Goal: Task Accomplishment & Management: Use online tool/utility

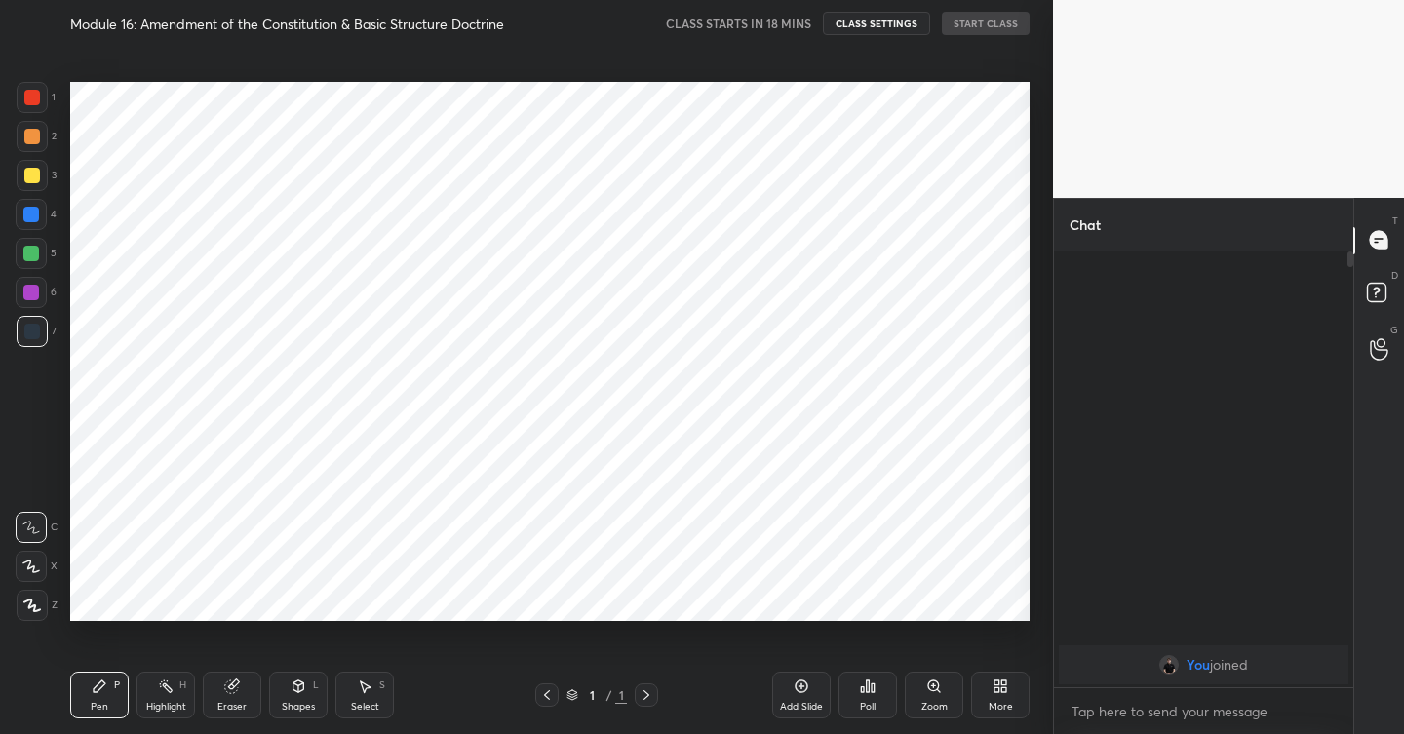
scroll to position [96912, 96546]
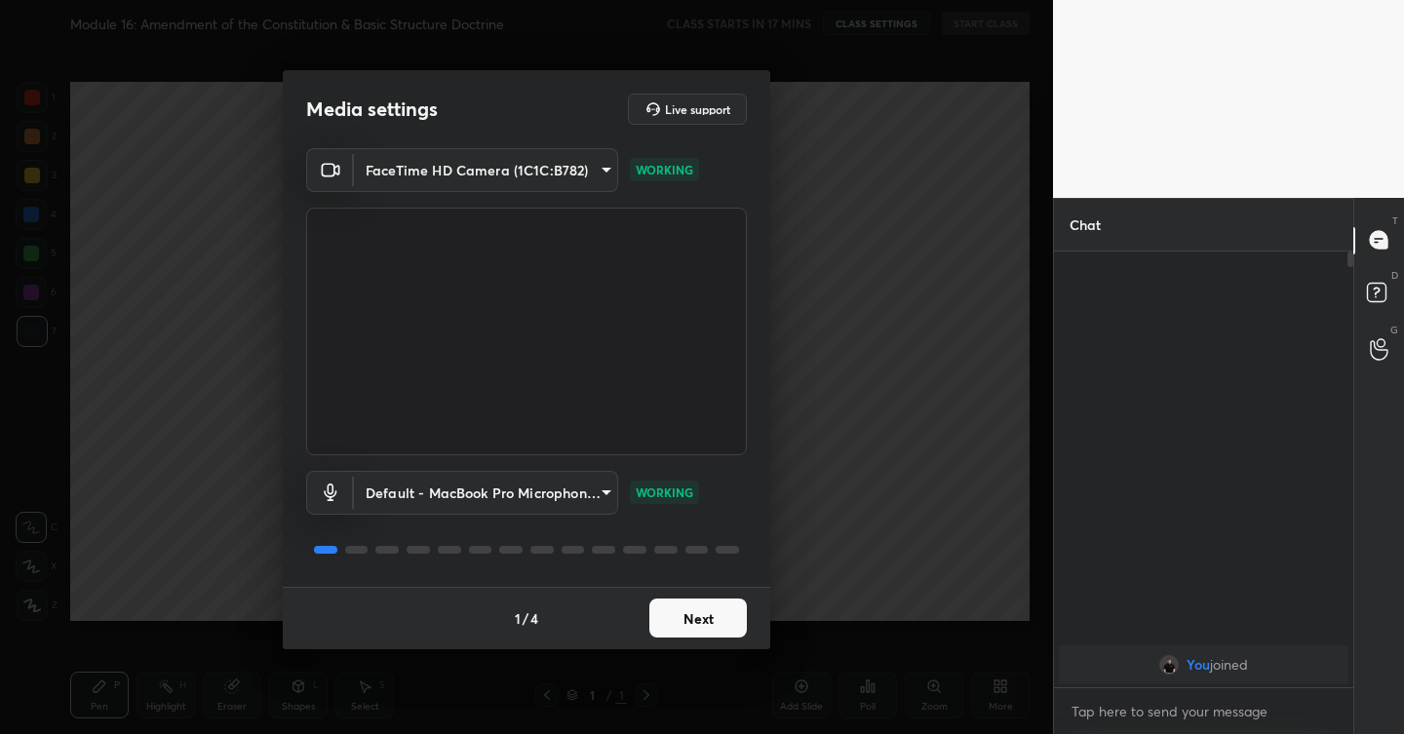
click at [705, 609] on button "Next" at bounding box center [698, 618] width 98 height 39
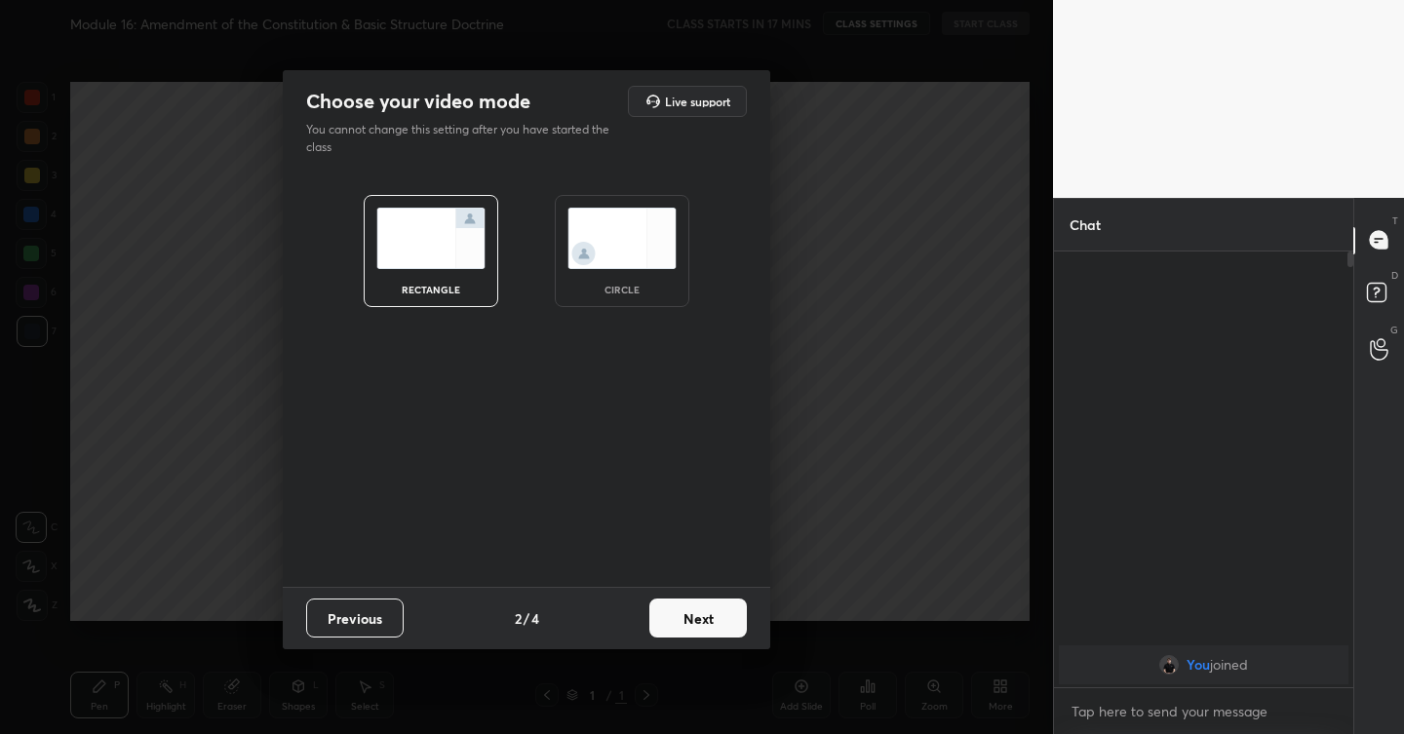
click at [689, 627] on button "Next" at bounding box center [698, 618] width 98 height 39
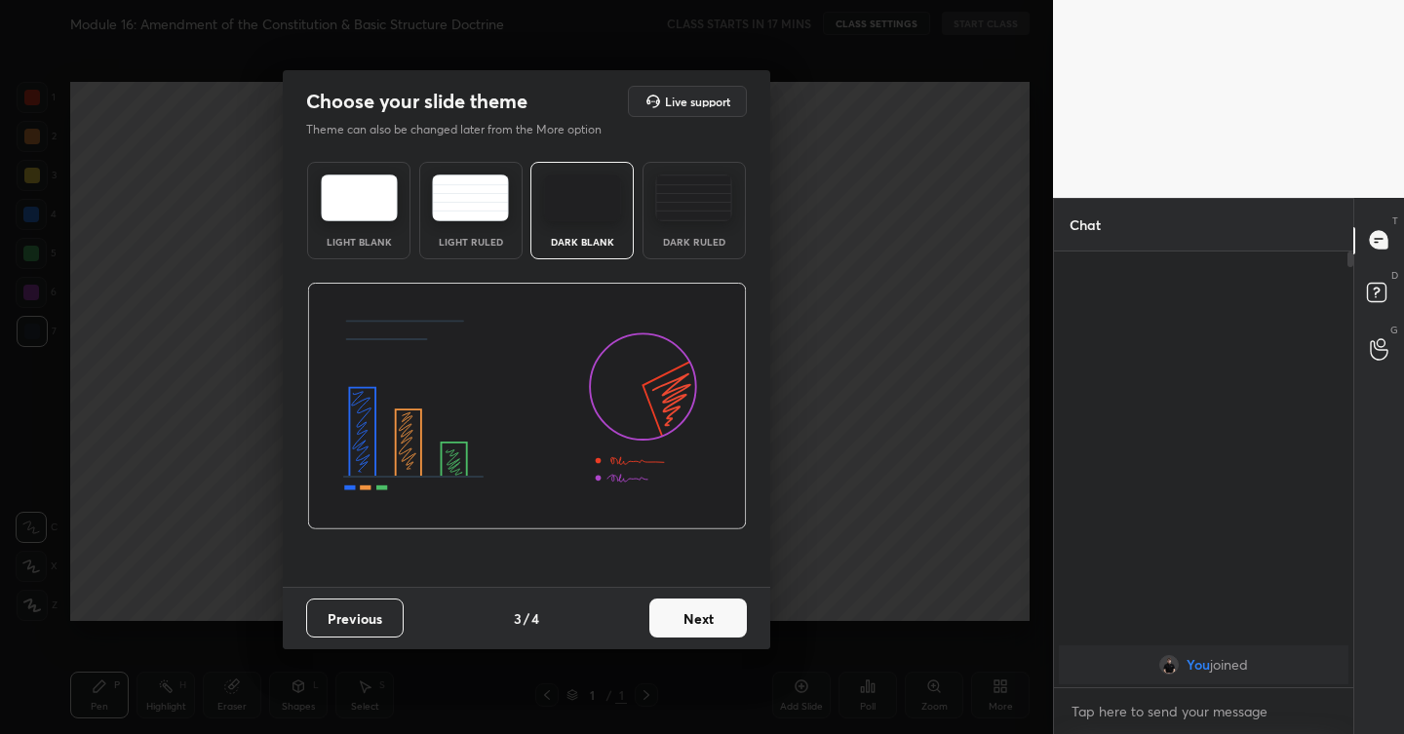
click at [692, 631] on button "Next" at bounding box center [698, 618] width 98 height 39
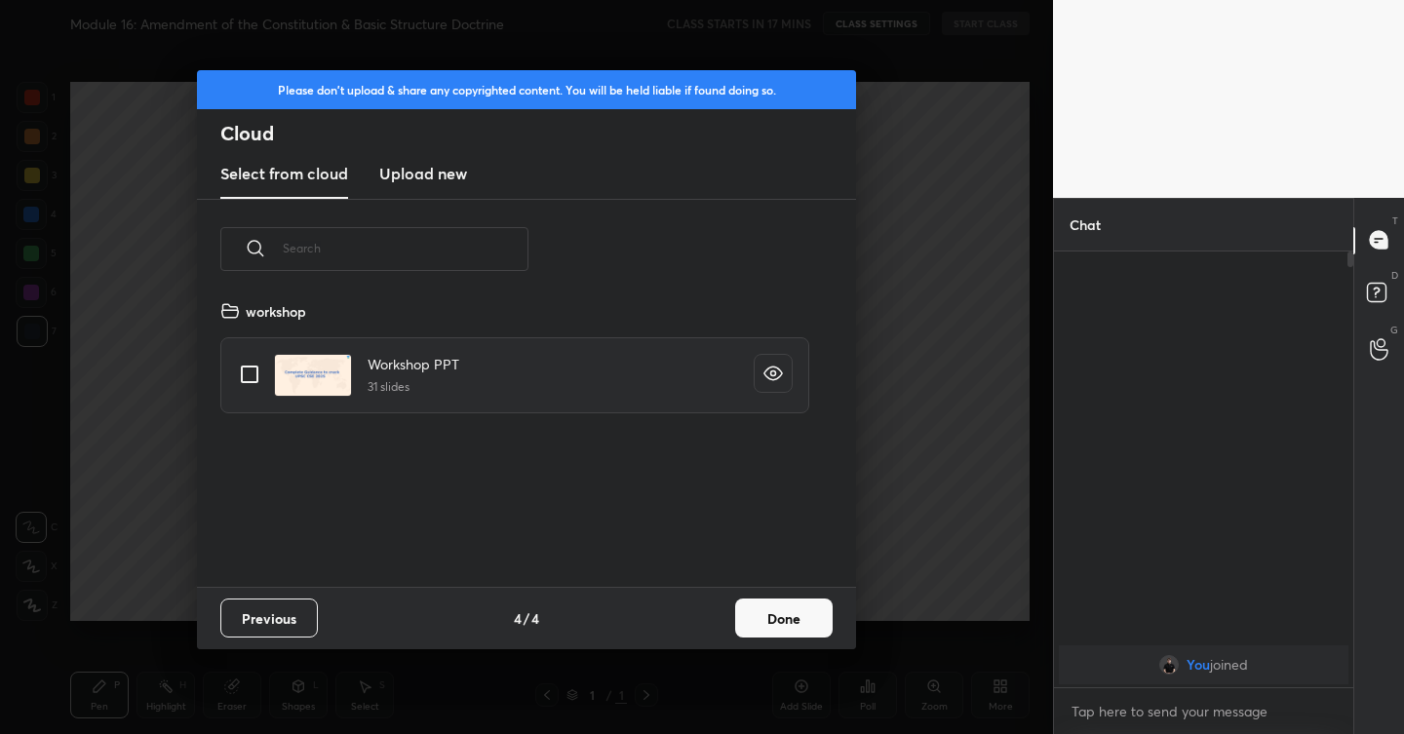
scroll to position [288, 626]
click at [424, 168] on h3 "Upload new" at bounding box center [423, 173] width 88 height 23
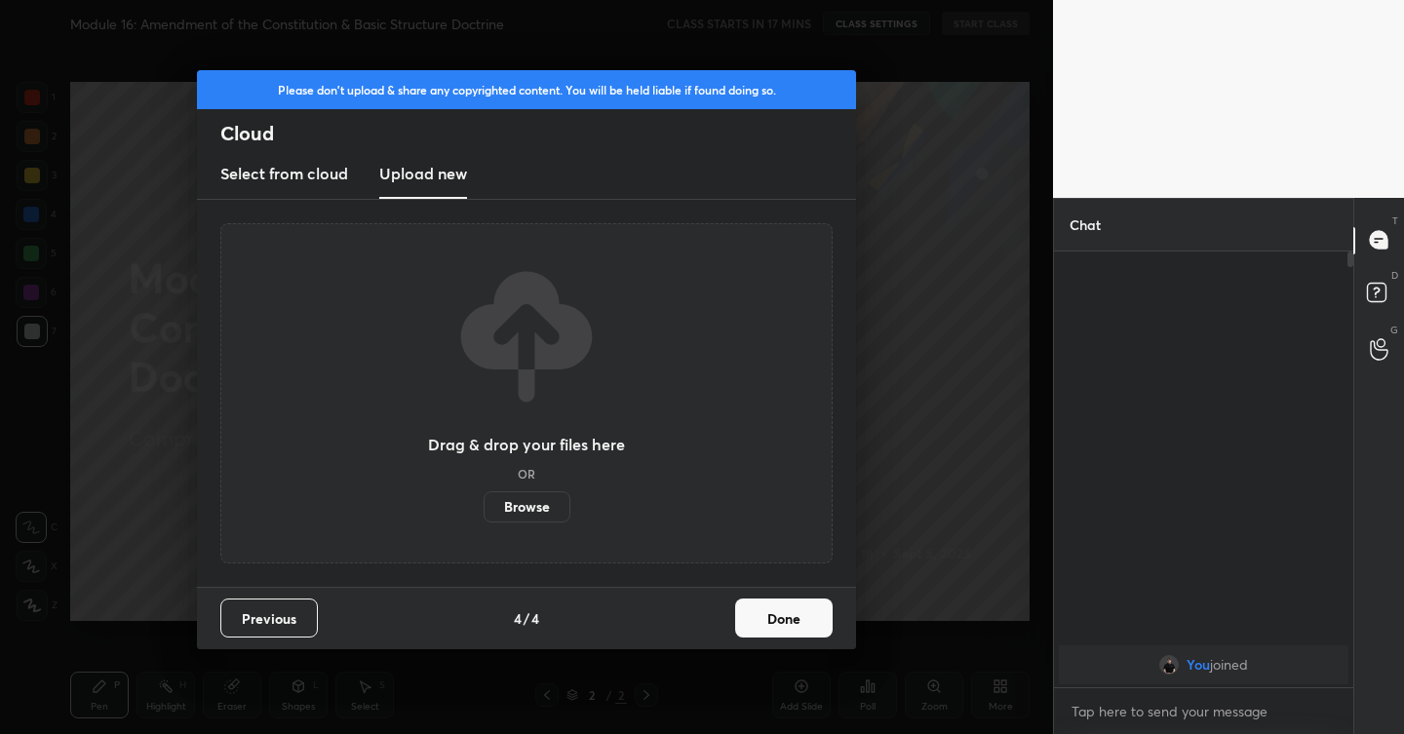
click at [512, 497] on label "Browse" at bounding box center [527, 507] width 87 height 31
click at [484, 497] on input "Browse" at bounding box center [484, 507] width 0 height 31
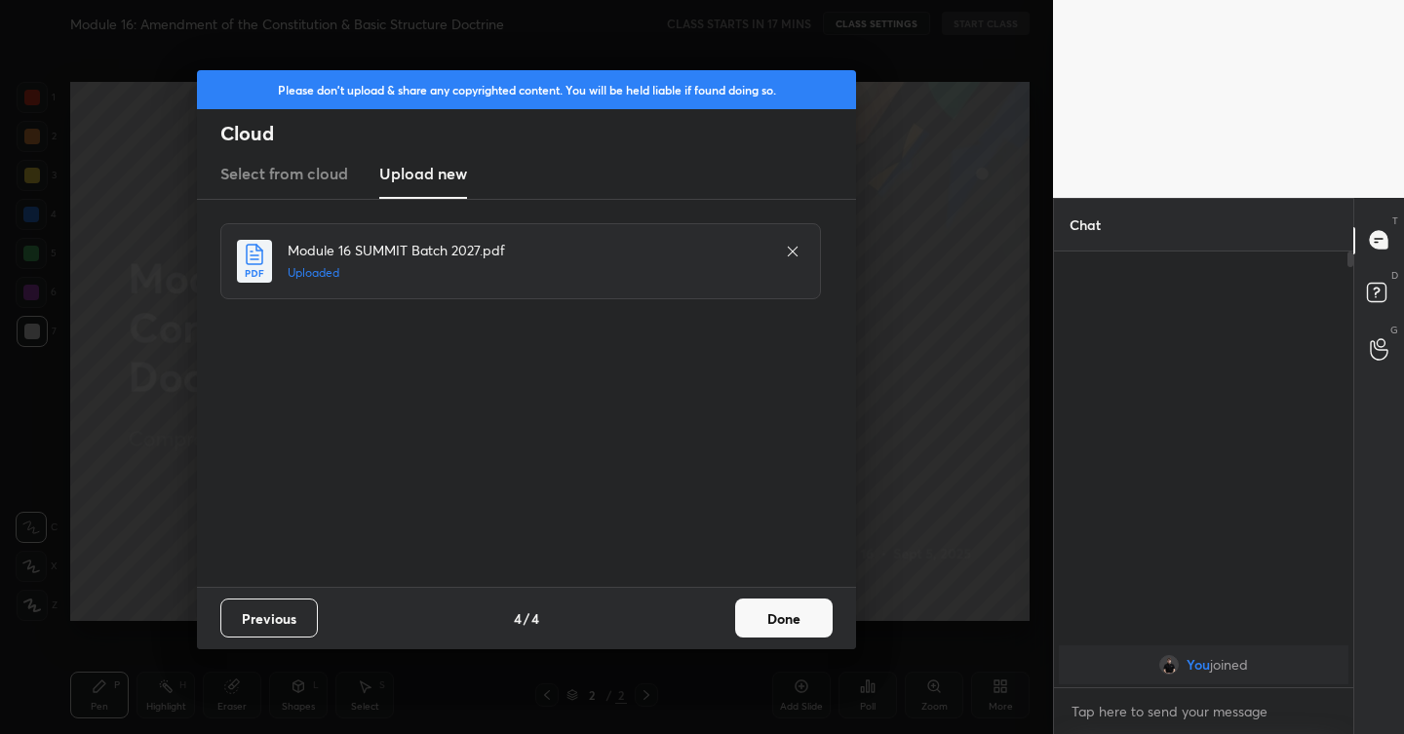
click at [772, 611] on button "Done" at bounding box center [784, 618] width 98 height 39
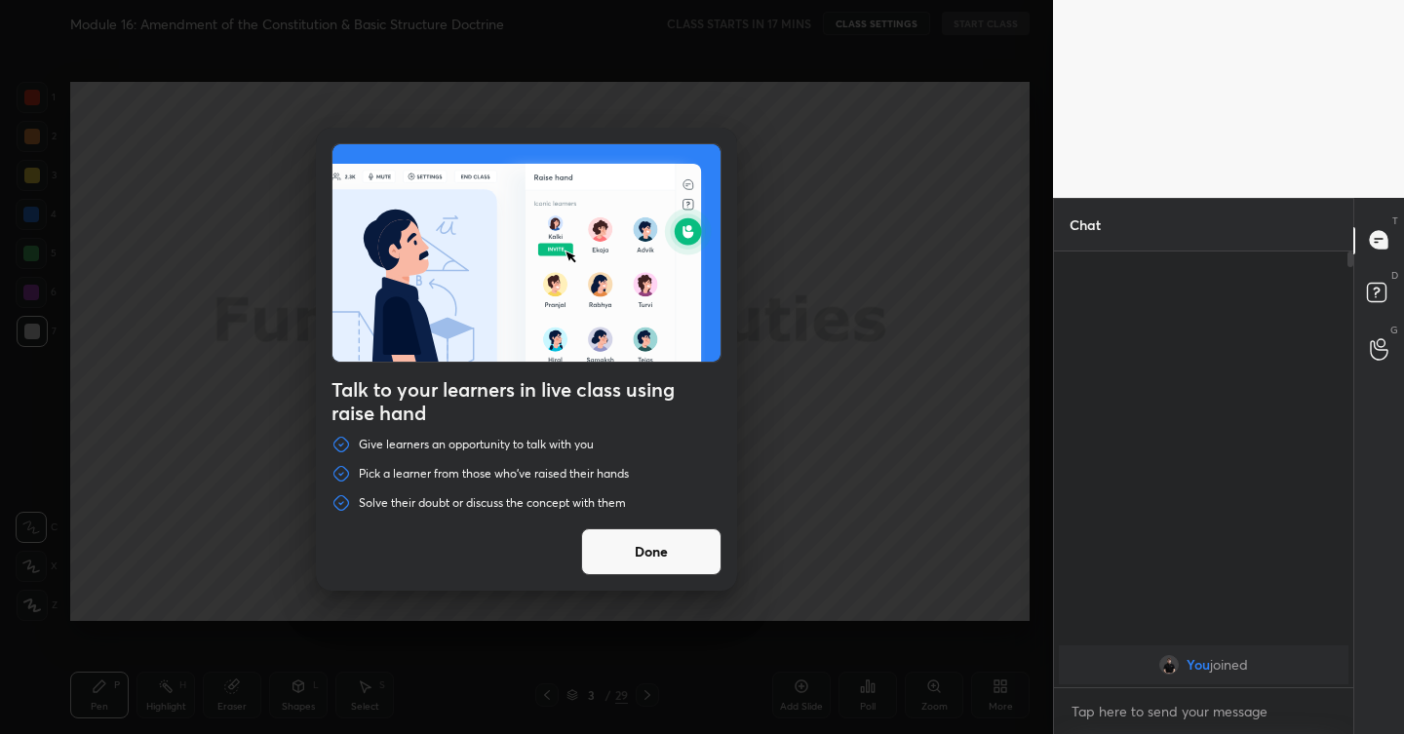
click at [689, 545] on button "Done" at bounding box center [651, 552] width 140 height 47
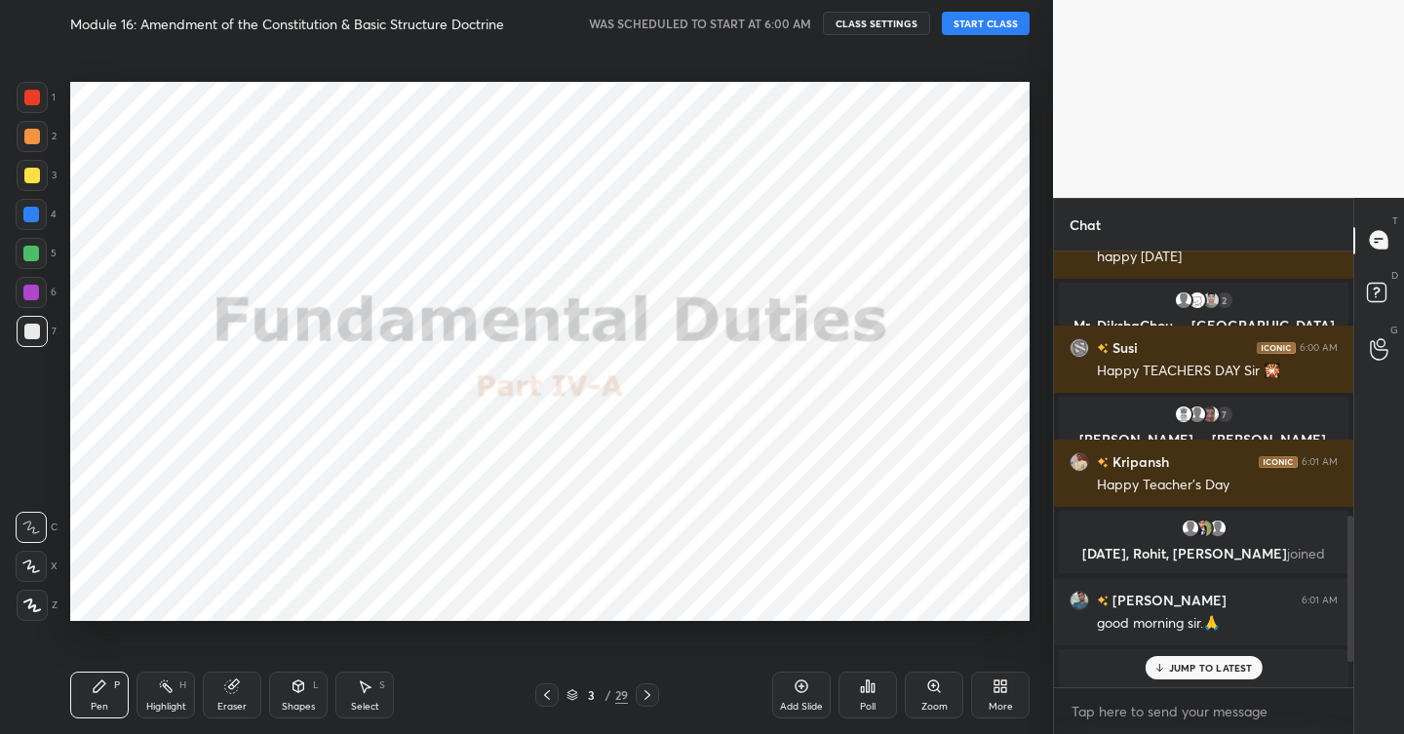
scroll to position [867, 0]
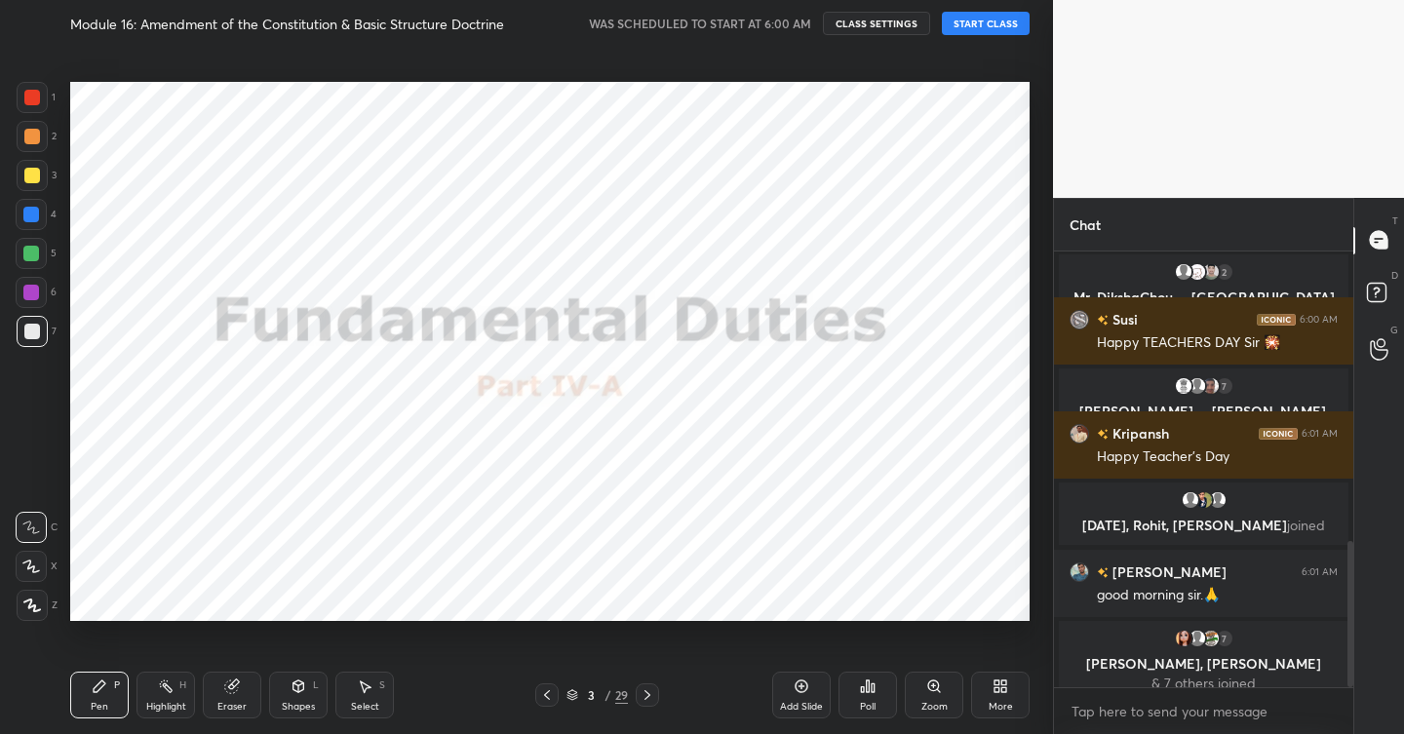
click at [25, 603] on icon at bounding box center [32, 606] width 18 height 14
click at [545, 695] on icon at bounding box center [547, 696] width 16 height 16
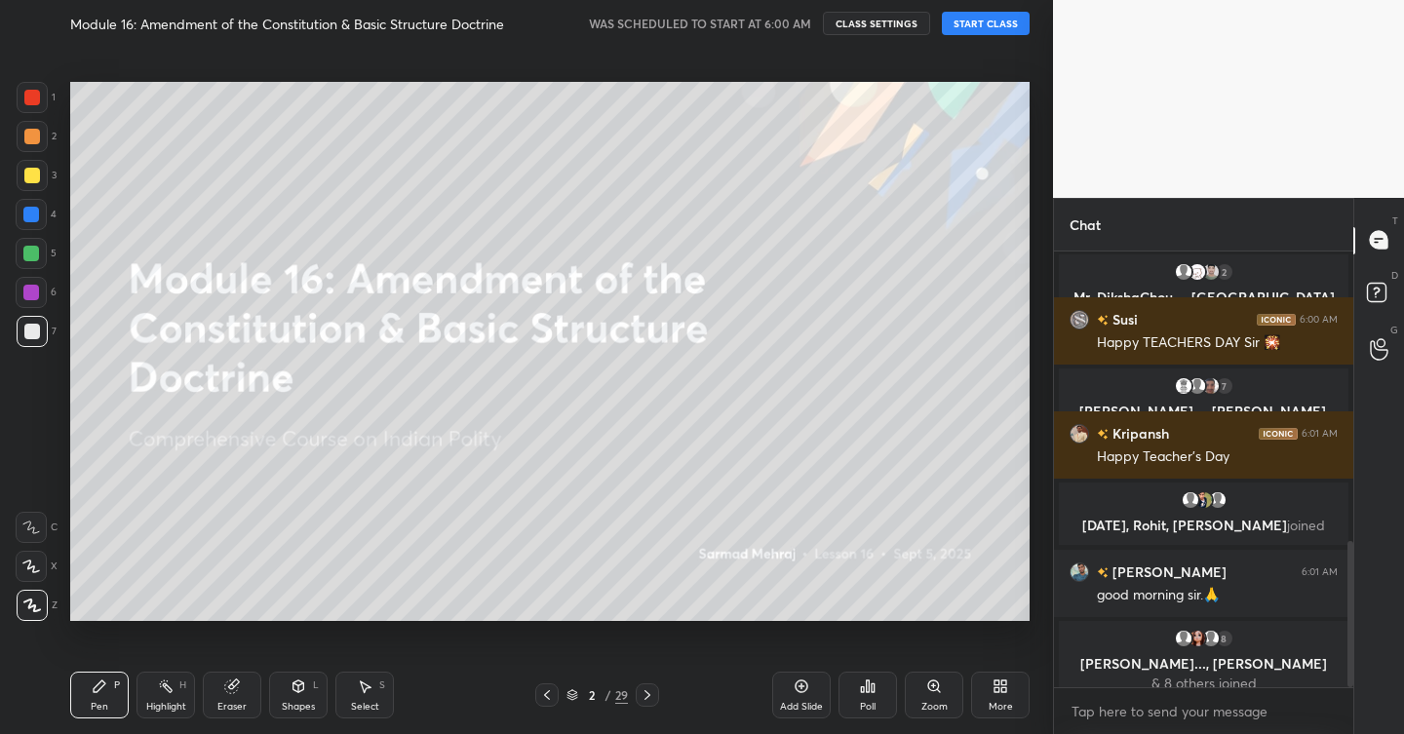
click at [32, 88] on div at bounding box center [32, 97] width 31 height 31
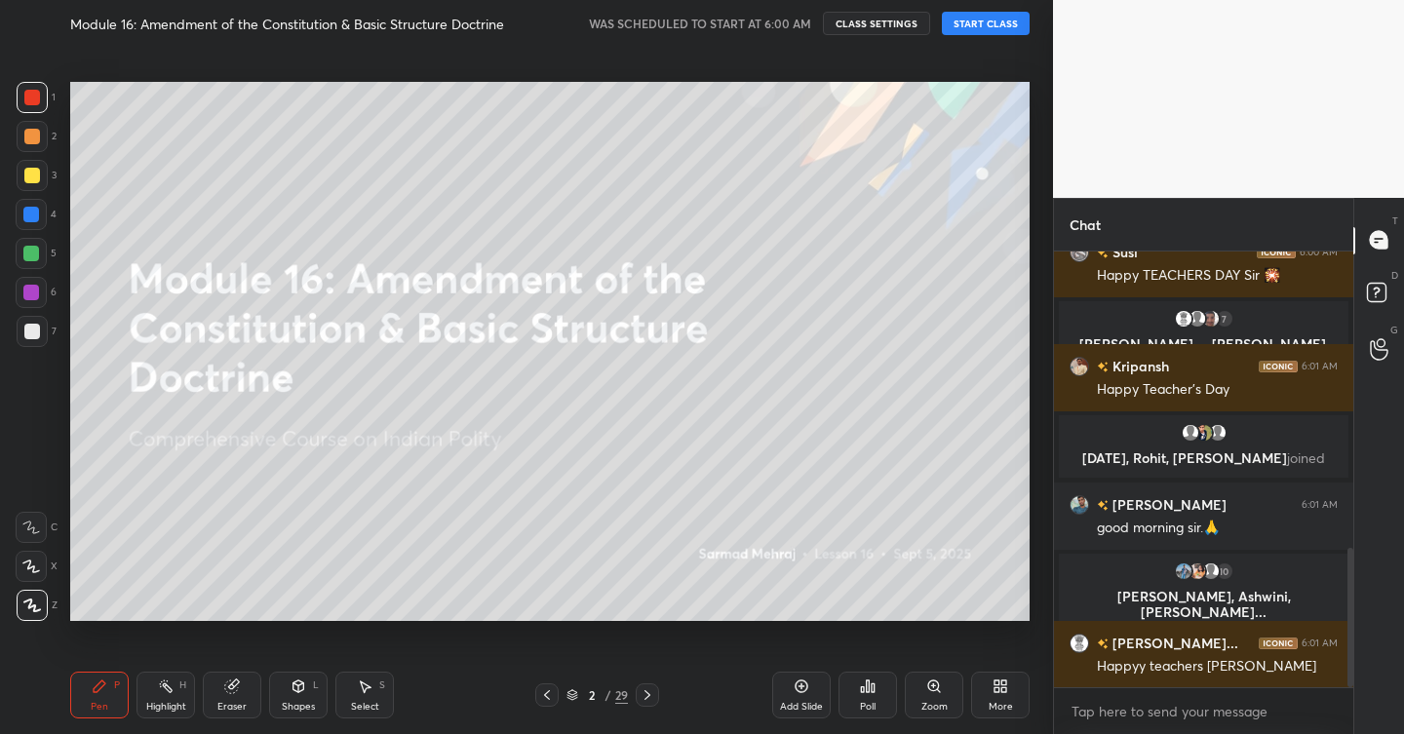
click at [977, 28] on button "START CLASS" at bounding box center [986, 23] width 88 height 23
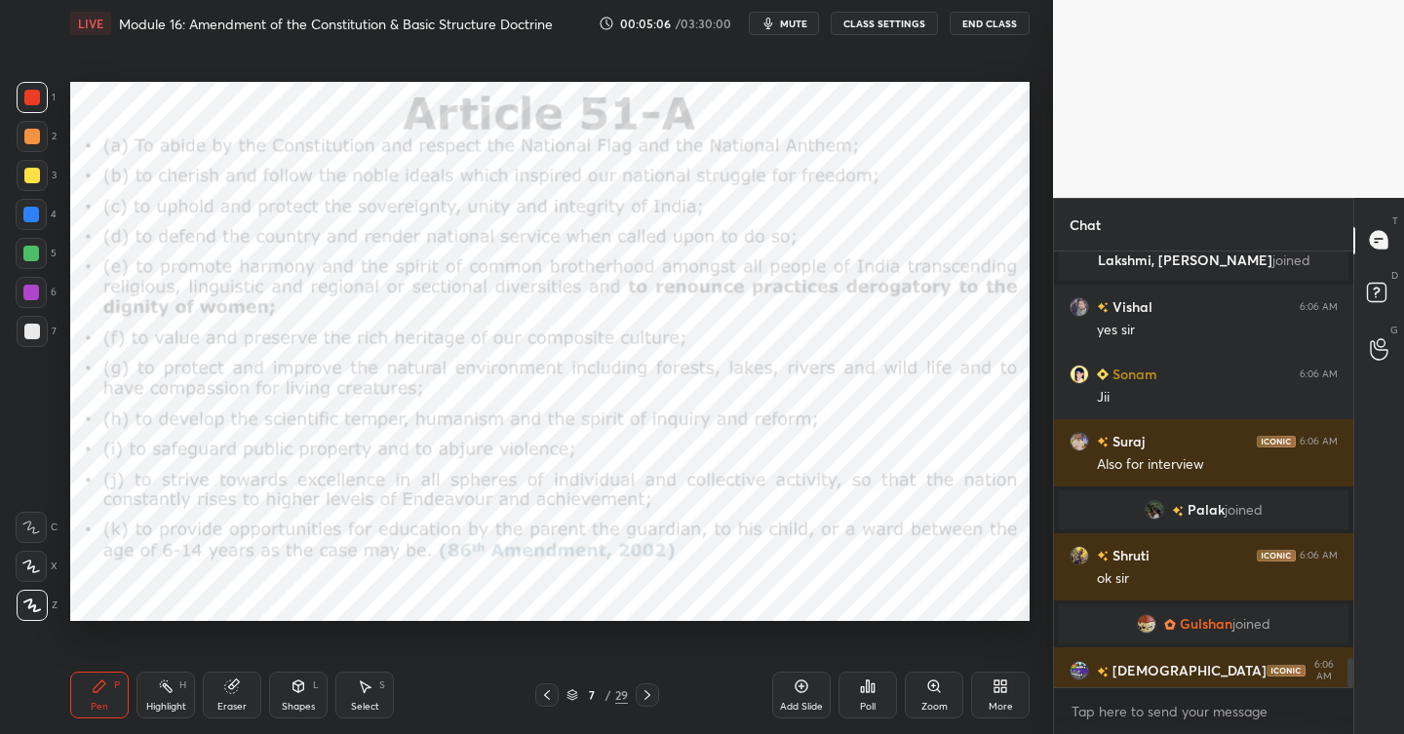
scroll to position [6001, 0]
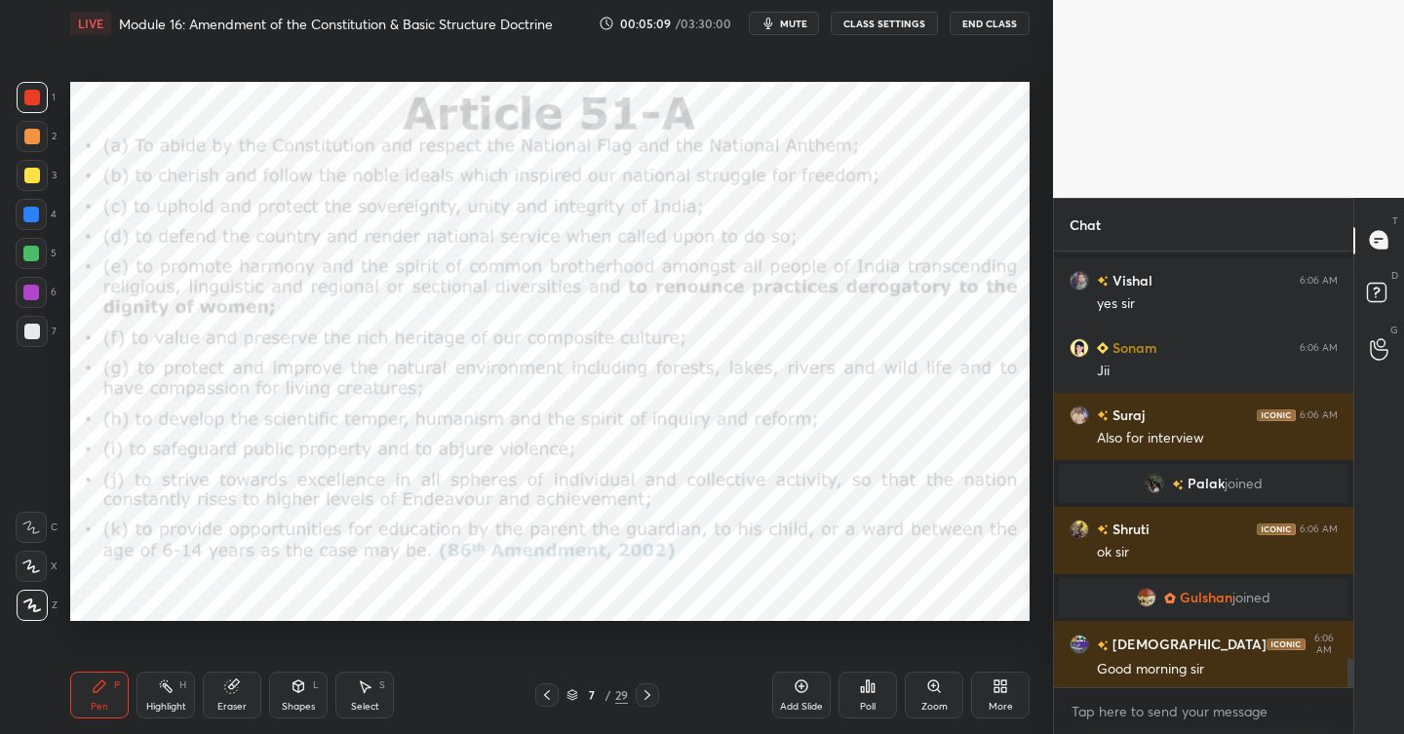
drag, startPoint x: 809, startPoint y: 681, endPoint x: 795, endPoint y: 681, distance: 14.6
click at [807, 681] on div "Add Slide" at bounding box center [801, 695] width 59 height 47
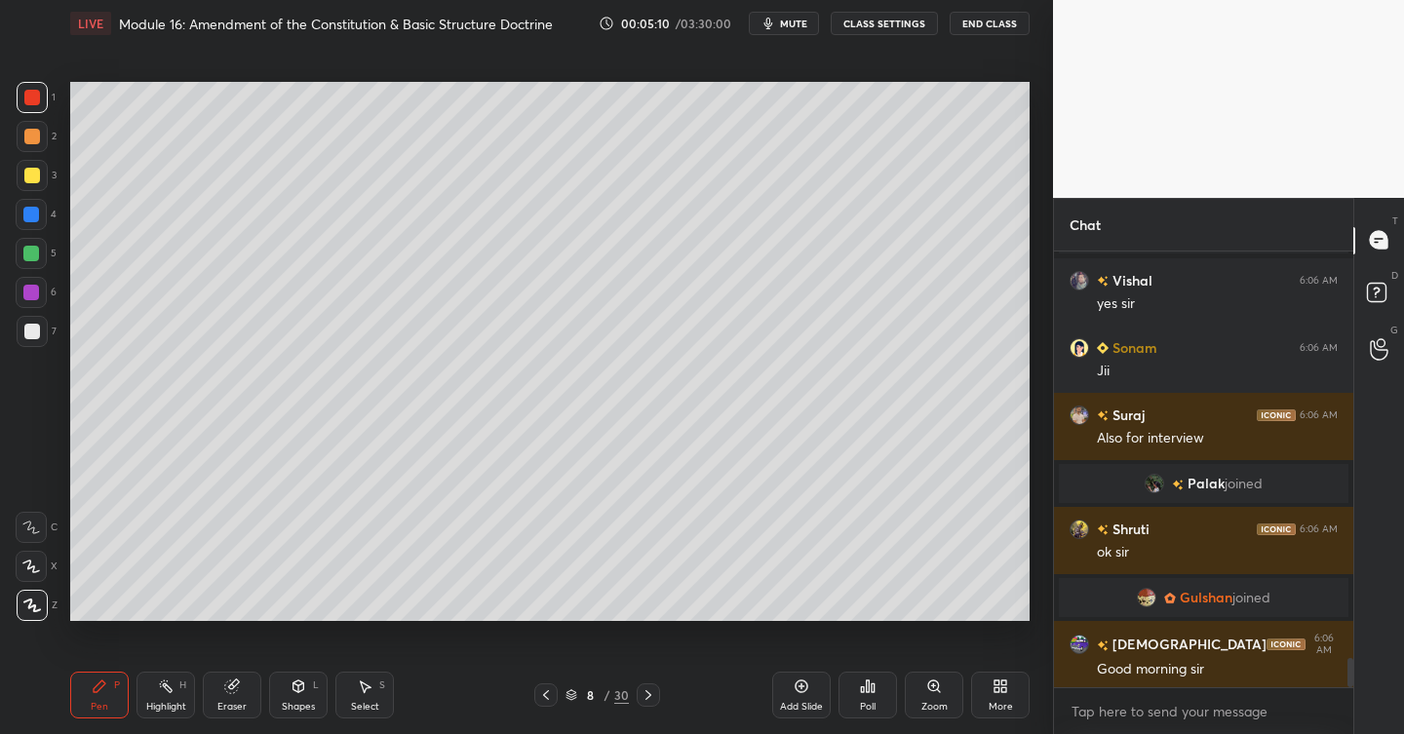
scroll to position [6069, 0]
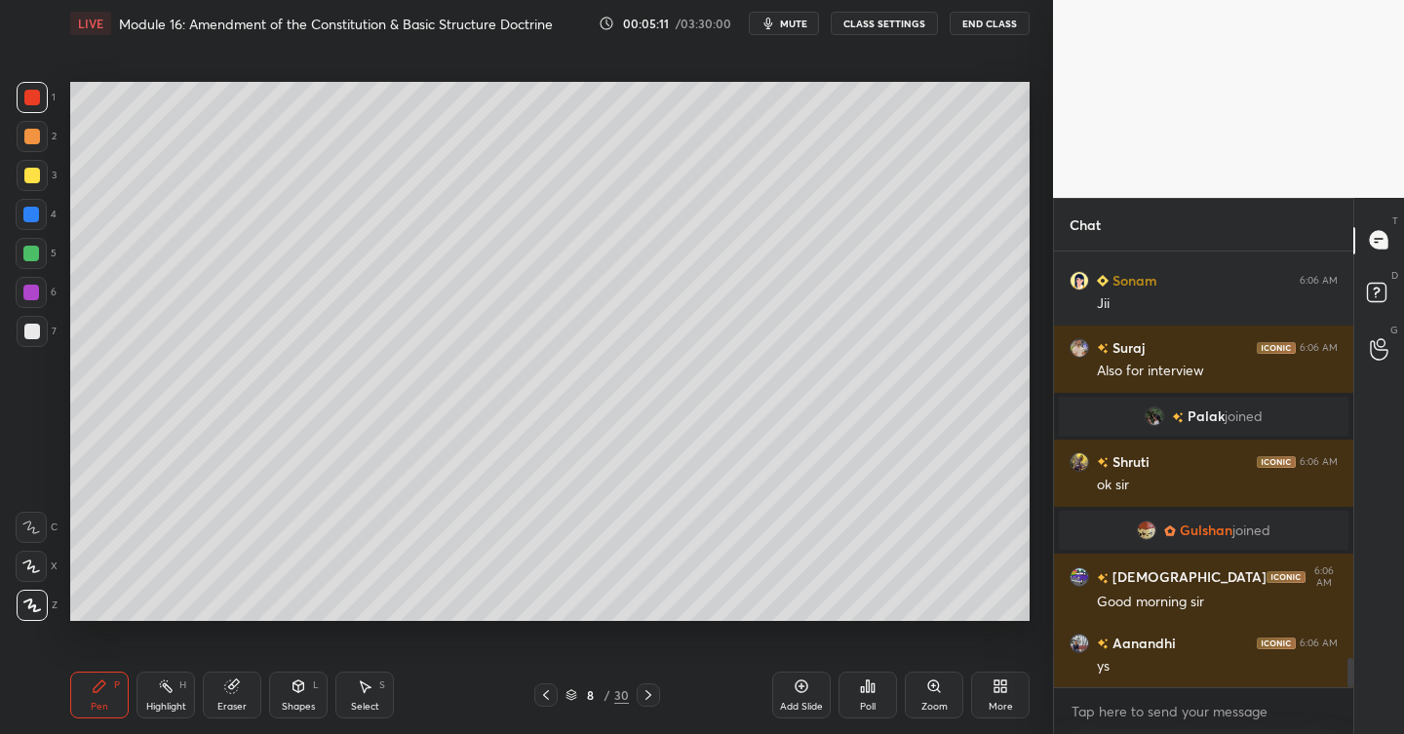
click at [21, 182] on div at bounding box center [32, 175] width 31 height 31
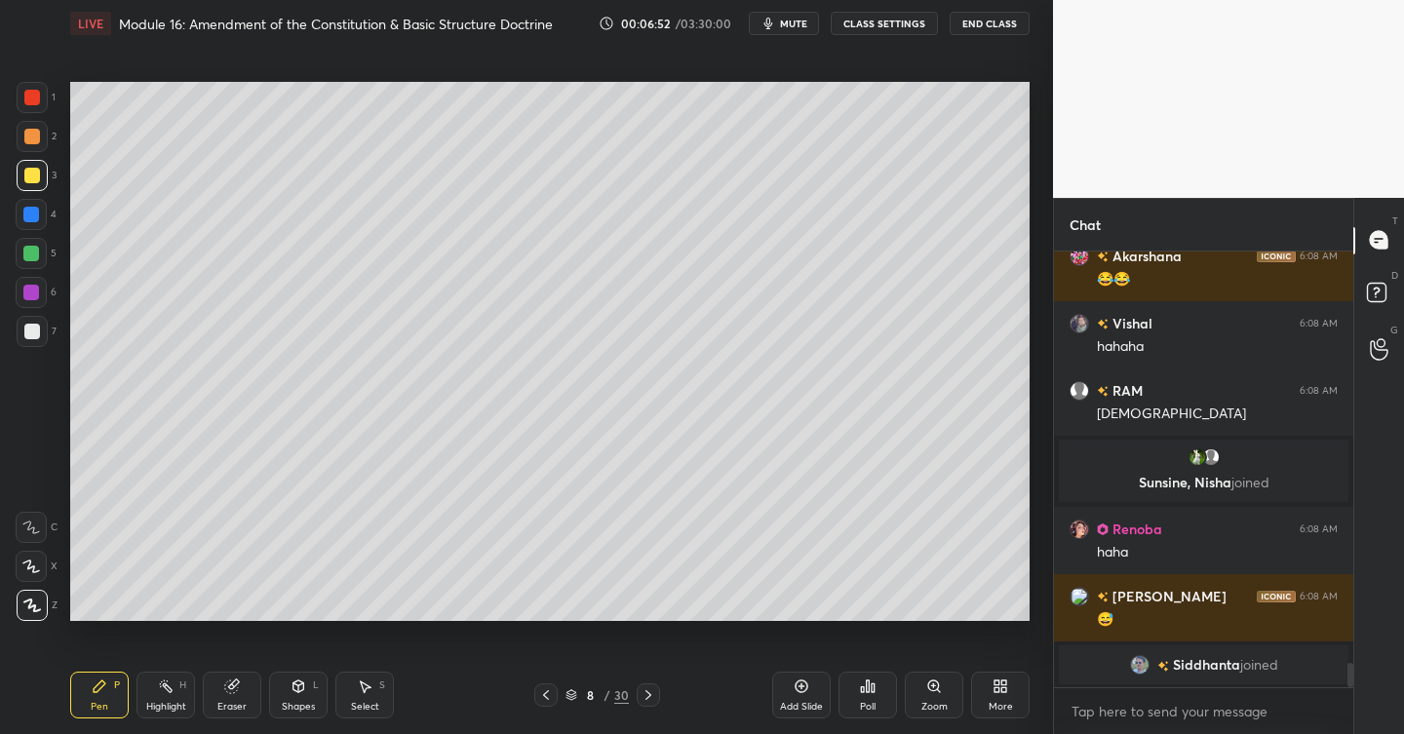
scroll to position [7428, 0]
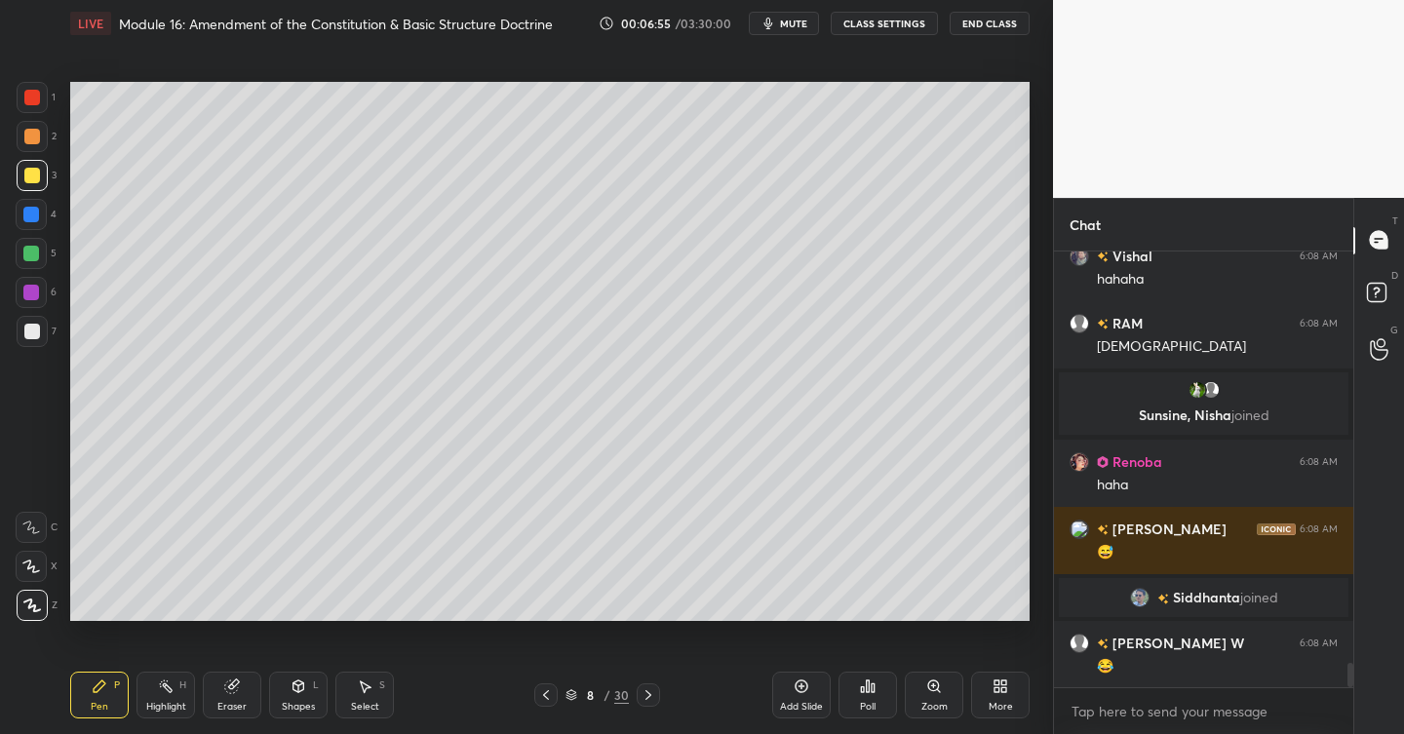
click at [34, 137] on div at bounding box center [32, 137] width 16 height 16
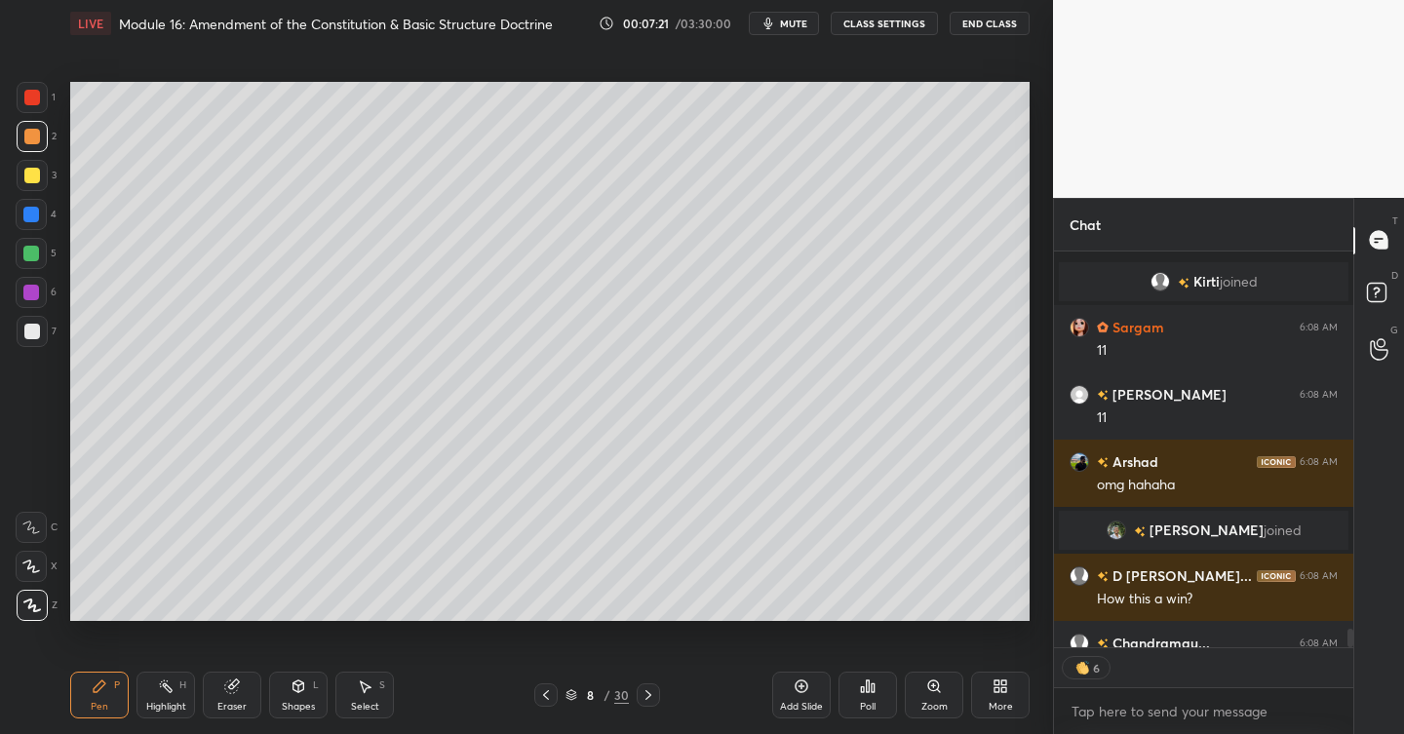
scroll to position [7942, 0]
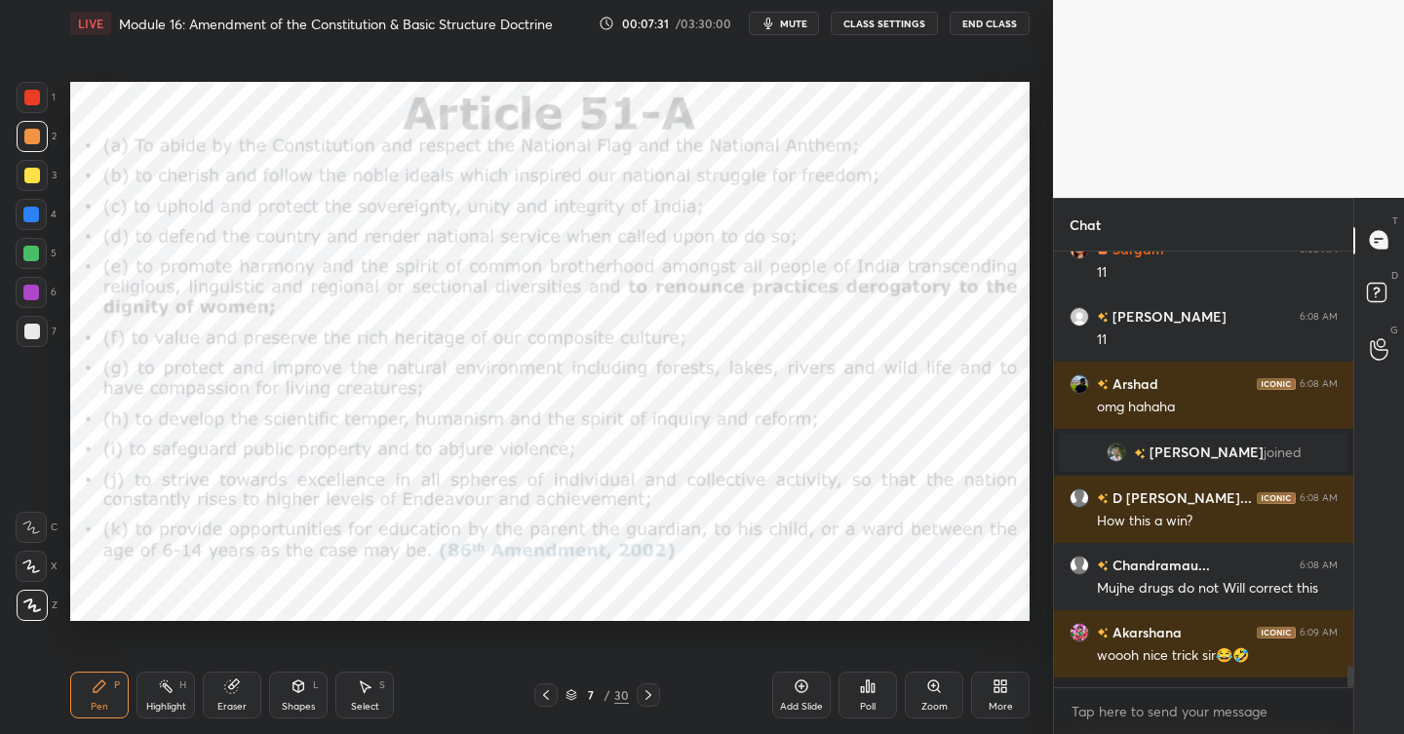
click at [33, 96] on div at bounding box center [32, 98] width 16 height 16
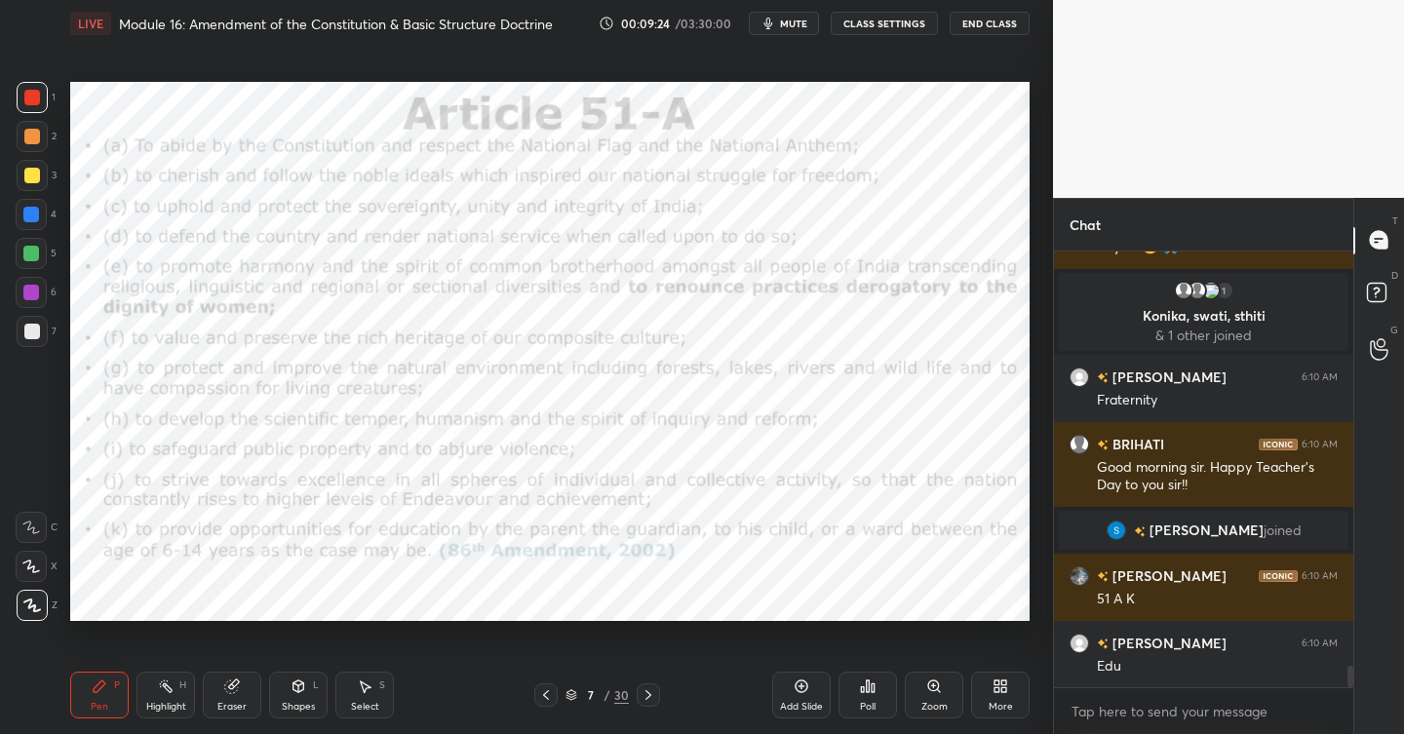
scroll to position [8347, 0]
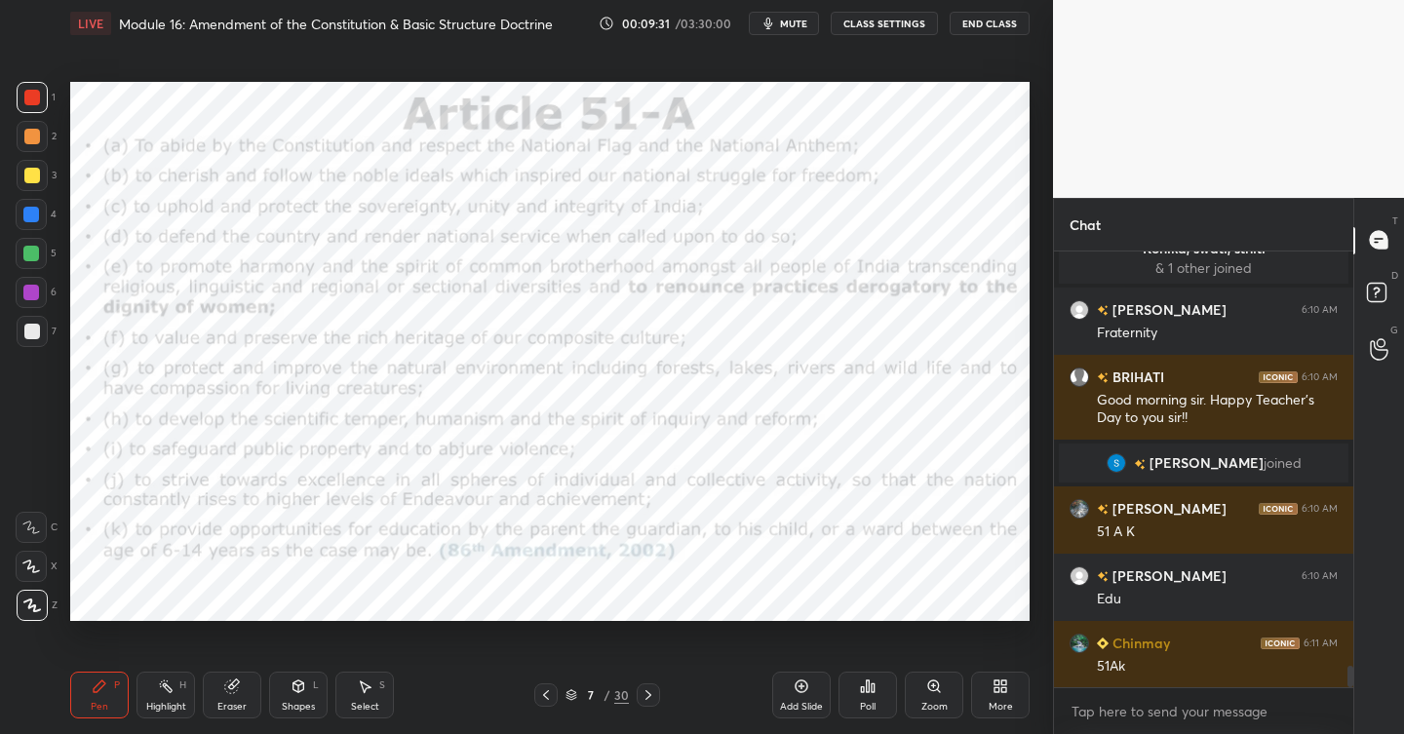
drag, startPoint x: 47, startPoint y: 220, endPoint x: 54, endPoint y: 238, distance: 18.8
click at [47, 223] on div "4" at bounding box center [36, 214] width 41 height 31
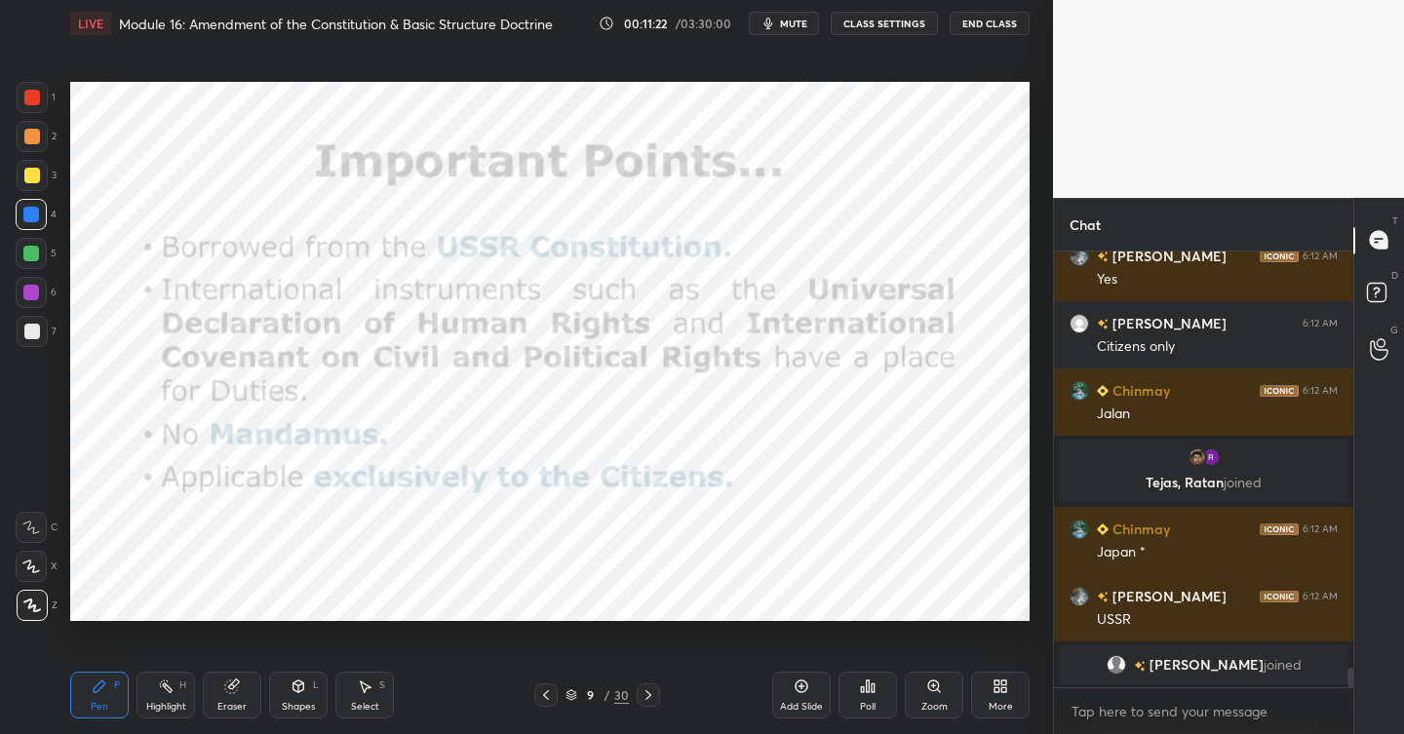
scroll to position [9524, 0]
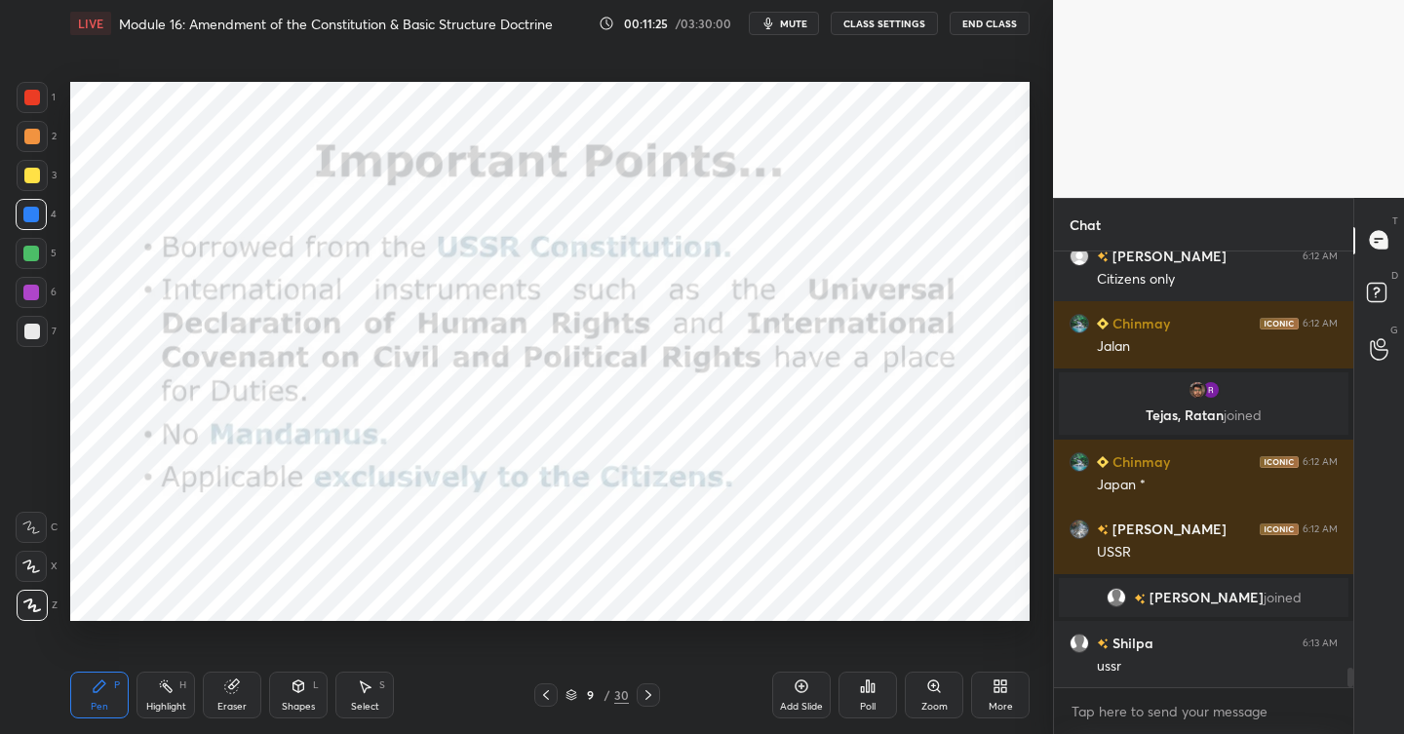
click at [34, 95] on div at bounding box center [32, 98] width 16 height 16
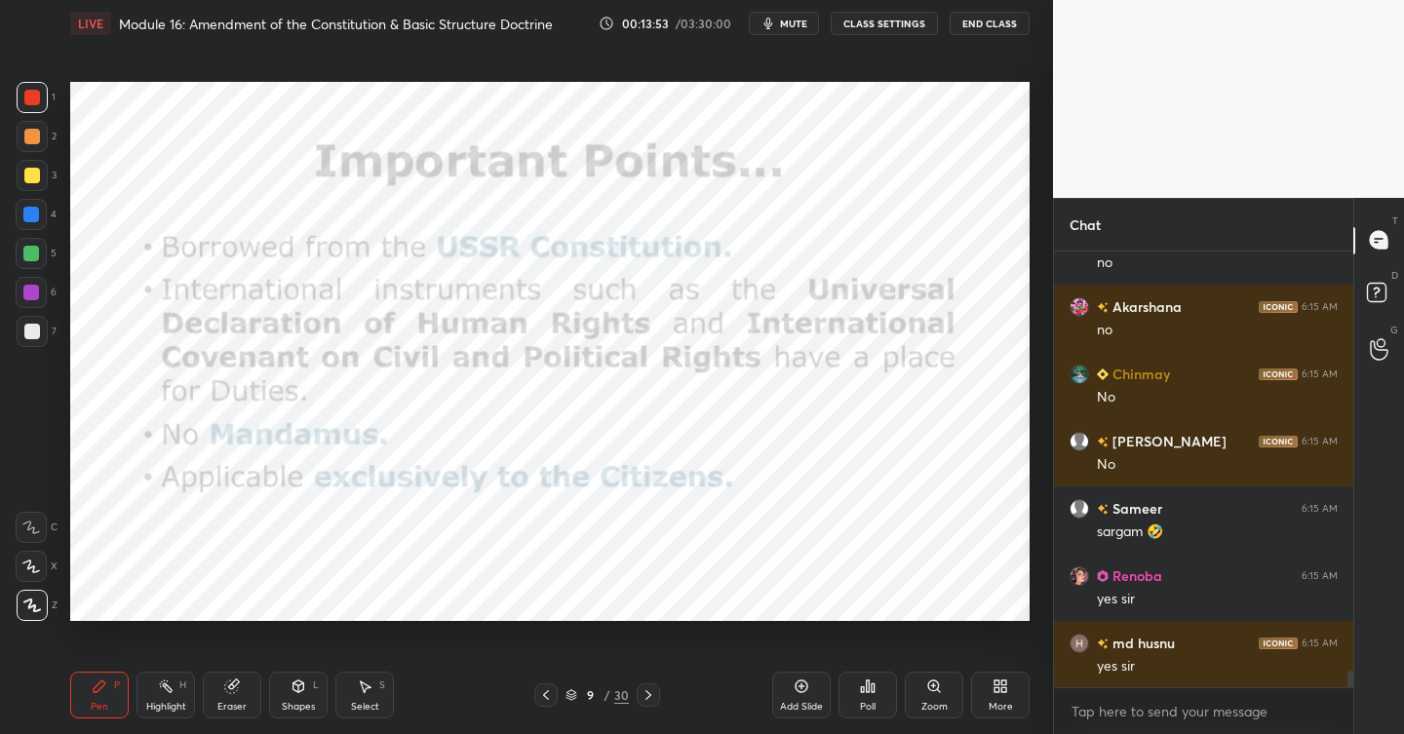
scroll to position [11357, 0]
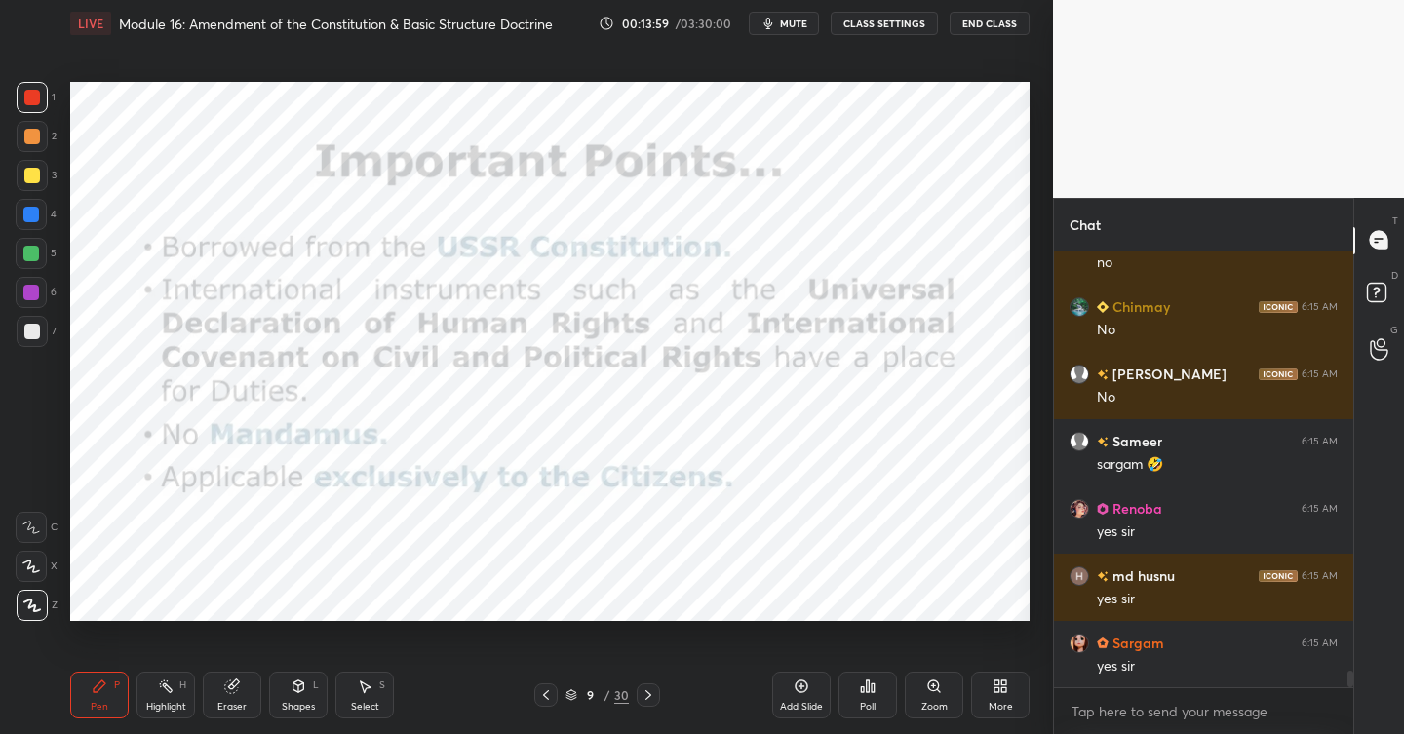
click at [806, 688] on icon at bounding box center [802, 687] width 16 height 16
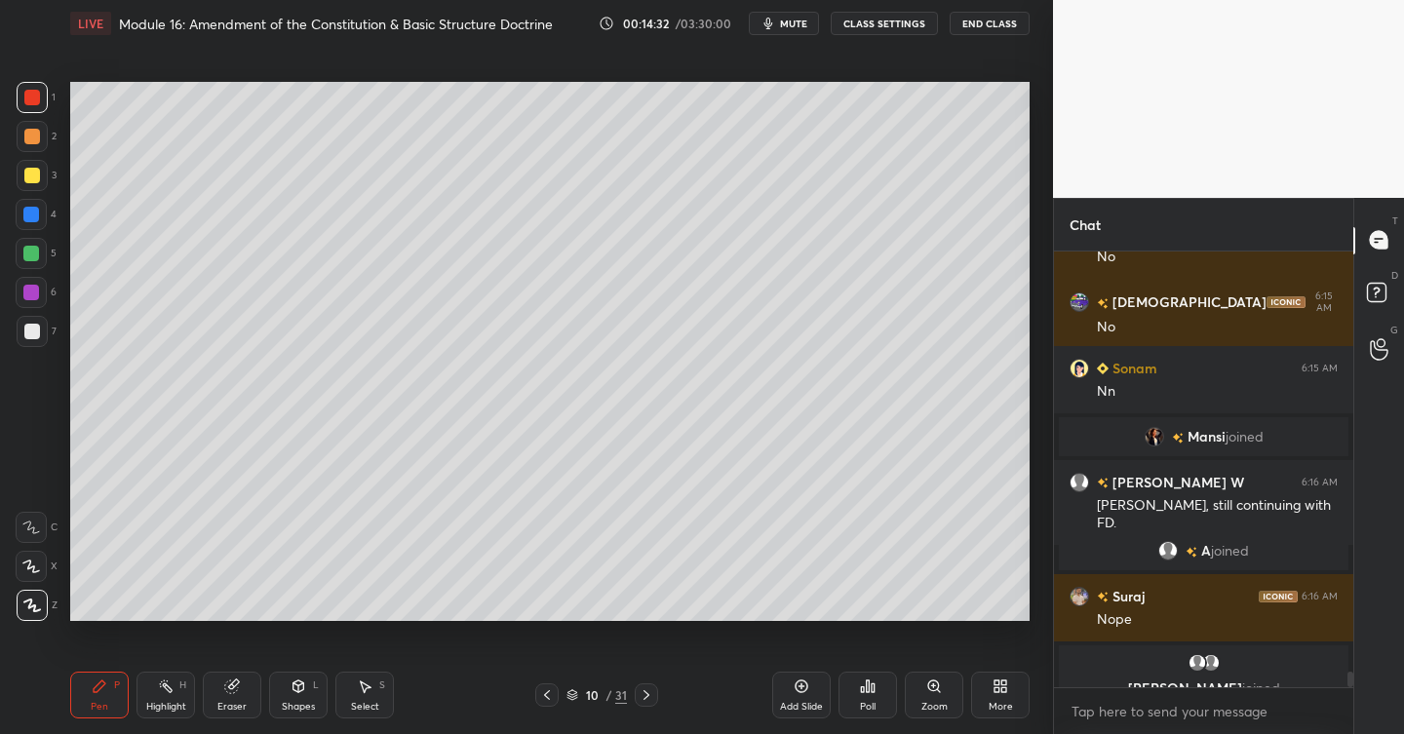
scroll to position [11862, 0]
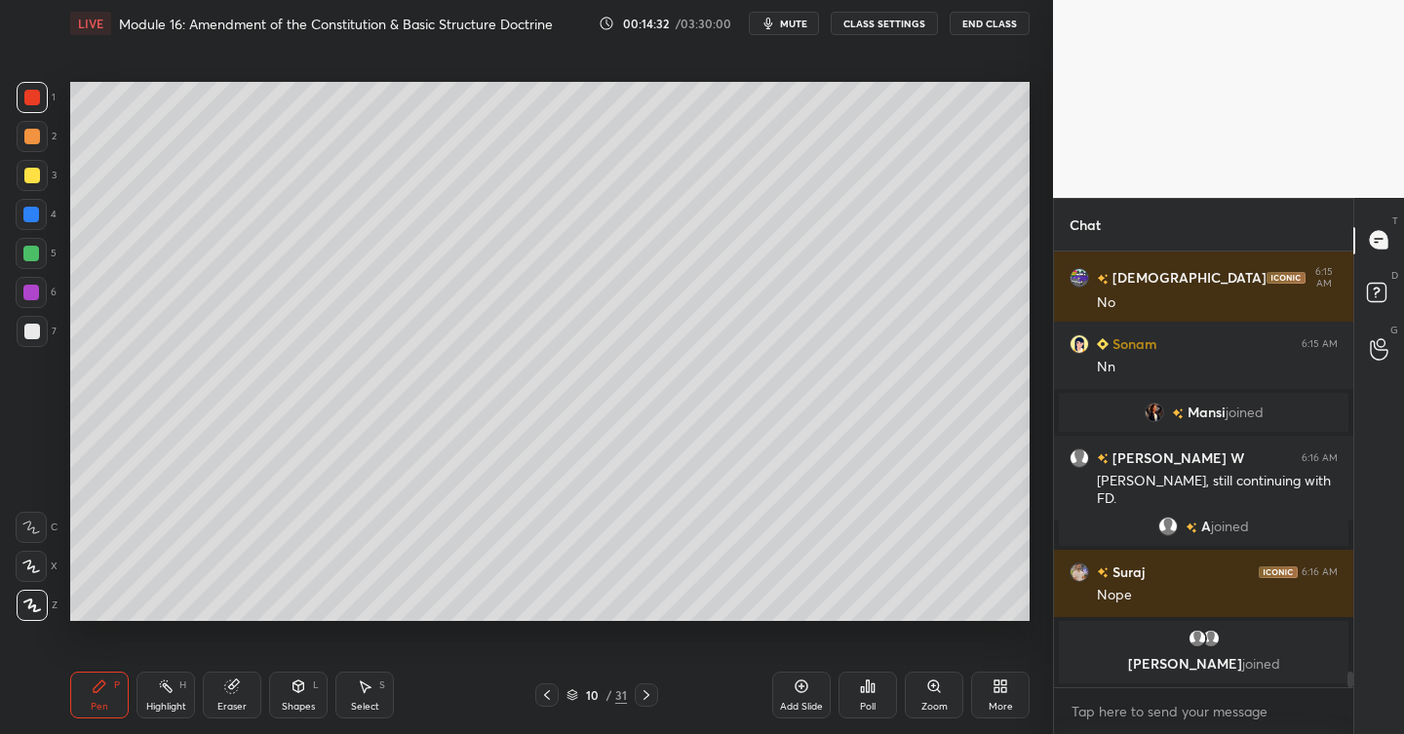
click at [28, 181] on div at bounding box center [32, 175] width 31 height 31
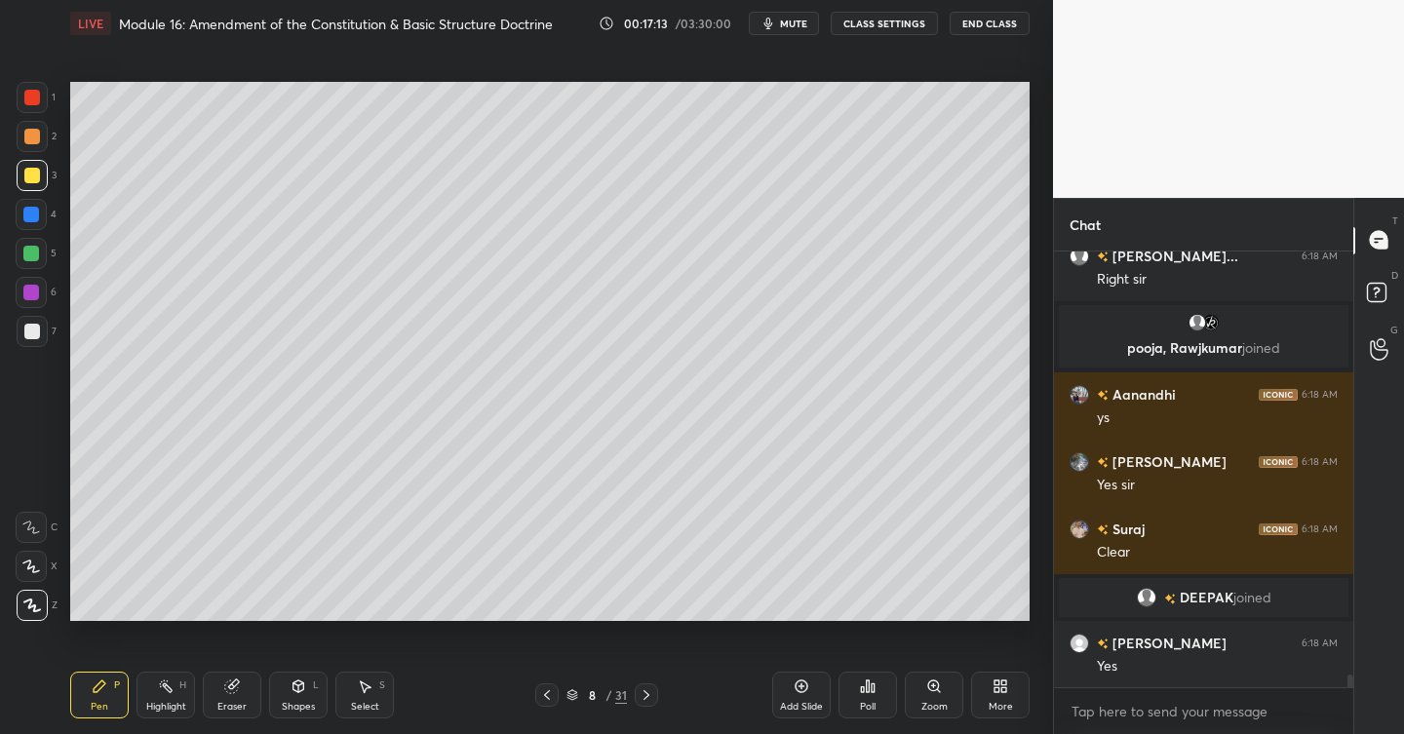
scroll to position [14827, 0]
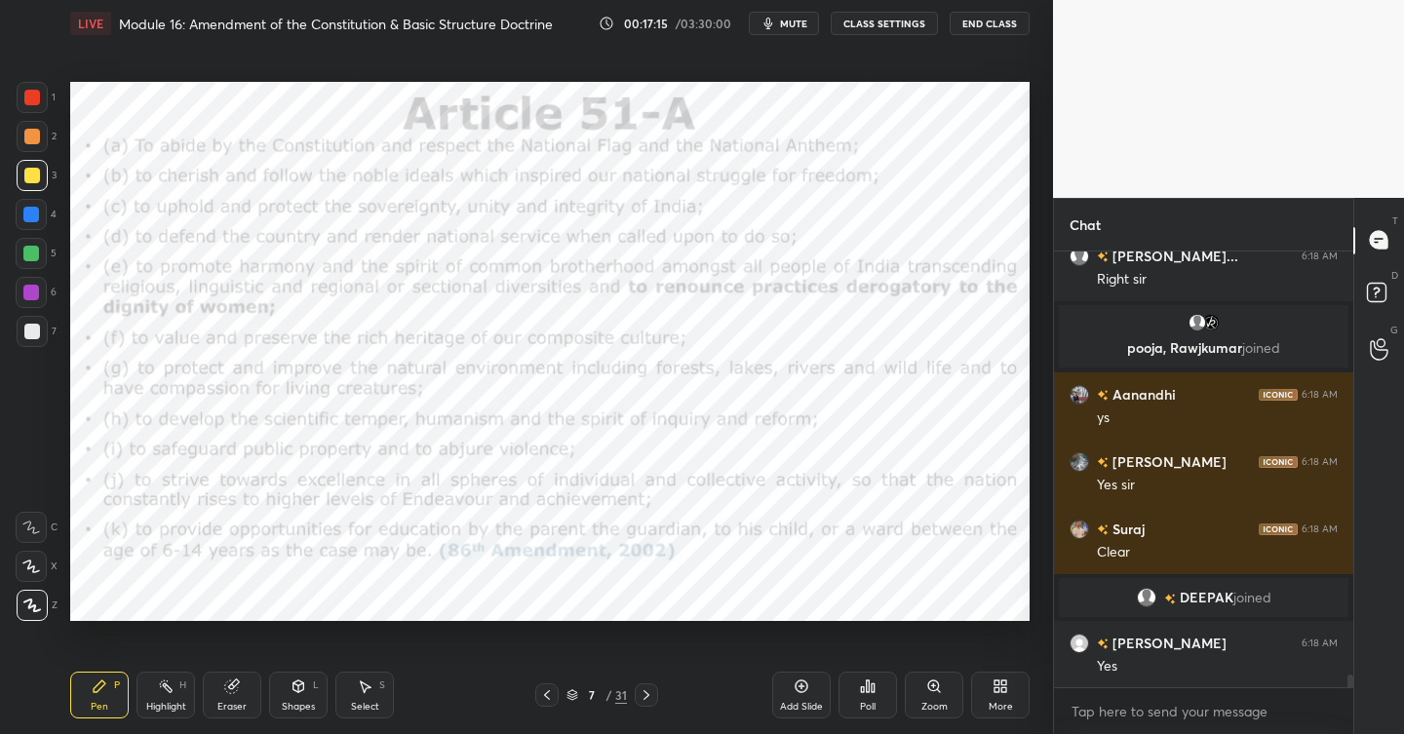
click at [34, 213] on div at bounding box center [31, 215] width 16 height 16
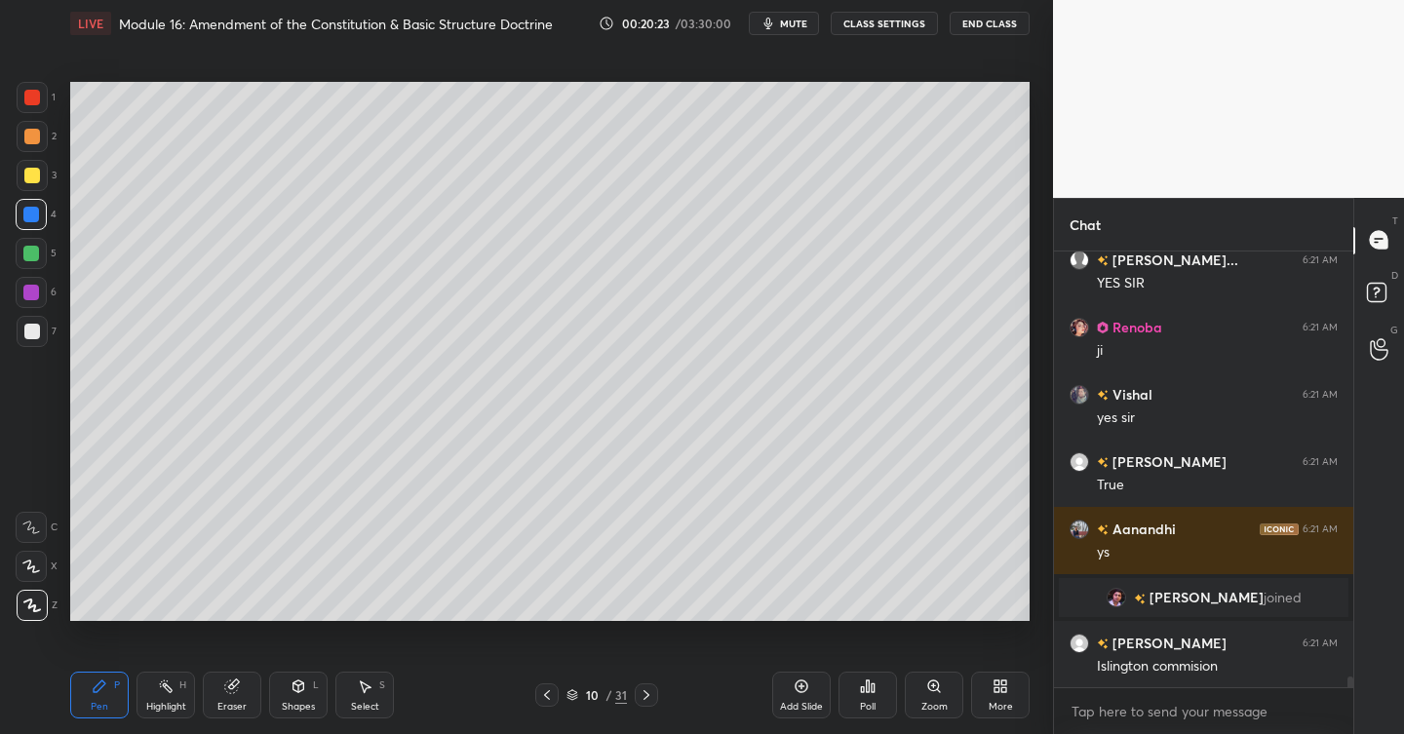
scroll to position [16781, 0]
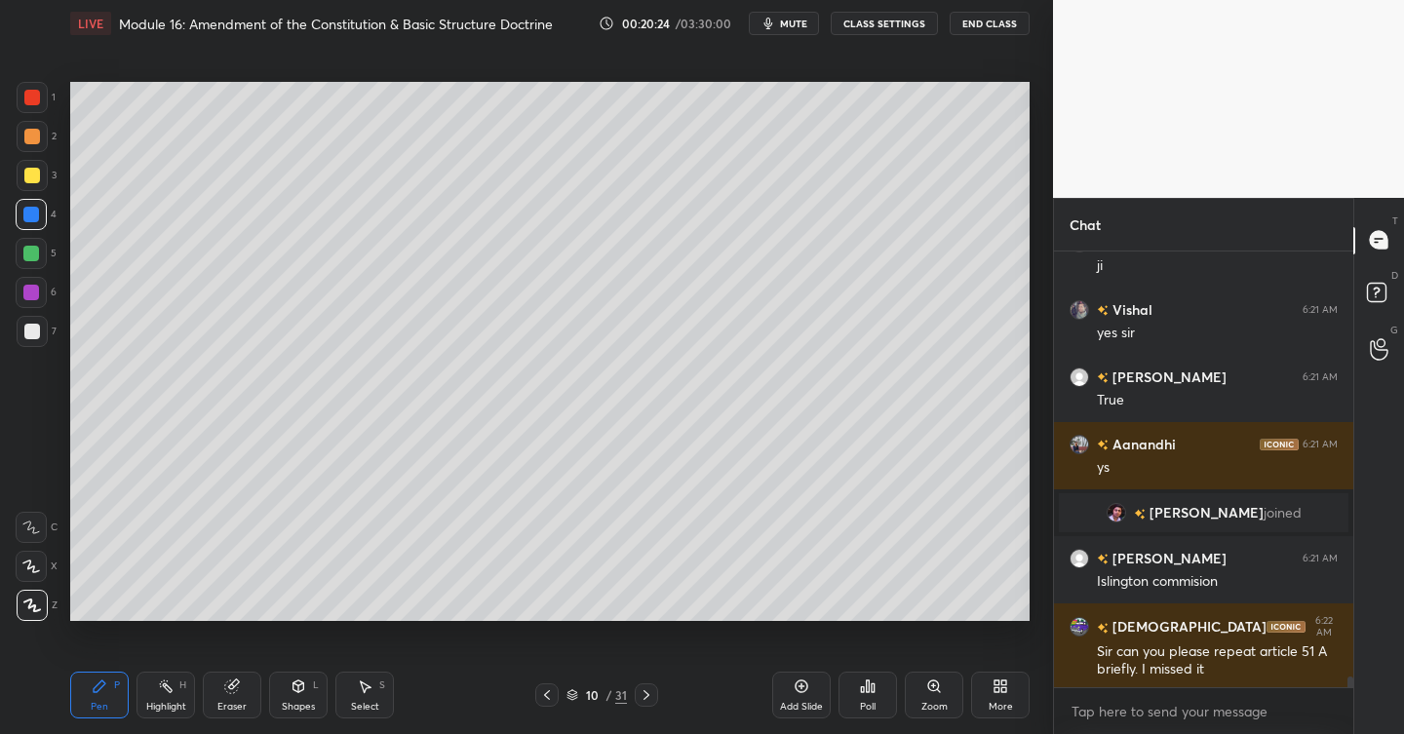
click at [804, 689] on icon at bounding box center [802, 687] width 16 height 16
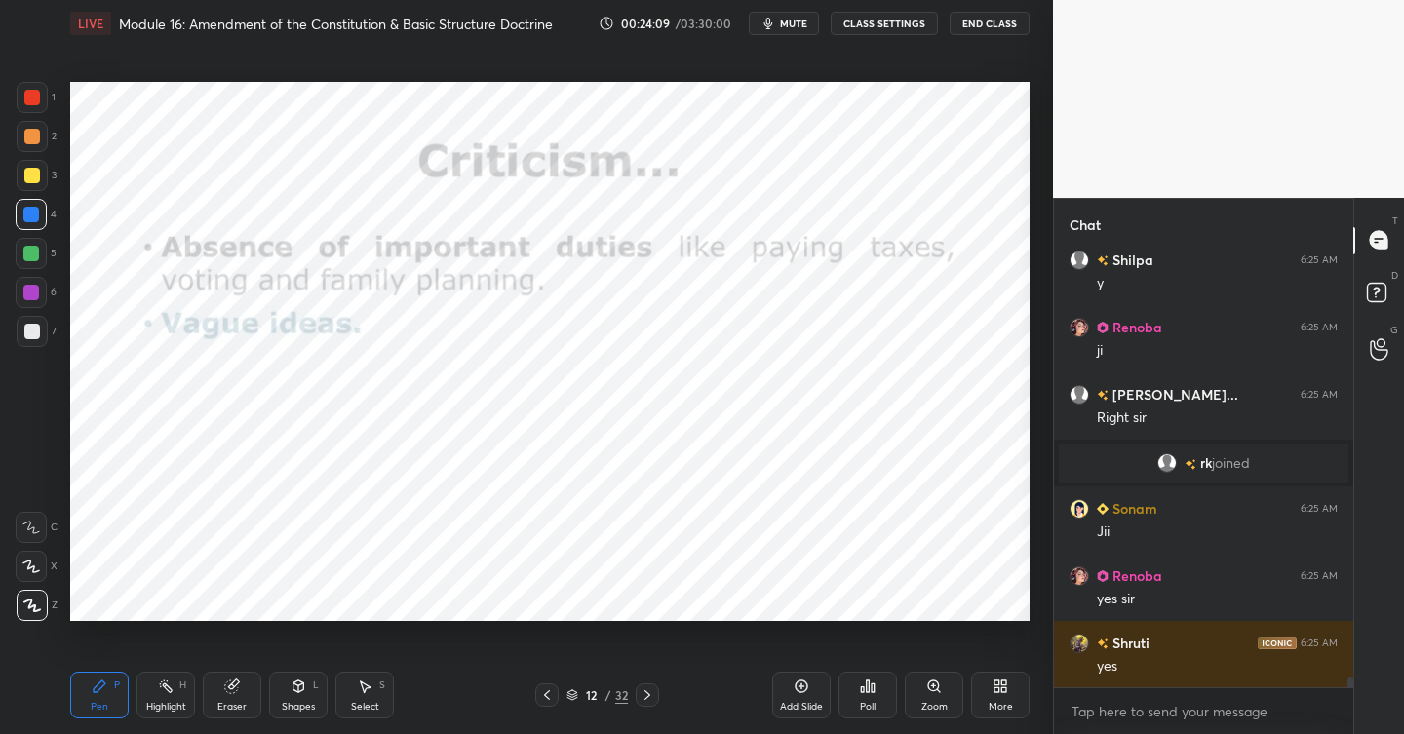
scroll to position [19551, 0]
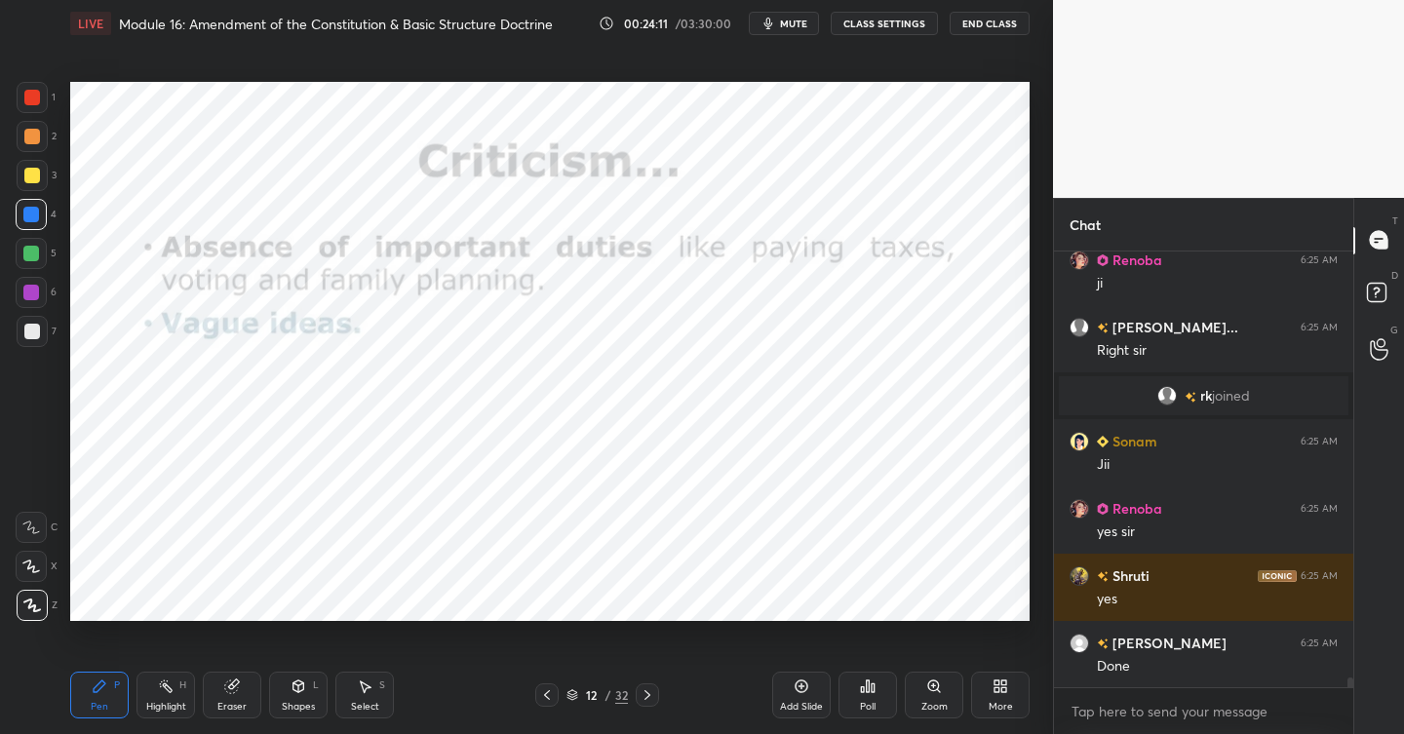
click at [867, 688] on icon at bounding box center [868, 687] width 3 height 12
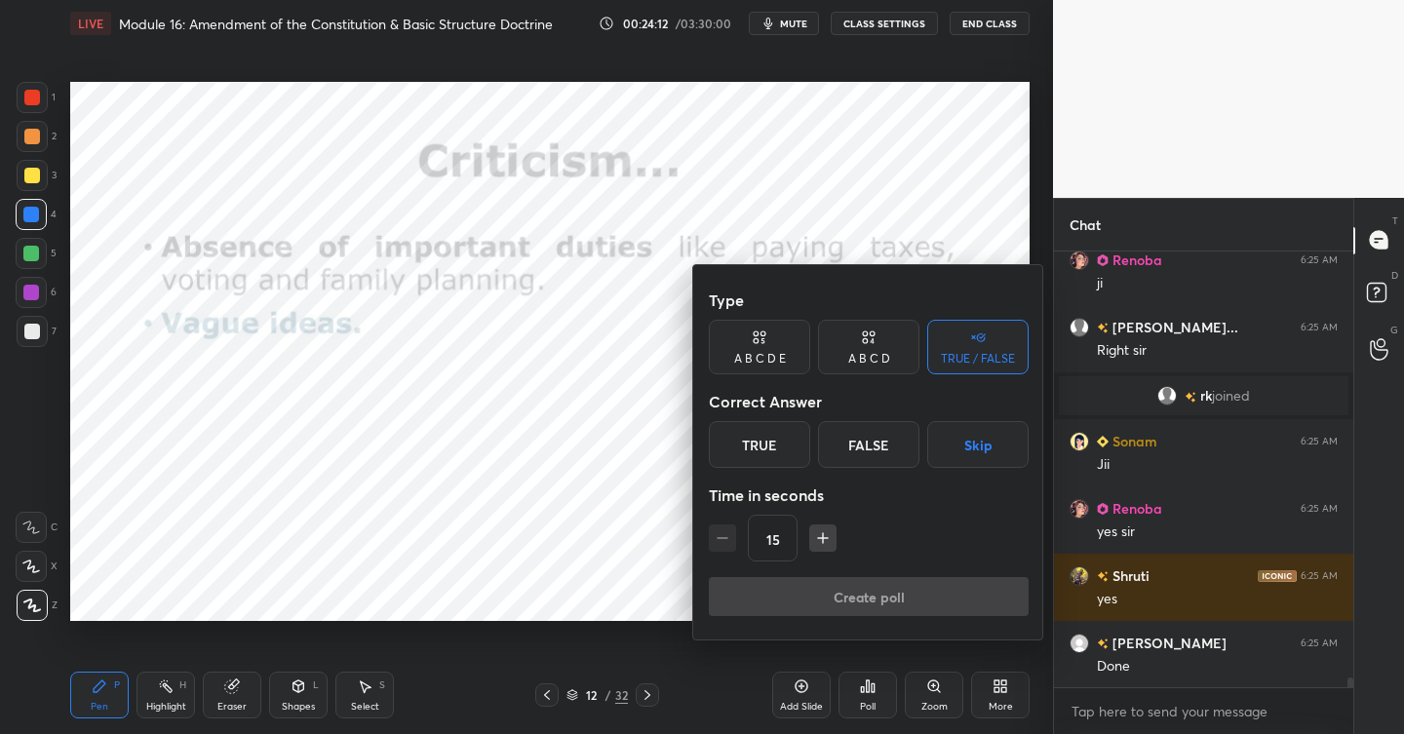
scroll to position [19618, 0]
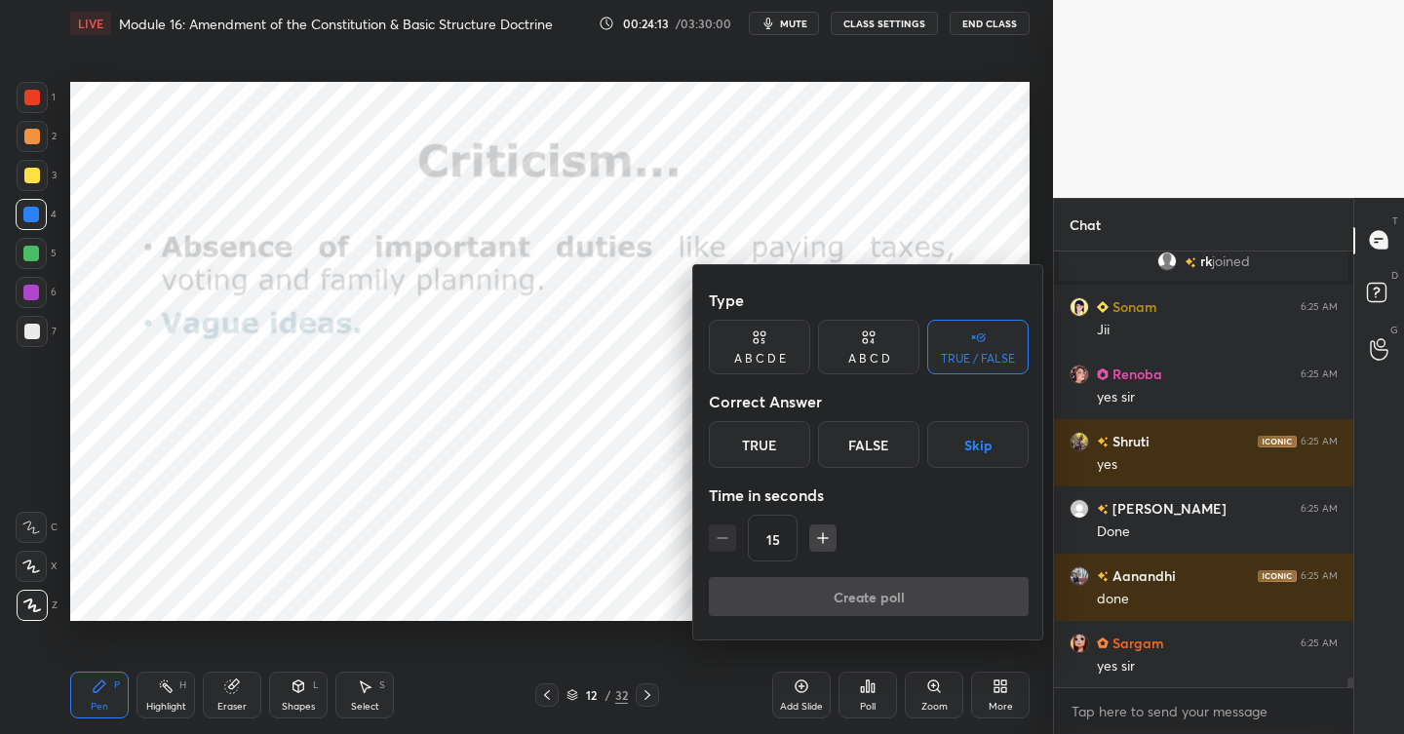
click at [961, 446] on button "Skip" at bounding box center [977, 444] width 101 height 47
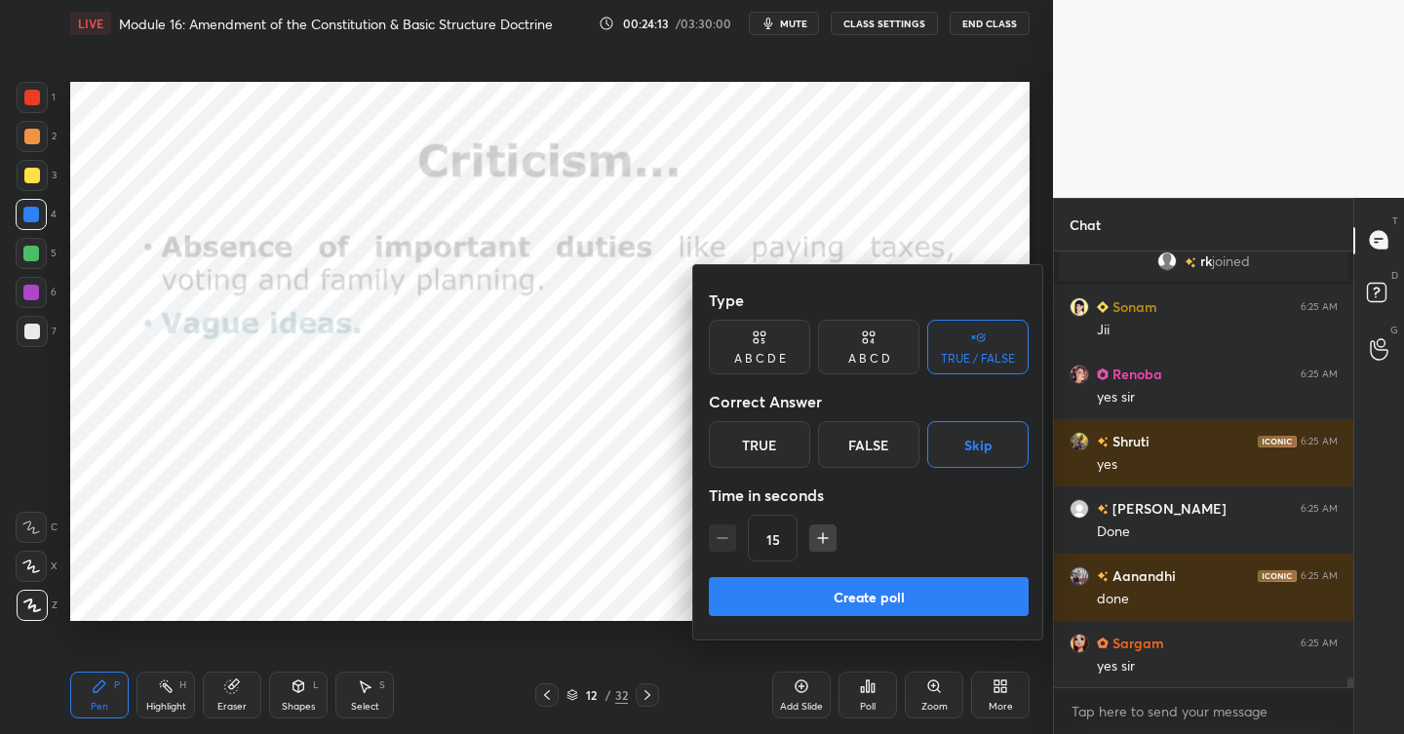
scroll to position [19753, 0]
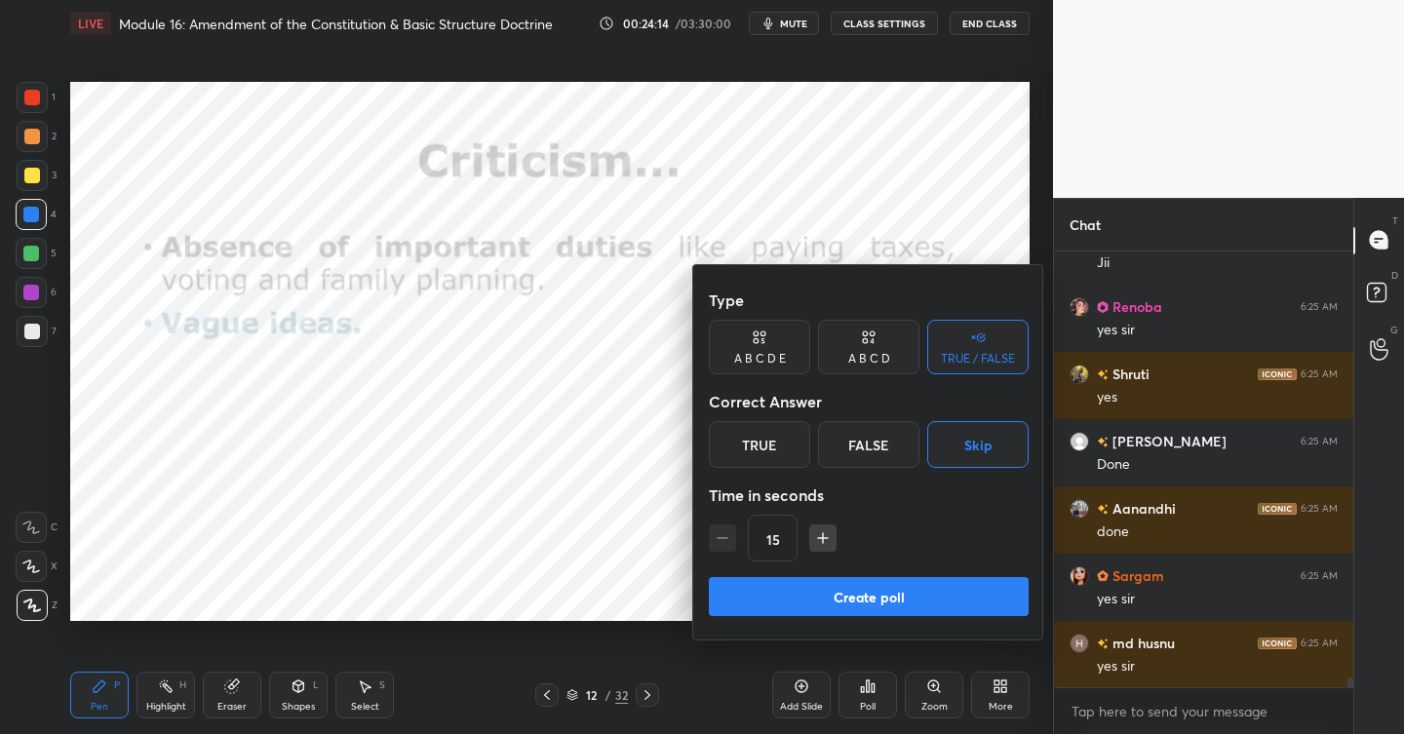
click at [784, 435] on div "True" at bounding box center [759, 444] width 101 height 47
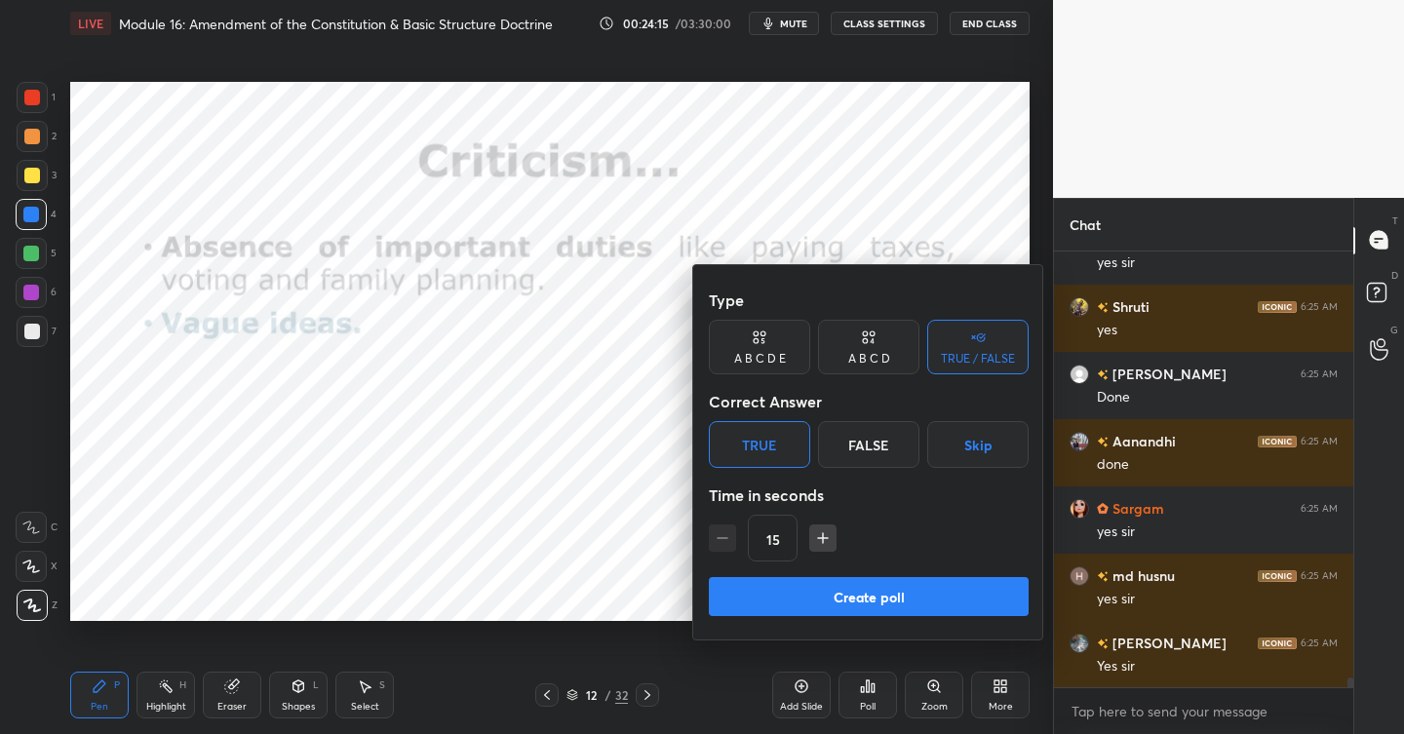
click at [886, 590] on button "Create poll" at bounding box center [869, 596] width 320 height 39
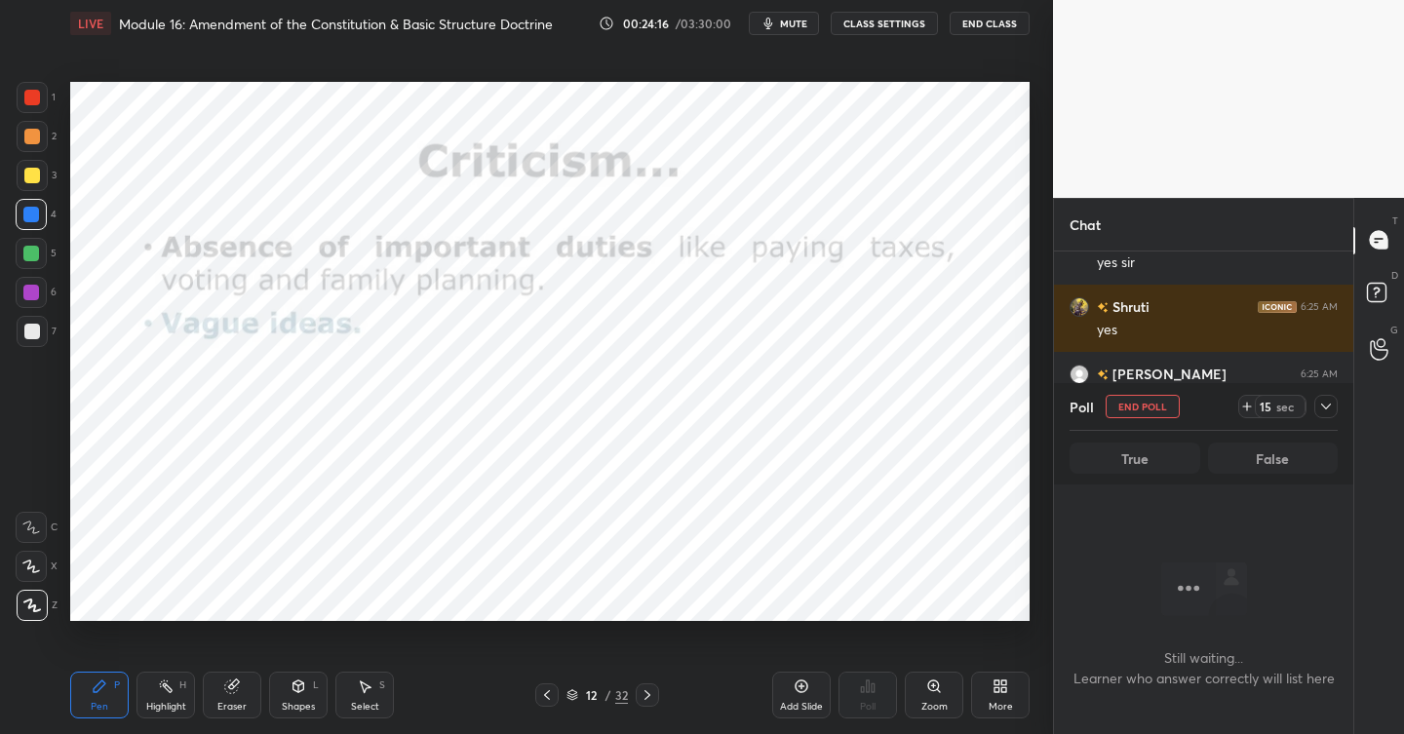
scroll to position [177, 294]
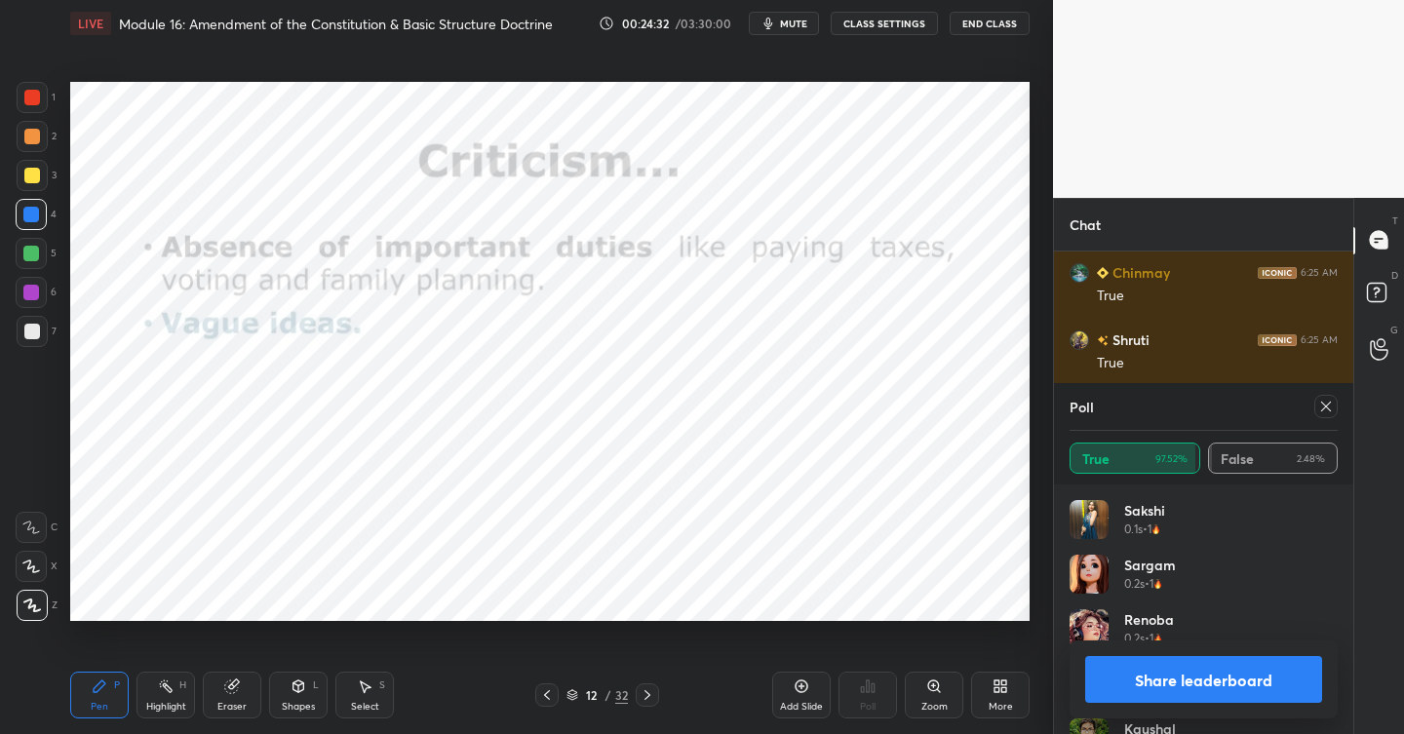
click at [1330, 399] on icon at bounding box center [1326, 407] width 16 height 16
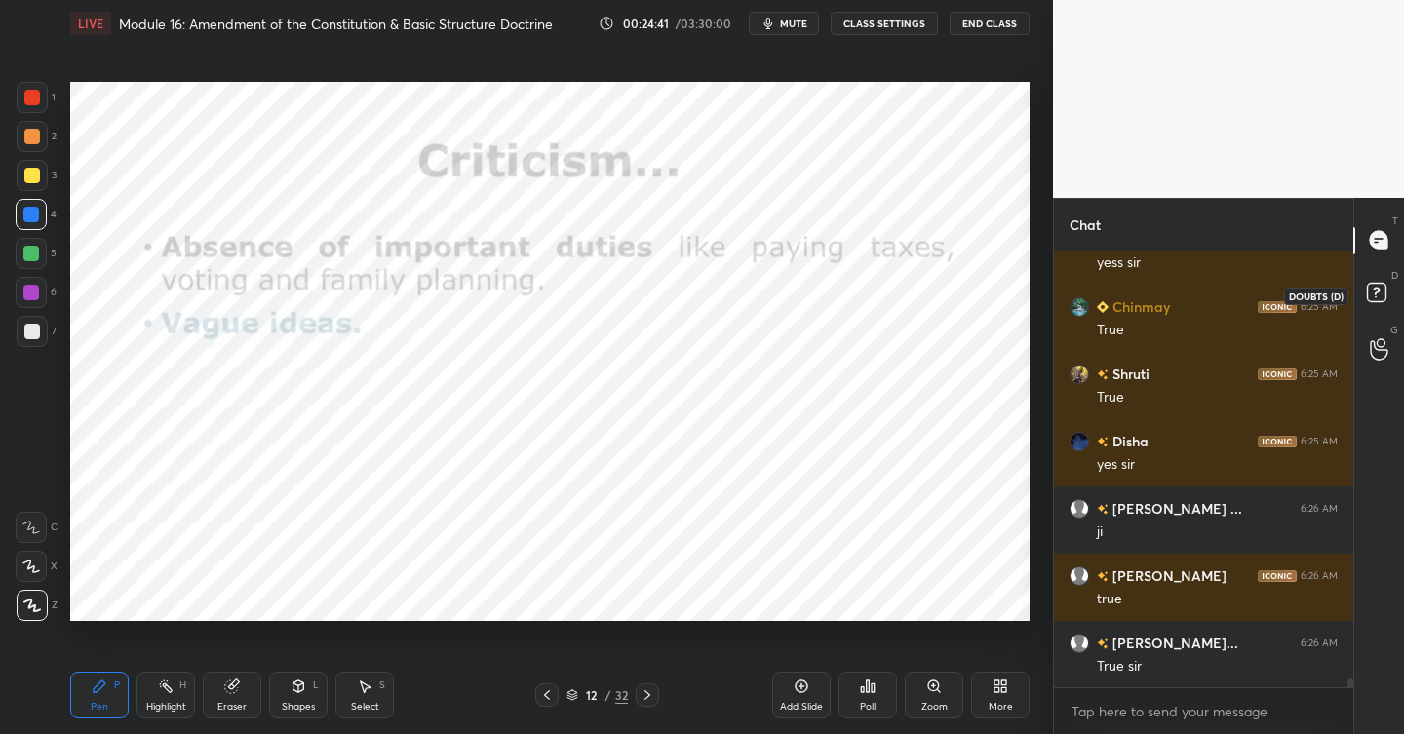
click at [1378, 292] on icon at bounding box center [1376, 291] width 7 height 8
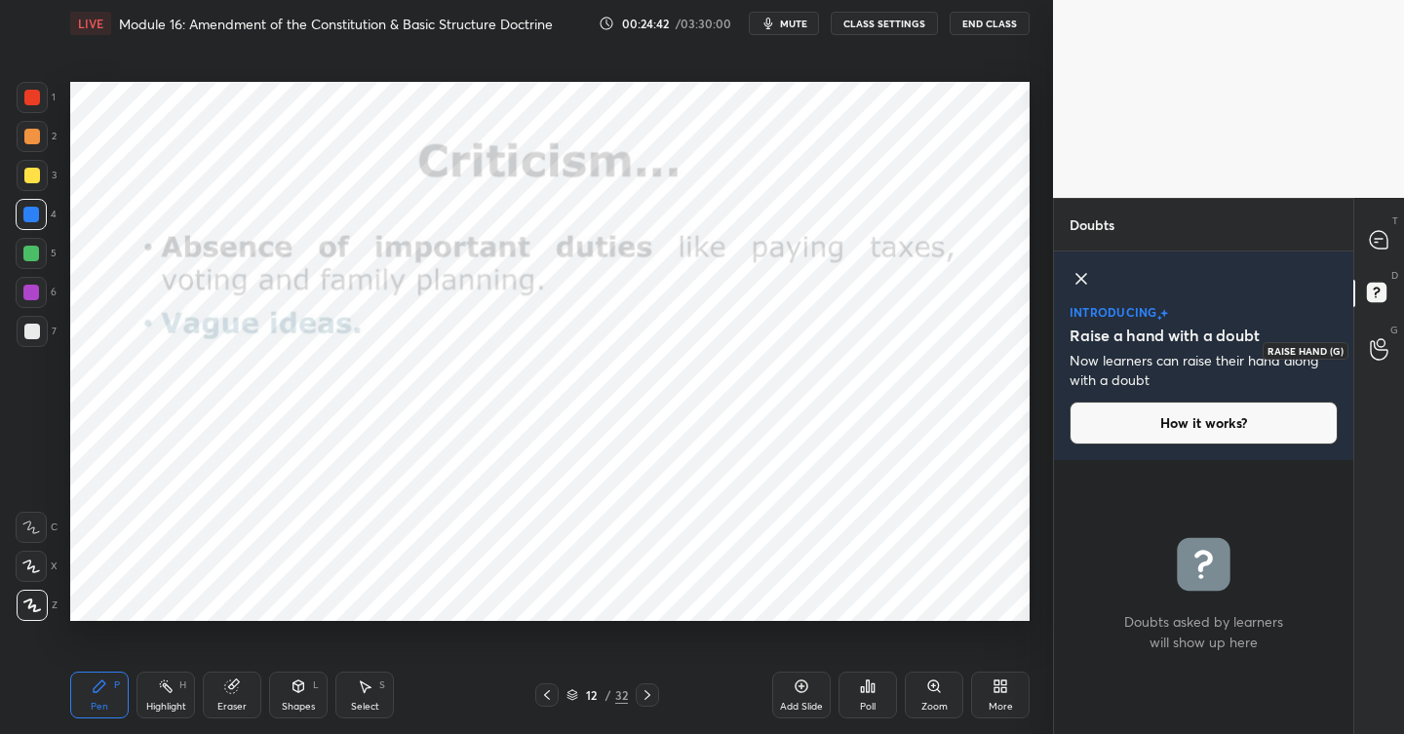
click at [1375, 359] on icon at bounding box center [1379, 350] width 18 height 20
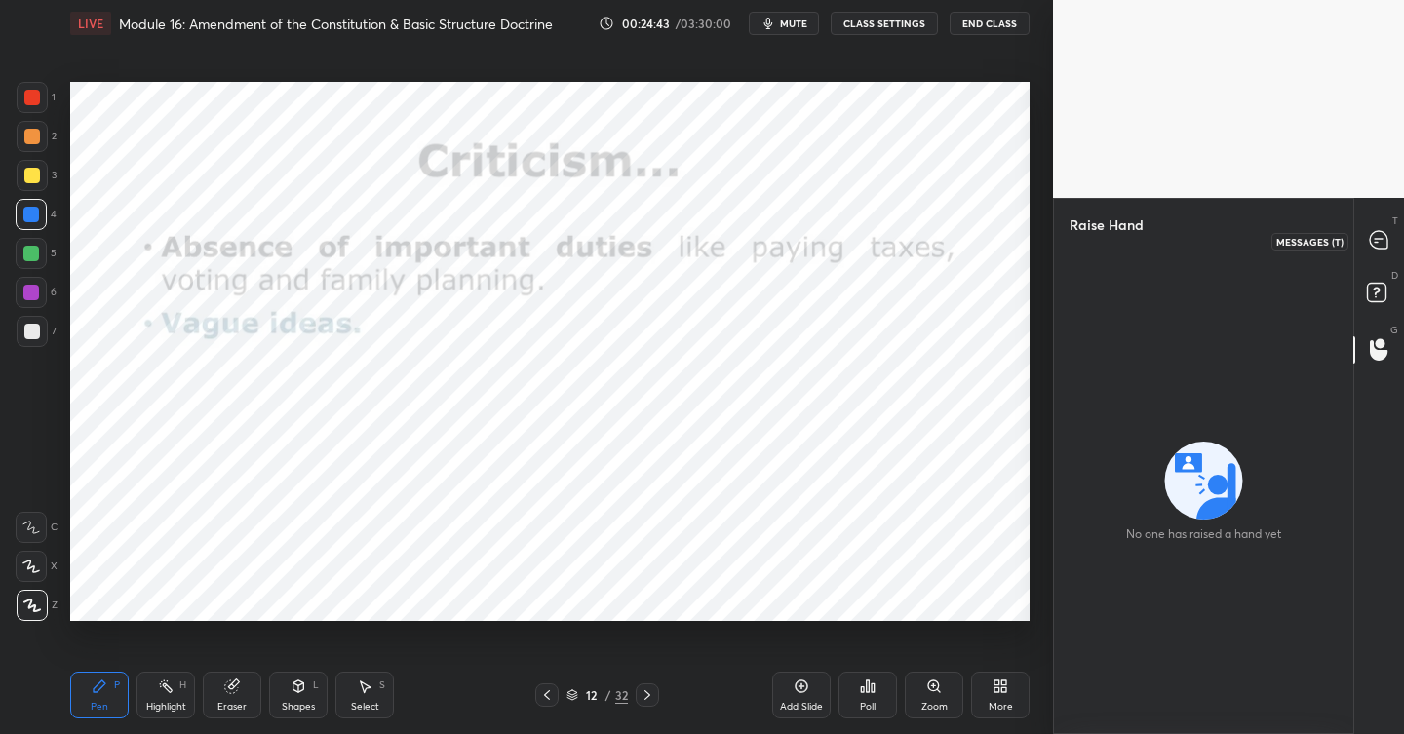
click at [1378, 239] on icon at bounding box center [1379, 239] width 8 height 0
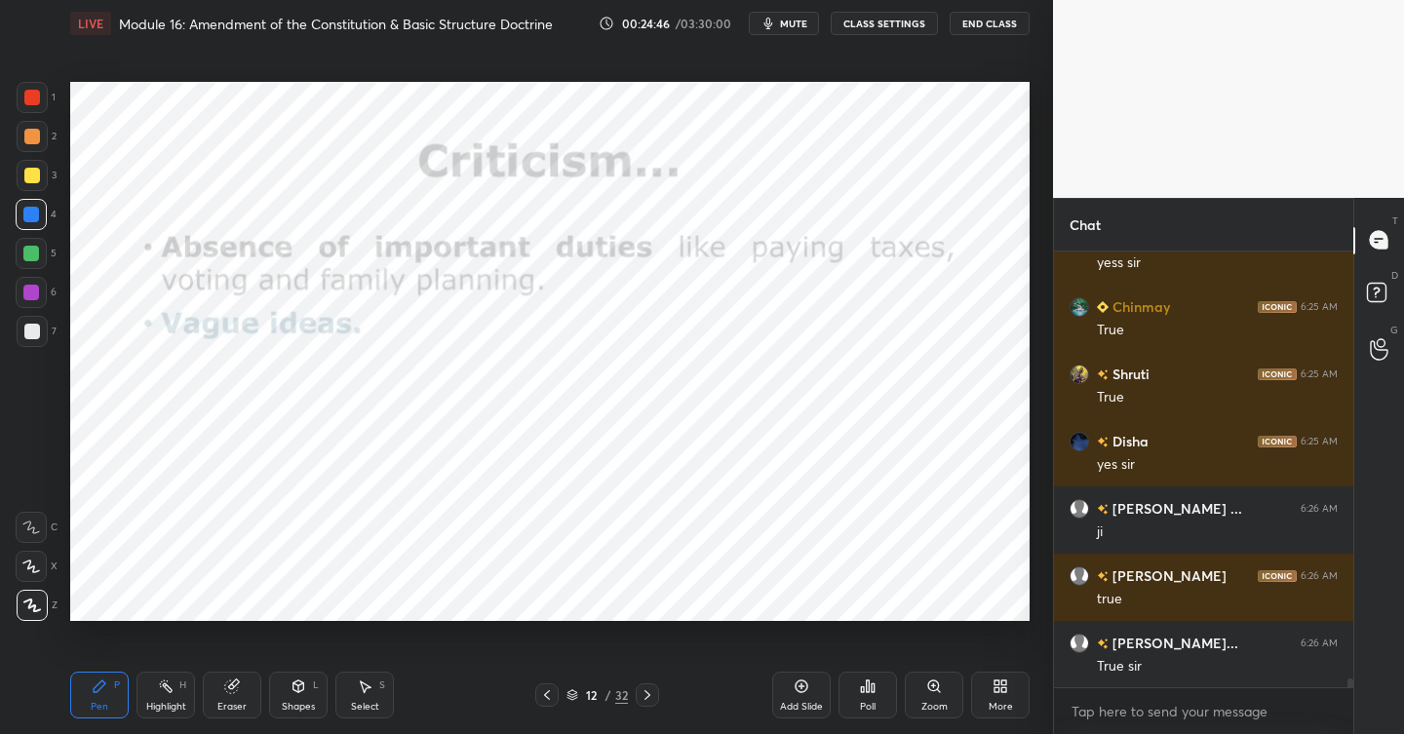
click at [645, 694] on icon at bounding box center [648, 696] width 16 height 16
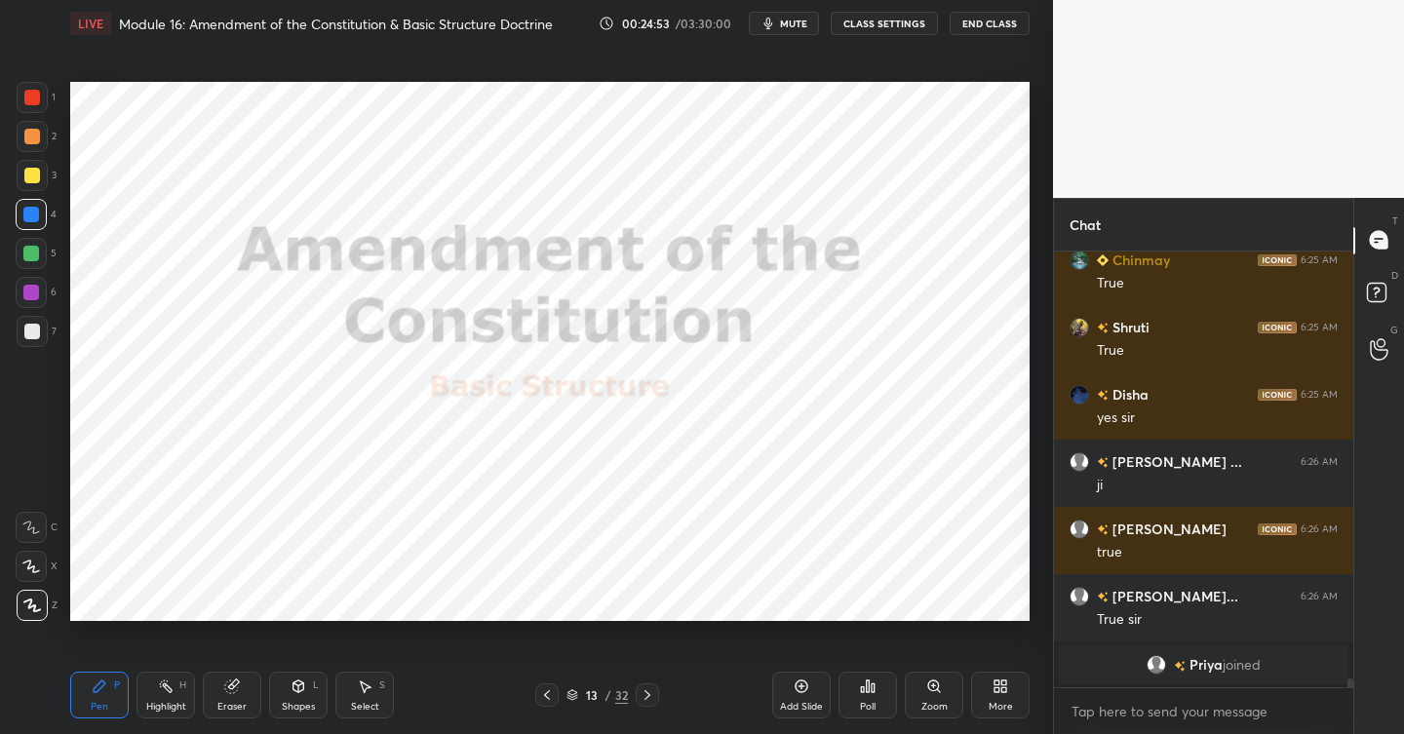
drag, startPoint x: 808, startPoint y: 695, endPoint x: 801, endPoint y: 657, distance: 38.8
click at [807, 695] on div "Add Slide" at bounding box center [801, 695] width 59 height 47
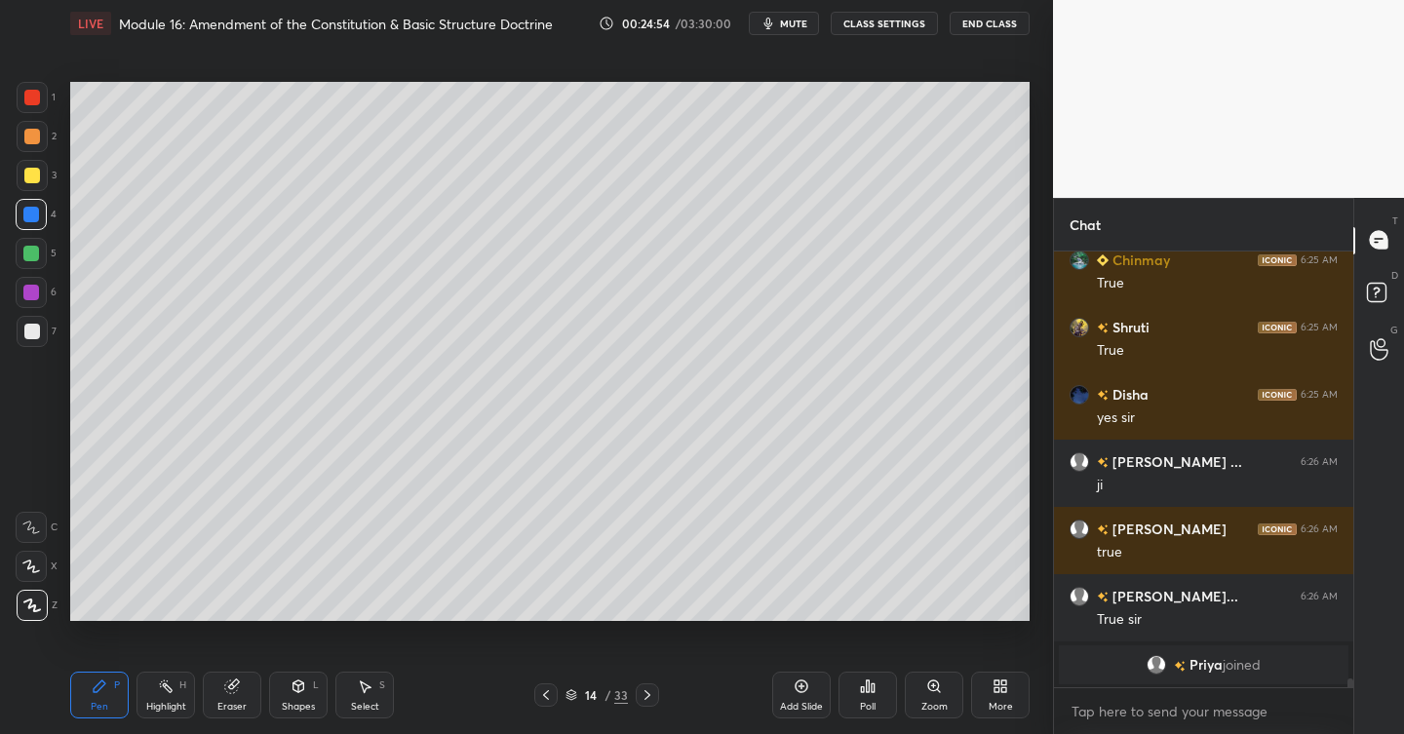
click at [31, 330] on div at bounding box center [32, 332] width 16 height 16
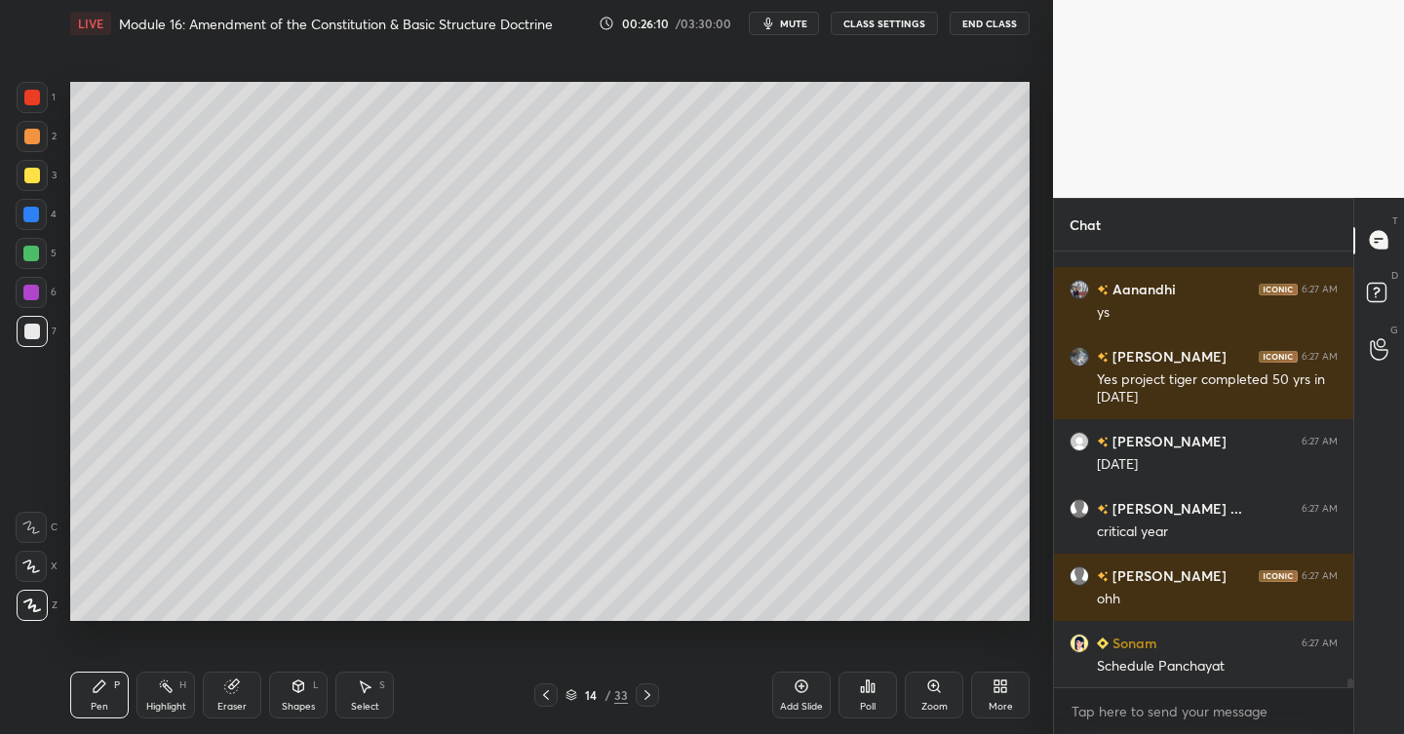
scroll to position [22034, 0]
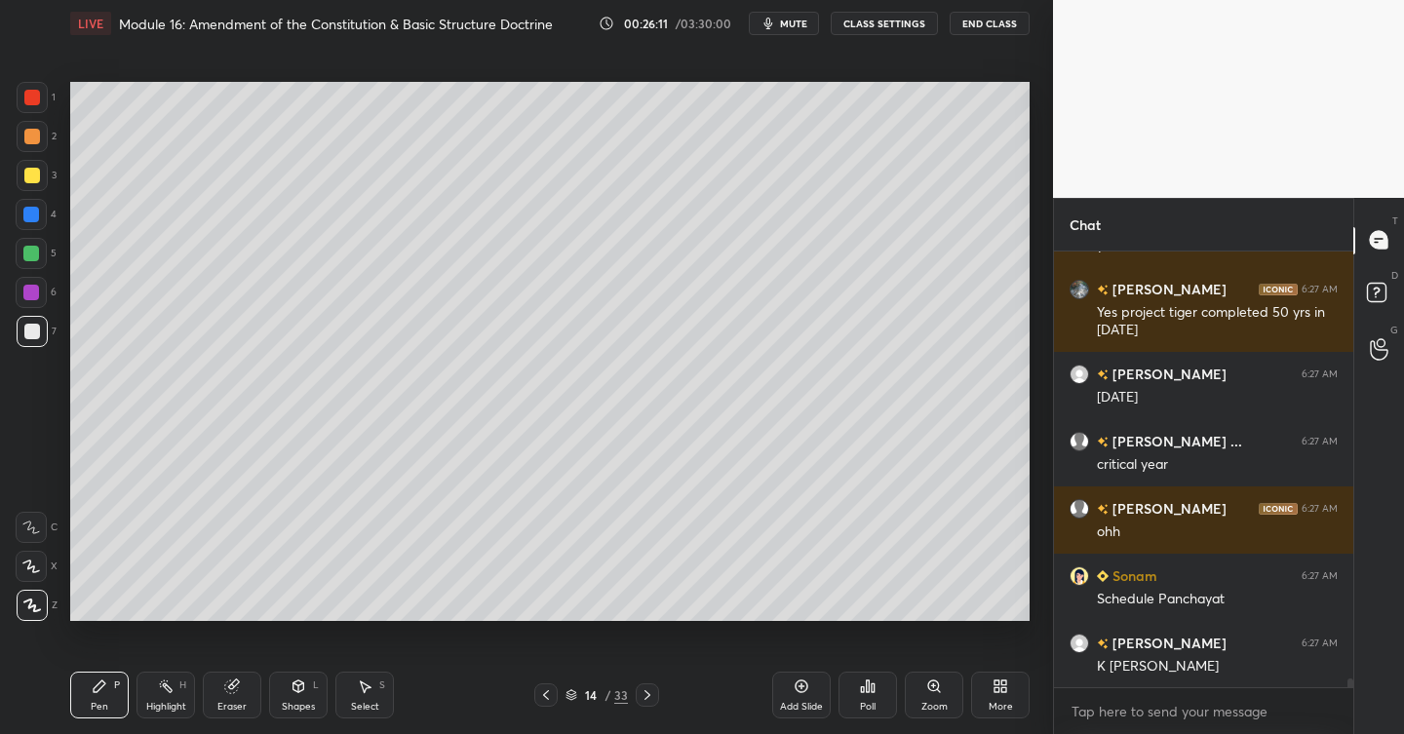
drag, startPoint x: 35, startPoint y: 253, endPoint x: 56, endPoint y: 290, distance: 42.3
click at [35, 255] on div at bounding box center [31, 254] width 16 height 16
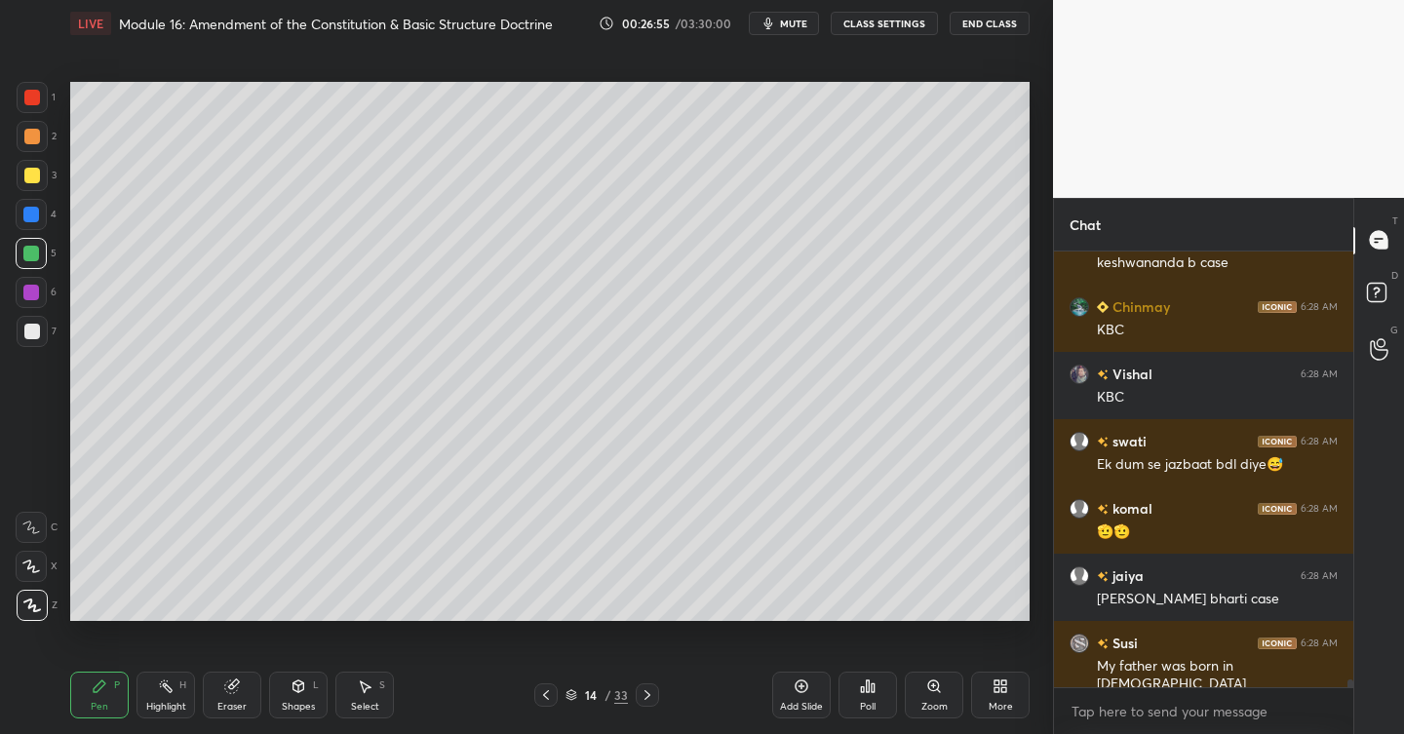
scroll to position [24091, 0]
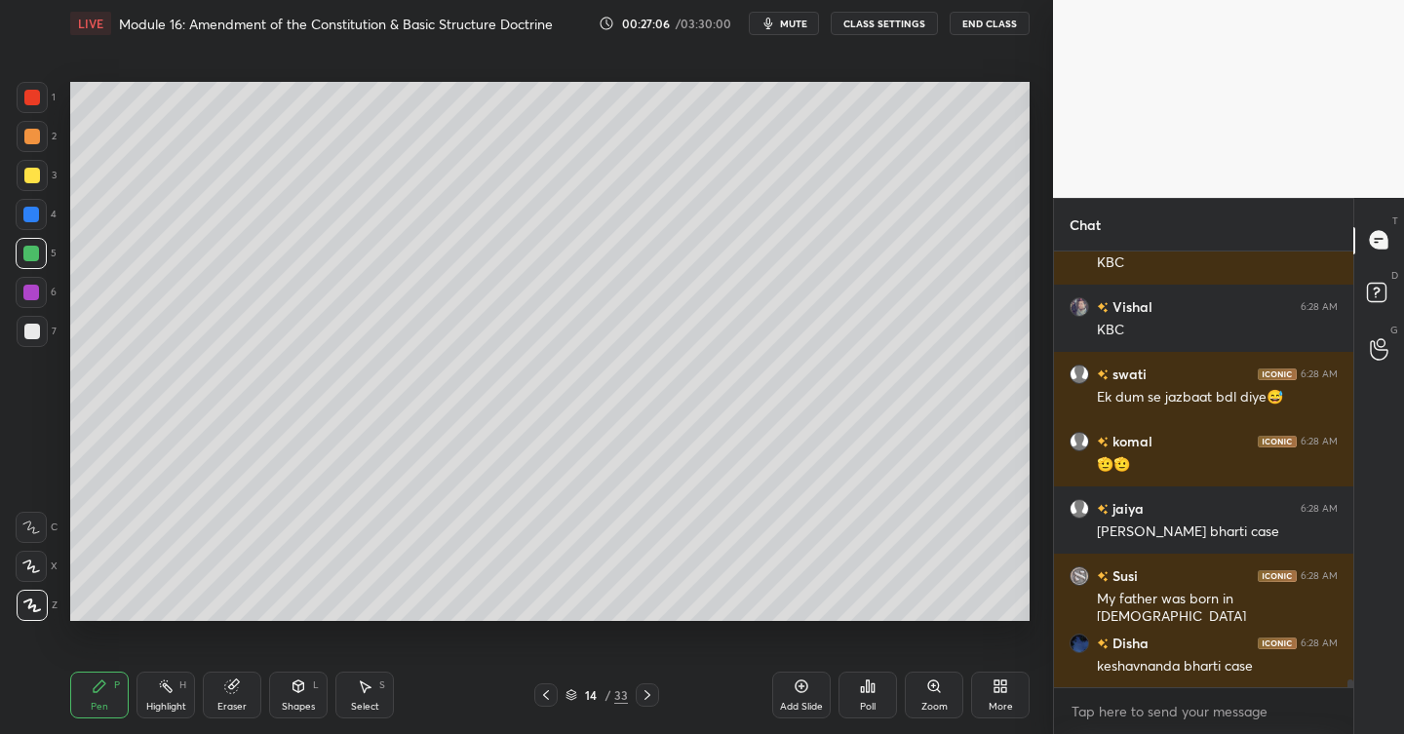
click at [808, 686] on icon at bounding box center [802, 687] width 16 height 16
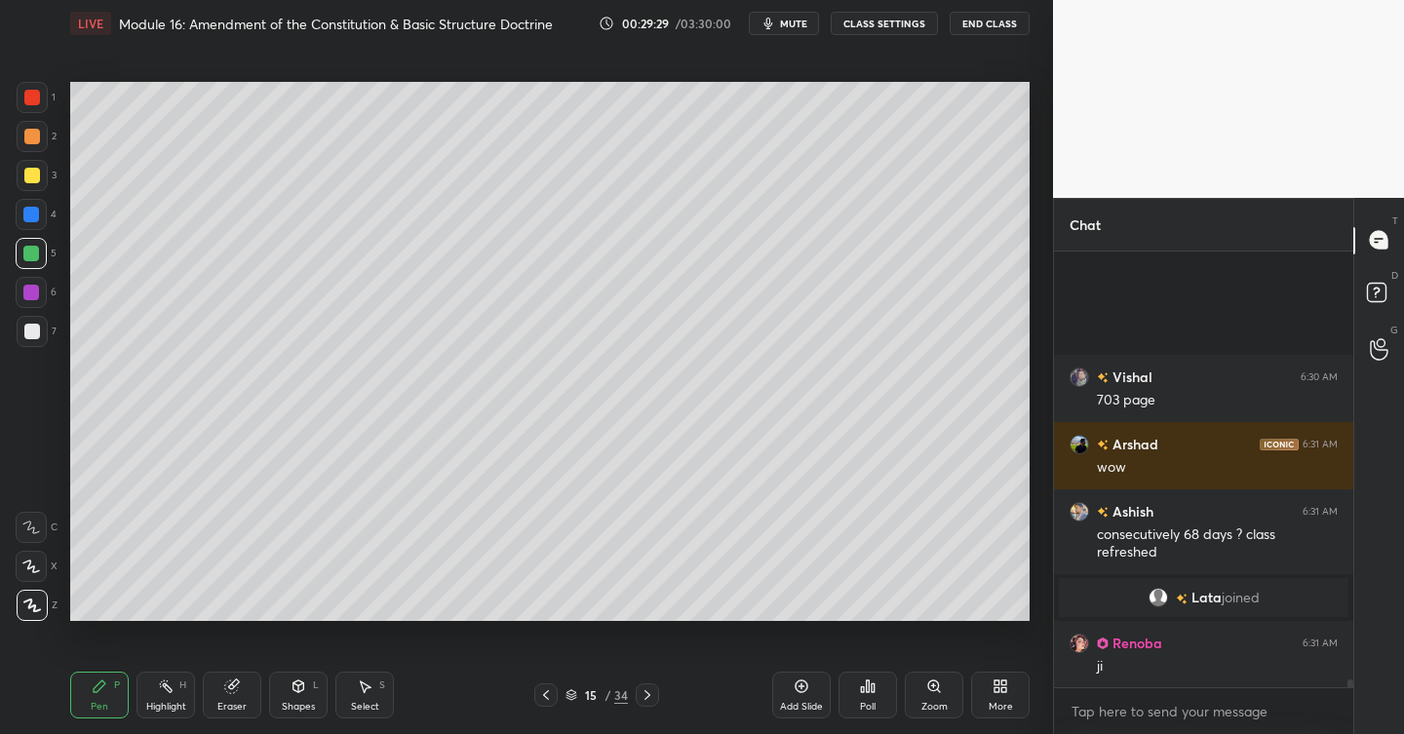
scroll to position [24503, 0]
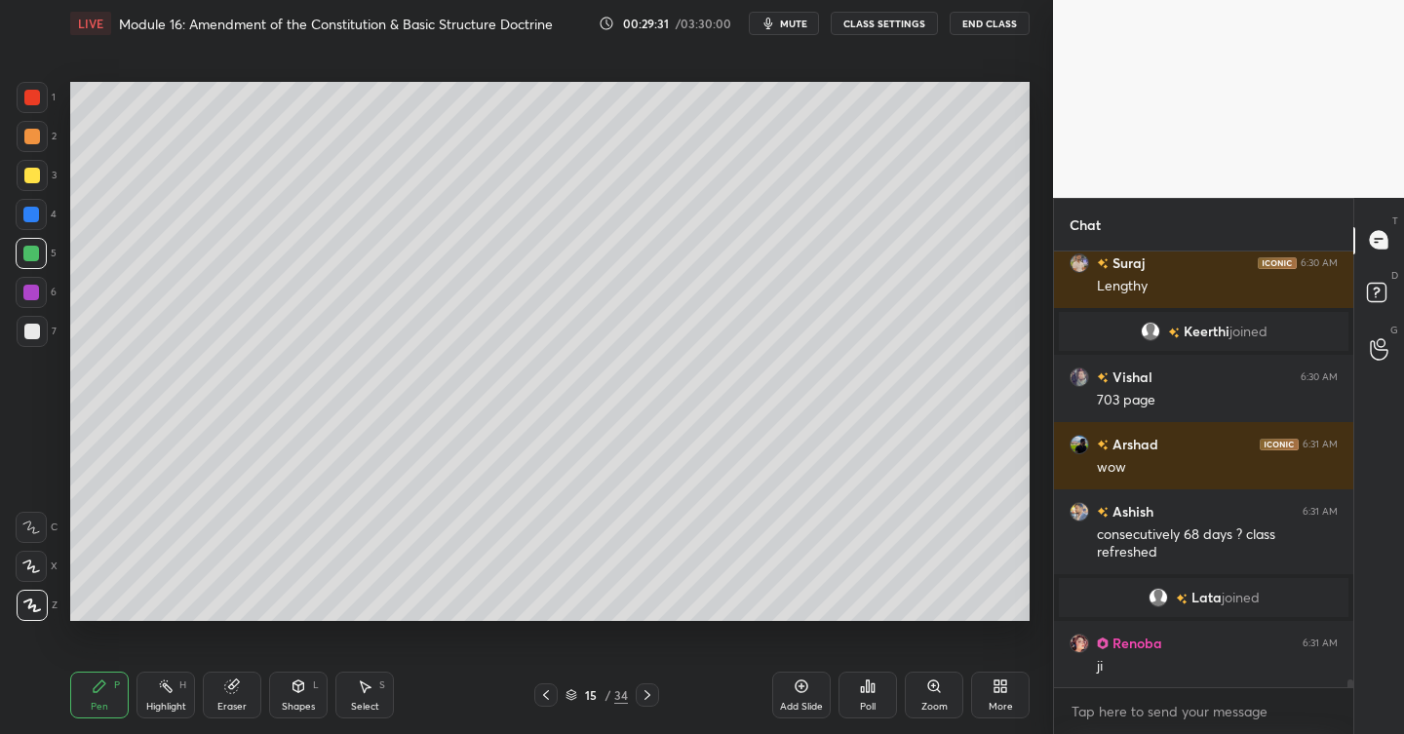
drag, startPoint x: 813, startPoint y: 690, endPoint x: 803, endPoint y: 689, distance: 10.9
click at [812, 689] on div "Add Slide" at bounding box center [801, 695] width 59 height 47
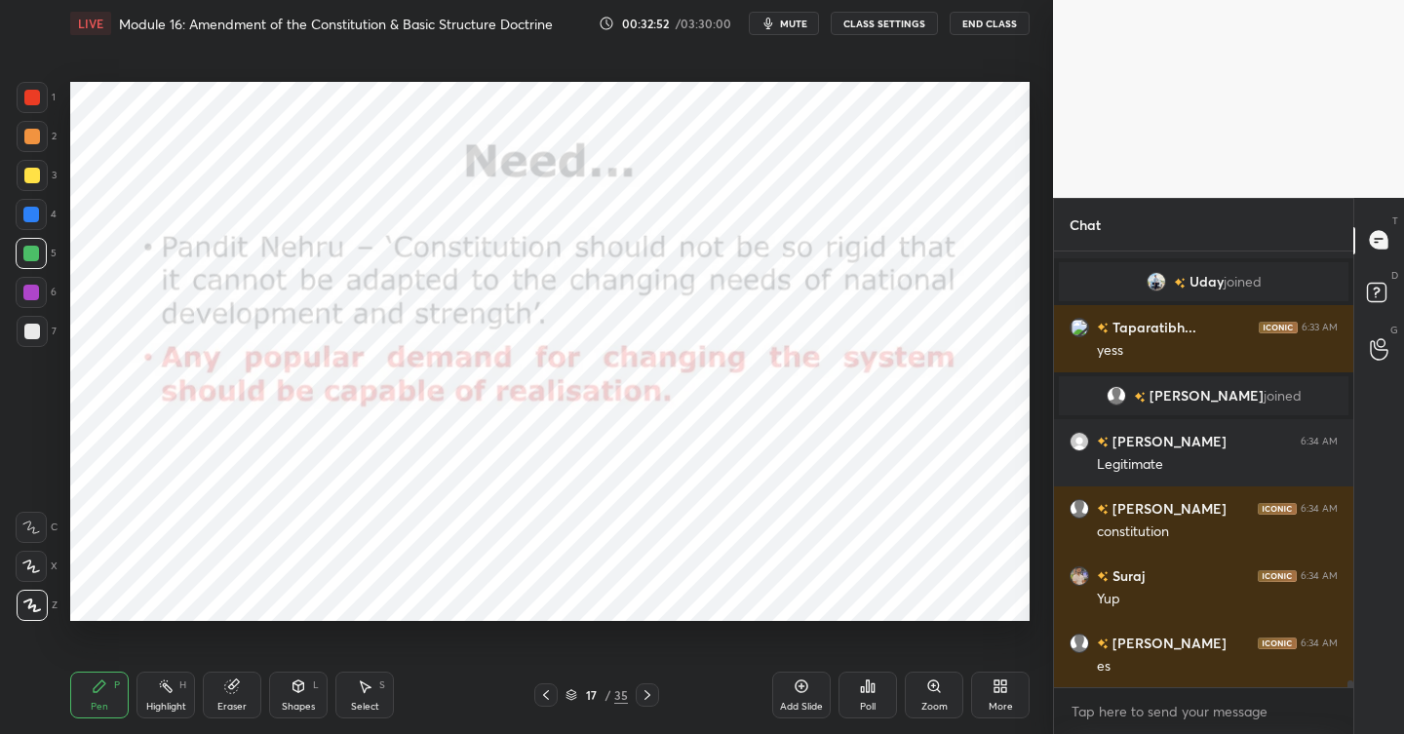
scroll to position [26346, 0]
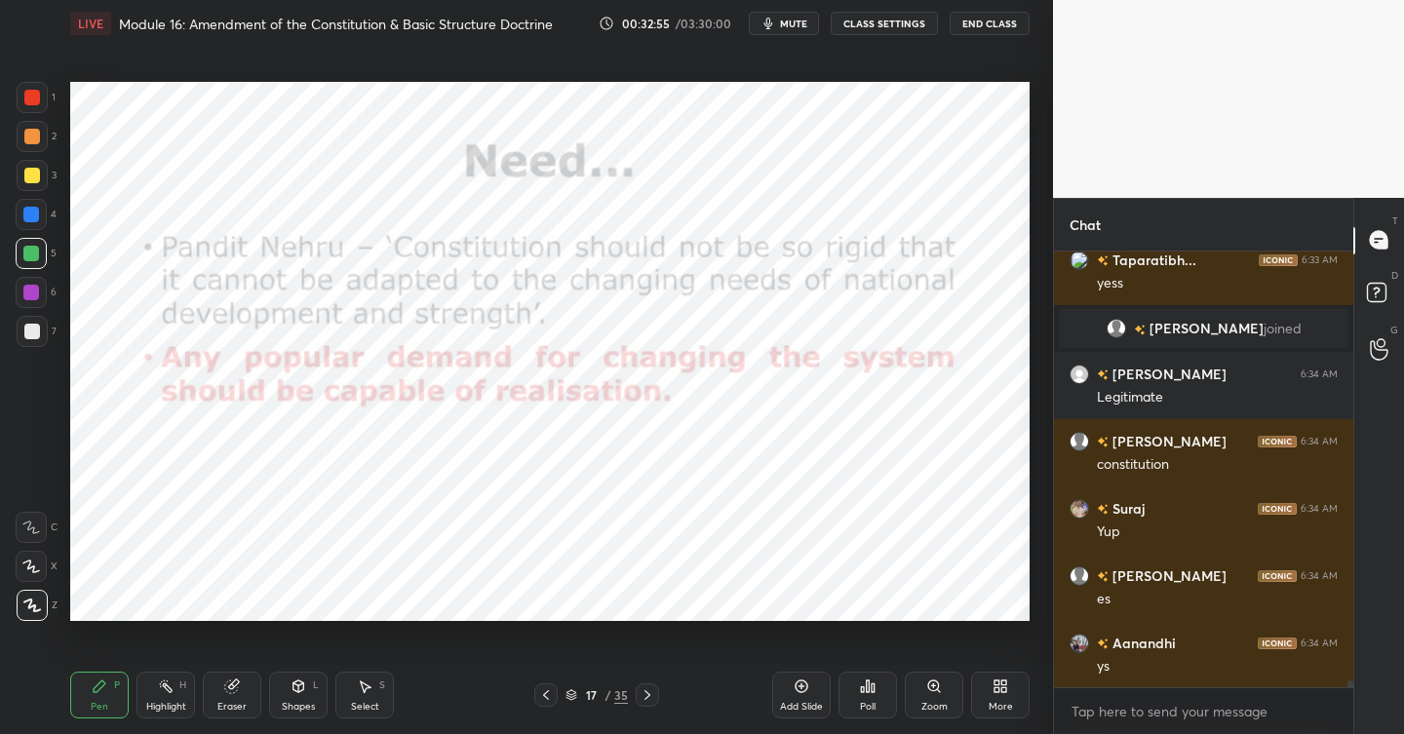
click at [36, 106] on div at bounding box center [32, 97] width 31 height 31
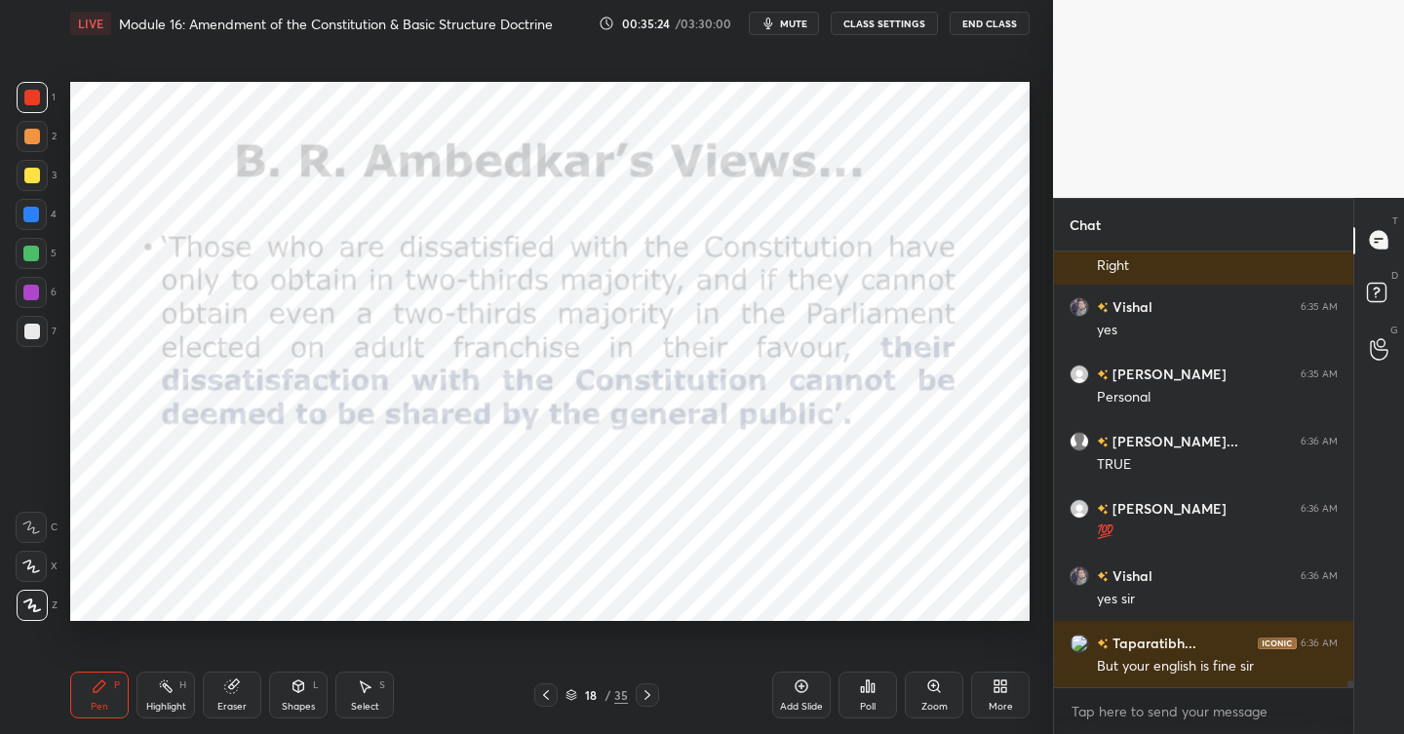
scroll to position [27241, 0]
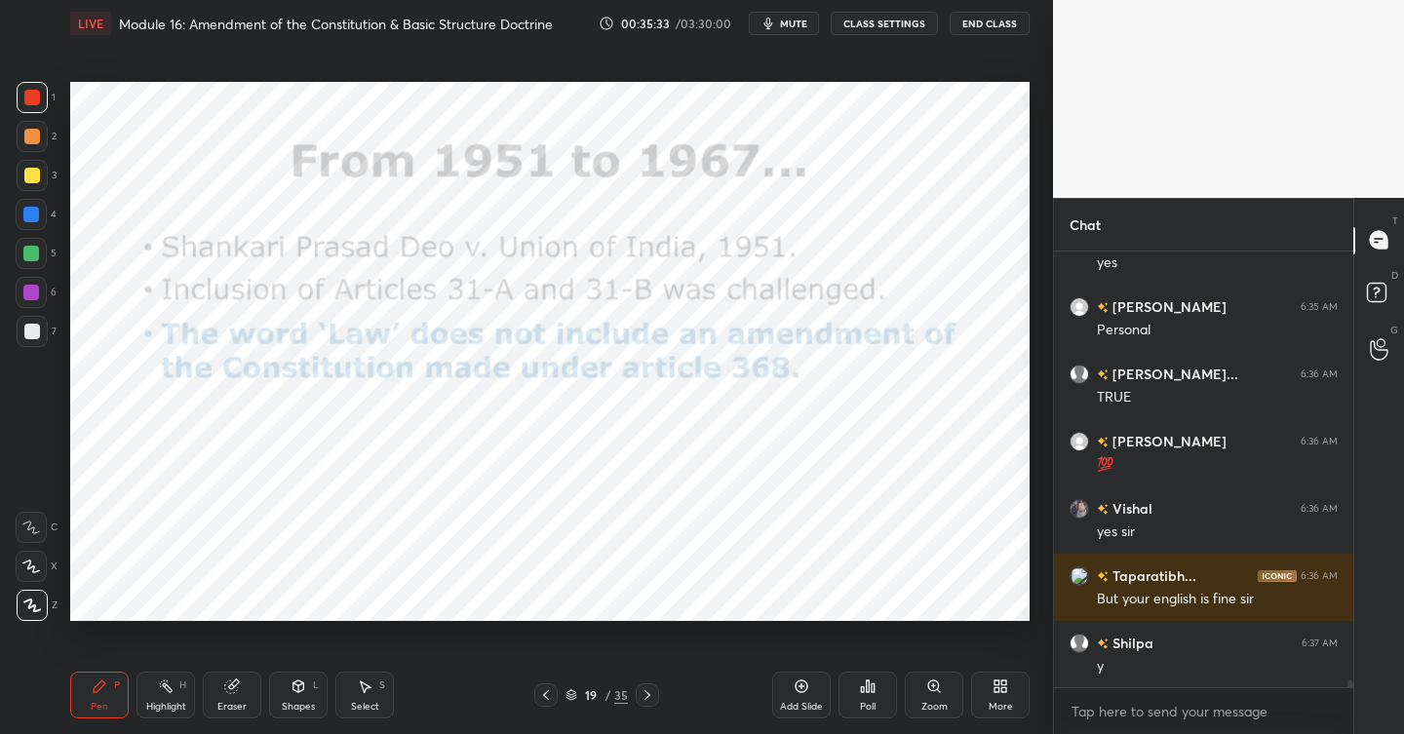
drag, startPoint x: 804, startPoint y: 689, endPoint x: 788, endPoint y: 661, distance: 32.3
click at [802, 689] on icon at bounding box center [802, 687] width 16 height 16
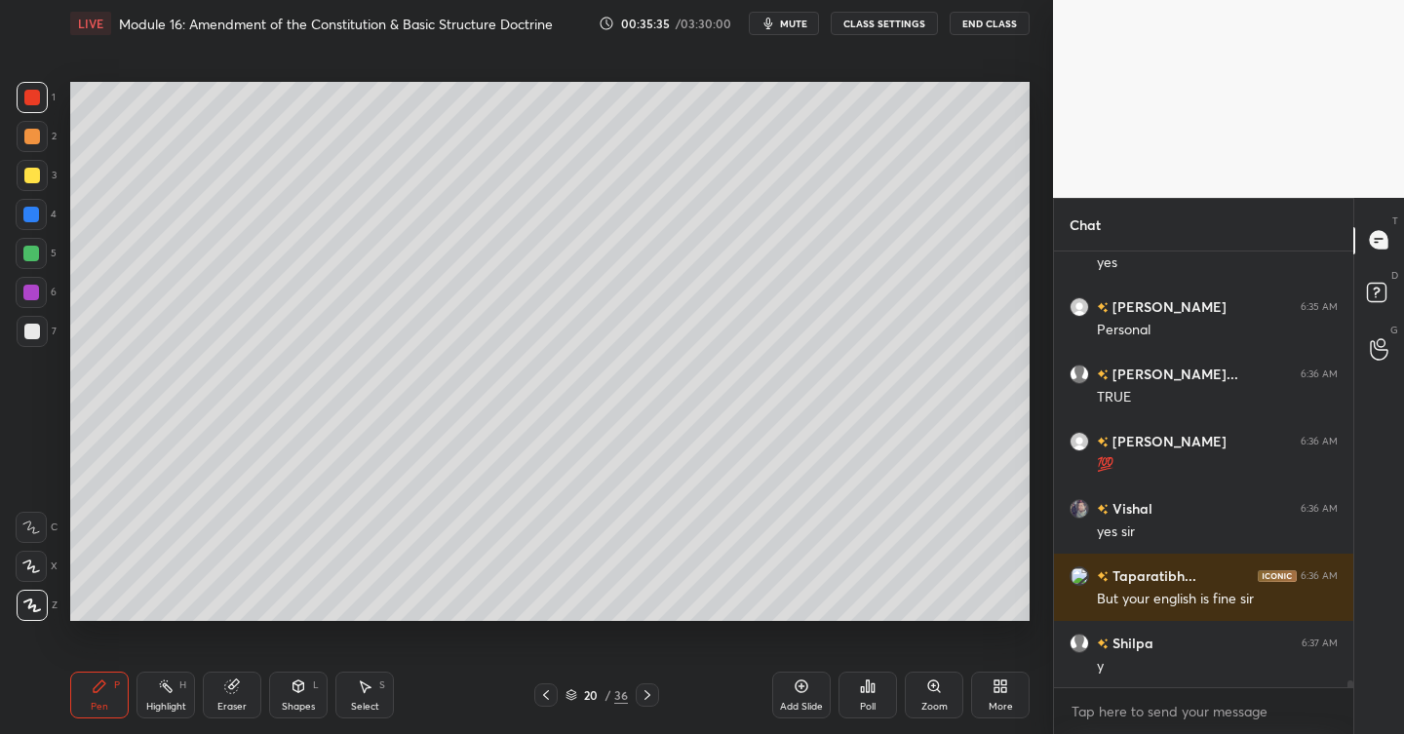
click at [34, 180] on div at bounding box center [32, 176] width 16 height 16
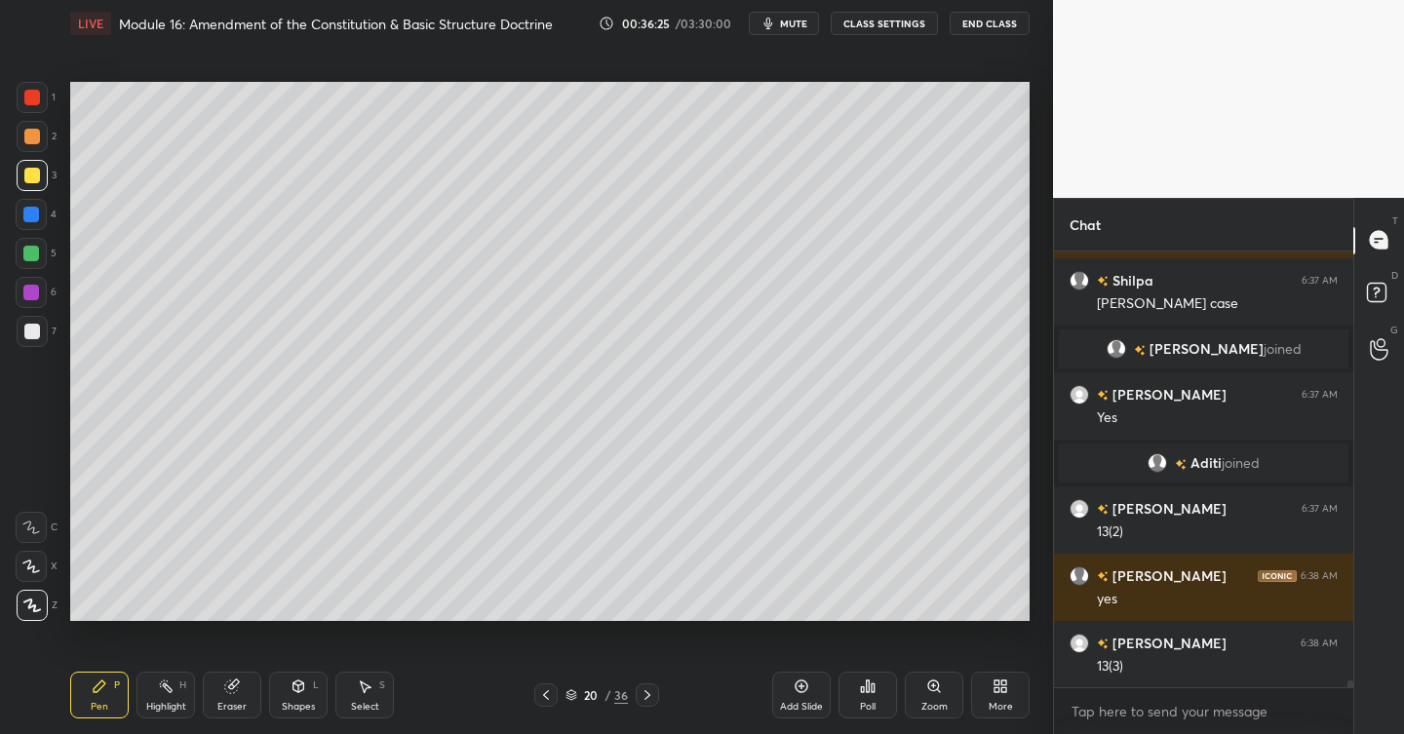
scroll to position [27673, 0]
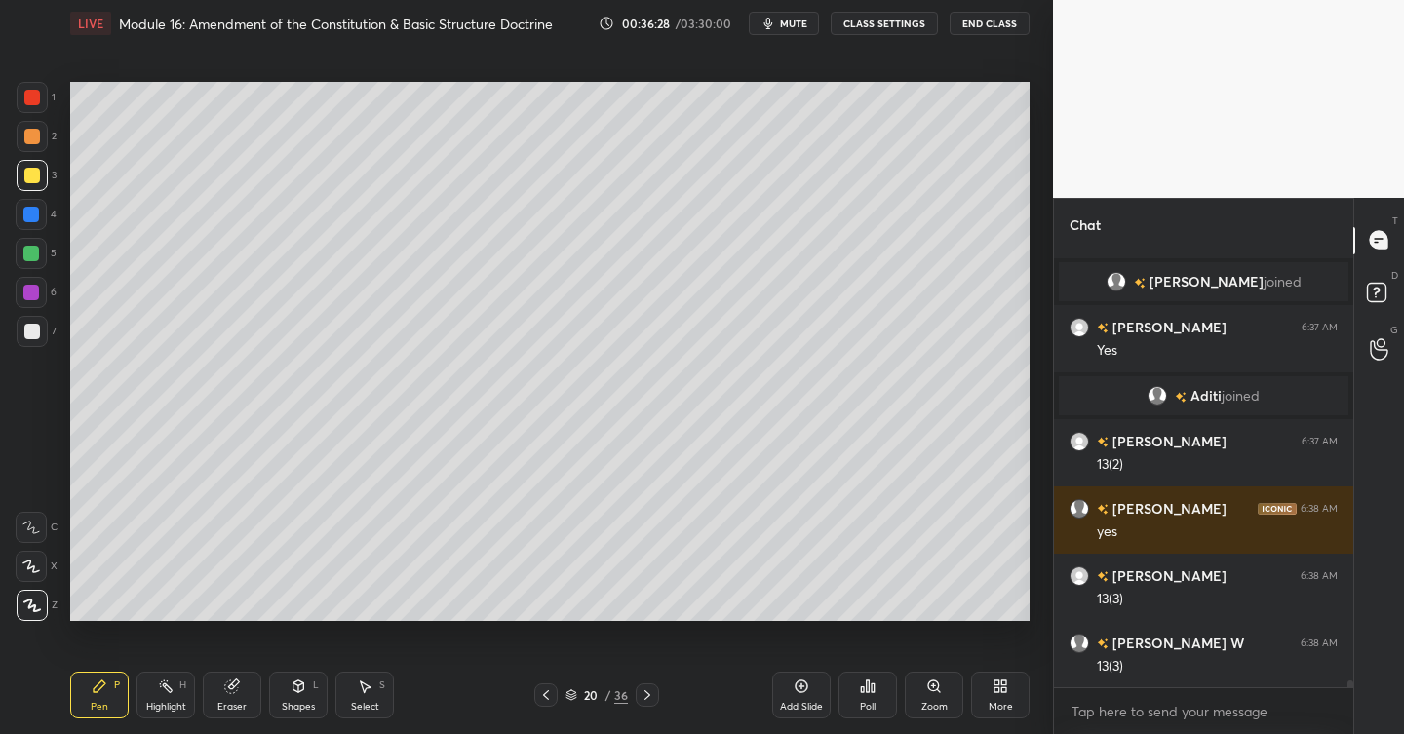
click at [41, 333] on div at bounding box center [32, 331] width 31 height 31
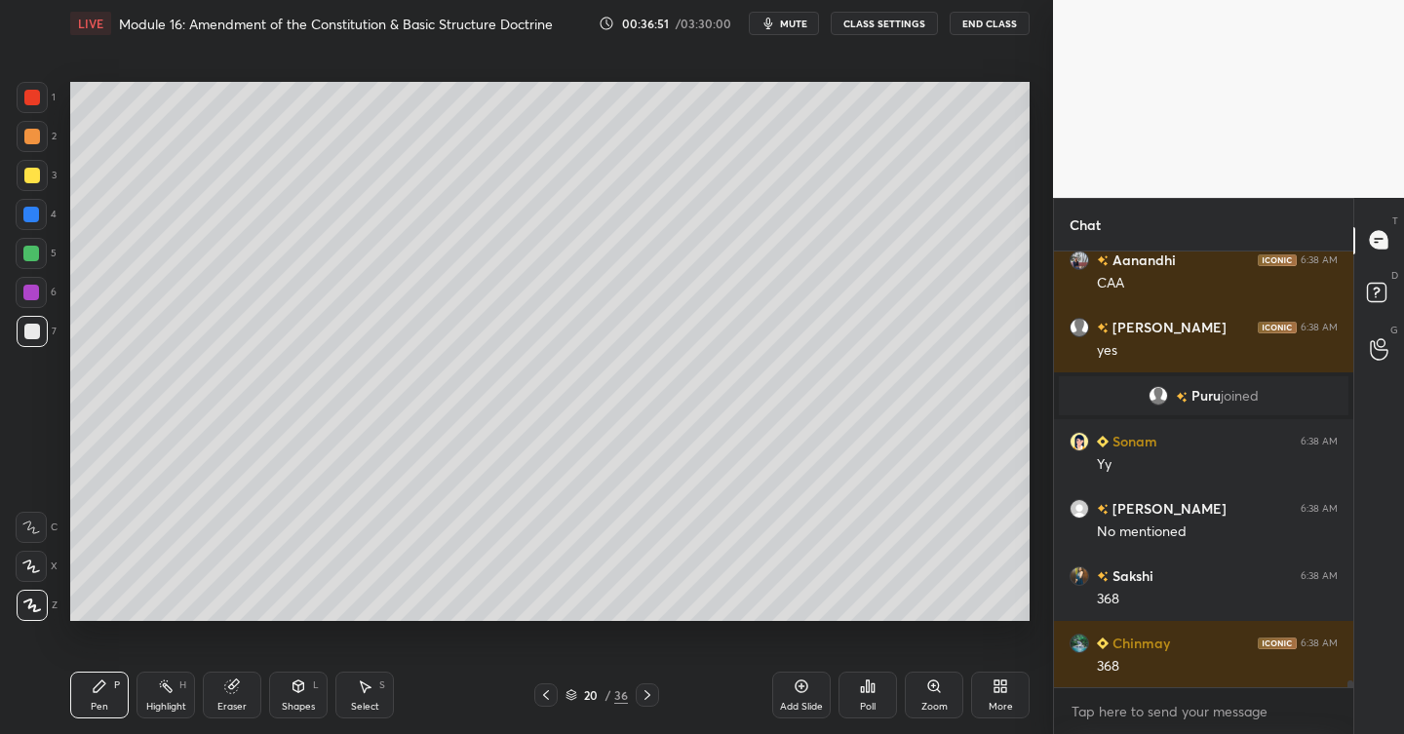
scroll to position [28258, 0]
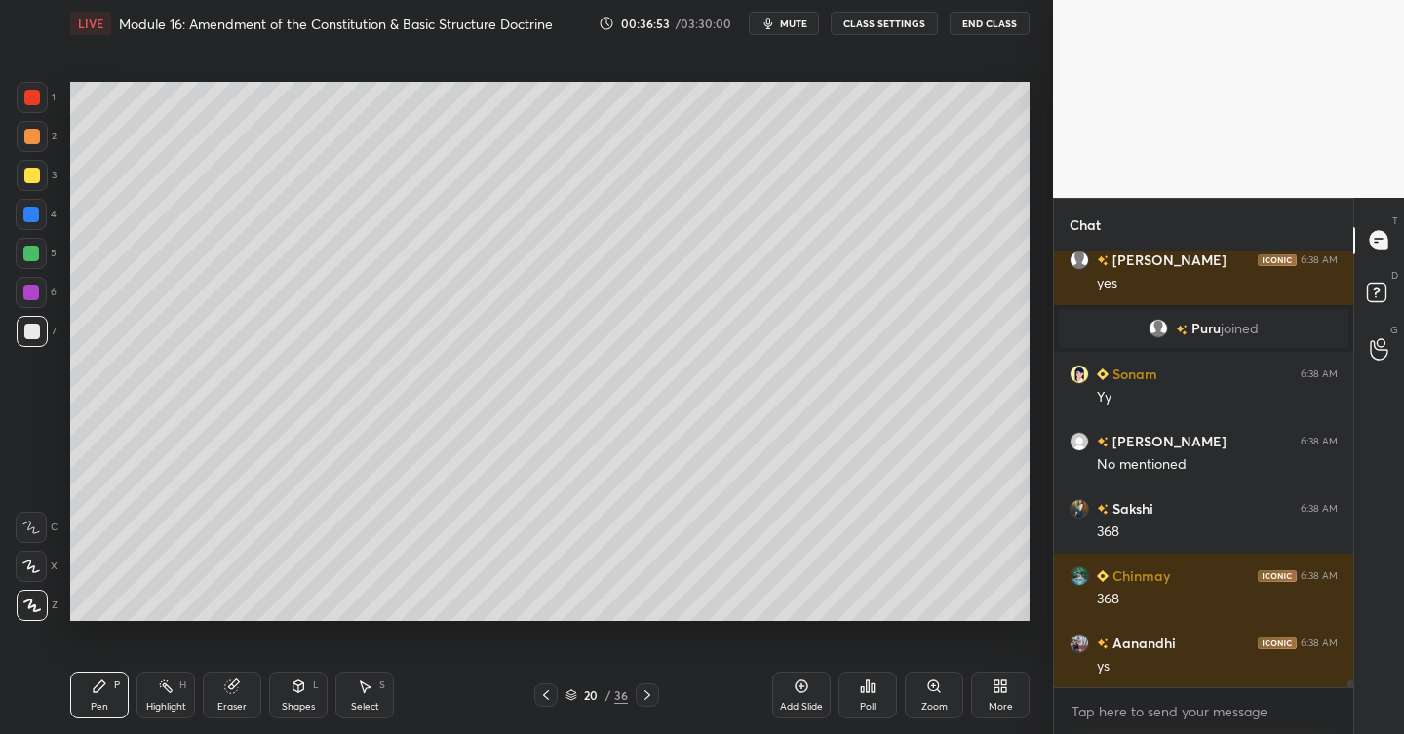
click at [807, 689] on icon at bounding box center [802, 687] width 16 height 16
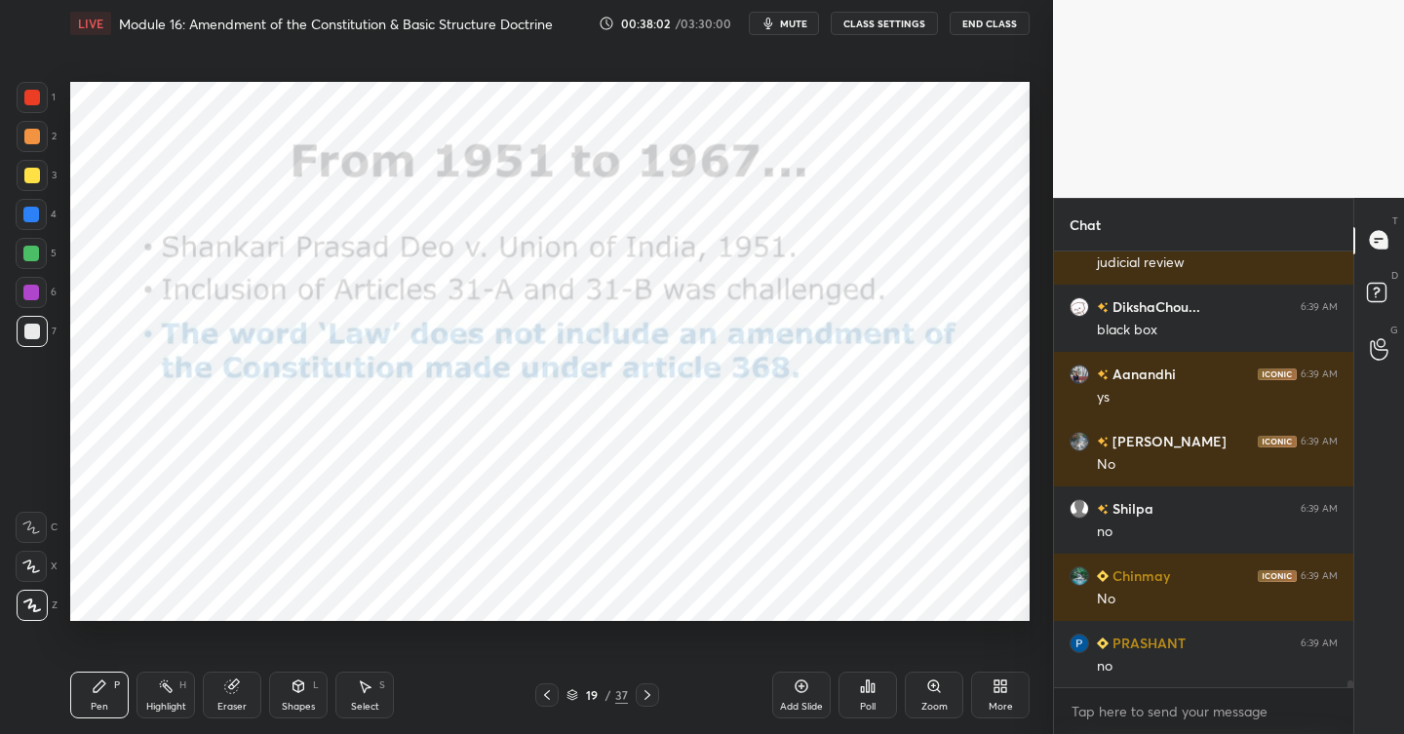
scroll to position [29182, 0]
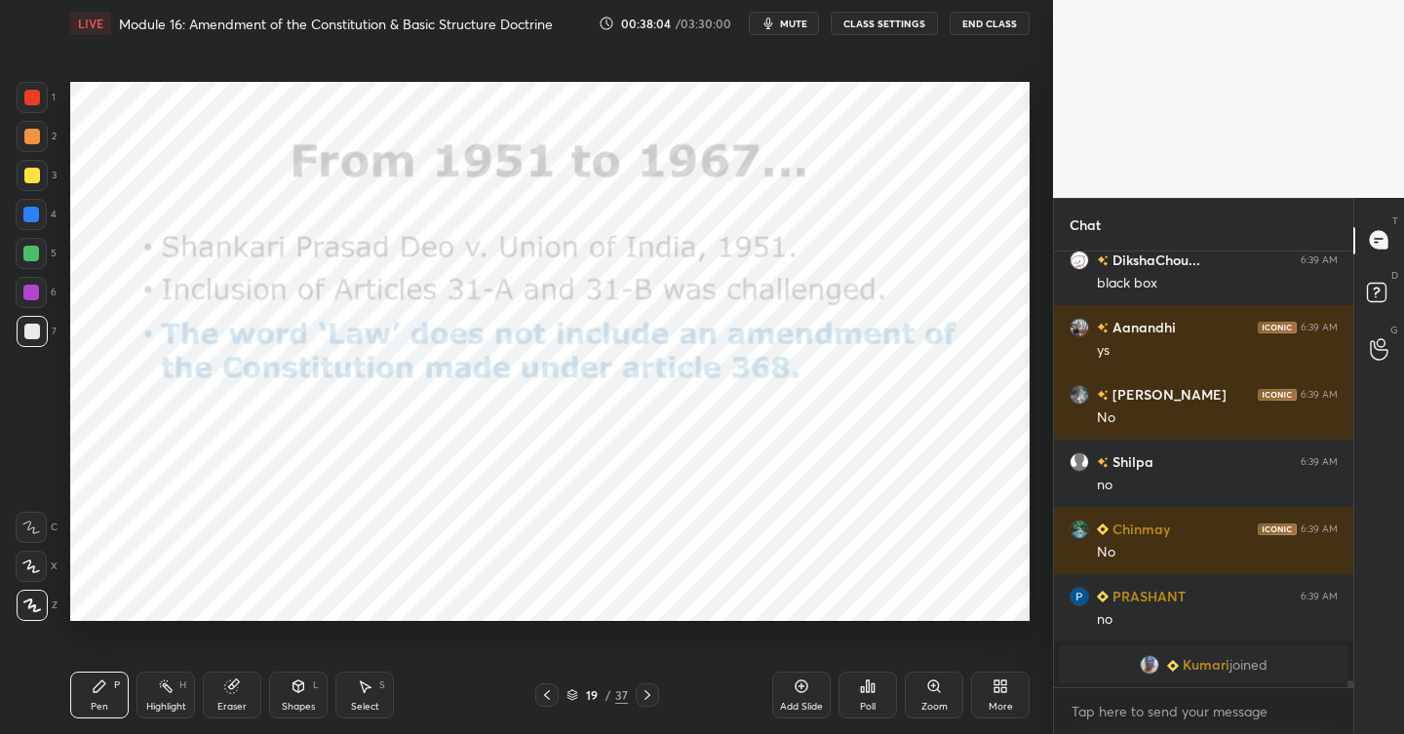
click at [36, 98] on div at bounding box center [32, 98] width 16 height 16
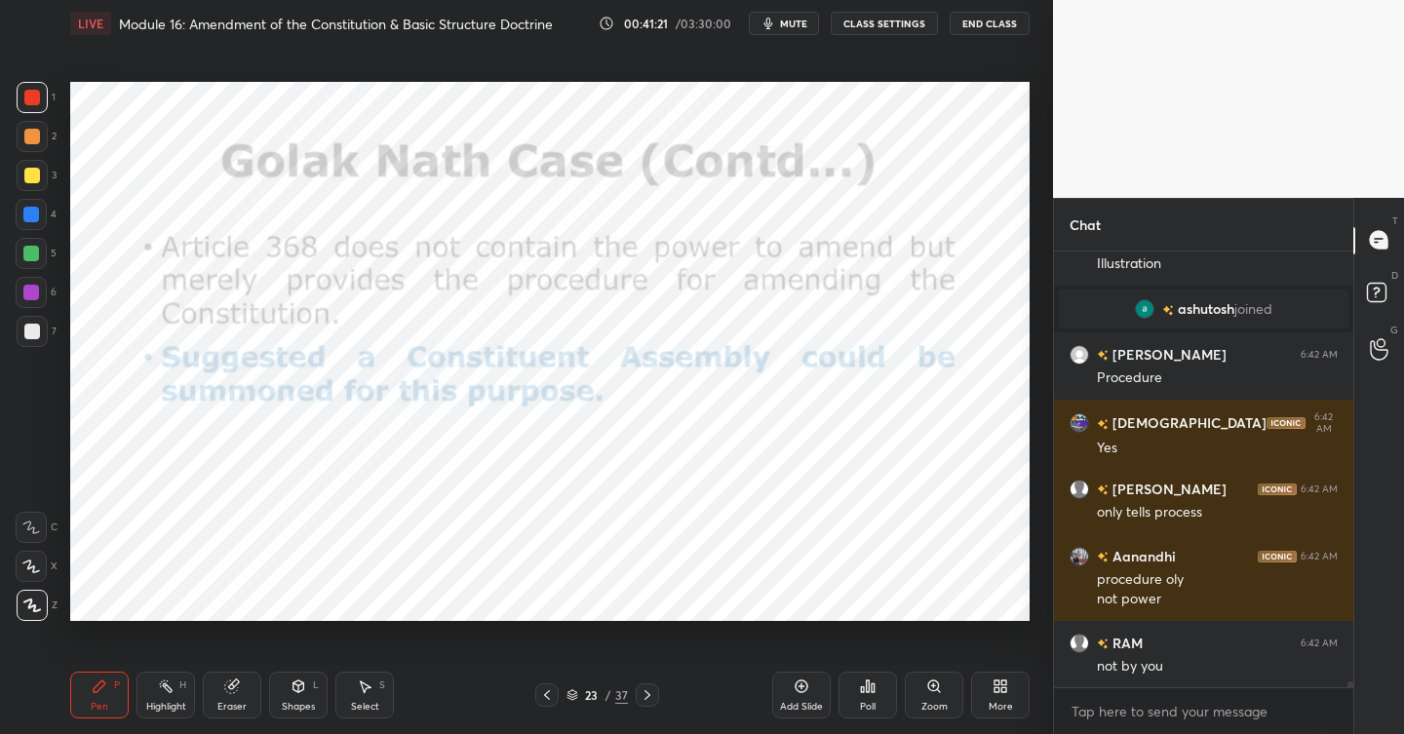
scroll to position [30742, 0]
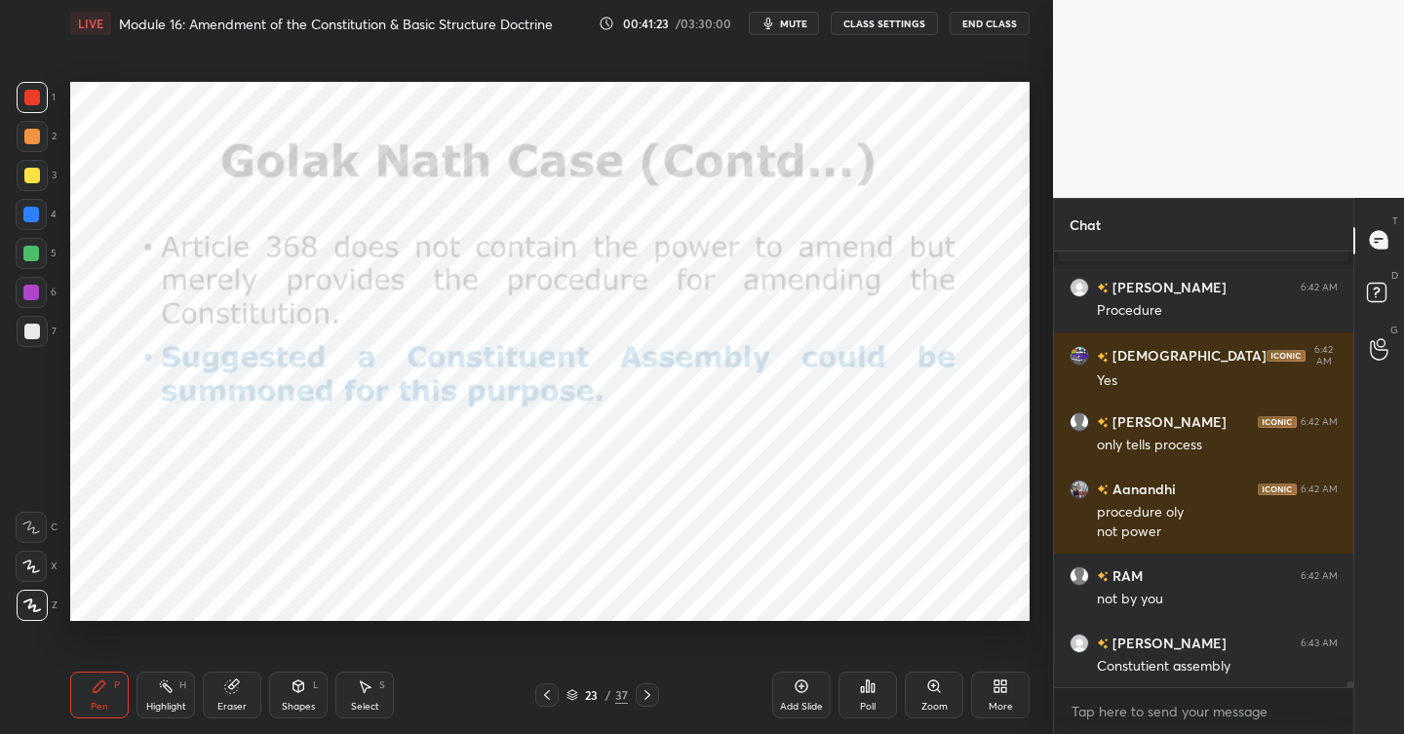
click at [809, 694] on div "Add Slide" at bounding box center [801, 695] width 59 height 47
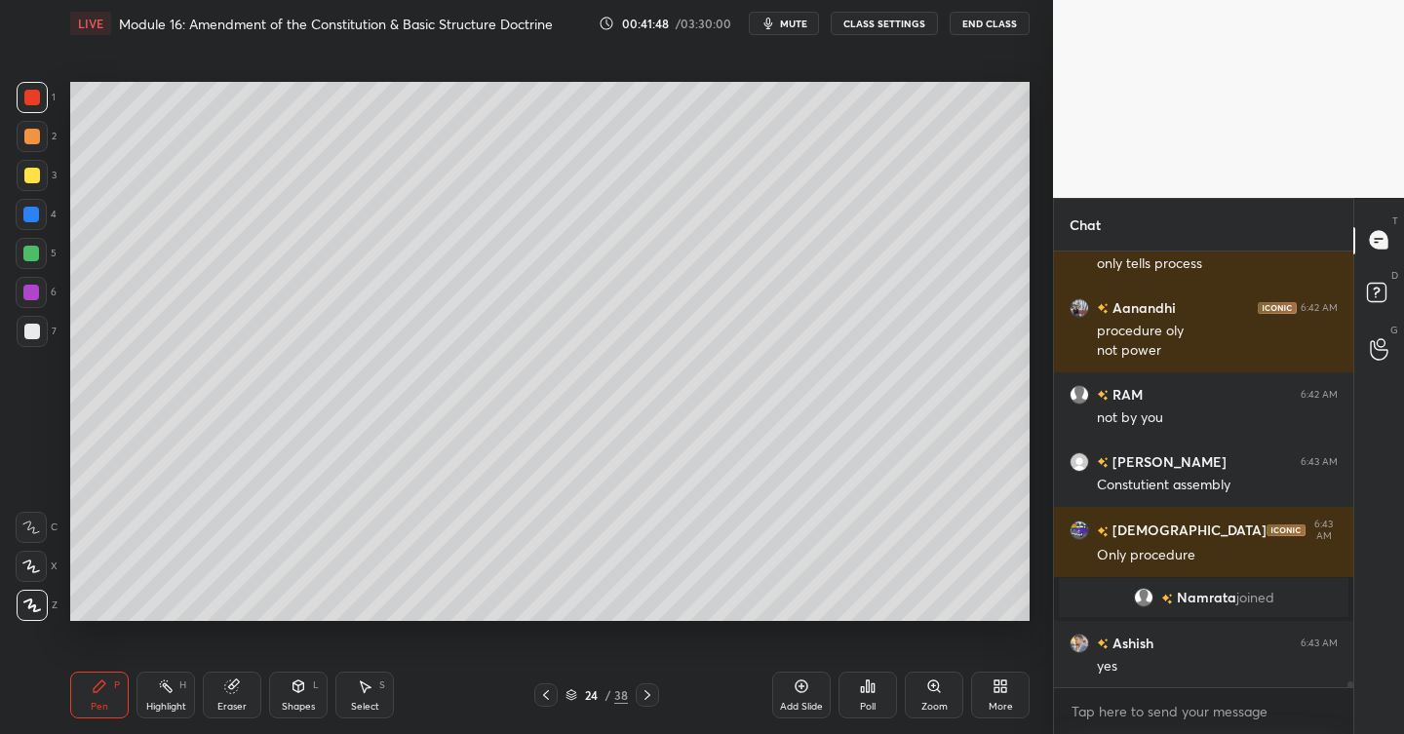
scroll to position [30826, 0]
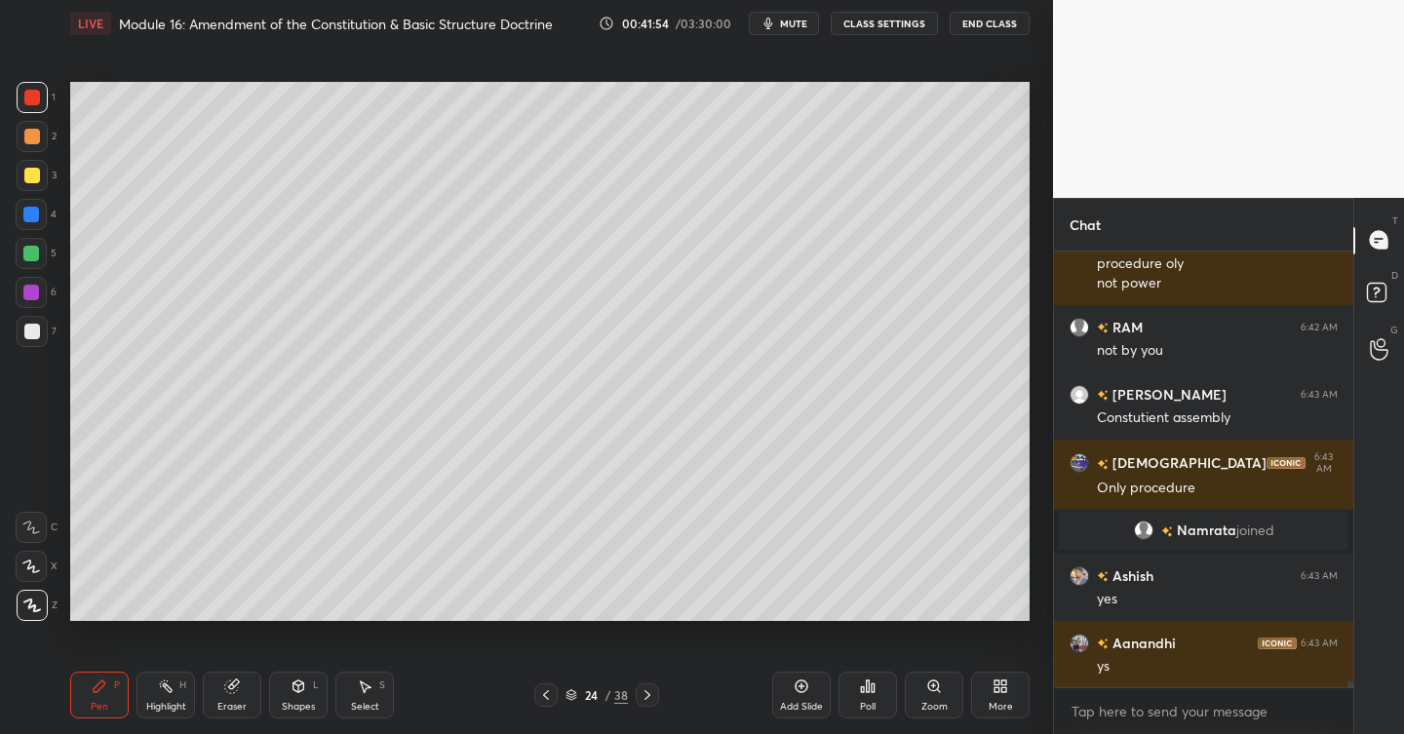
drag, startPoint x: 30, startPoint y: 133, endPoint x: 39, endPoint y: 147, distance: 17.1
click at [31, 139] on div at bounding box center [32, 137] width 16 height 16
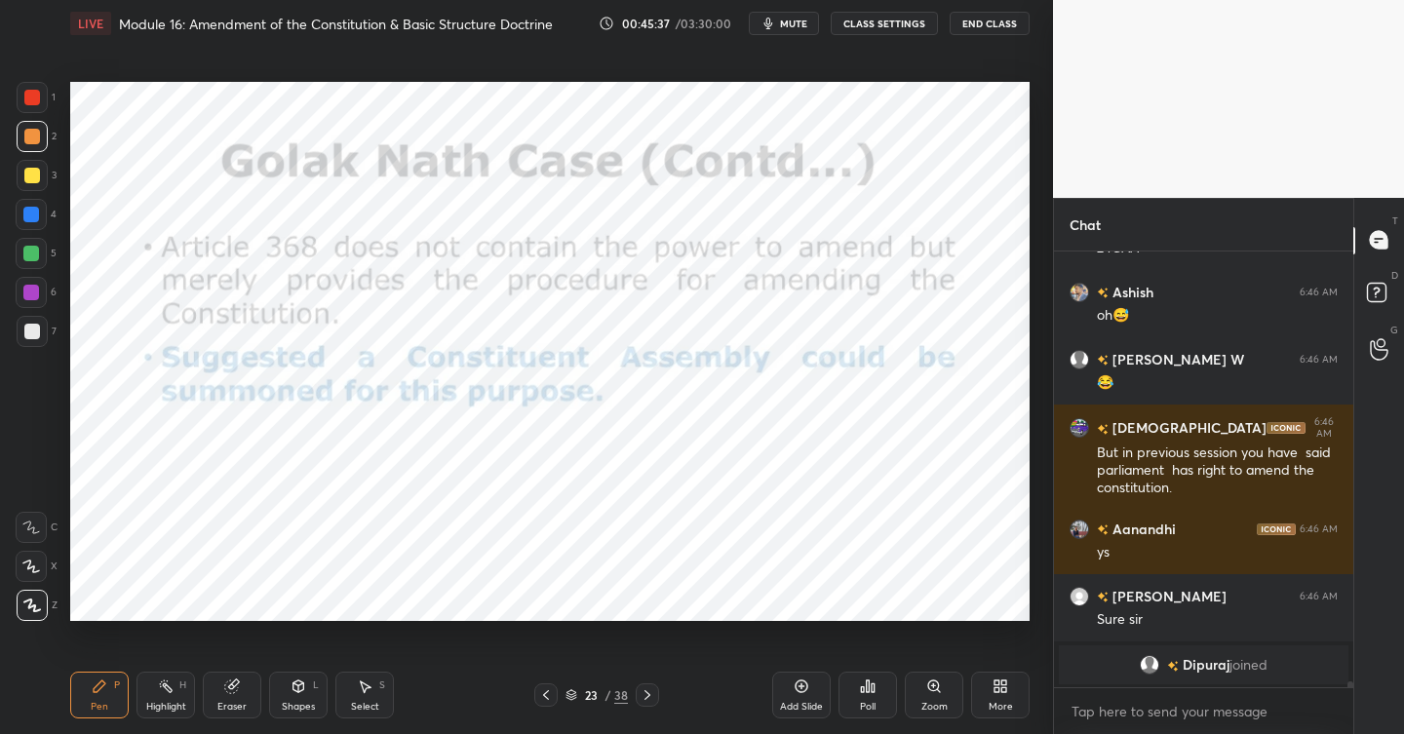
scroll to position [32530, 0]
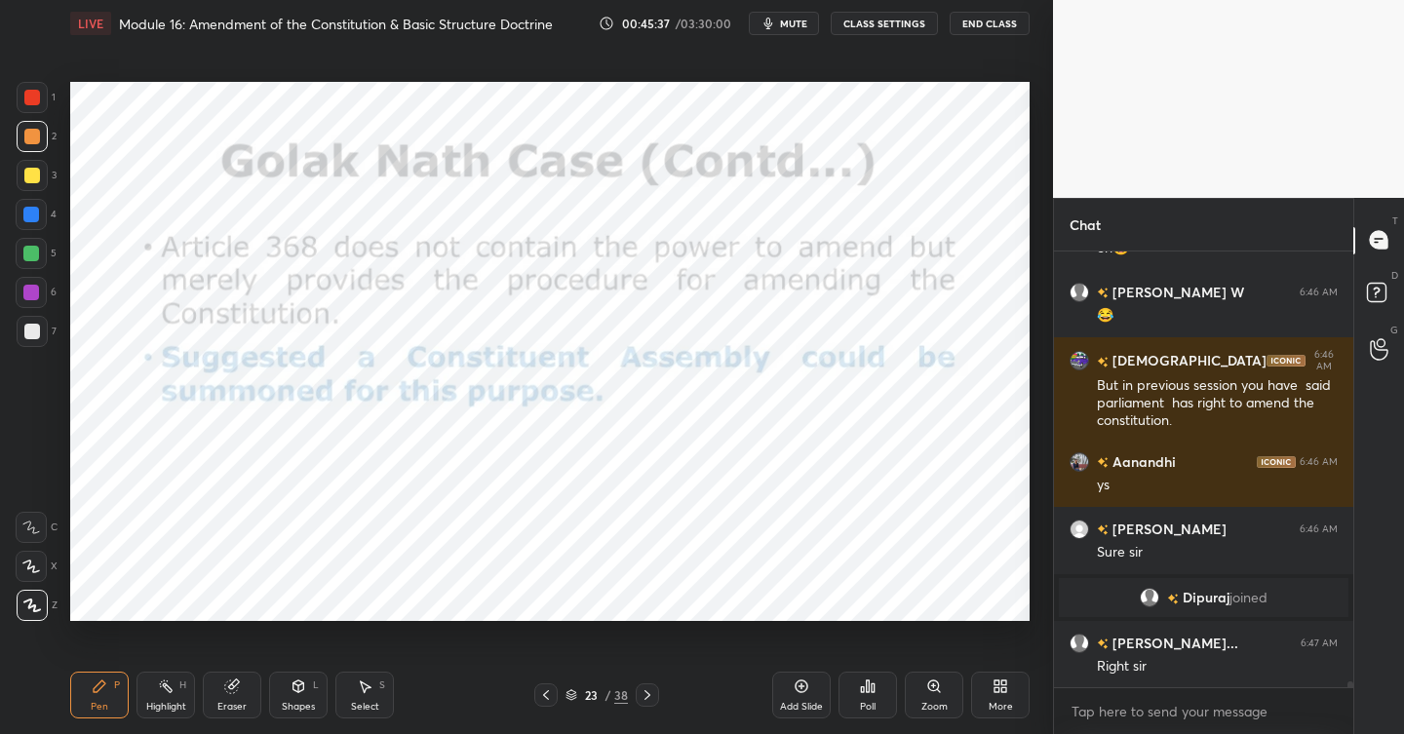
click at [809, 682] on div "Add Slide" at bounding box center [801, 695] width 59 height 47
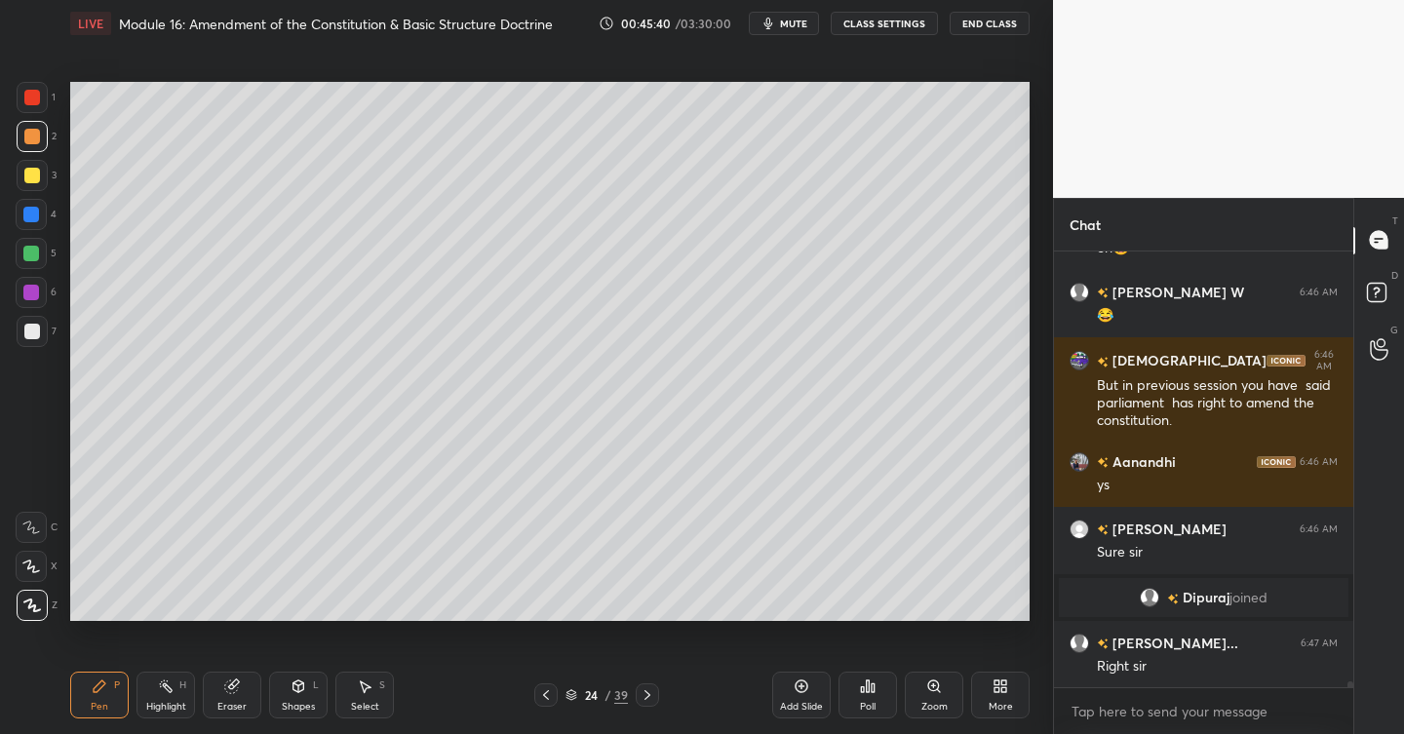
scroll to position [32597, 0]
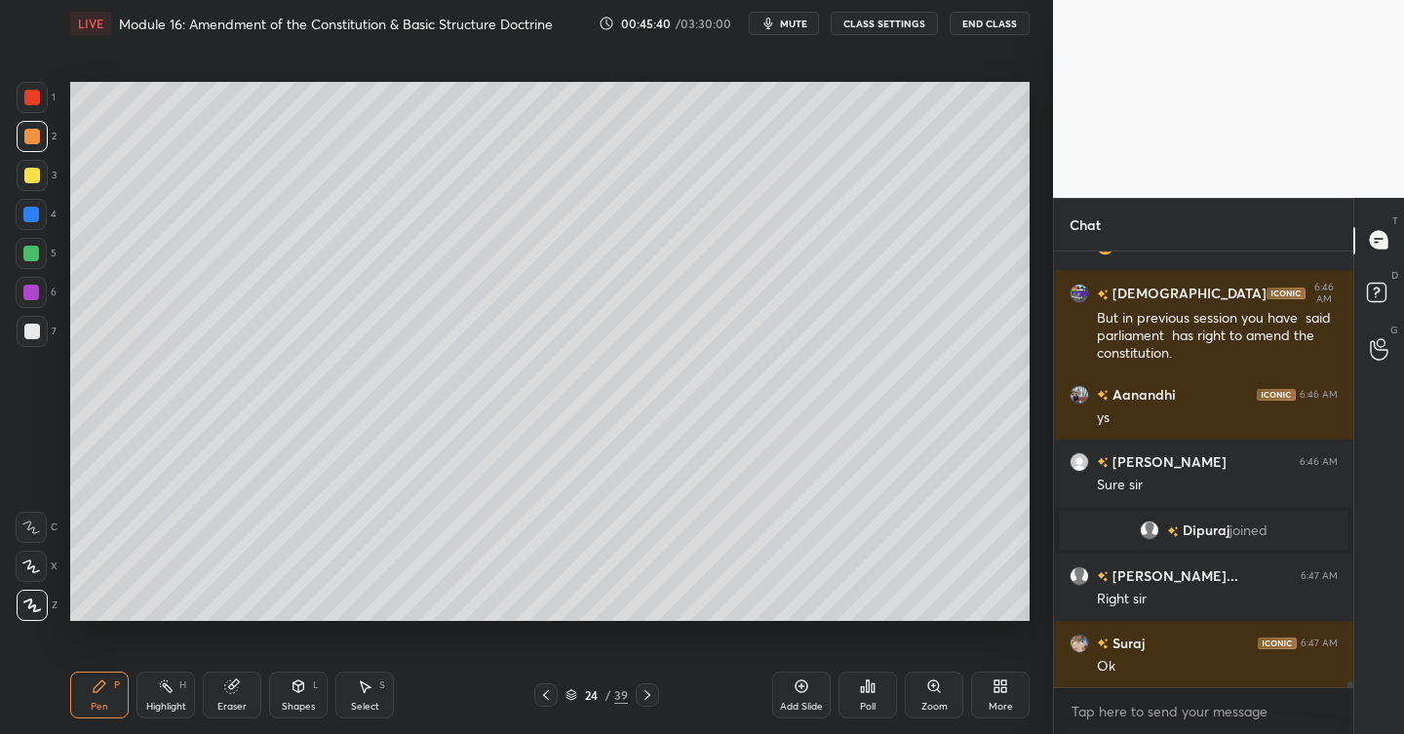
click at [30, 173] on div at bounding box center [32, 176] width 16 height 16
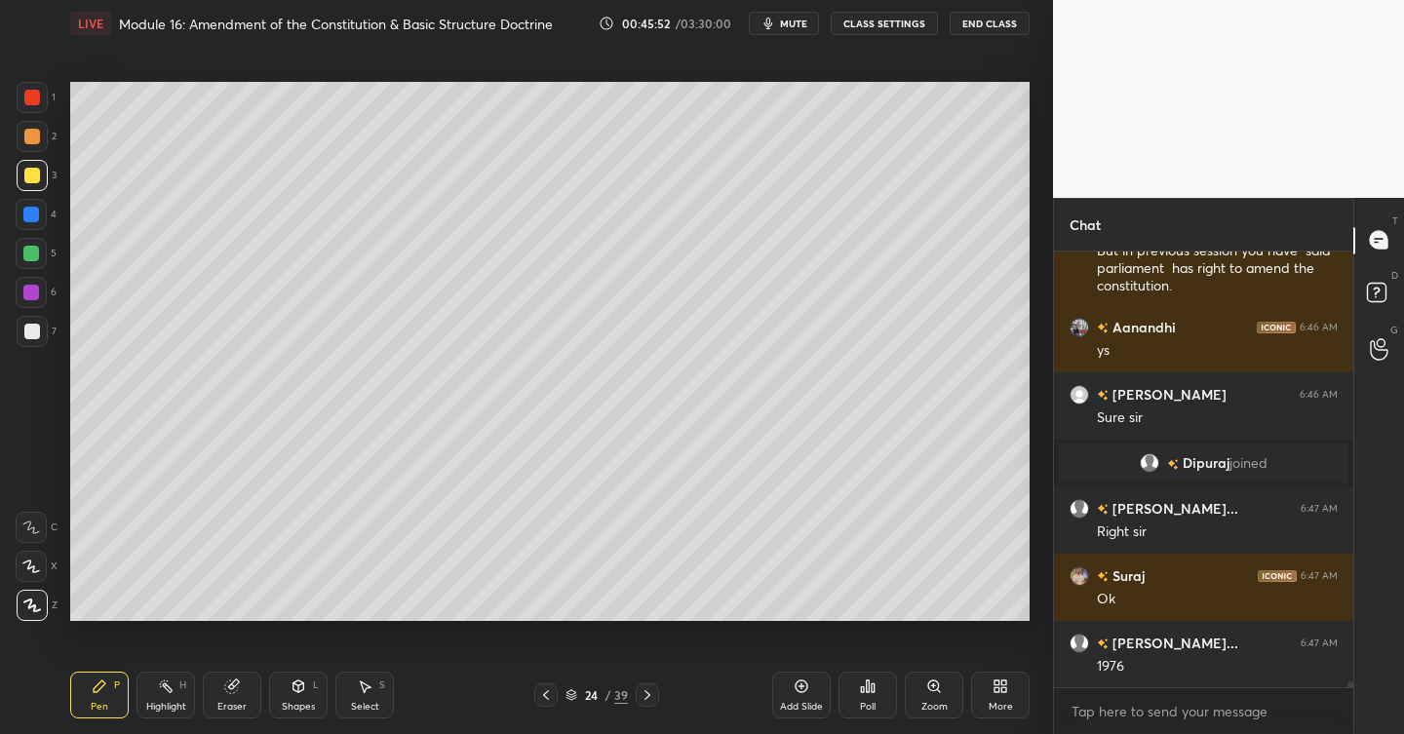
click at [40, 325] on div at bounding box center [32, 331] width 31 height 31
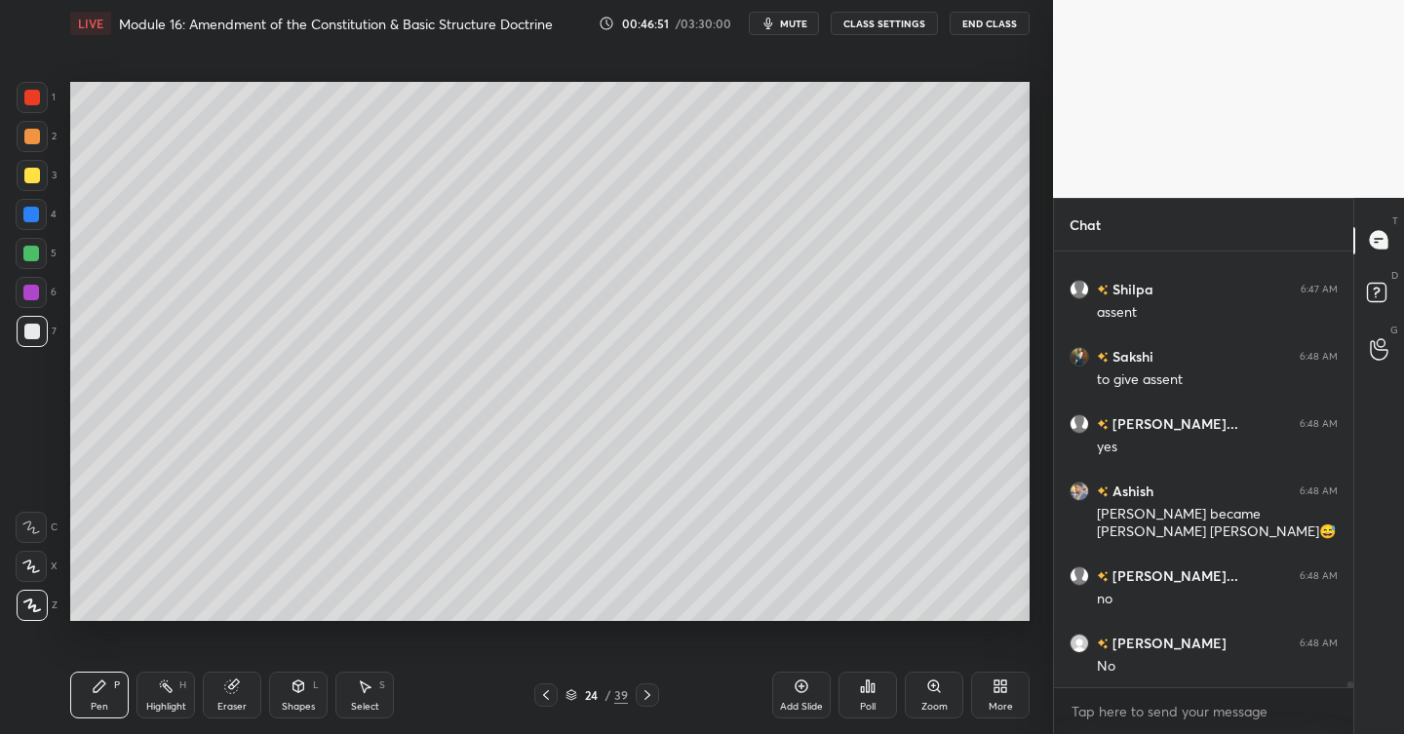
scroll to position [33557, 0]
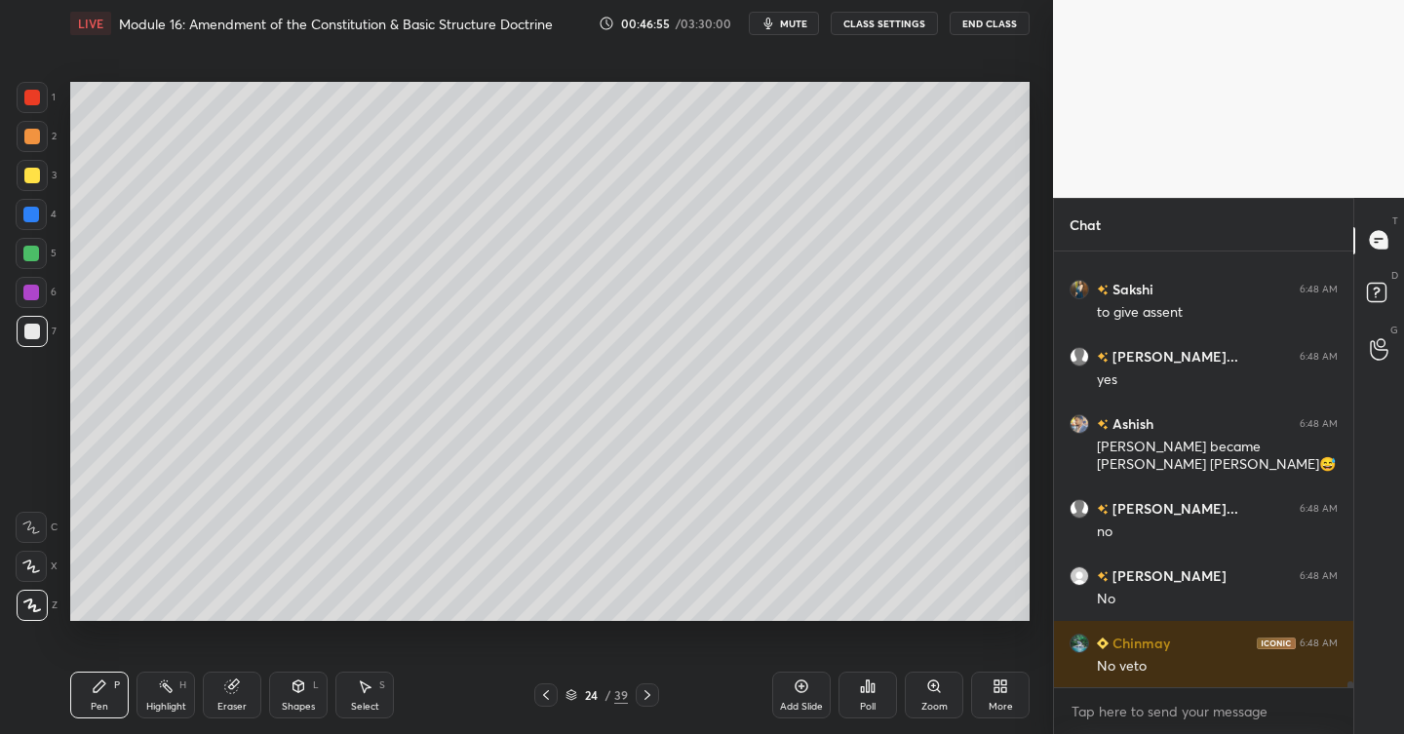
drag, startPoint x: 803, startPoint y: 696, endPoint x: 779, endPoint y: 693, distance: 23.6
click at [802, 697] on div "Add Slide" at bounding box center [801, 695] width 59 height 47
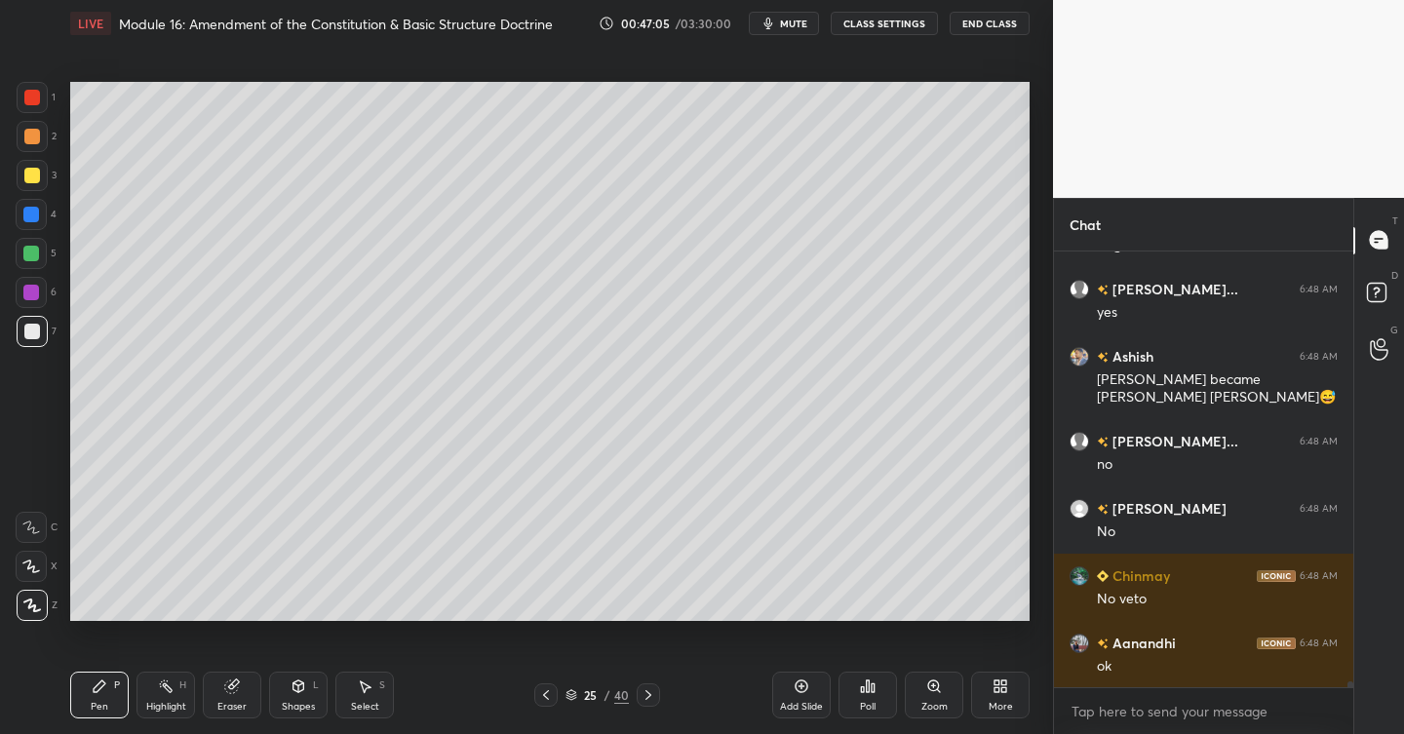
click at [40, 216] on div at bounding box center [31, 214] width 31 height 31
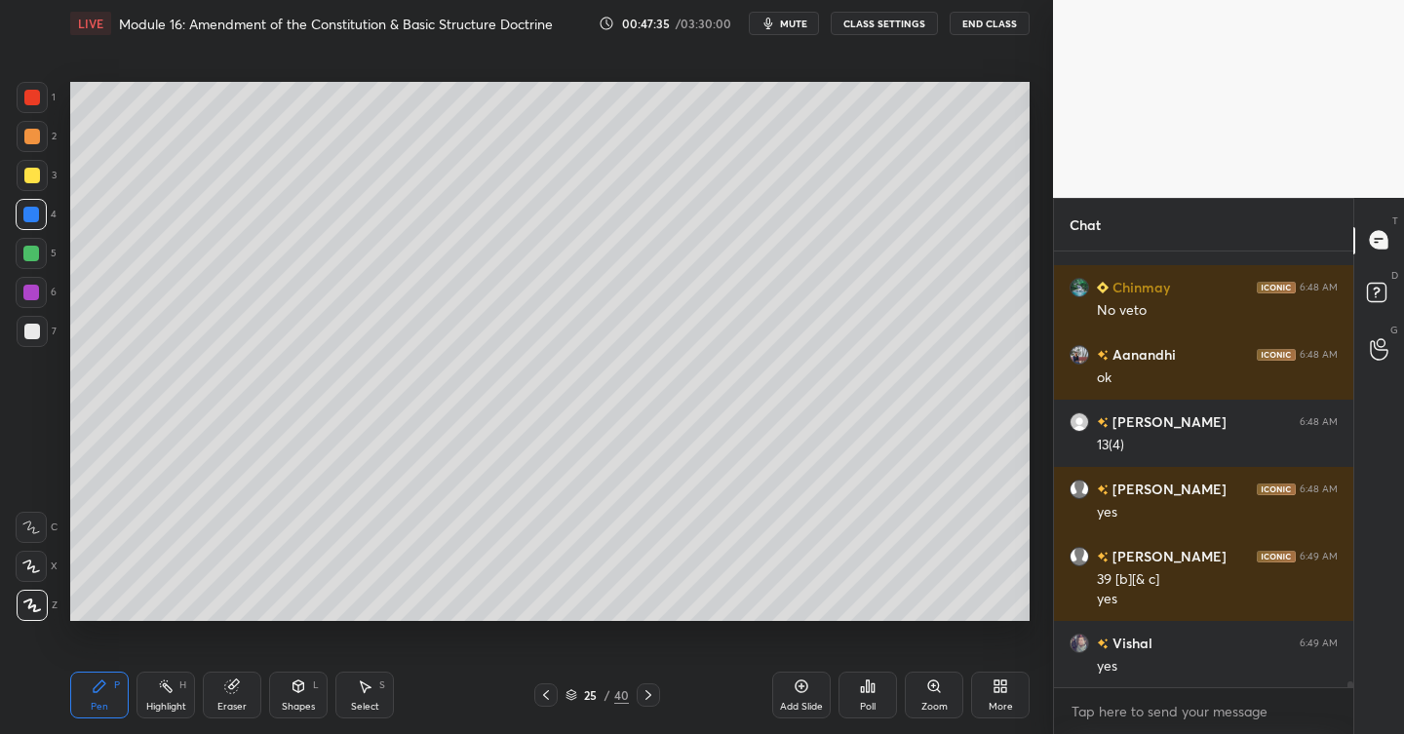
scroll to position [33980, 0]
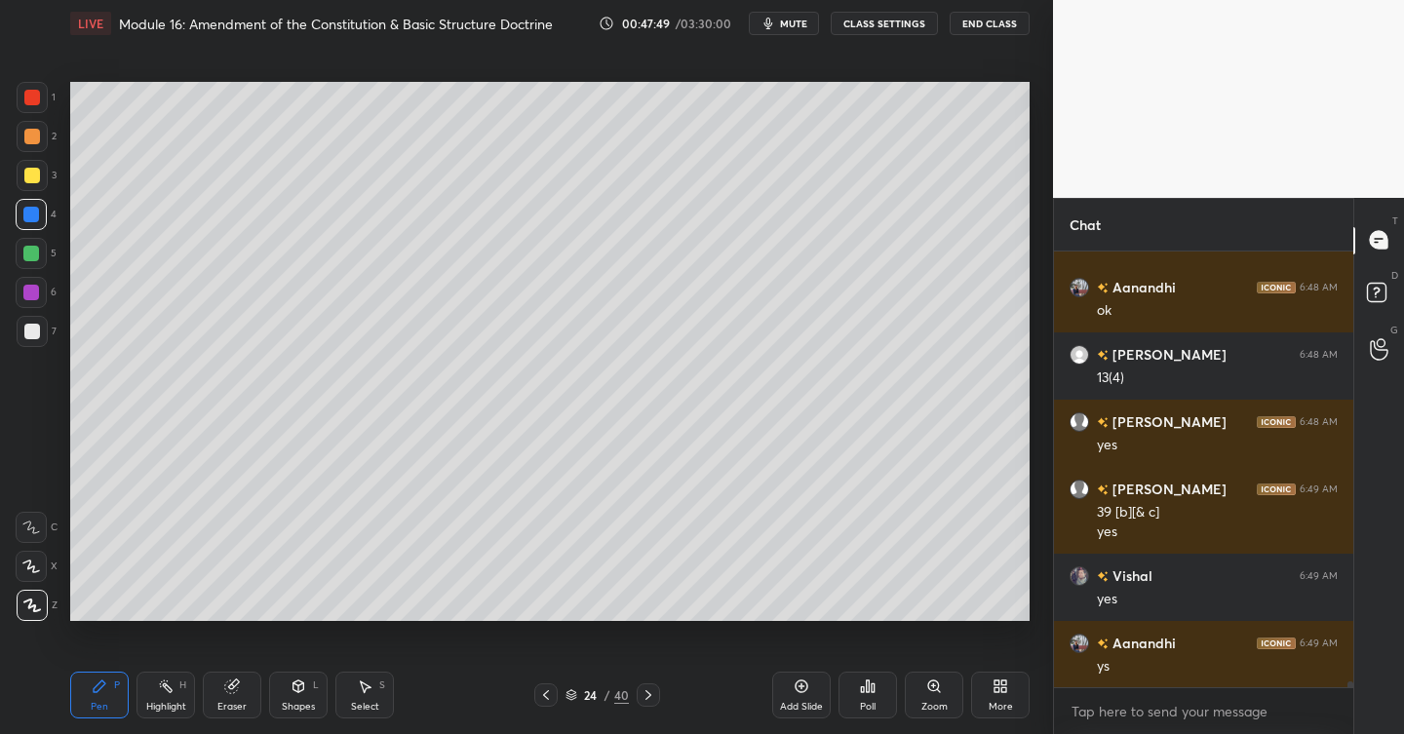
click at [35, 135] on div at bounding box center [32, 137] width 16 height 16
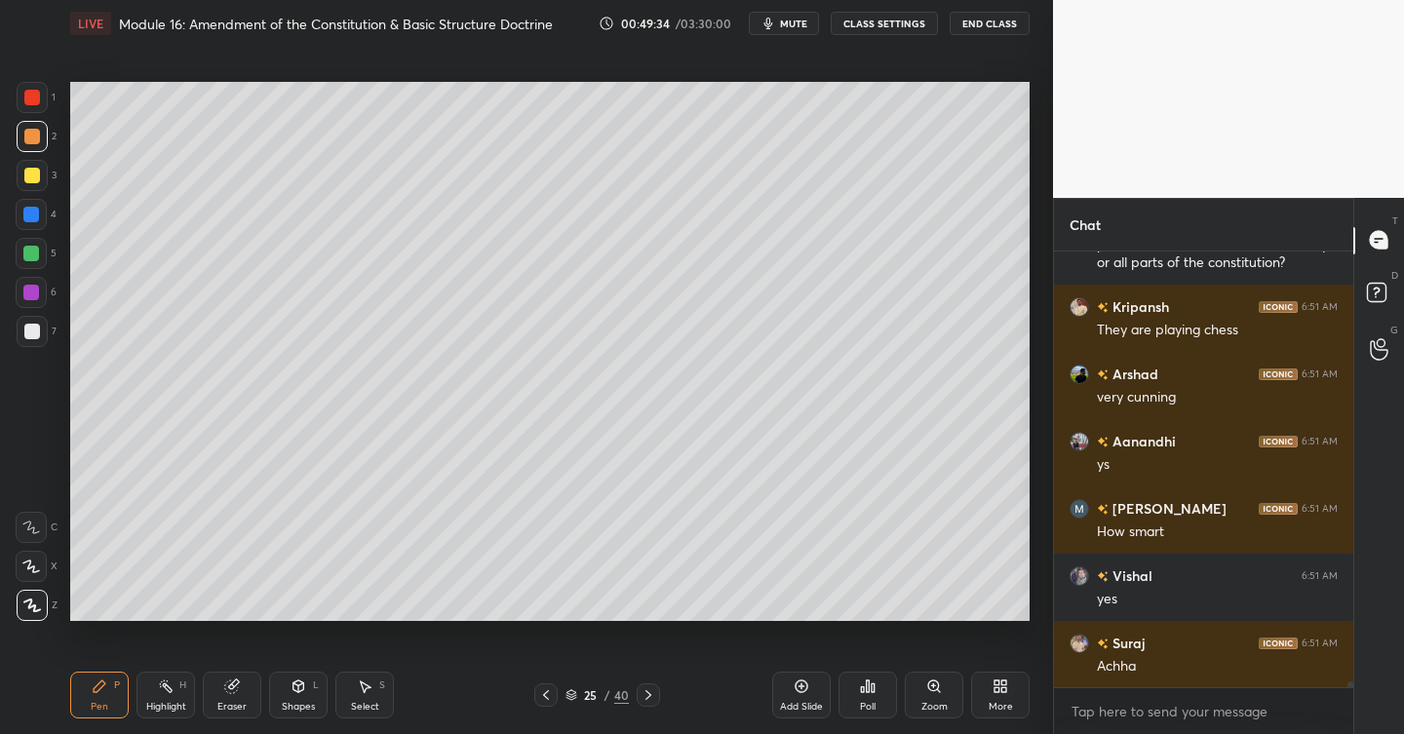
scroll to position [35072, 0]
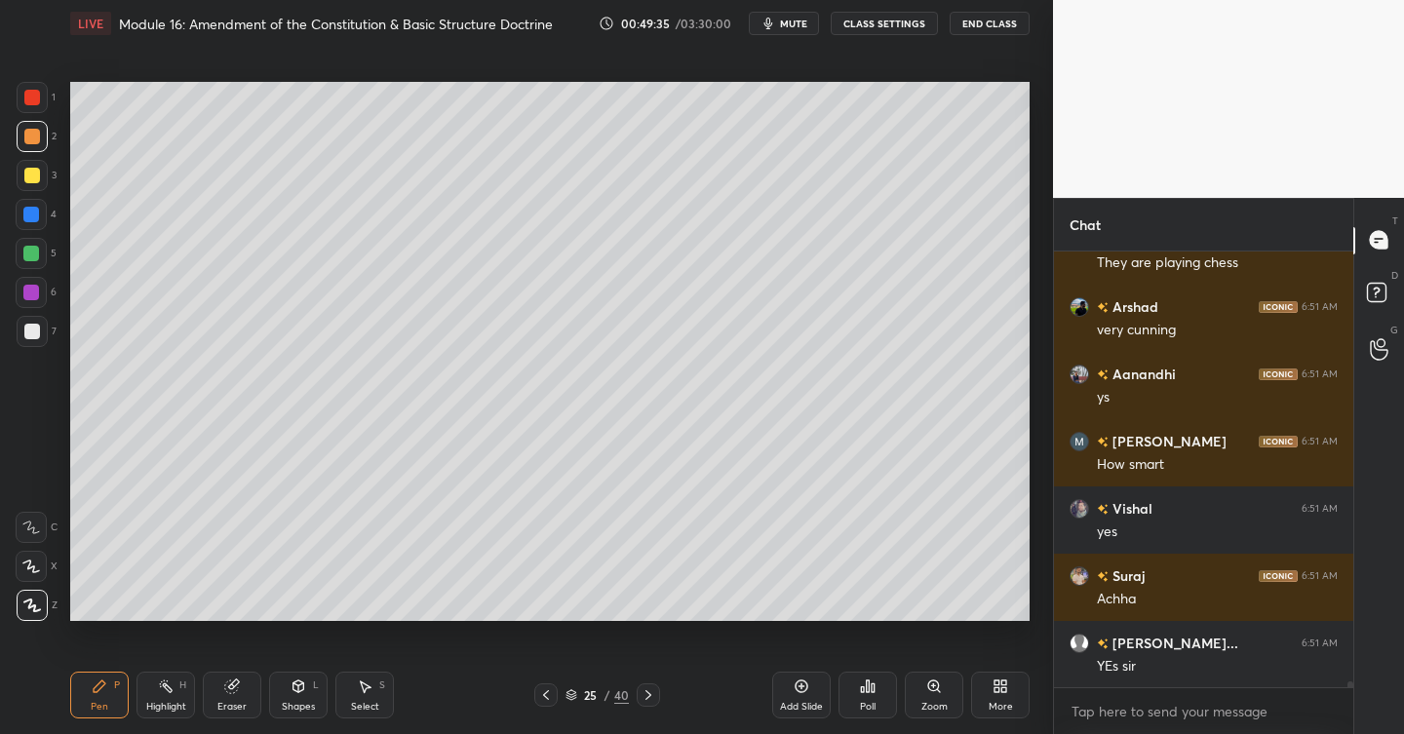
click at [799, 682] on icon at bounding box center [802, 687] width 16 height 16
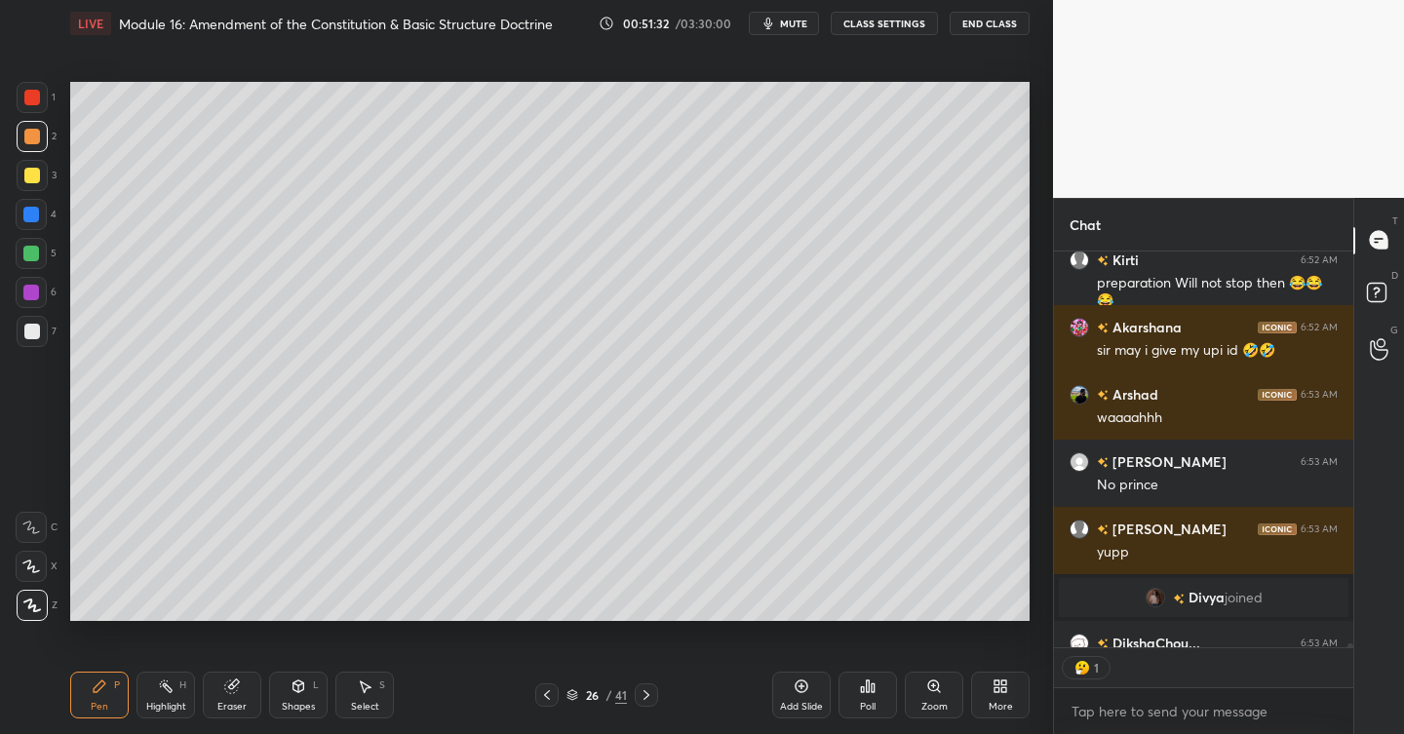
scroll to position [38015, 0]
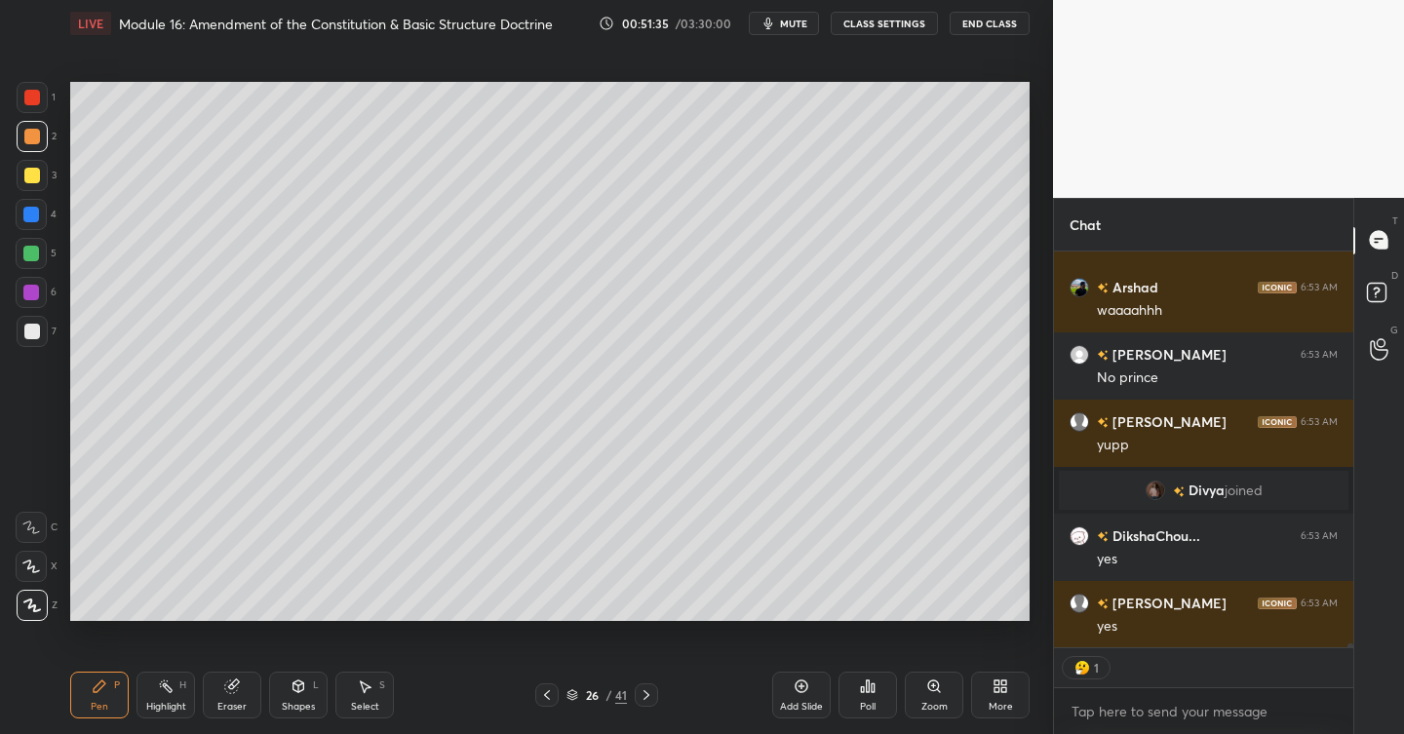
click at [37, 331] on div at bounding box center [32, 332] width 16 height 16
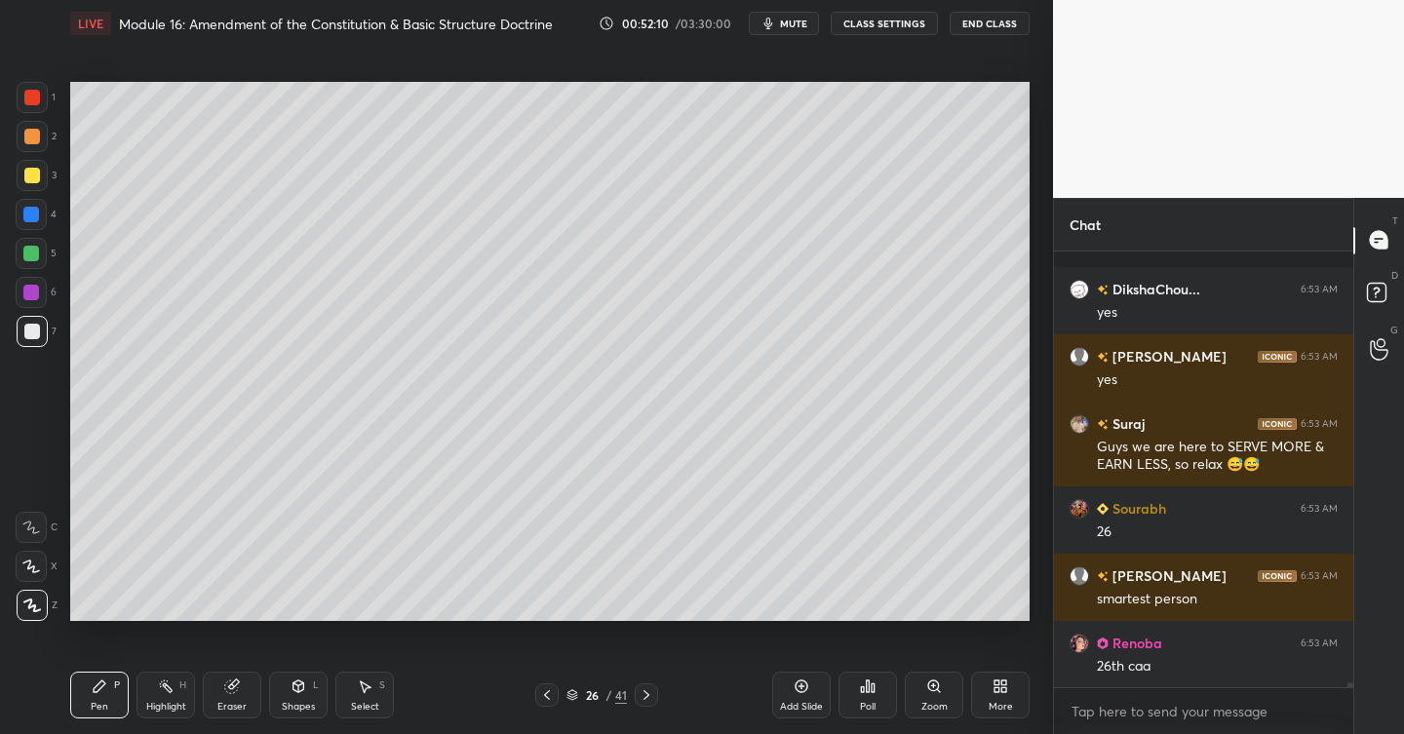
scroll to position [38364, 0]
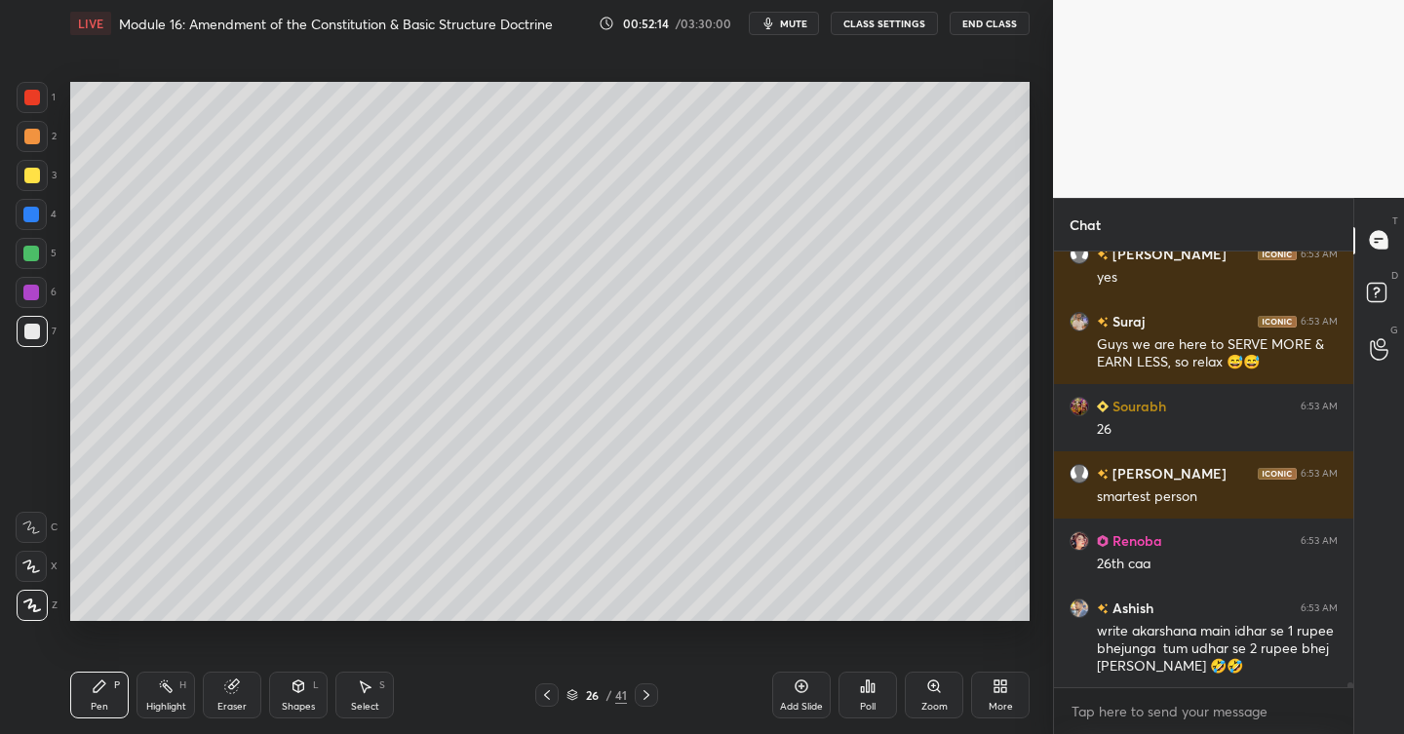
click at [798, 684] on icon at bounding box center [802, 687] width 16 height 16
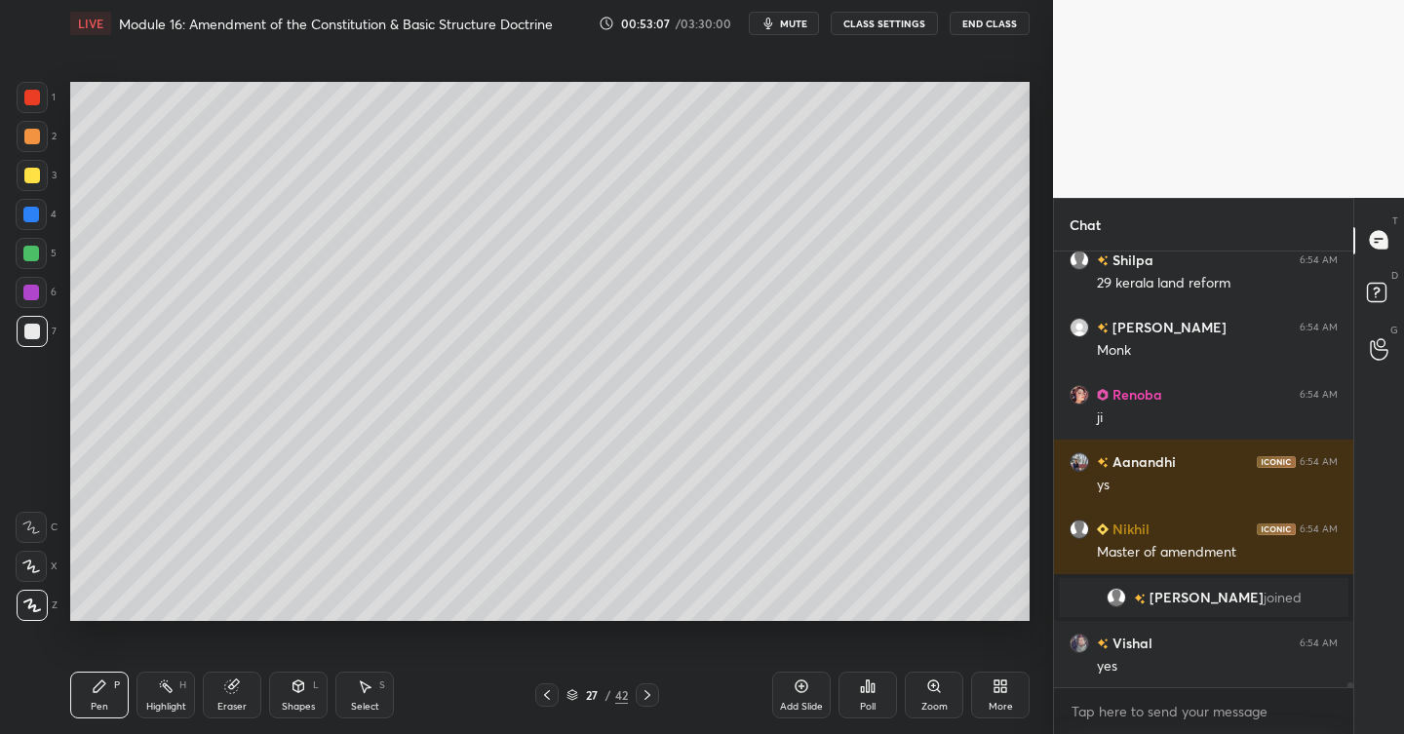
scroll to position [38710, 0]
click at [36, 171] on div at bounding box center [32, 176] width 16 height 16
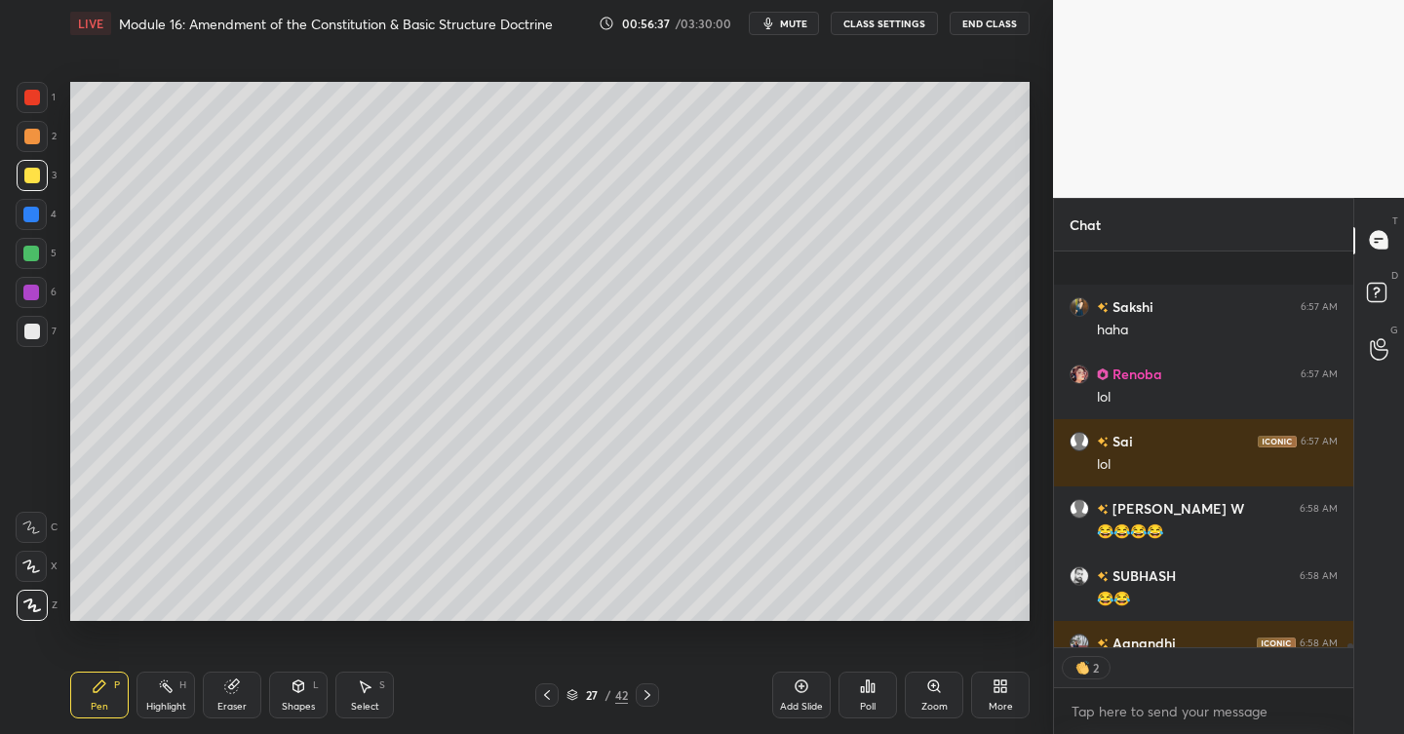
scroll to position [41163, 0]
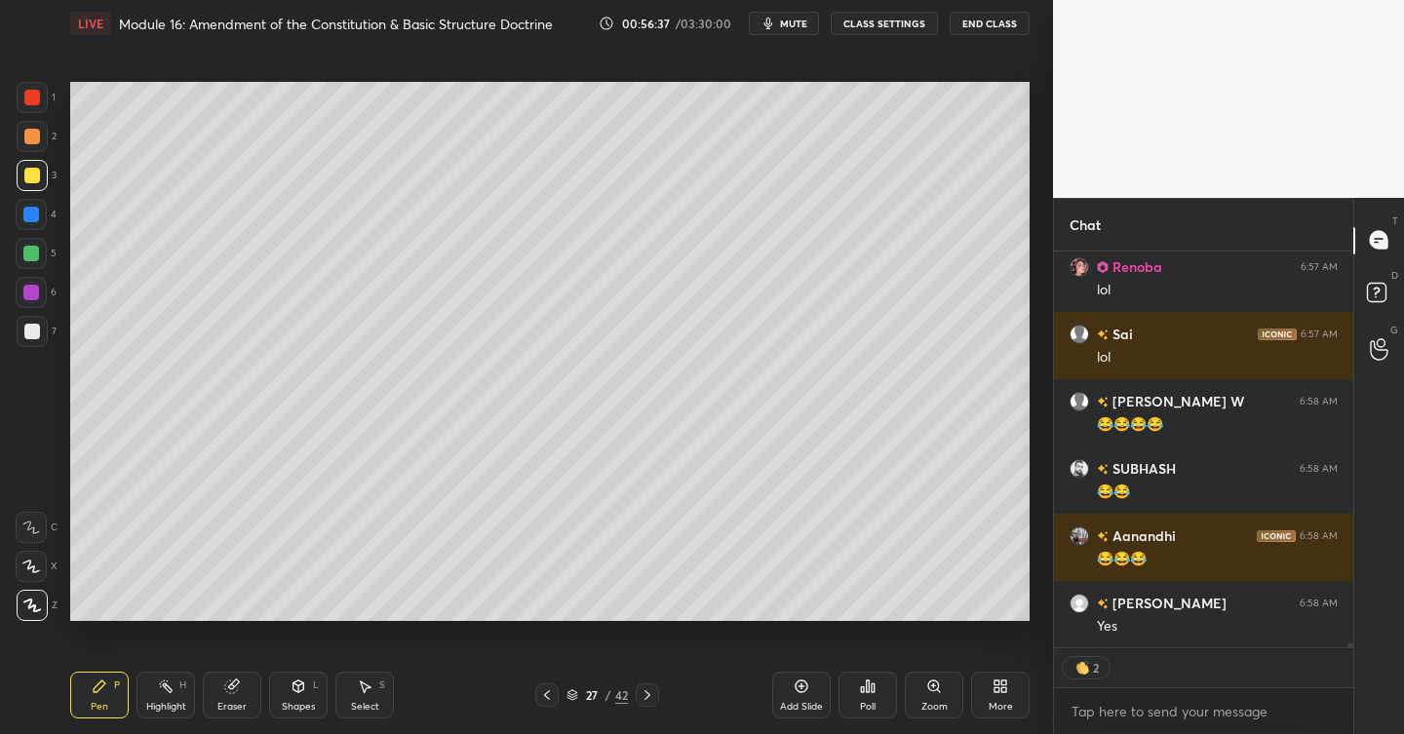
click at [810, 683] on div "Add Slide" at bounding box center [801, 695] width 59 height 47
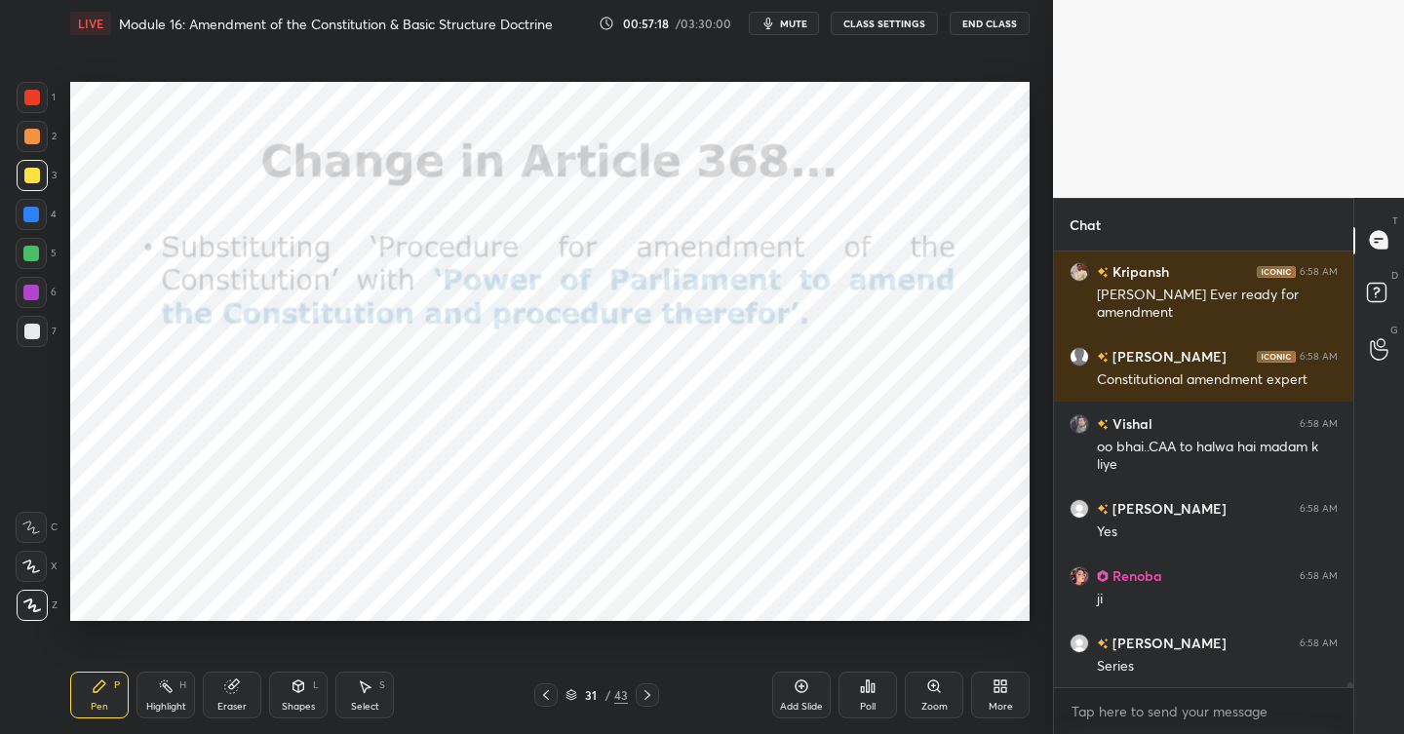
scroll to position [41965, 0]
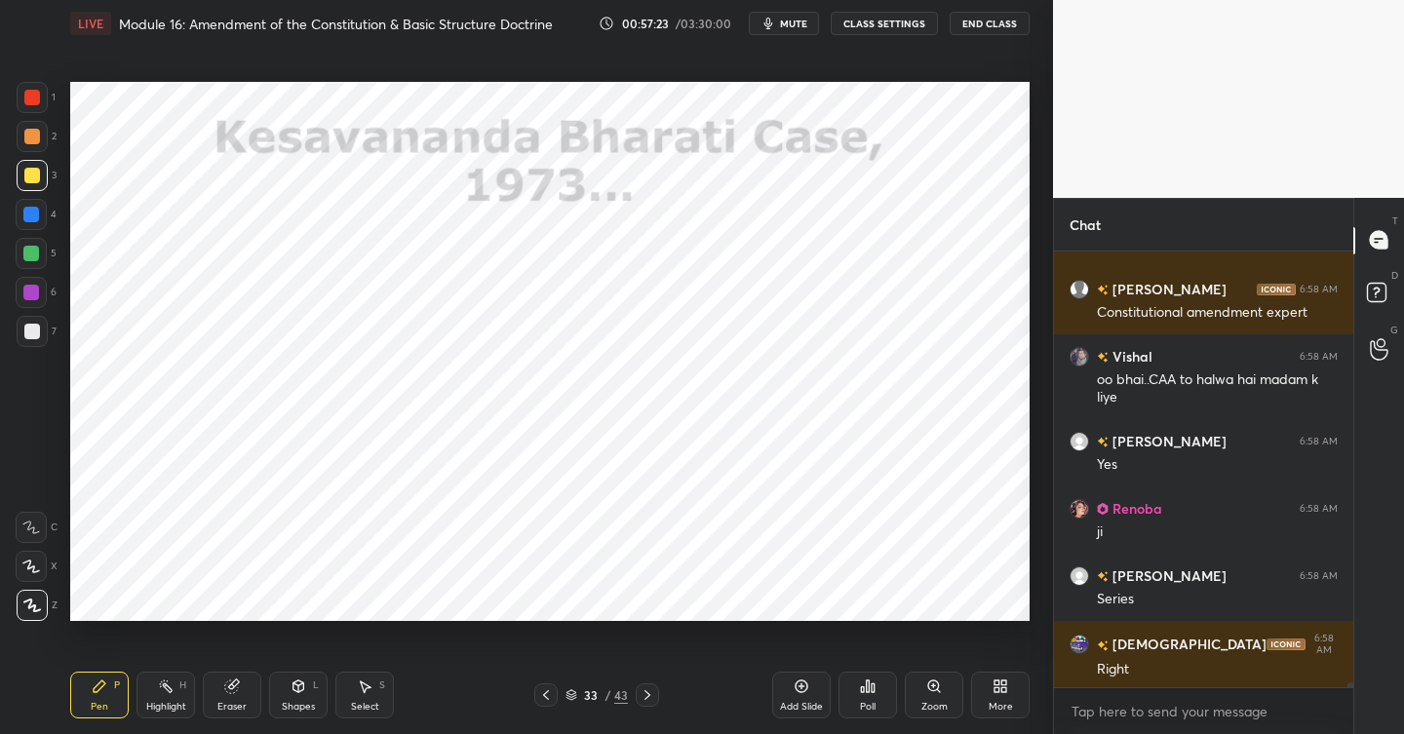
click at [34, 103] on div at bounding box center [32, 98] width 16 height 16
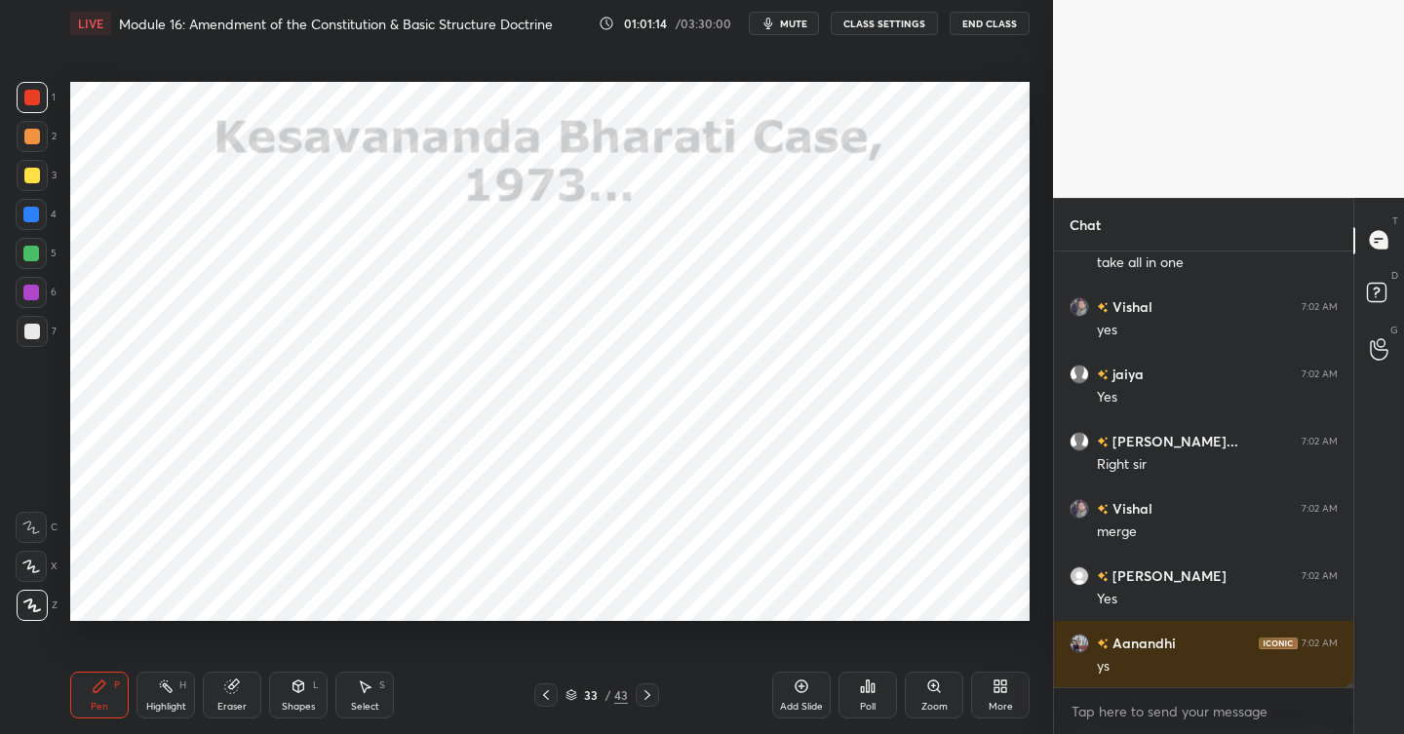
scroll to position [44213, 0]
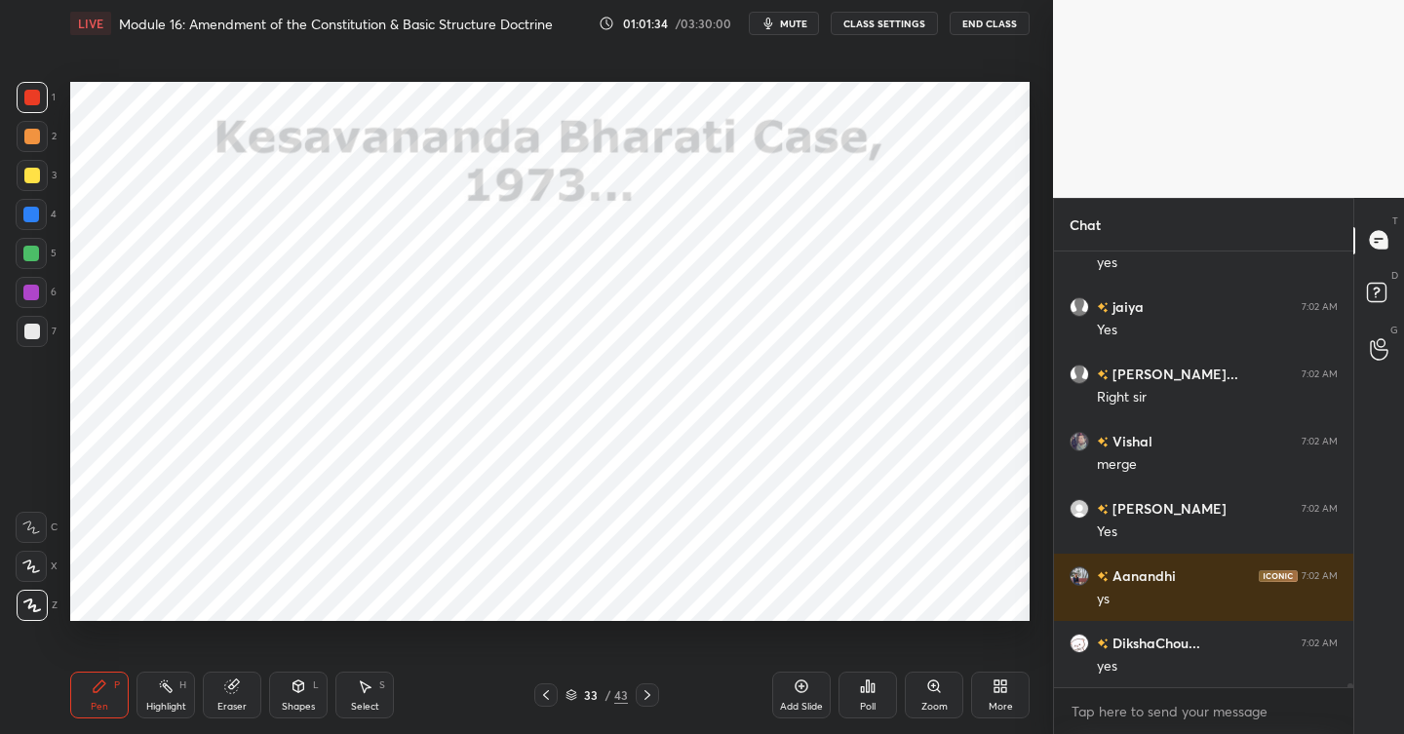
drag, startPoint x: 34, startPoint y: 214, endPoint x: 67, endPoint y: 222, distance: 34.3
click at [32, 214] on div at bounding box center [31, 215] width 16 height 16
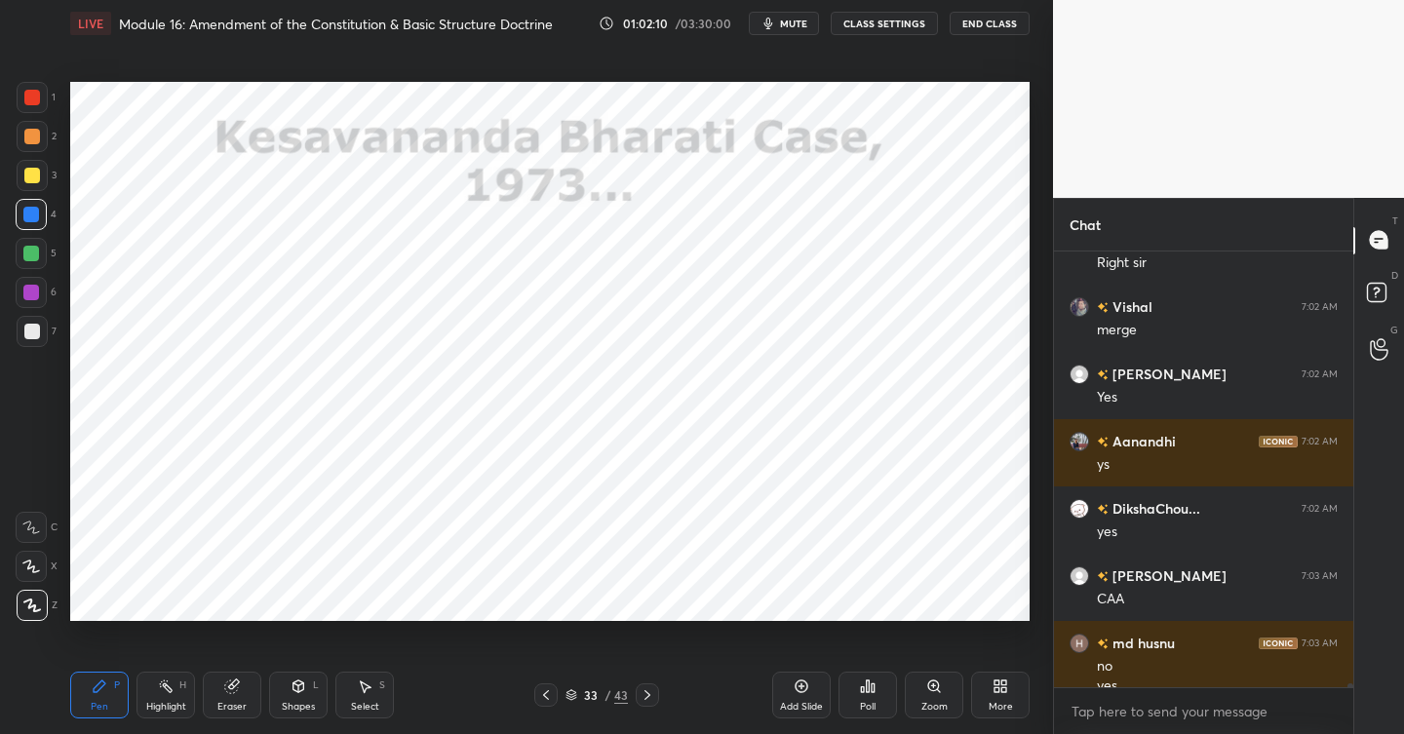
scroll to position [44367, 0]
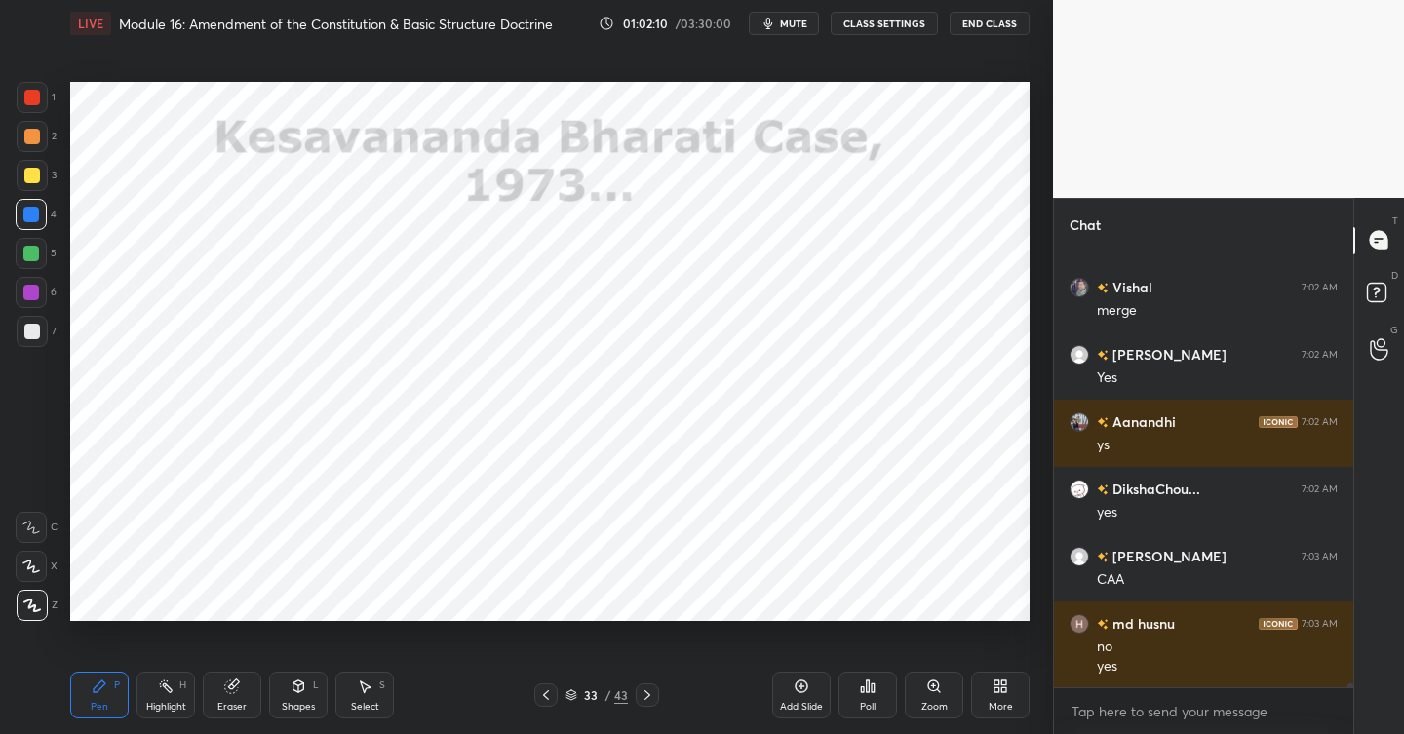
click at [815, 680] on div "Add Slide" at bounding box center [801, 695] width 59 height 47
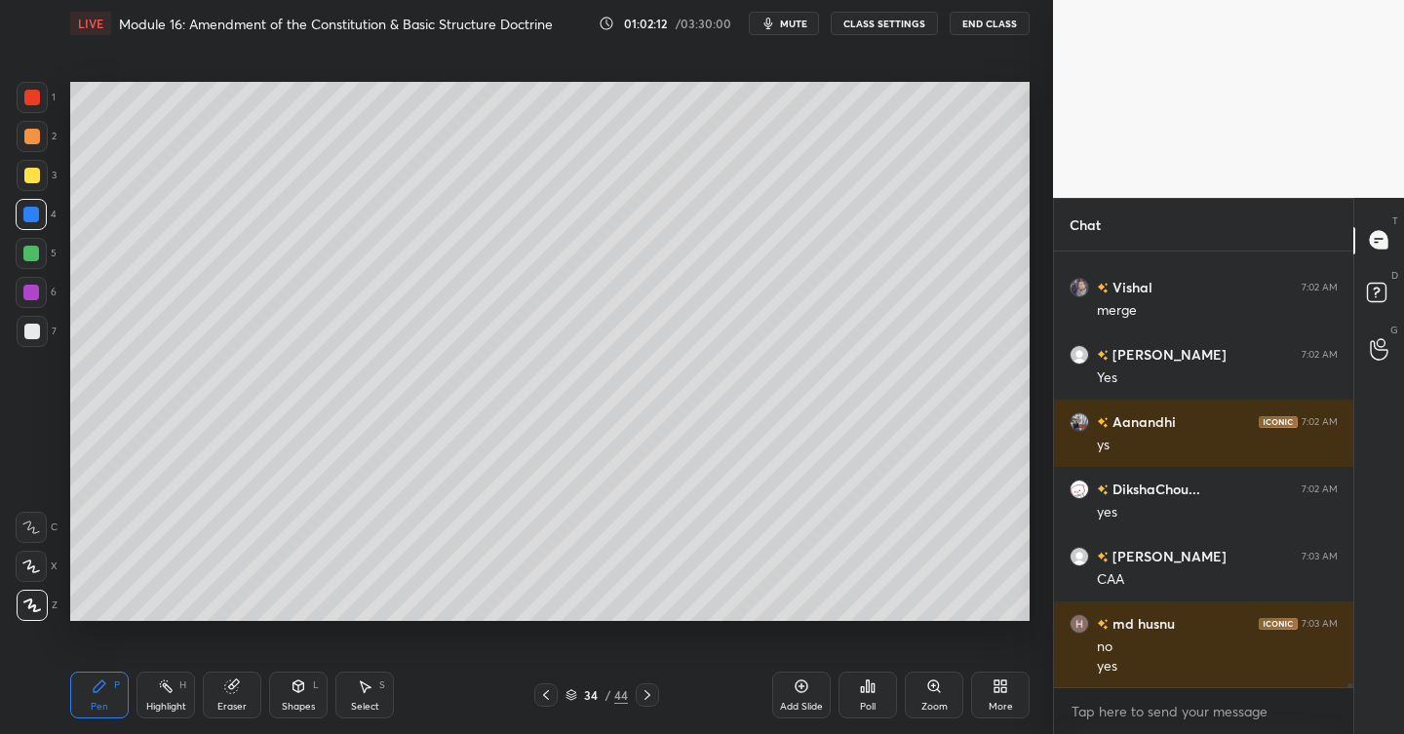
drag, startPoint x: 21, startPoint y: 174, endPoint x: 33, endPoint y: 173, distance: 11.7
click at [22, 174] on div at bounding box center [32, 175] width 31 height 31
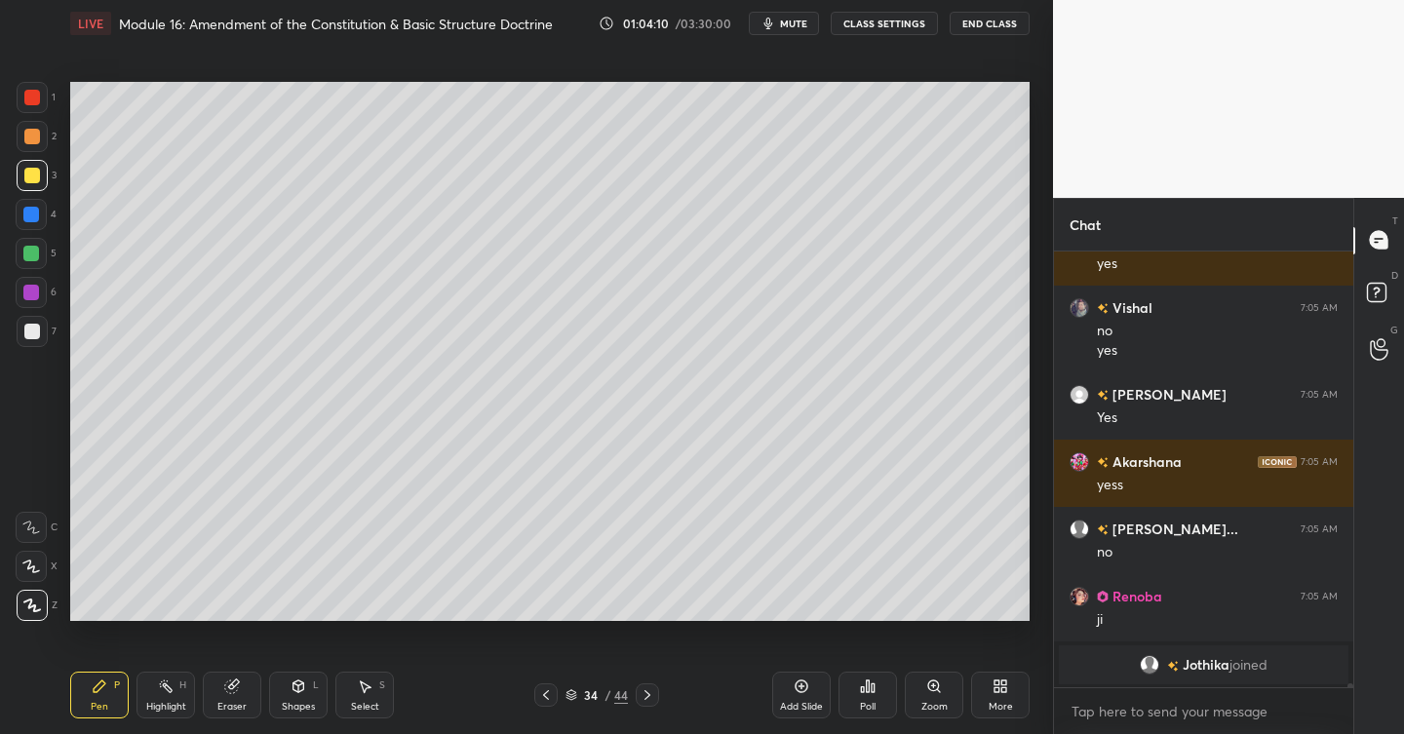
scroll to position [44871, 0]
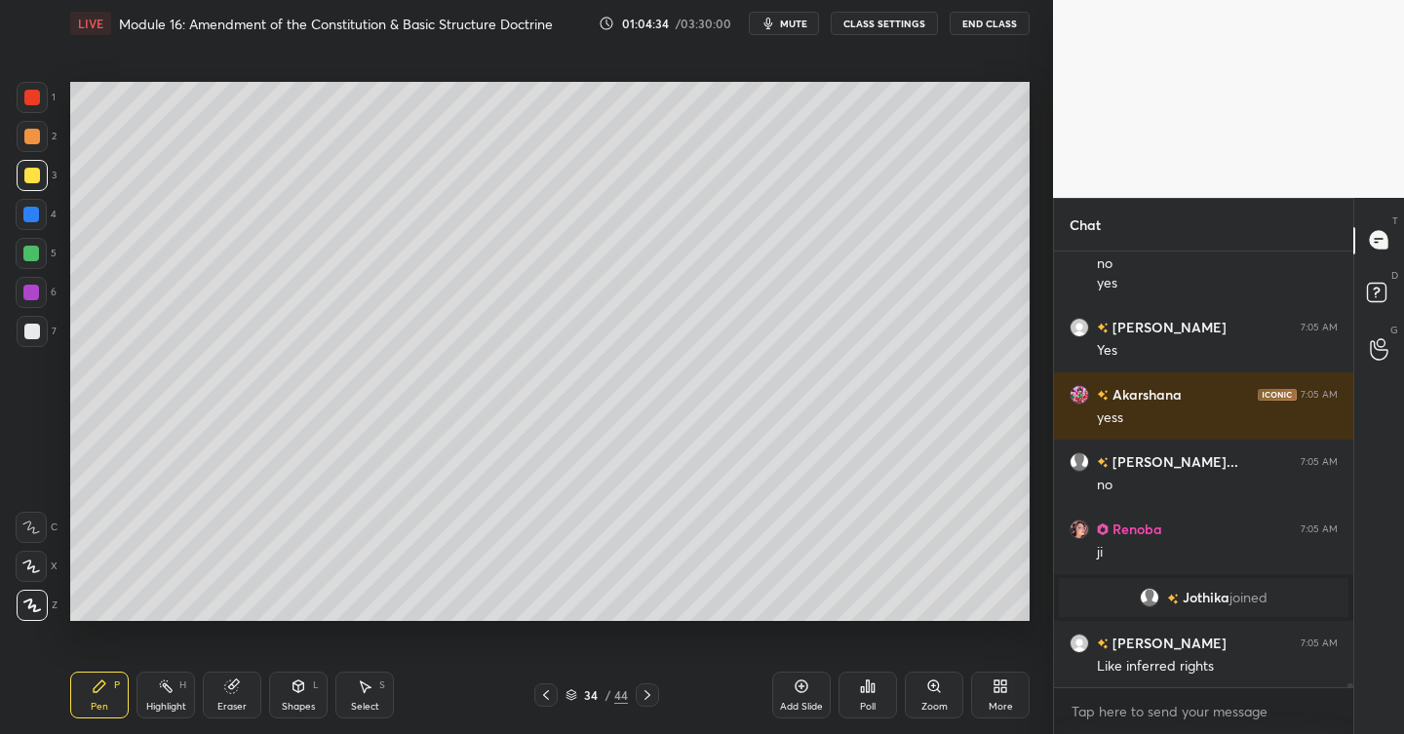
click at [22, 334] on div at bounding box center [32, 331] width 31 height 31
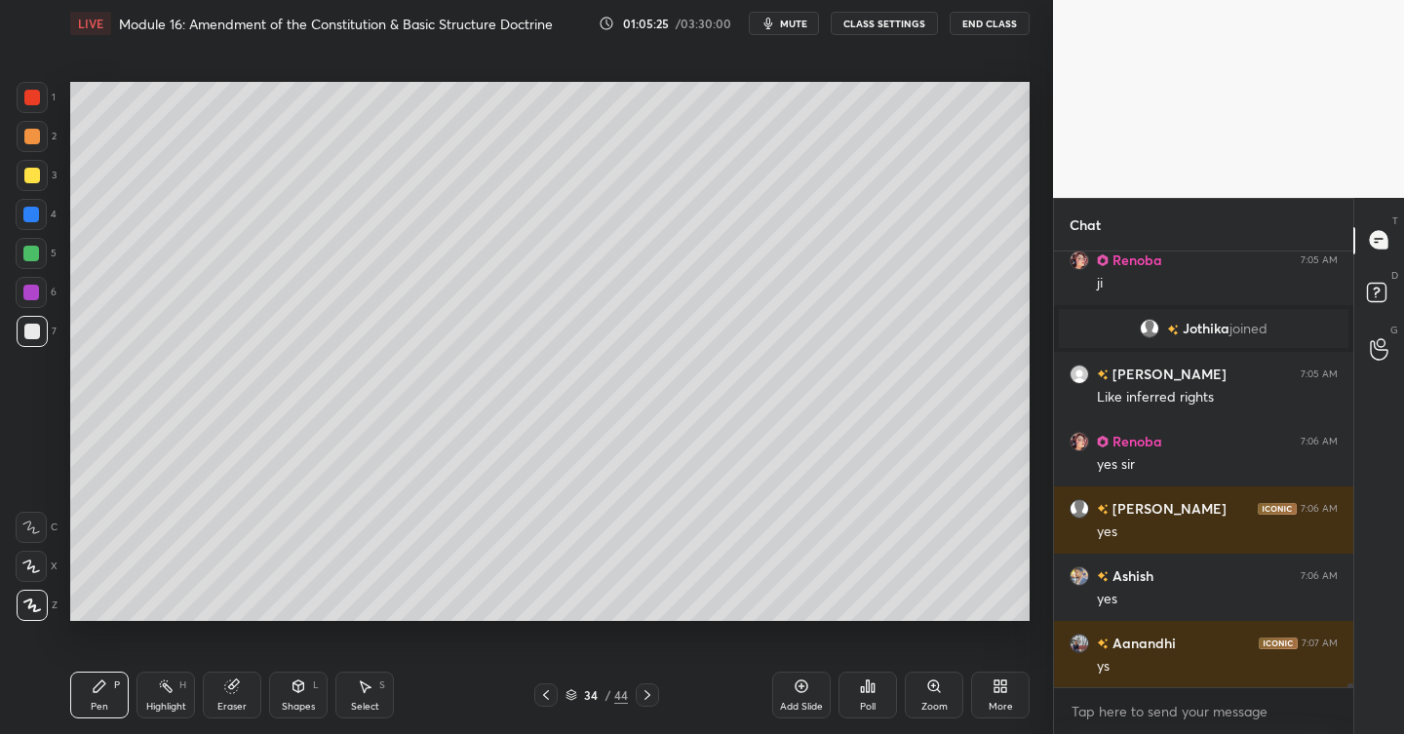
scroll to position [45208, 0]
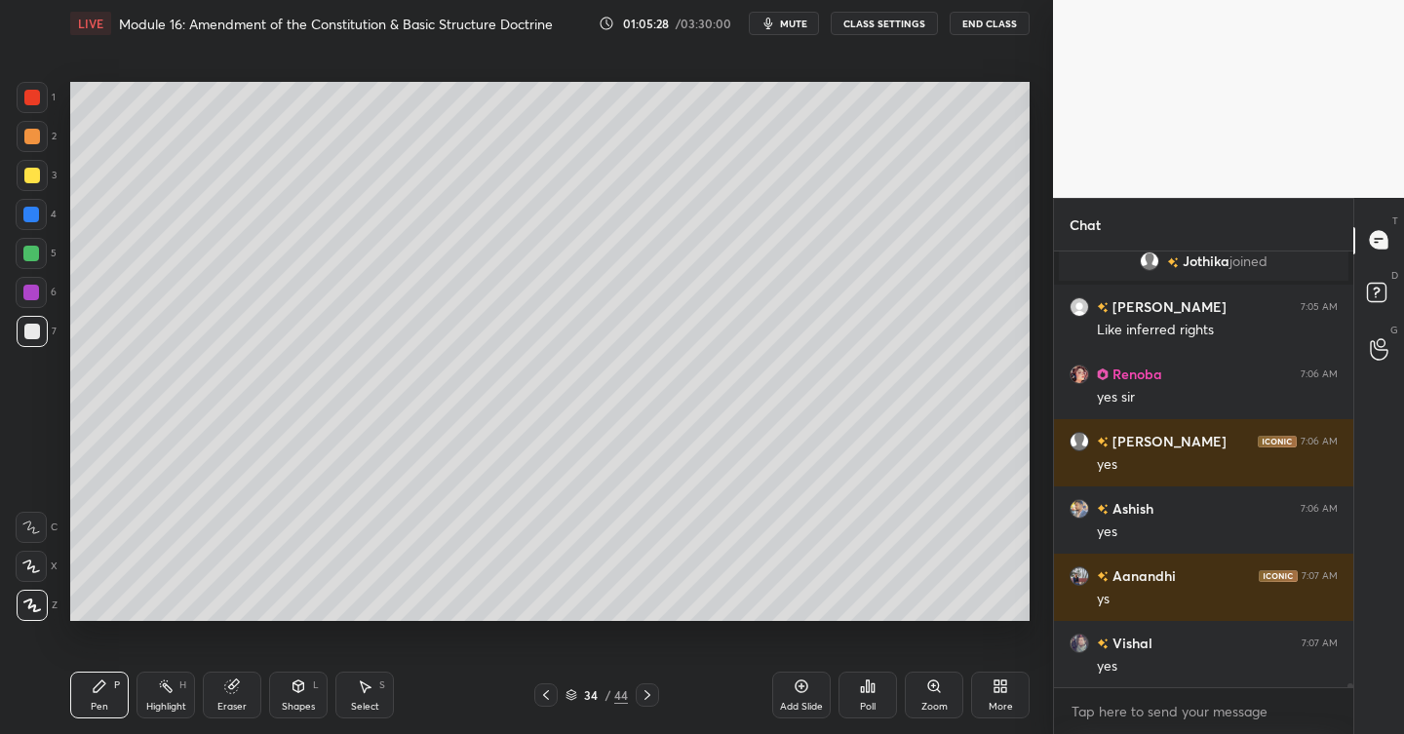
drag, startPoint x: 800, startPoint y: 687, endPoint x: 777, endPoint y: 688, distance: 22.5
click at [795, 688] on icon at bounding box center [802, 687] width 16 height 16
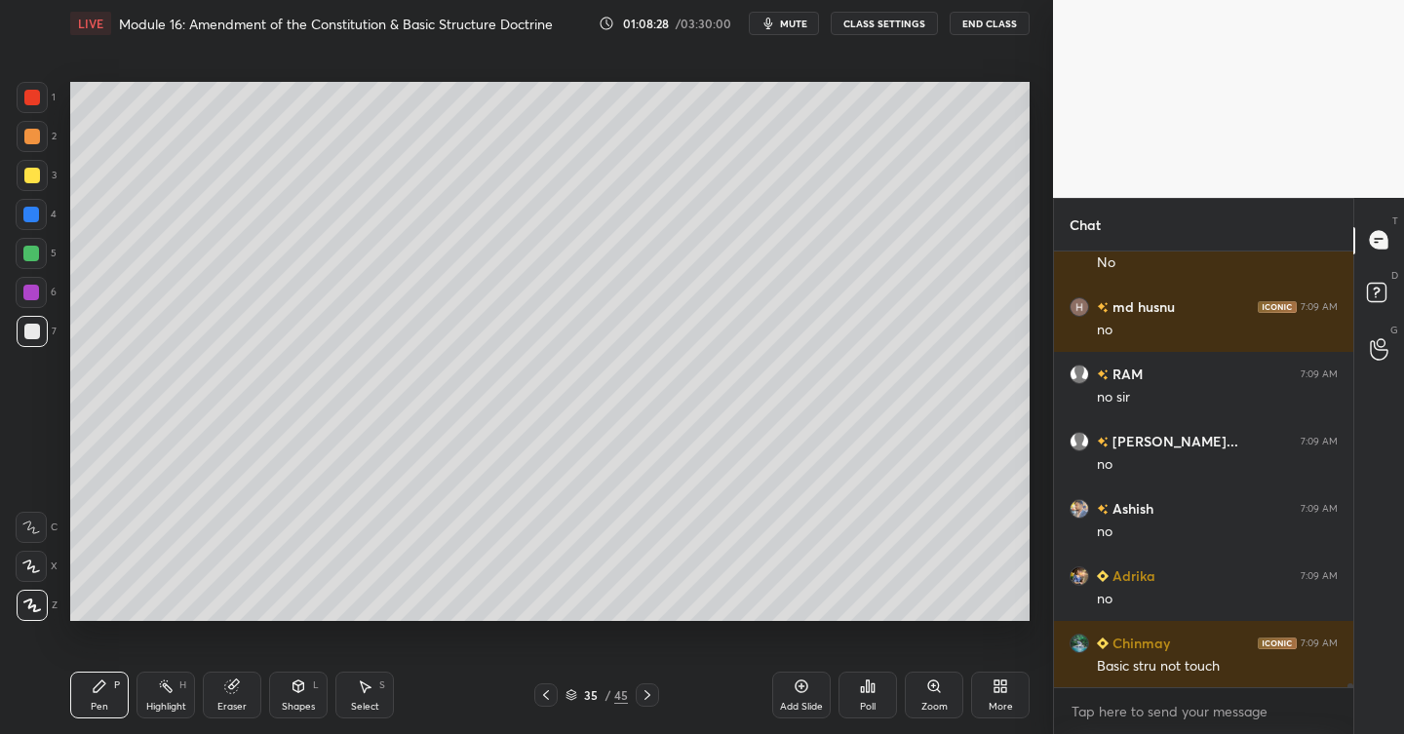
scroll to position [48717, 0]
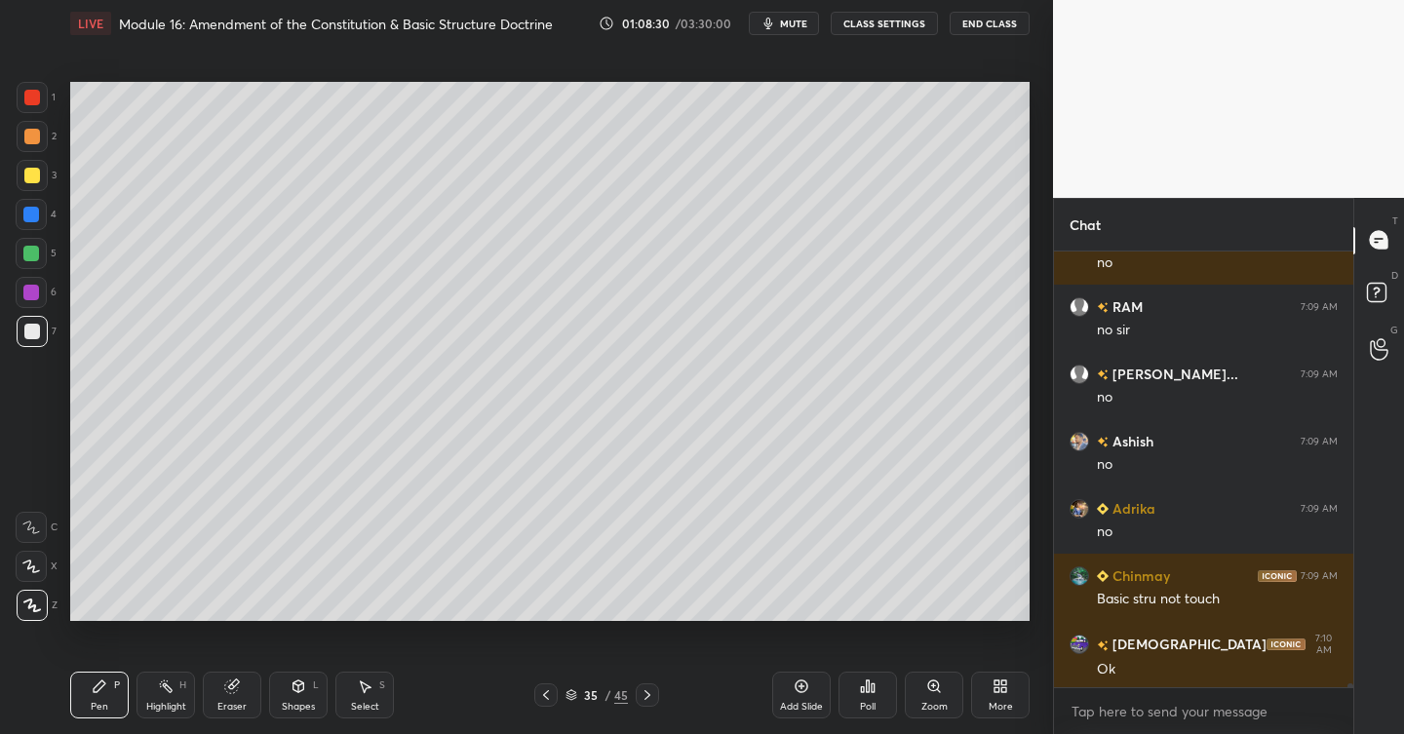
click at [40, 175] on div at bounding box center [32, 175] width 31 height 31
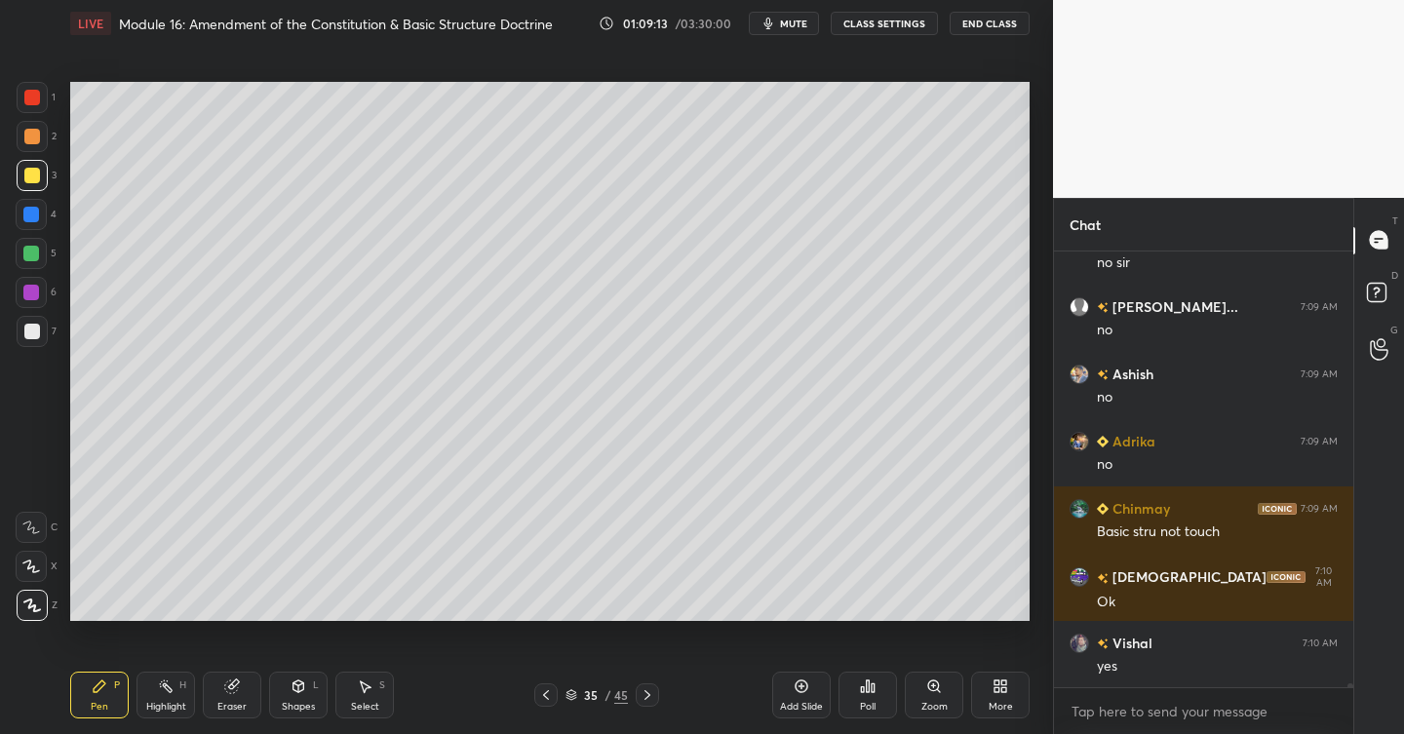
click at [36, 267] on div at bounding box center [31, 253] width 31 height 31
click at [44, 216] on div at bounding box center [31, 214] width 31 height 31
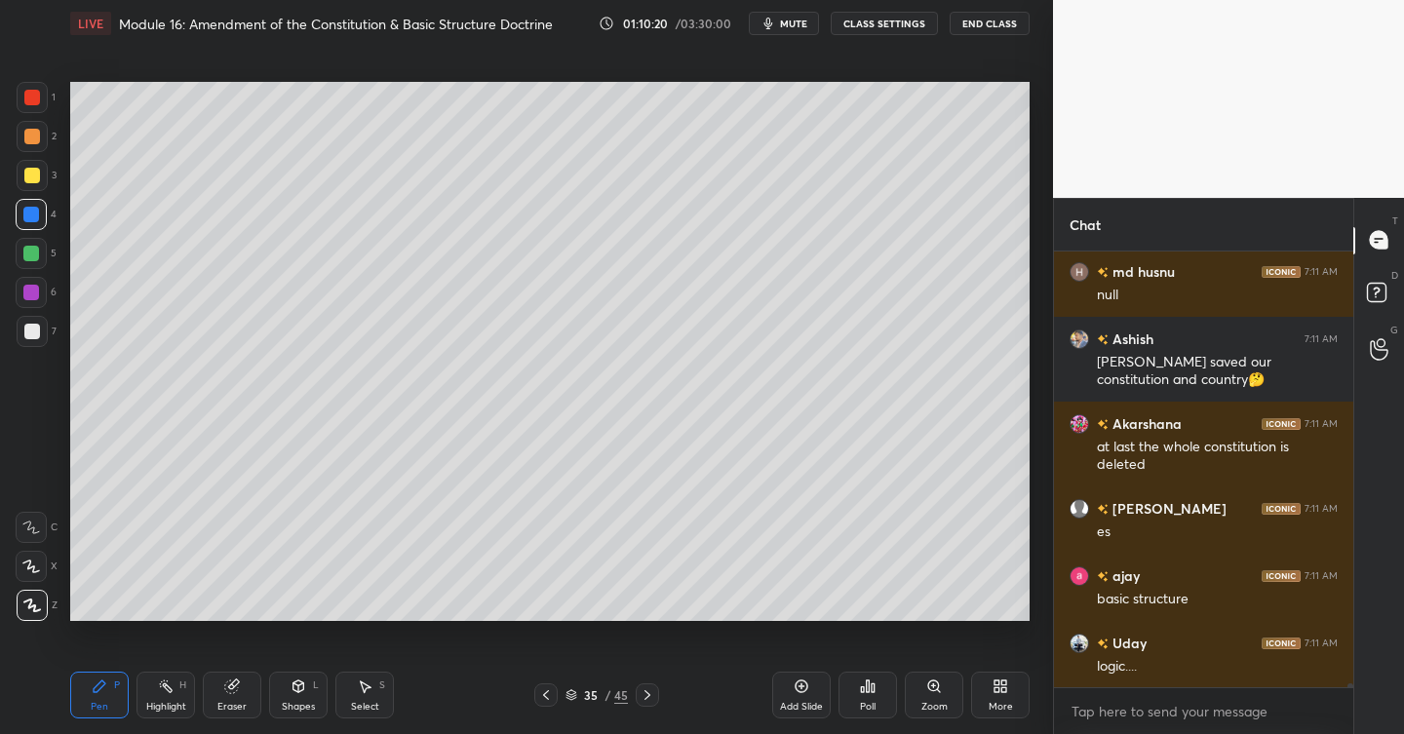
scroll to position [49256, 0]
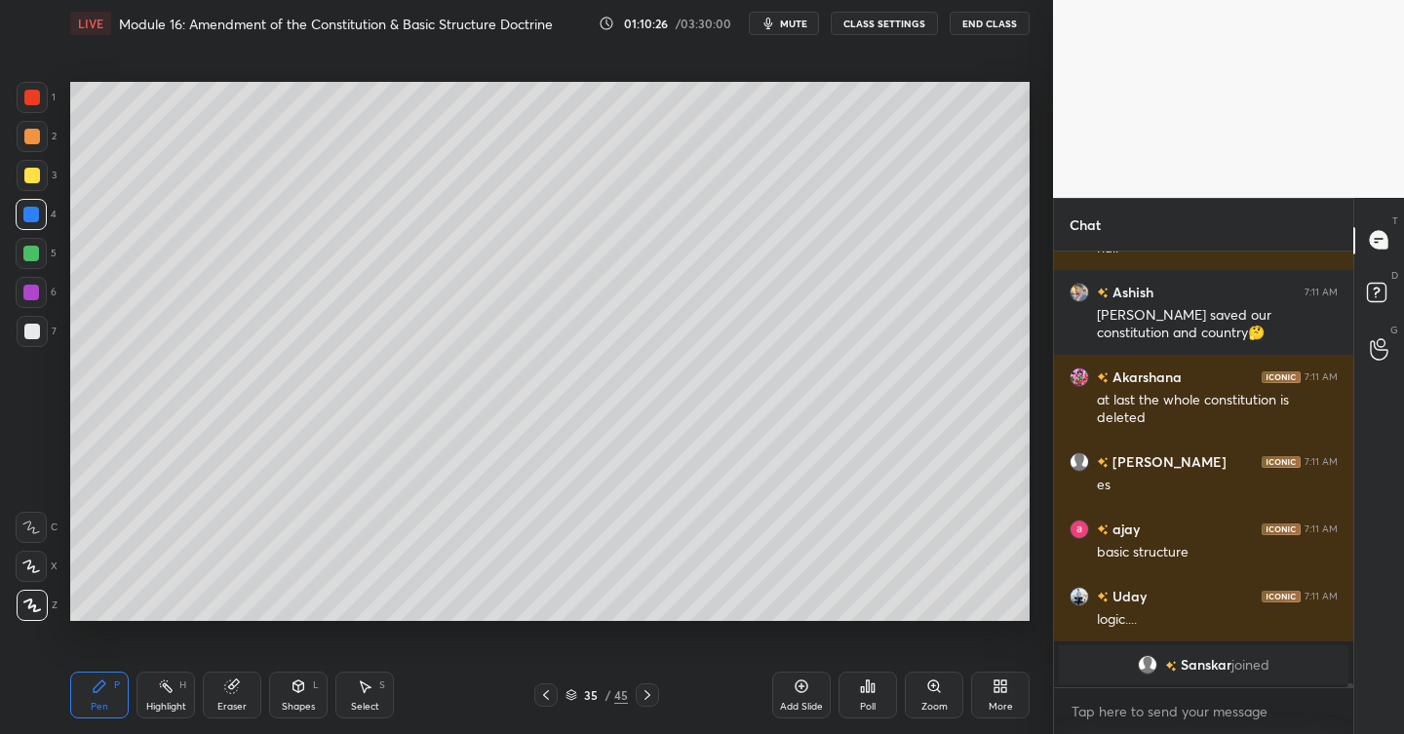
click at [34, 130] on div at bounding box center [32, 137] width 16 height 16
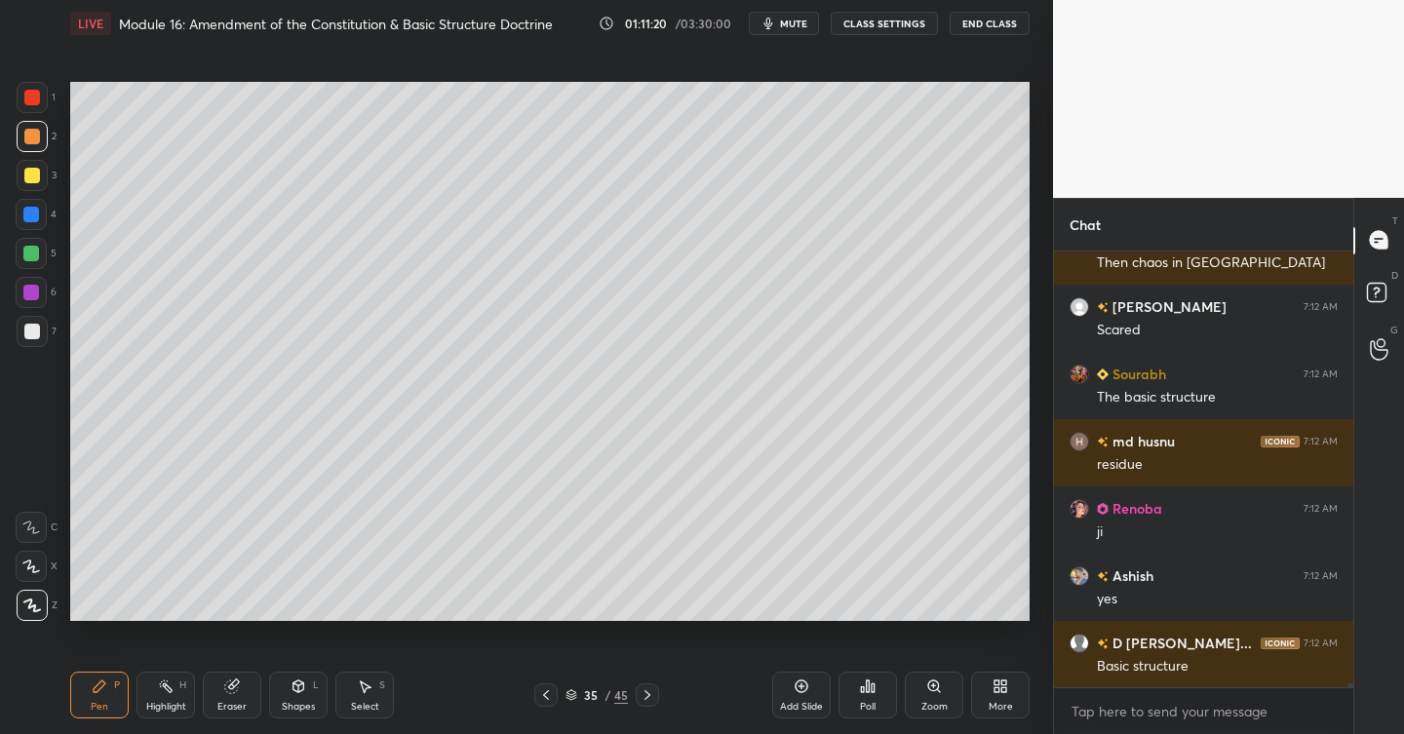
scroll to position [49665, 0]
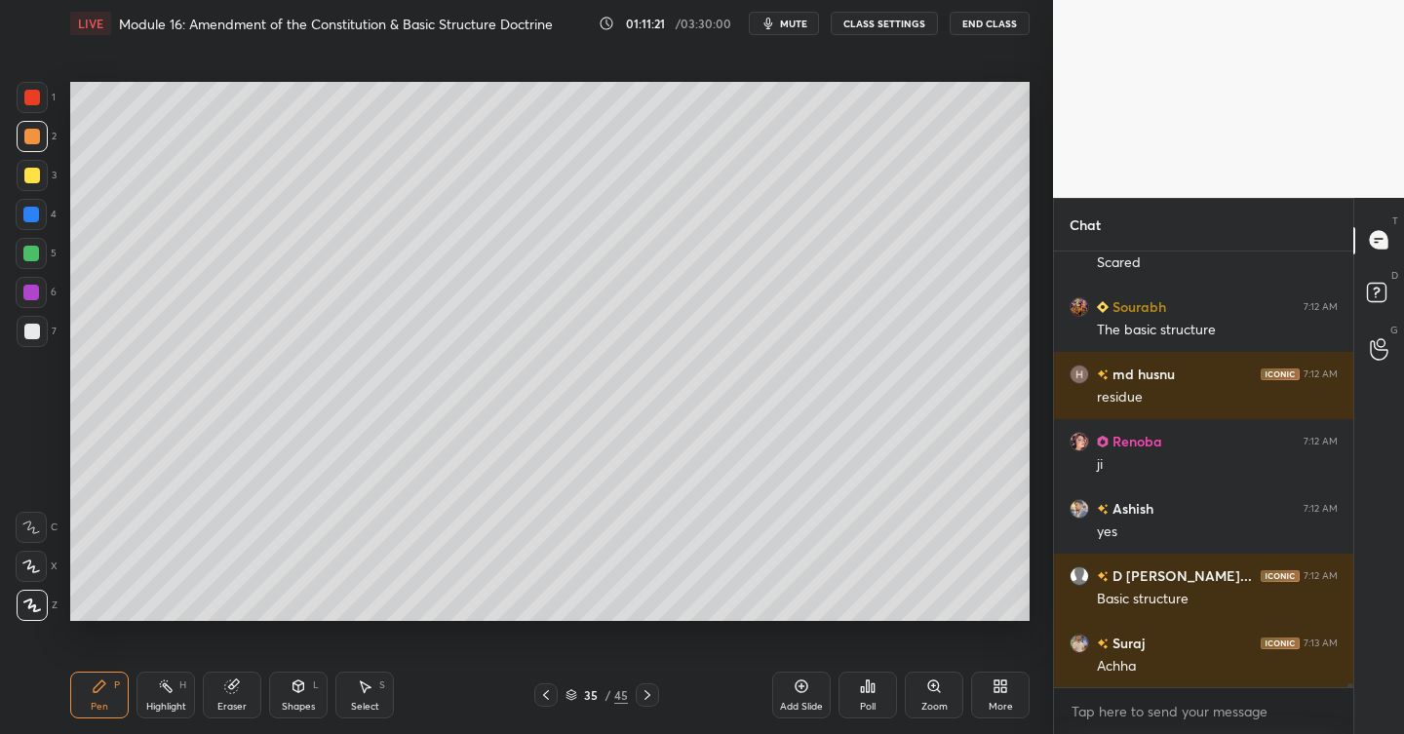
click at [817, 695] on div "Add Slide" at bounding box center [801, 695] width 59 height 47
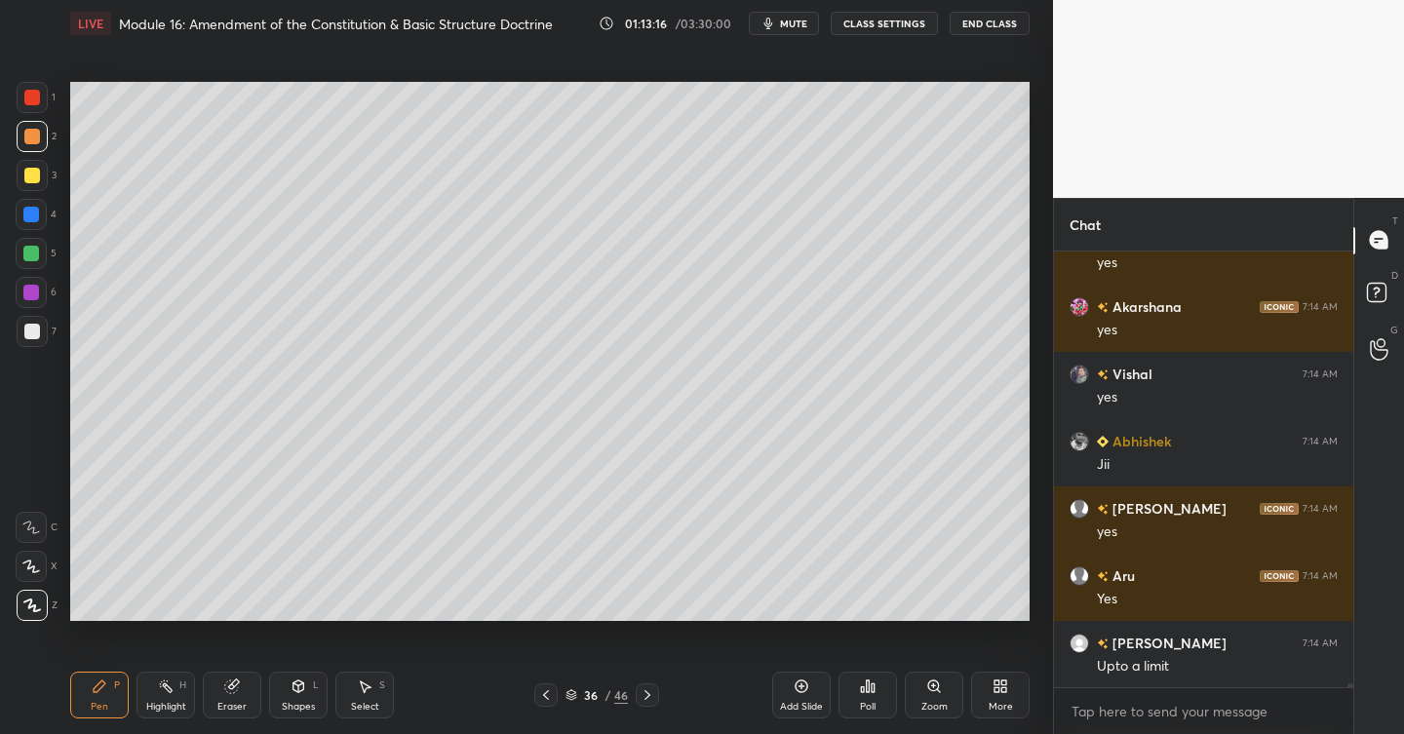
scroll to position [51865, 0]
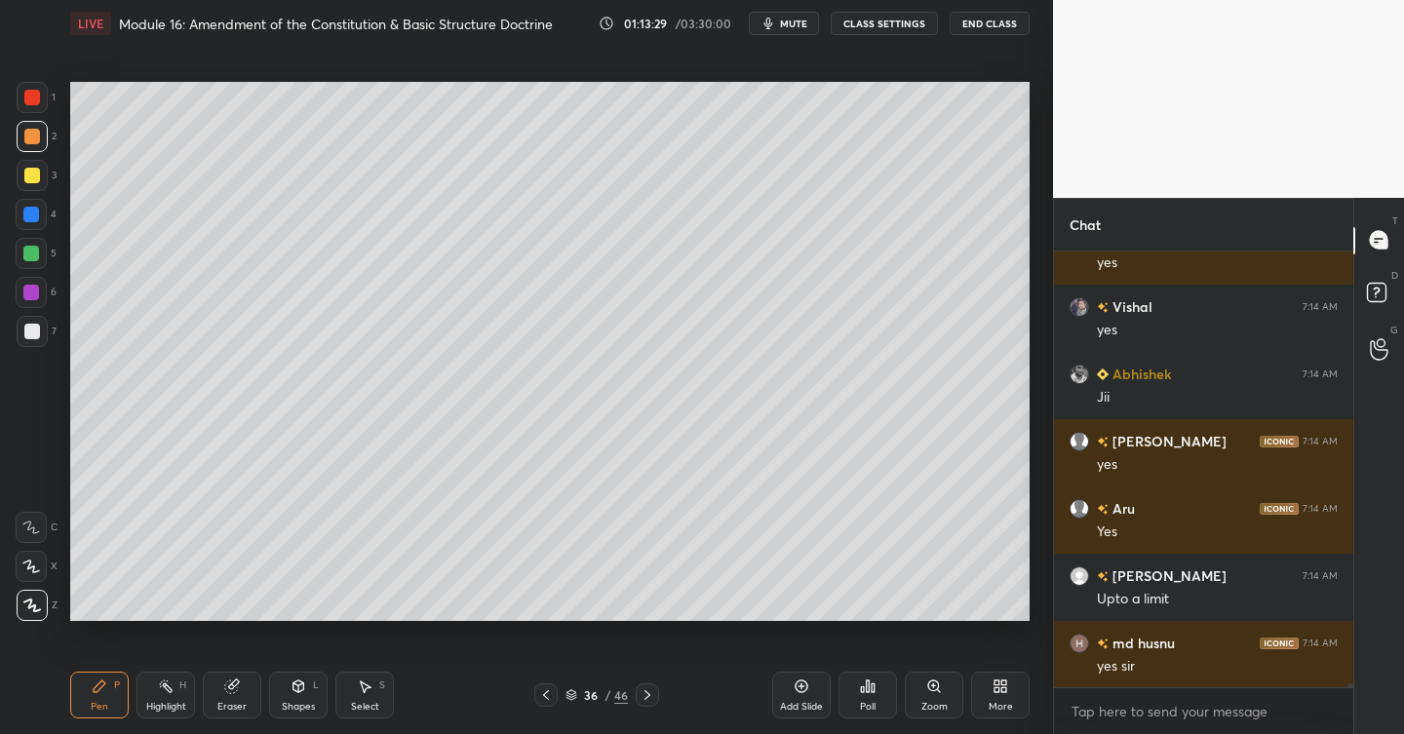
click at [800, 704] on div "Add Slide" at bounding box center [801, 707] width 43 height 10
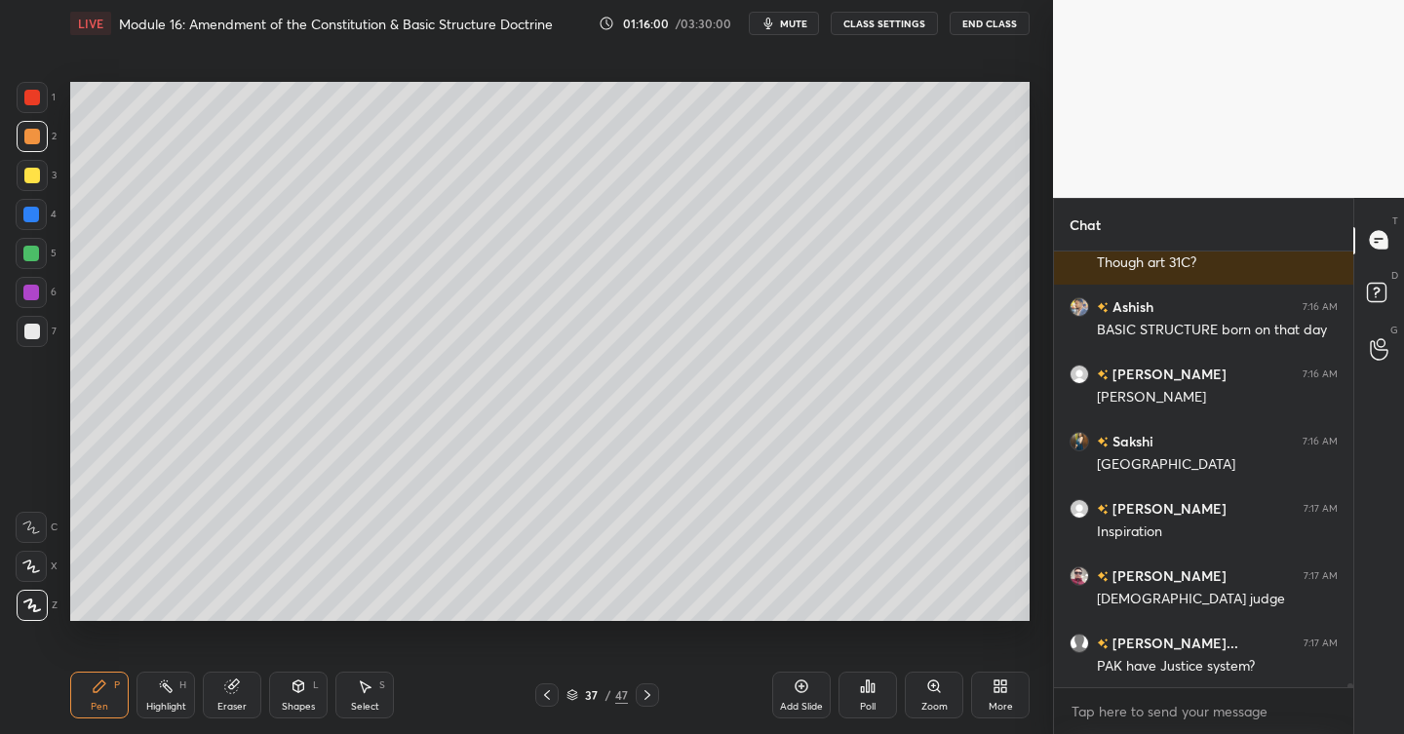
scroll to position [52785, 0]
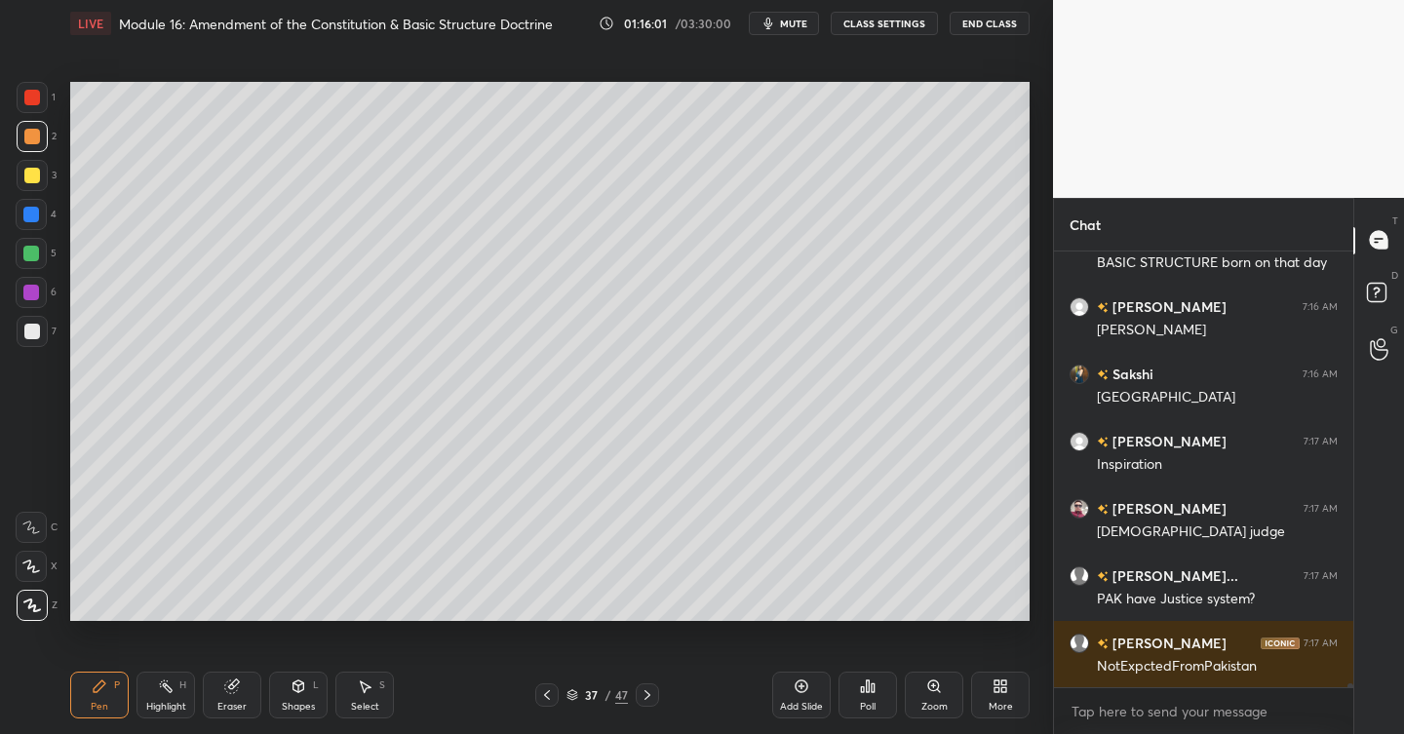
drag, startPoint x: 43, startPoint y: 172, endPoint x: 59, endPoint y: 172, distance: 16.6
click at [43, 172] on div at bounding box center [32, 175] width 31 height 31
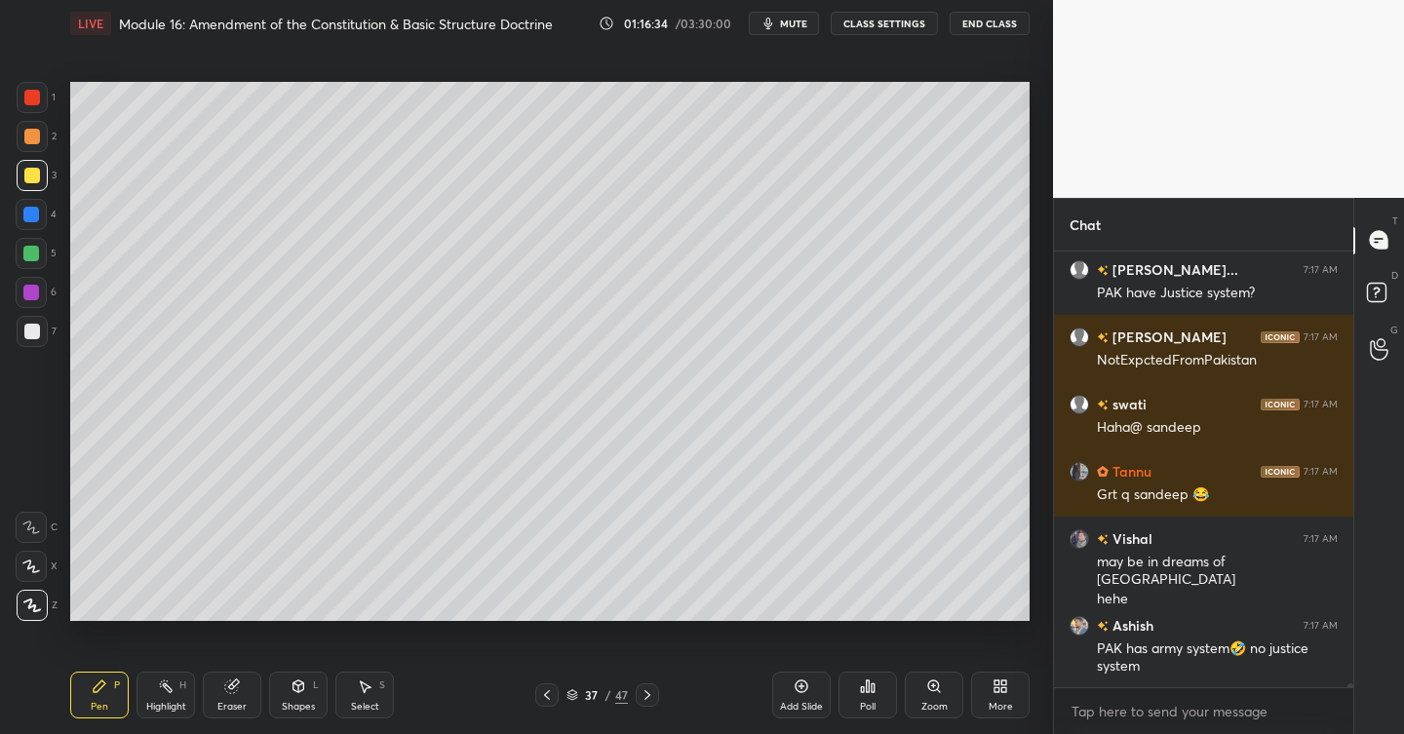
scroll to position [7, 7]
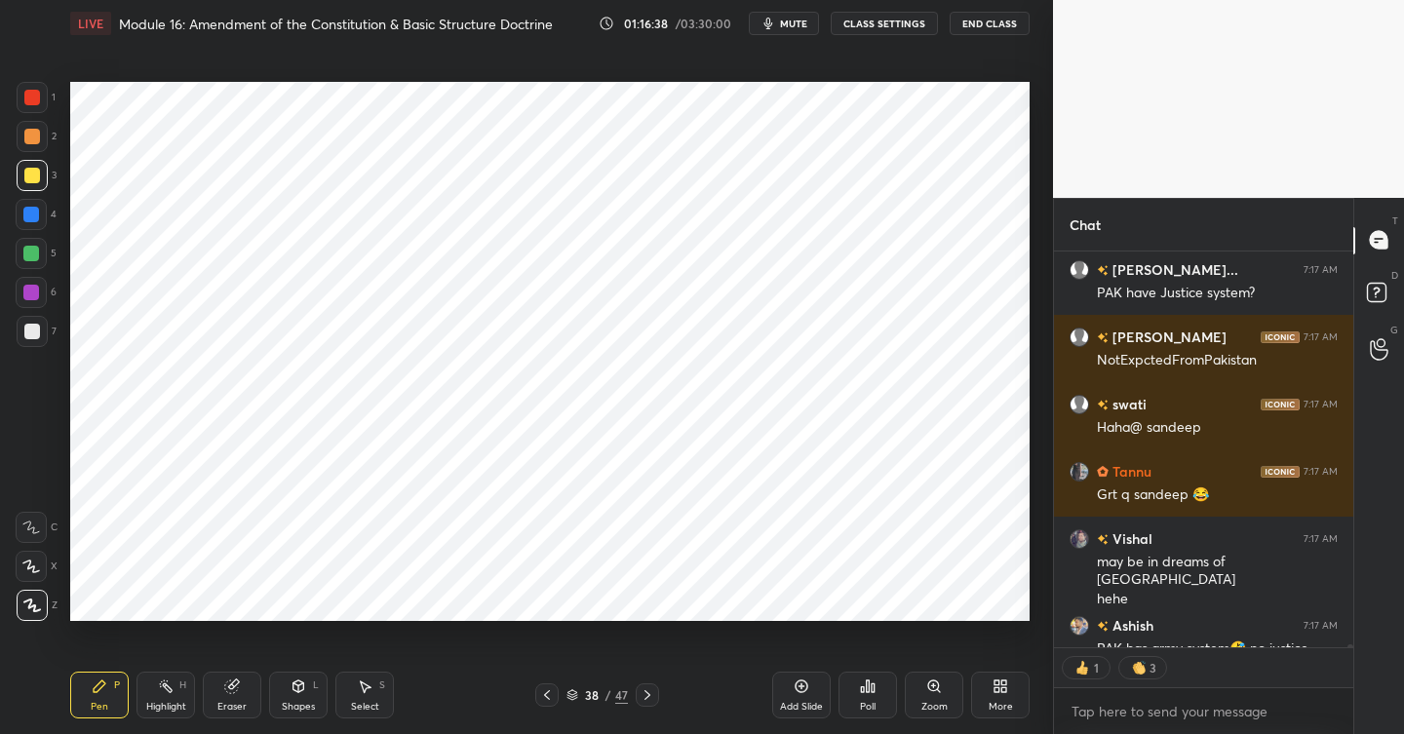
click at [39, 96] on div at bounding box center [32, 98] width 16 height 16
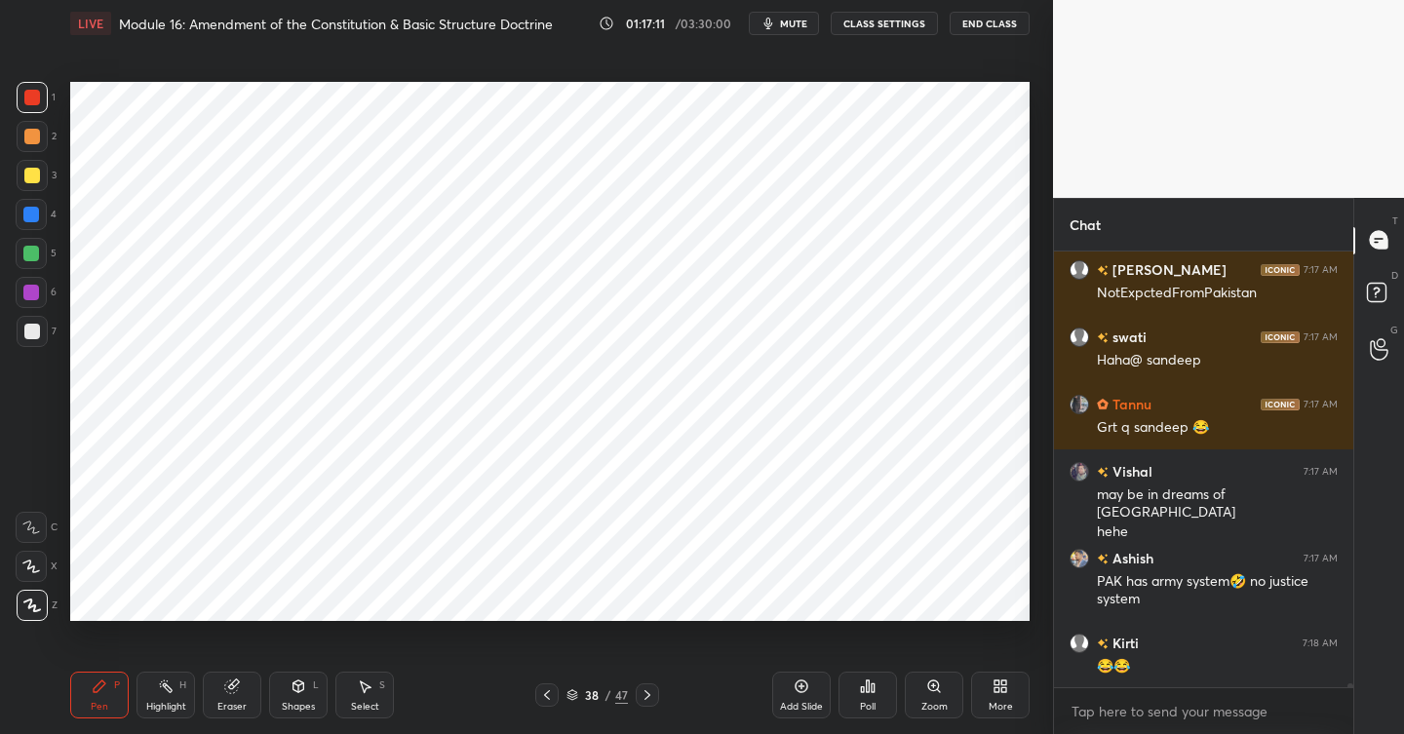
scroll to position [53226, 0]
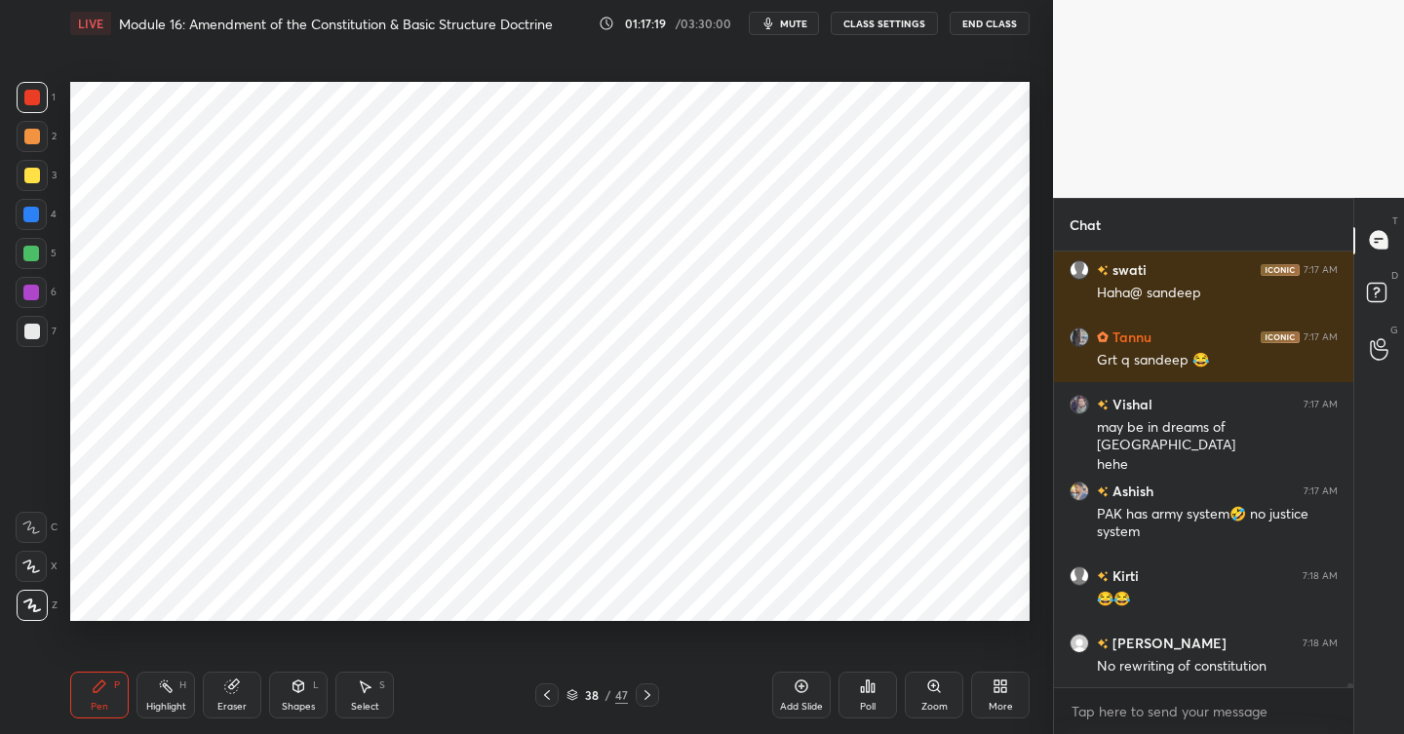
click at [37, 212] on div at bounding box center [31, 215] width 16 height 16
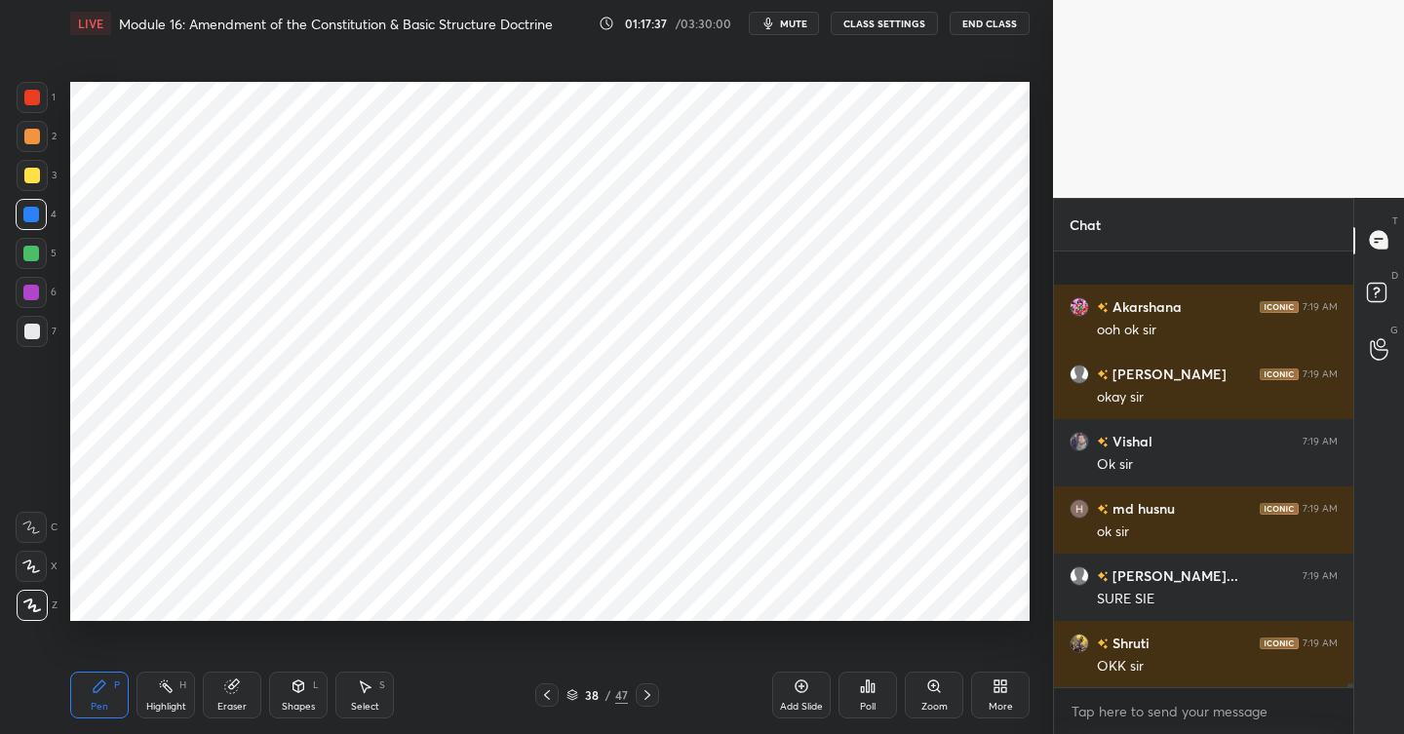
scroll to position [54101, 0]
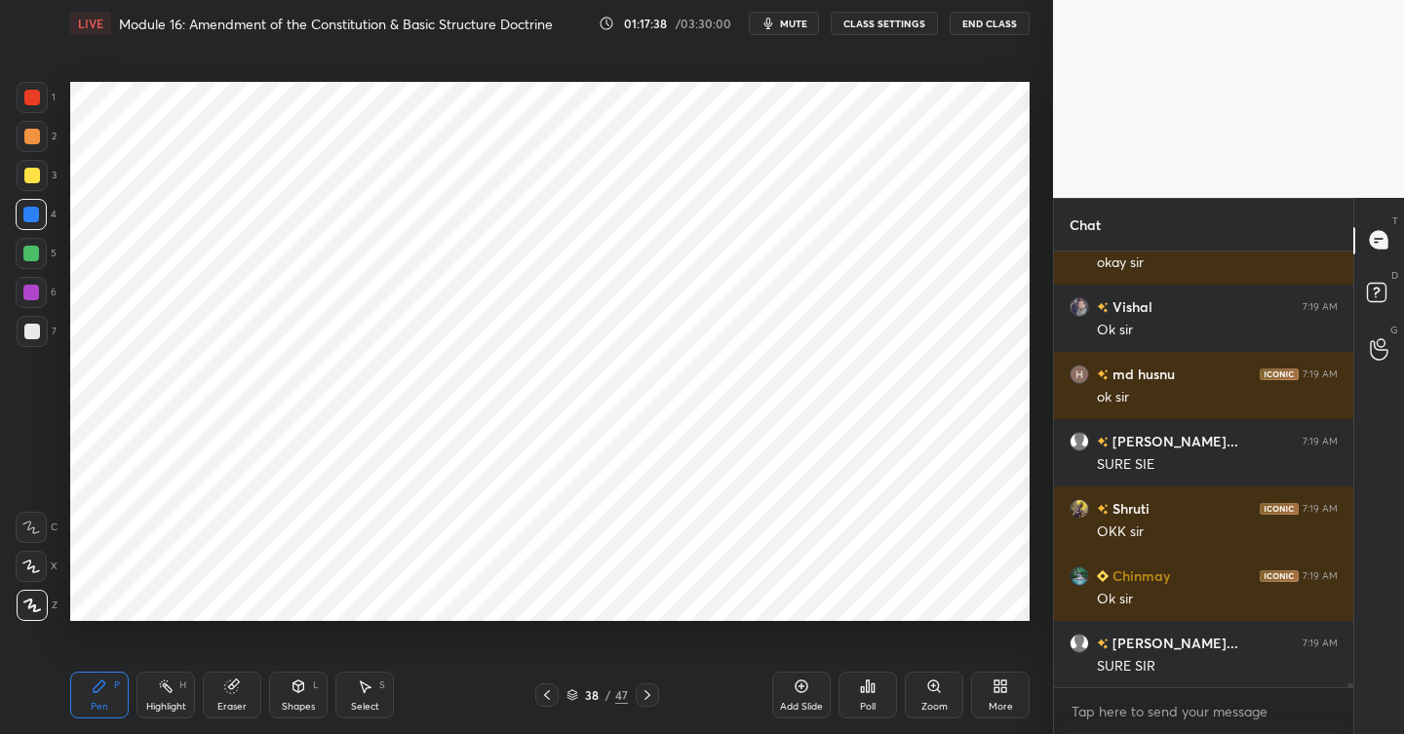
click at [807, 17] on span "mute" at bounding box center [793, 24] width 27 height 14
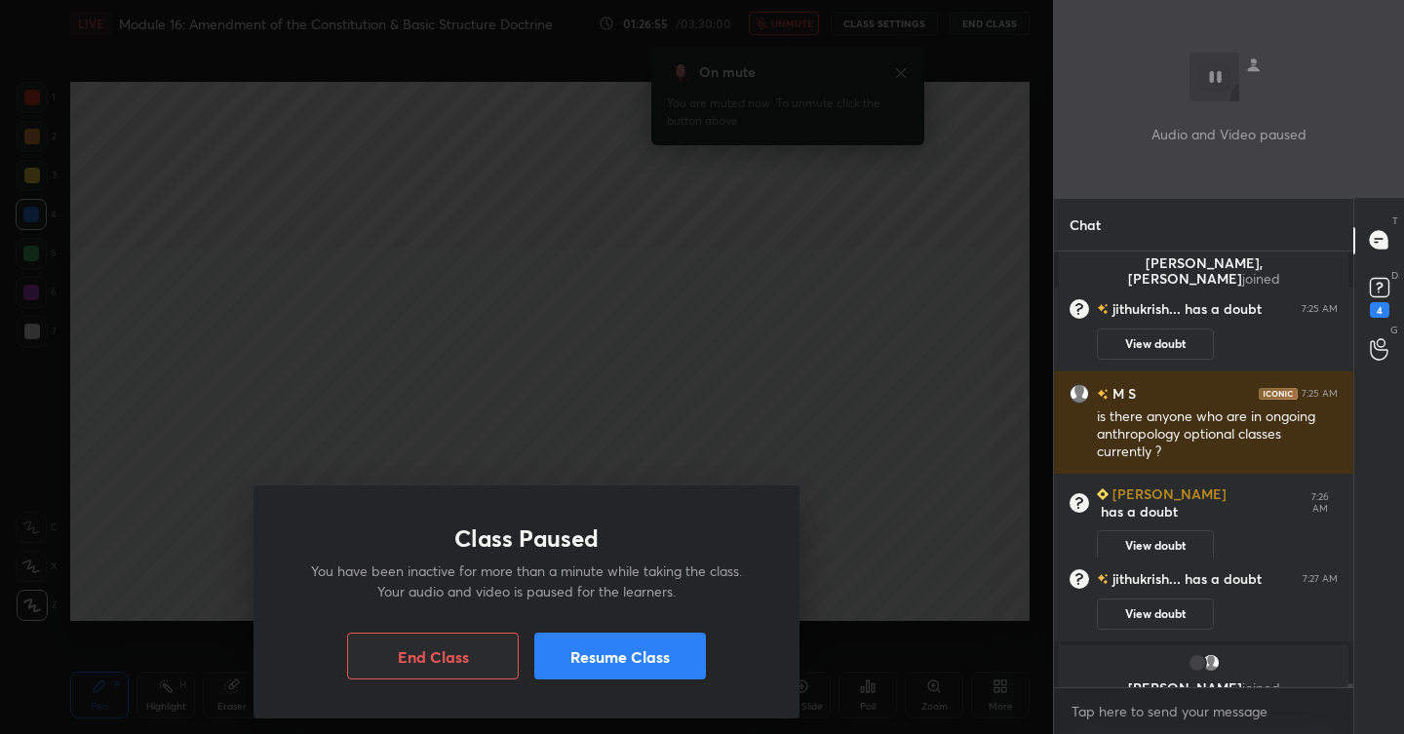
scroll to position [54166, 0]
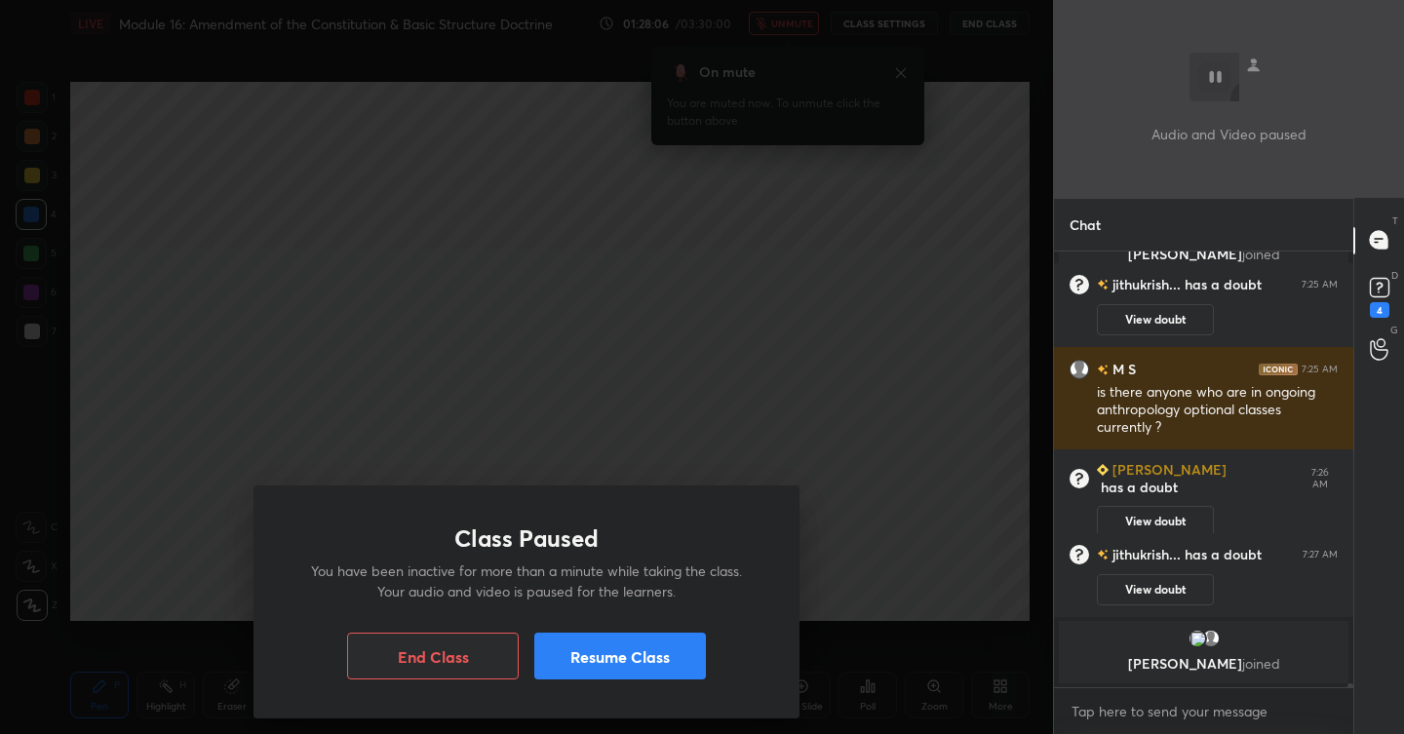
click at [898, 226] on div "Class Paused You have been inactive for more than a minute while taking the cla…" at bounding box center [526, 367] width 1053 height 734
click at [627, 660] on button "Resume Class" at bounding box center [620, 656] width 172 height 47
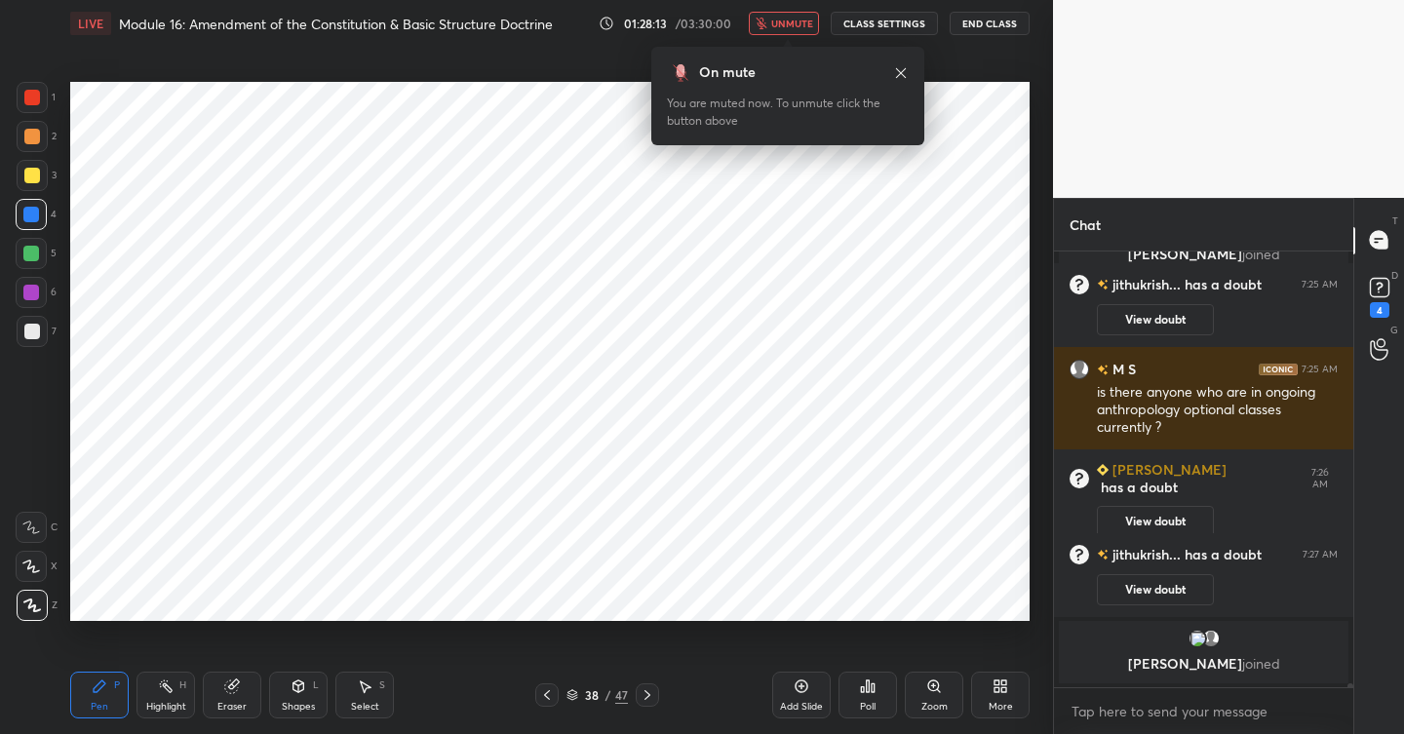
click at [904, 73] on icon at bounding box center [901, 73] width 16 height 16
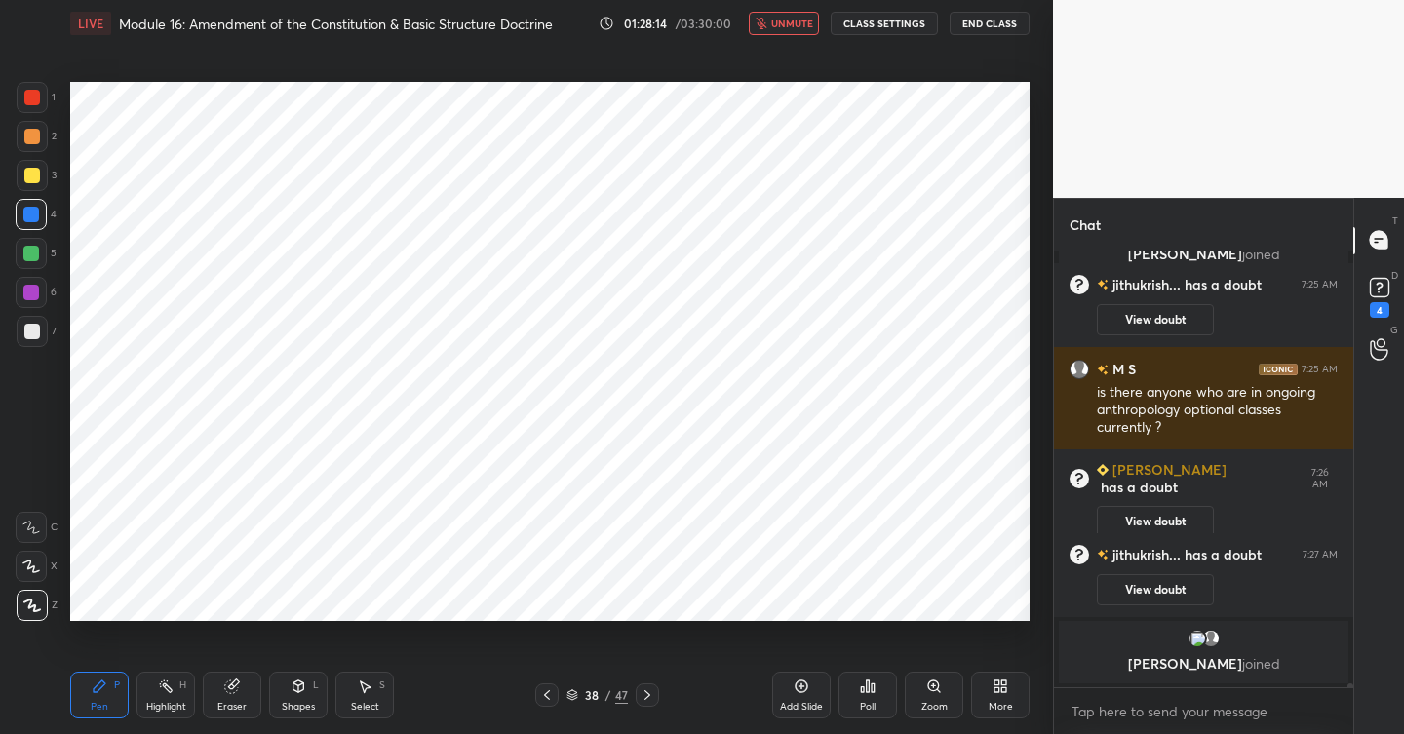
click at [228, 692] on icon at bounding box center [232, 687] width 16 height 16
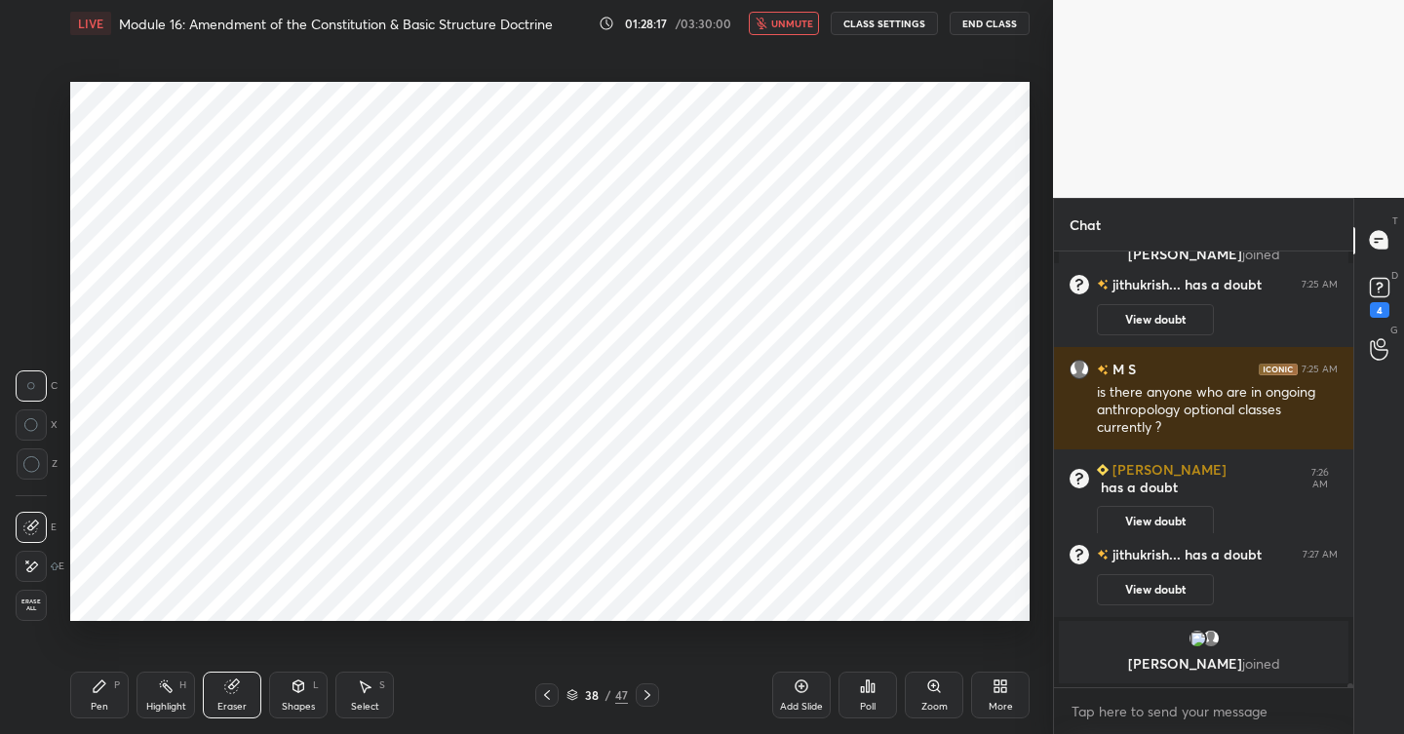
scroll to position [54196, 0]
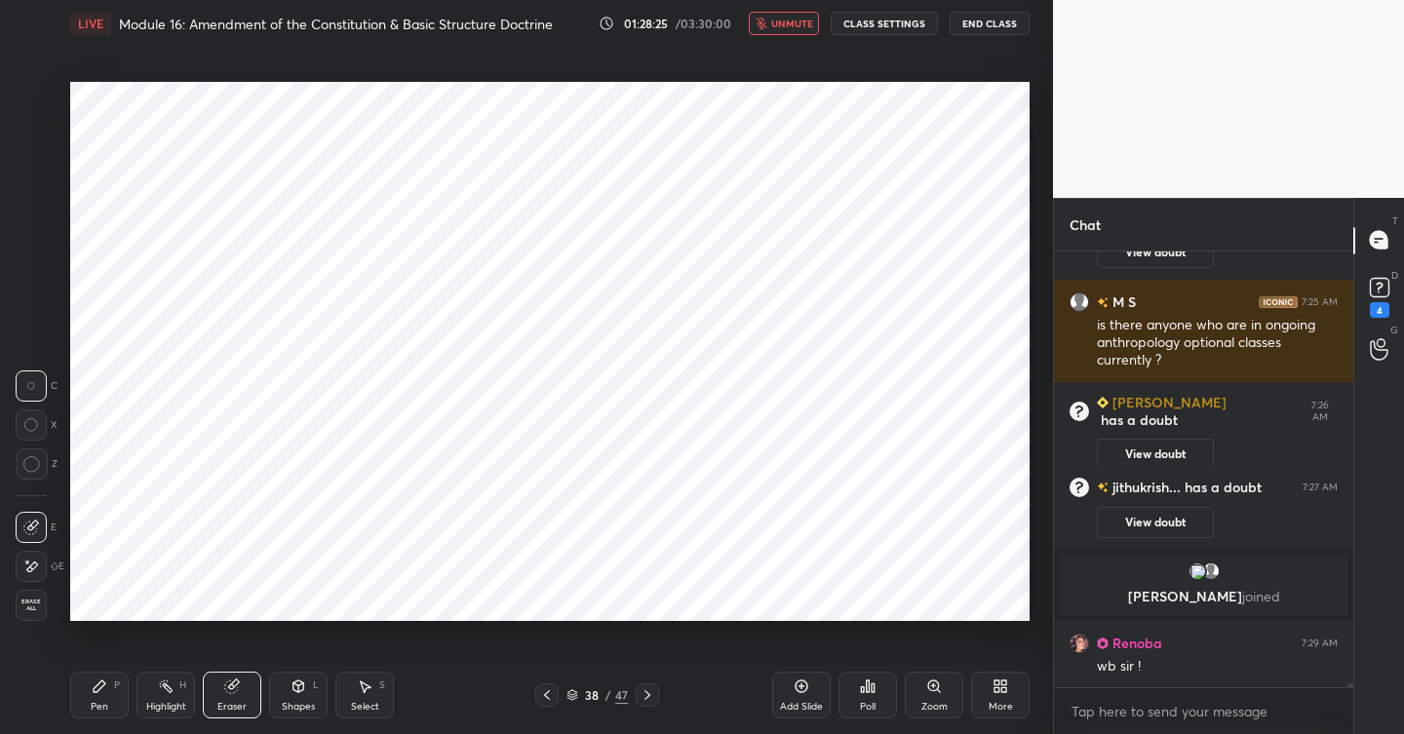
click at [101, 681] on icon at bounding box center [100, 687] width 12 height 12
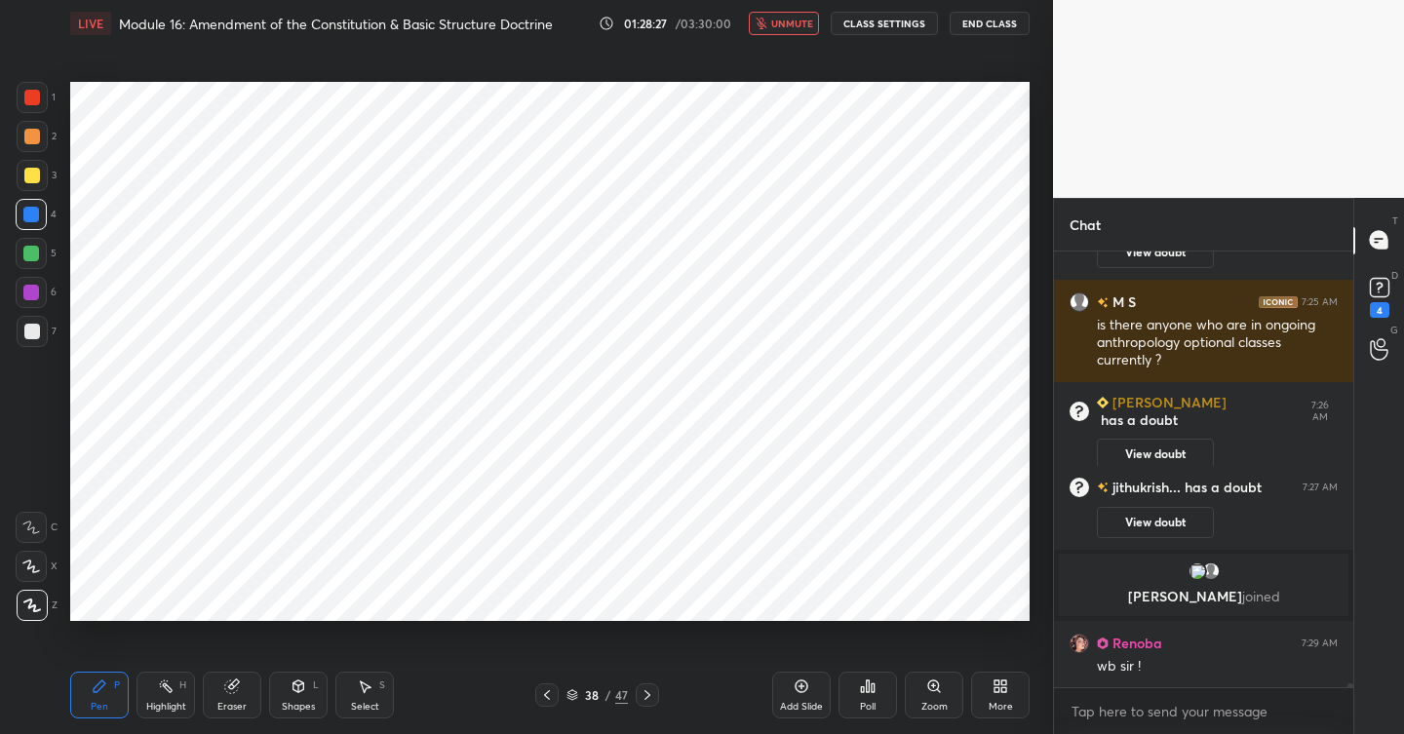
click at [35, 108] on div at bounding box center [32, 97] width 31 height 31
click at [29, 209] on div at bounding box center [31, 215] width 16 height 16
click at [34, 605] on icon at bounding box center [32, 606] width 16 height 12
click at [797, 15] on button "unmute" at bounding box center [784, 23] width 70 height 23
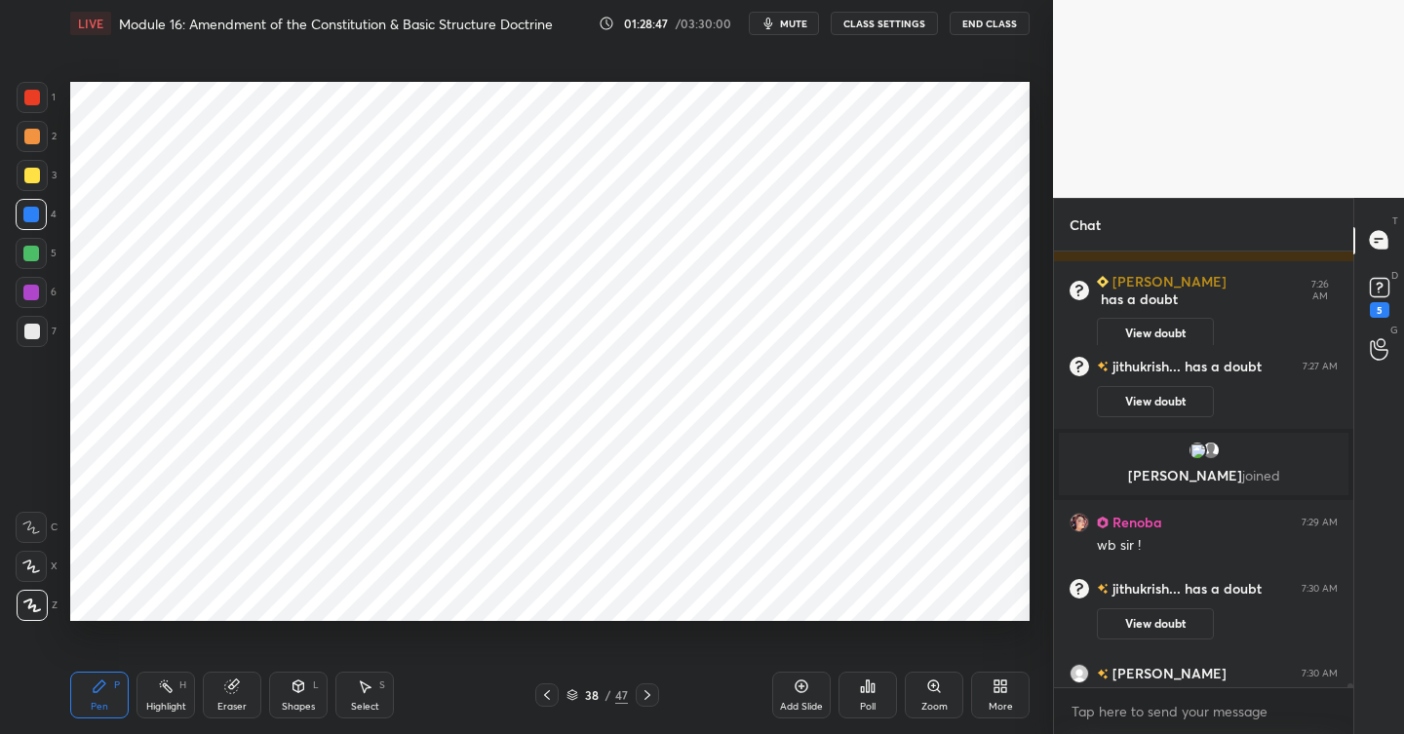
scroll to position [54311, 0]
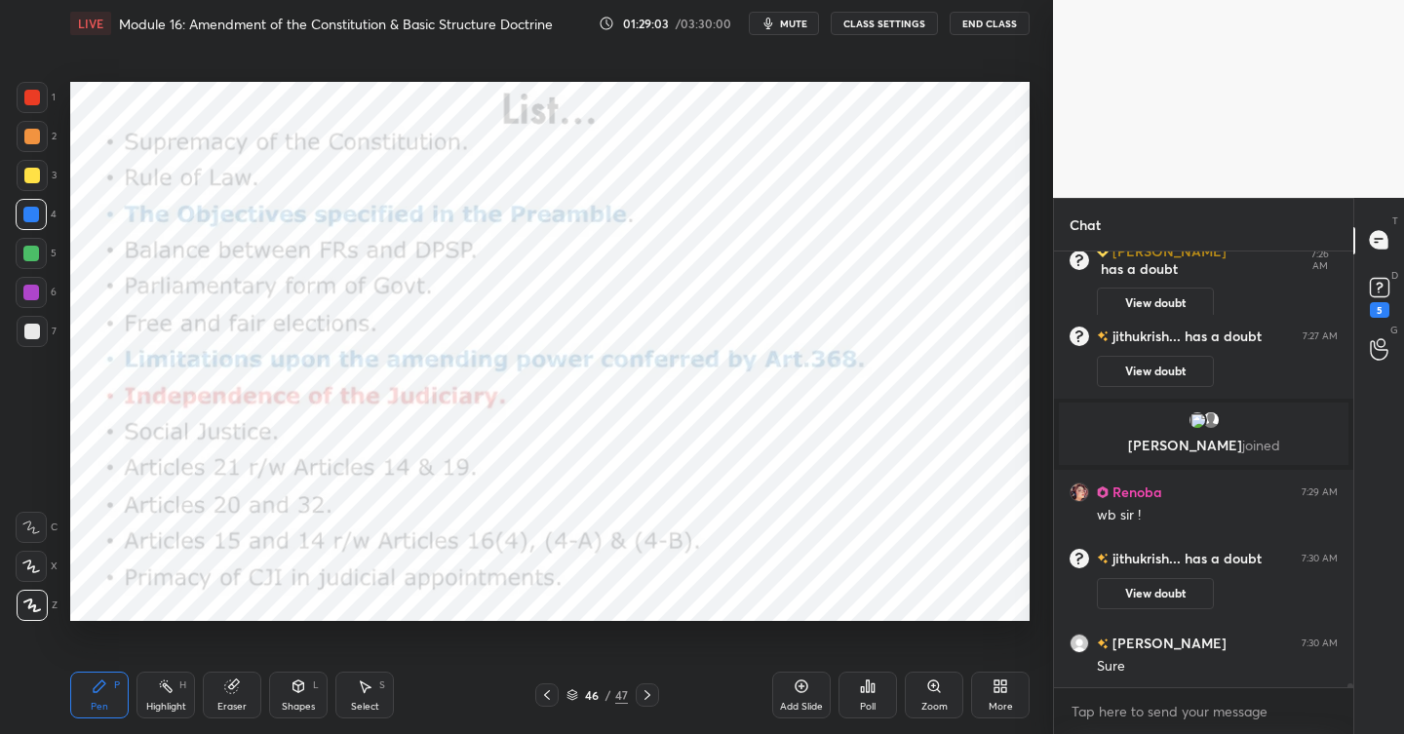
click at [38, 98] on div at bounding box center [32, 98] width 16 height 16
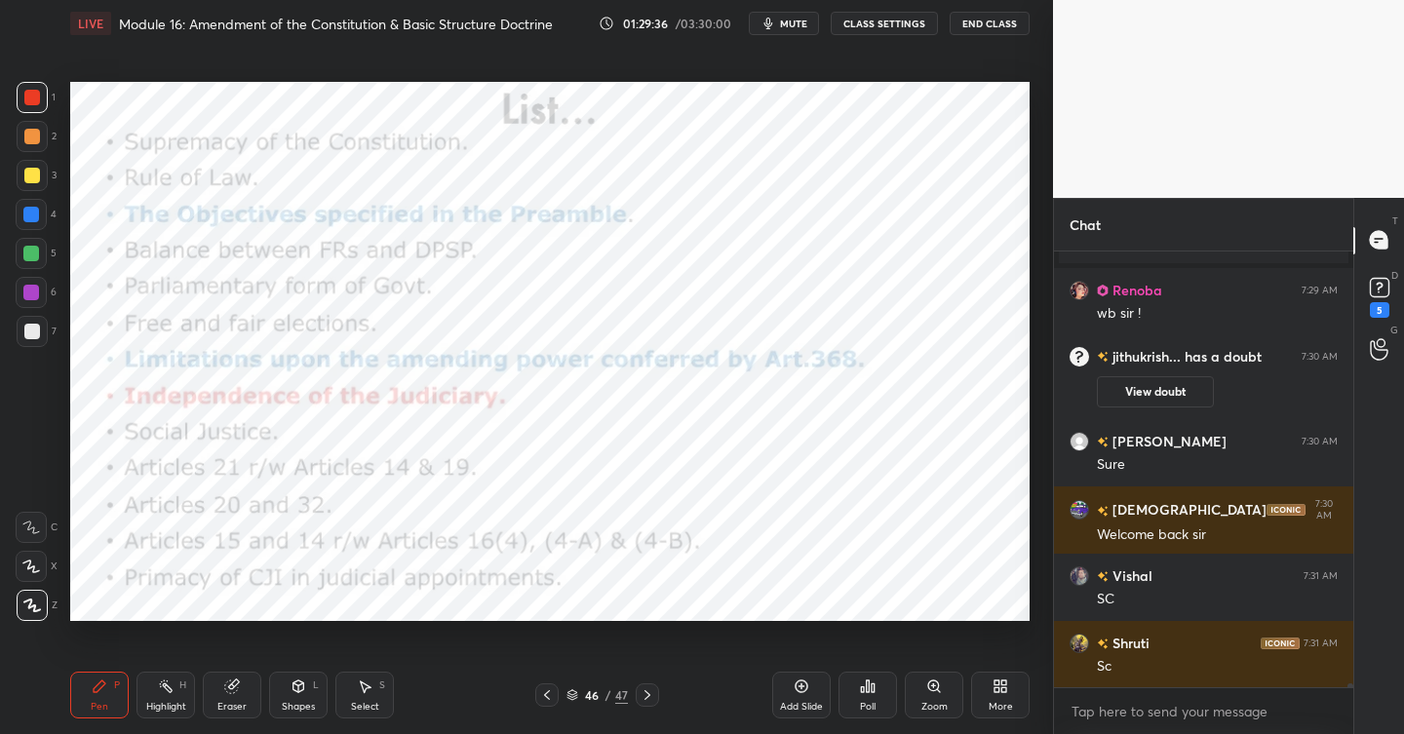
scroll to position [54580, 0]
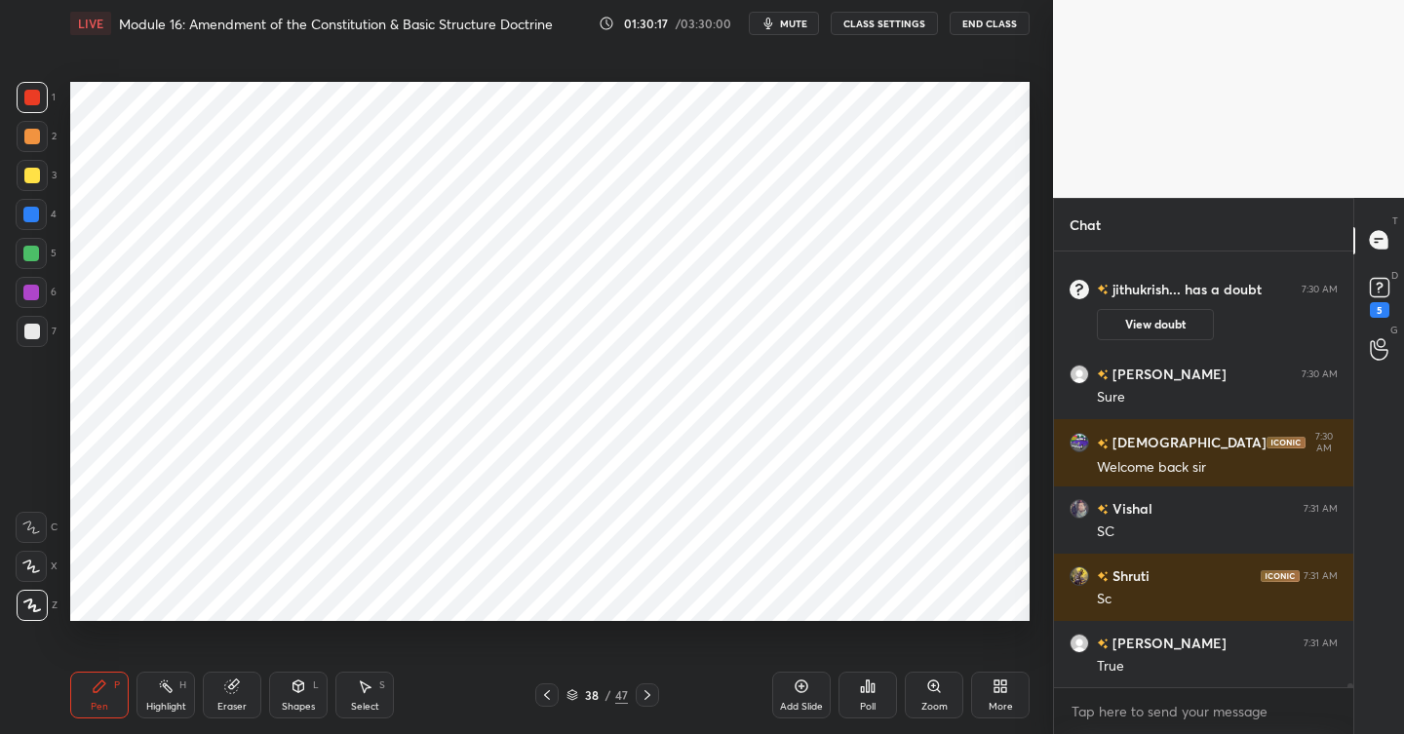
drag, startPoint x: 31, startPoint y: 216, endPoint x: 58, endPoint y: 223, distance: 27.5
click at [28, 216] on div at bounding box center [31, 215] width 16 height 16
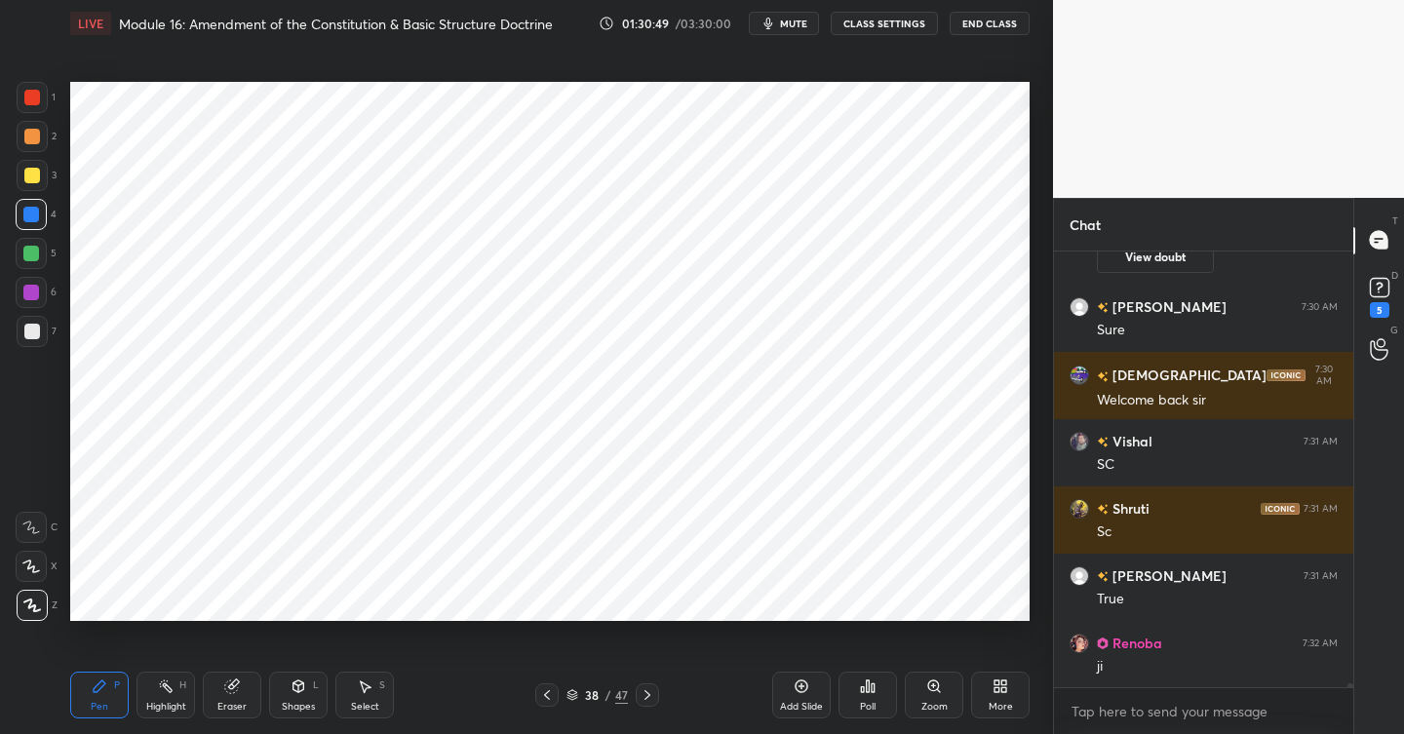
scroll to position [54714, 0]
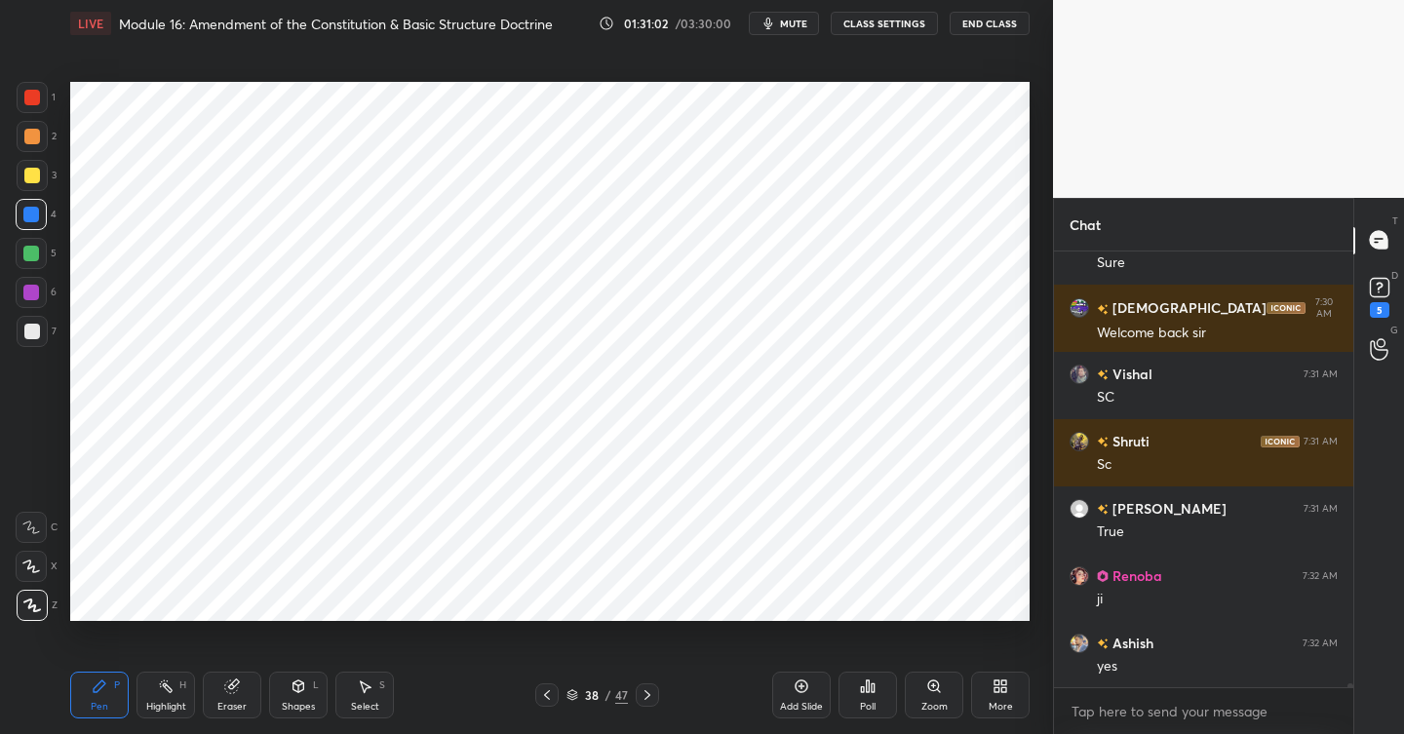
click at [33, 105] on div at bounding box center [32, 97] width 31 height 31
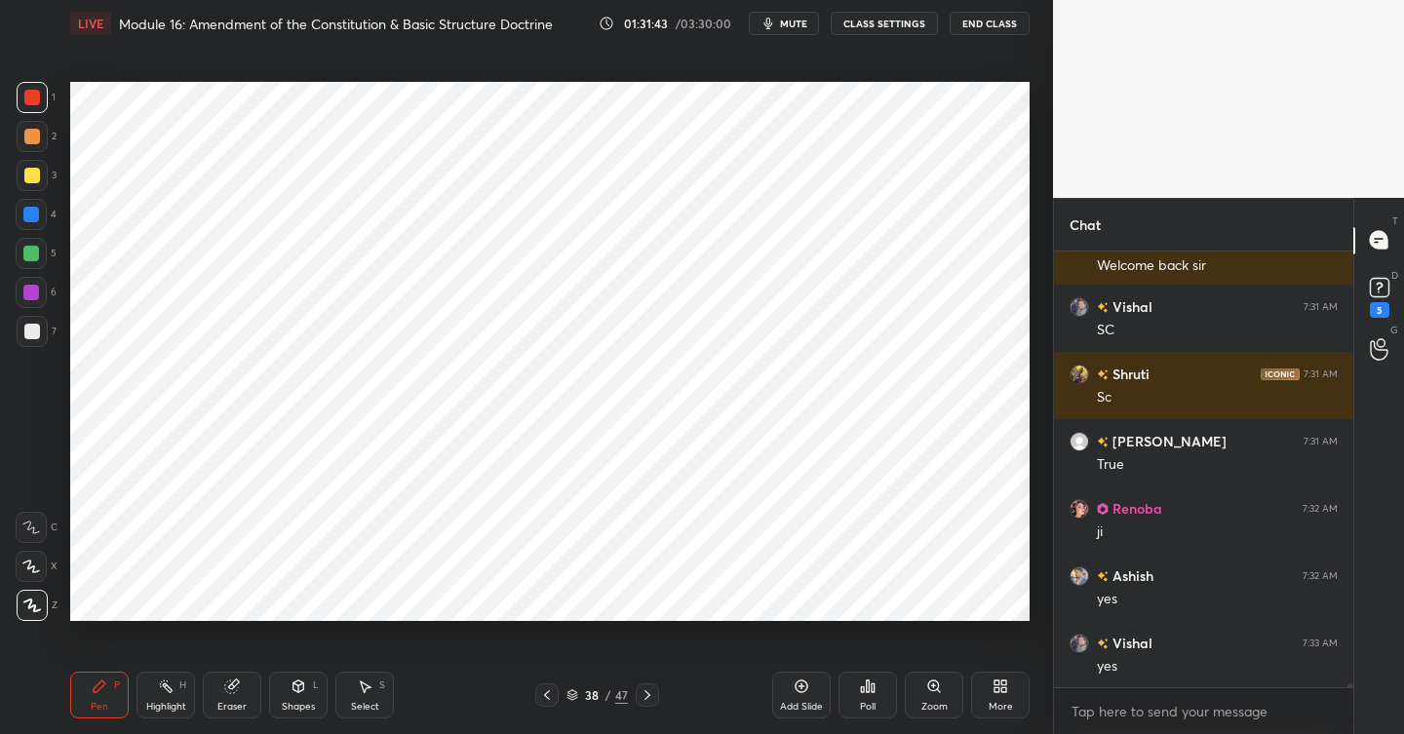
drag, startPoint x: 807, startPoint y: 690, endPoint x: 795, endPoint y: 673, distance: 21.1
click at [807, 690] on icon at bounding box center [802, 687] width 16 height 16
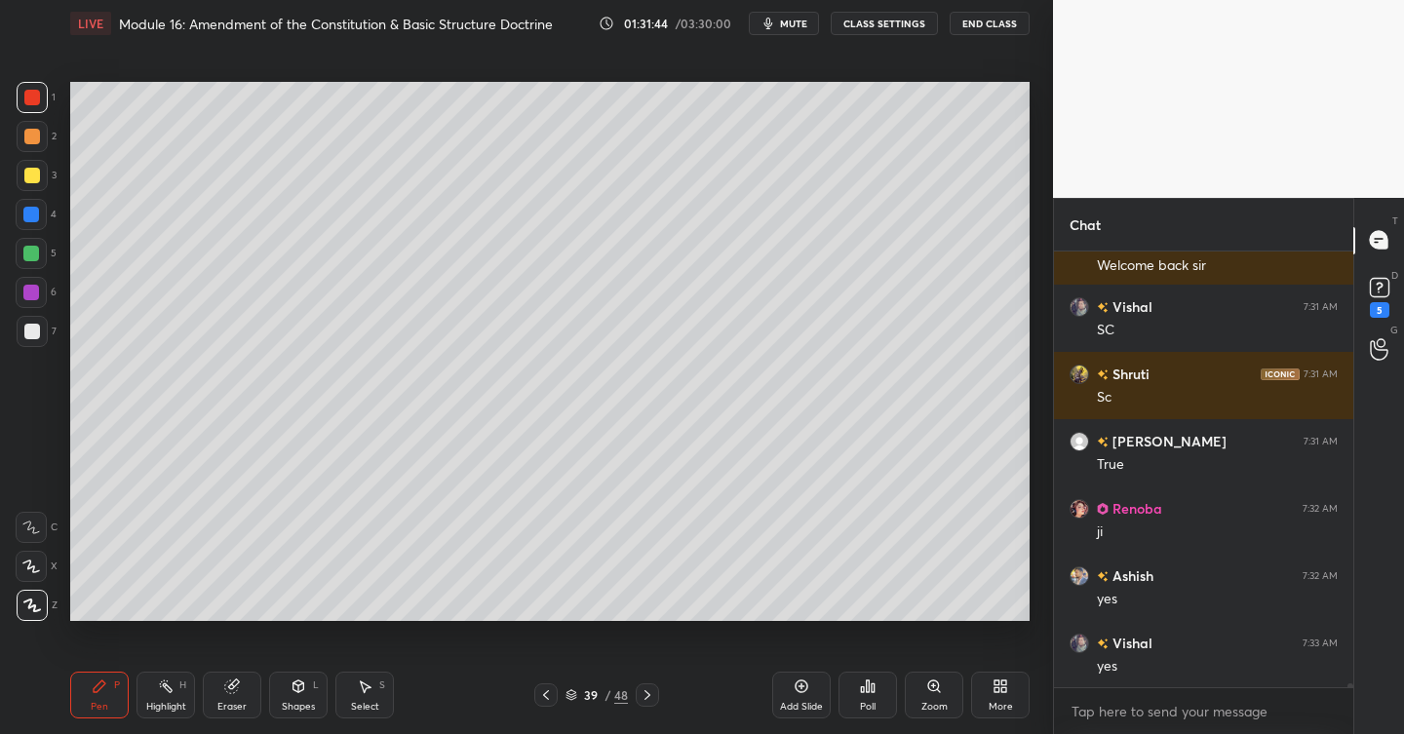
click at [39, 179] on div at bounding box center [32, 175] width 31 height 31
drag, startPoint x: 27, startPoint y: 328, endPoint x: 29, endPoint y: 338, distance: 10.9
click at [25, 329] on div at bounding box center [32, 332] width 16 height 16
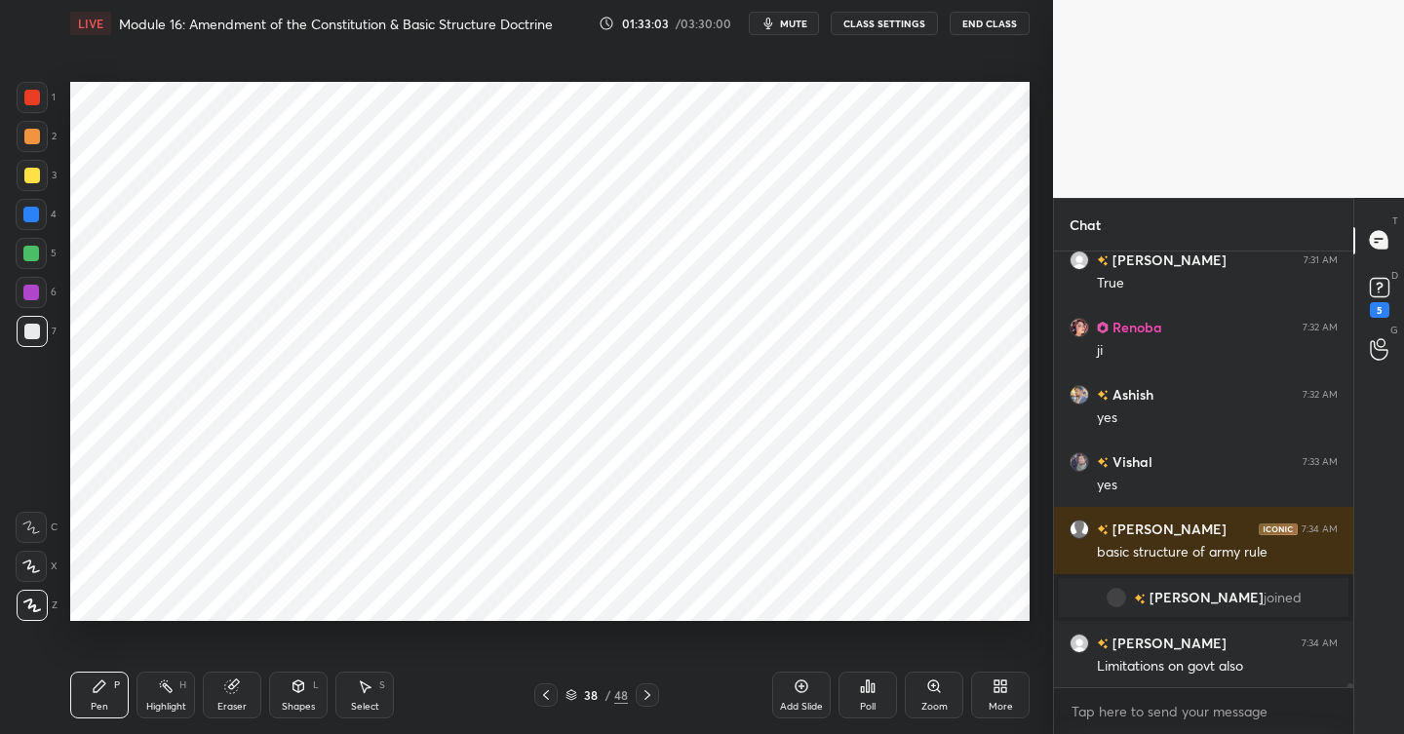
scroll to position [54834, 0]
click at [653, 695] on icon at bounding box center [648, 696] width 16 height 16
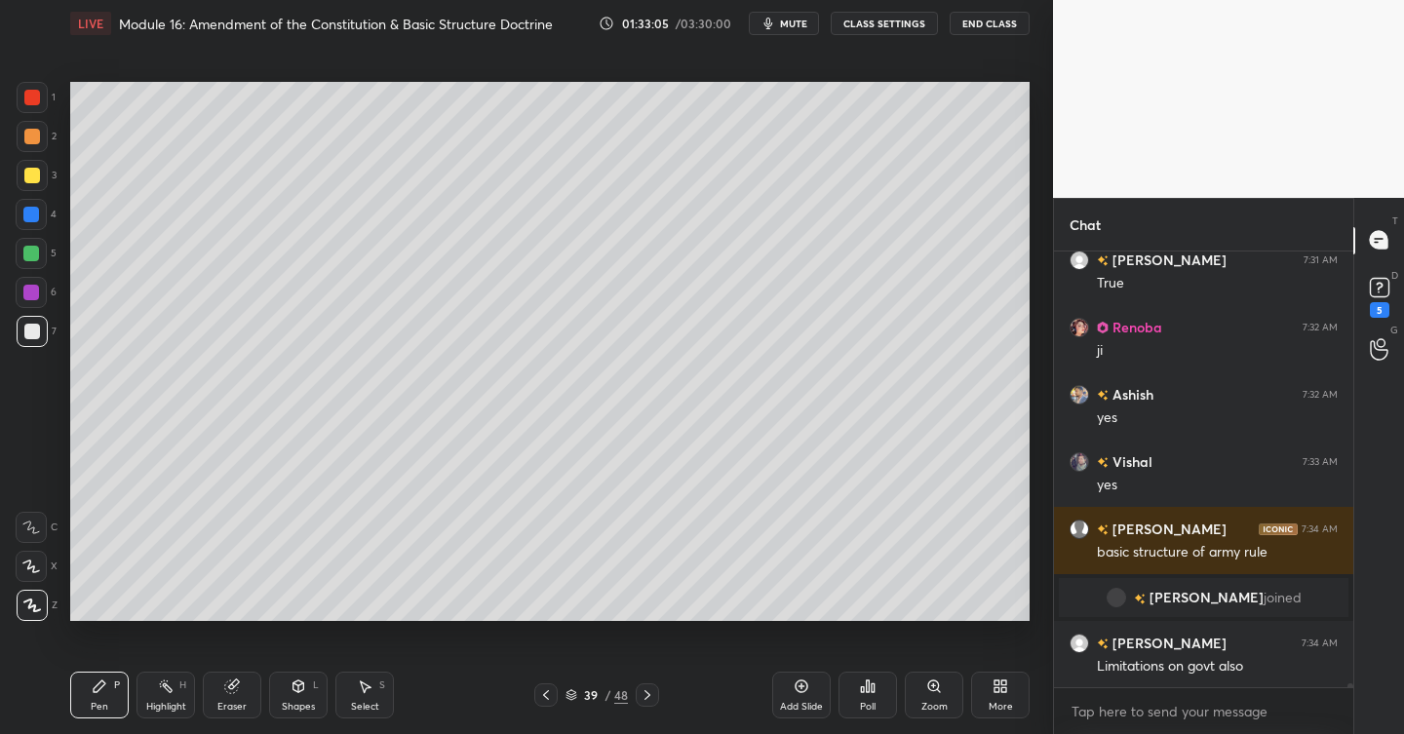
click at [803, 689] on icon at bounding box center [802, 687] width 16 height 16
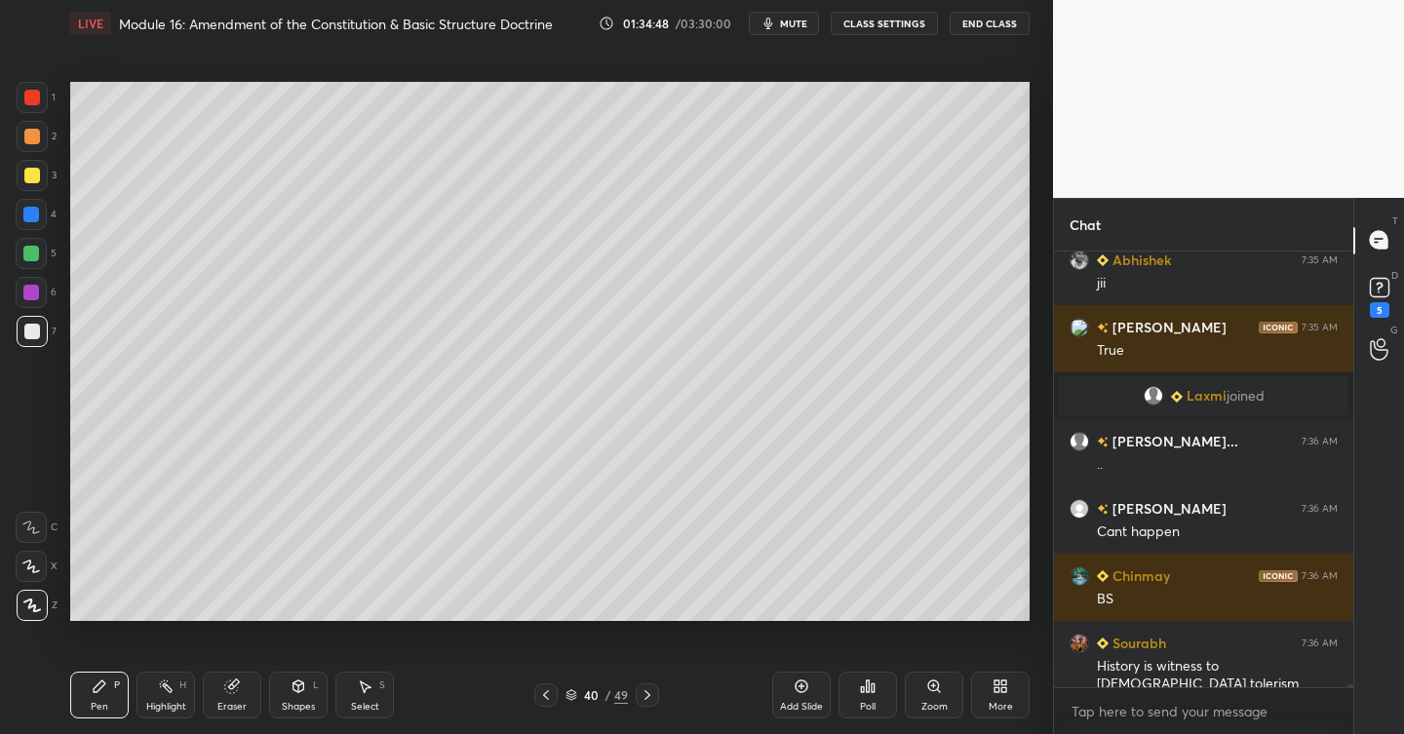
scroll to position [55916, 0]
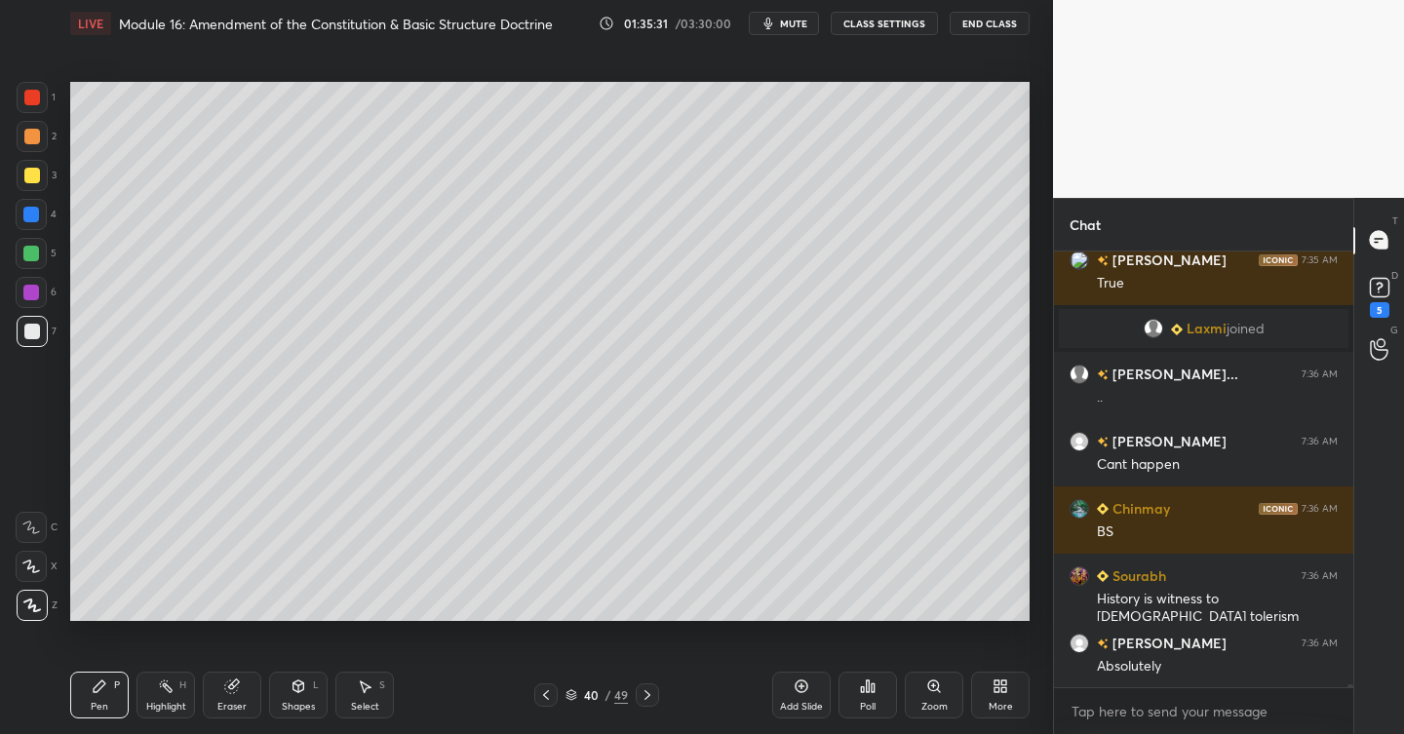
click at [815, 698] on div "Add Slide" at bounding box center [801, 695] width 59 height 47
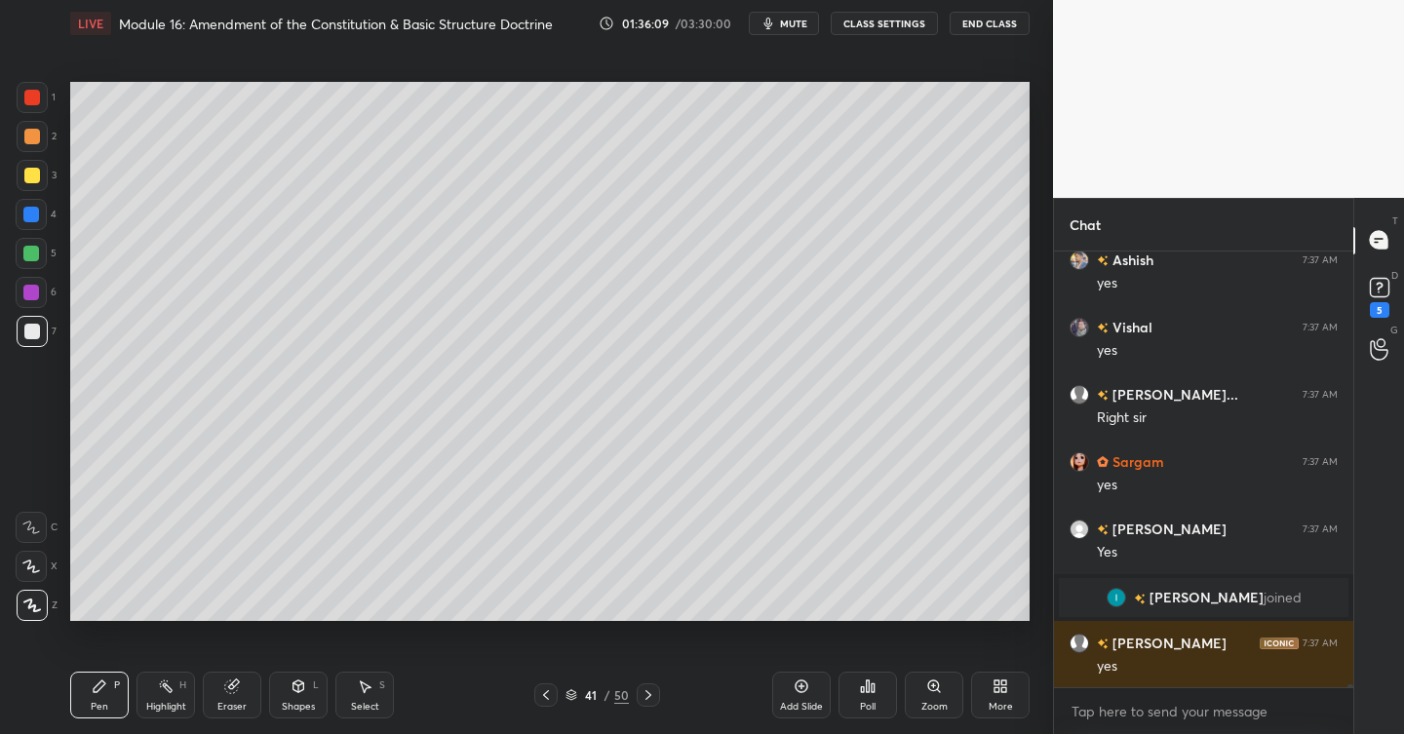
scroll to position [56144, 0]
drag, startPoint x: 29, startPoint y: 174, endPoint x: 39, endPoint y: 235, distance: 62.2
click at [31, 176] on div at bounding box center [32, 176] width 16 height 16
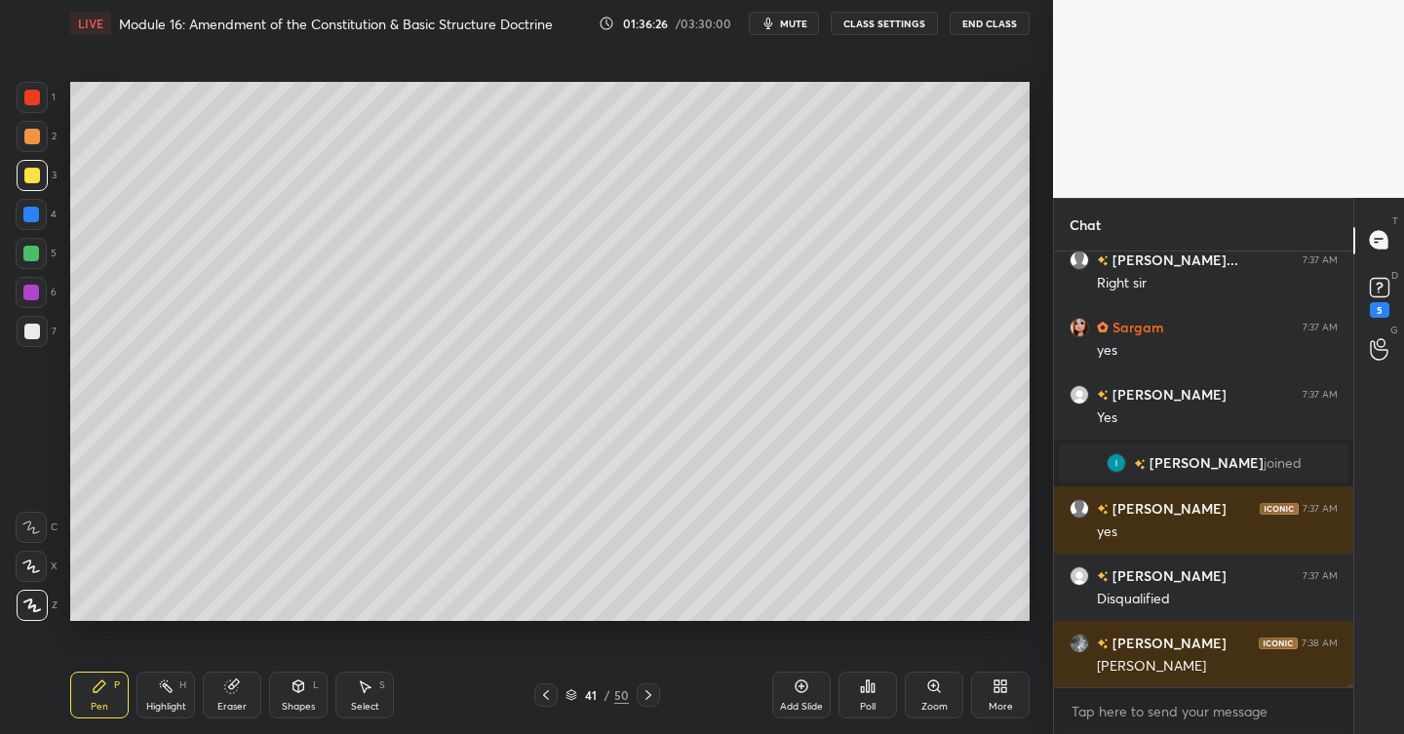
scroll to position [56346, 0]
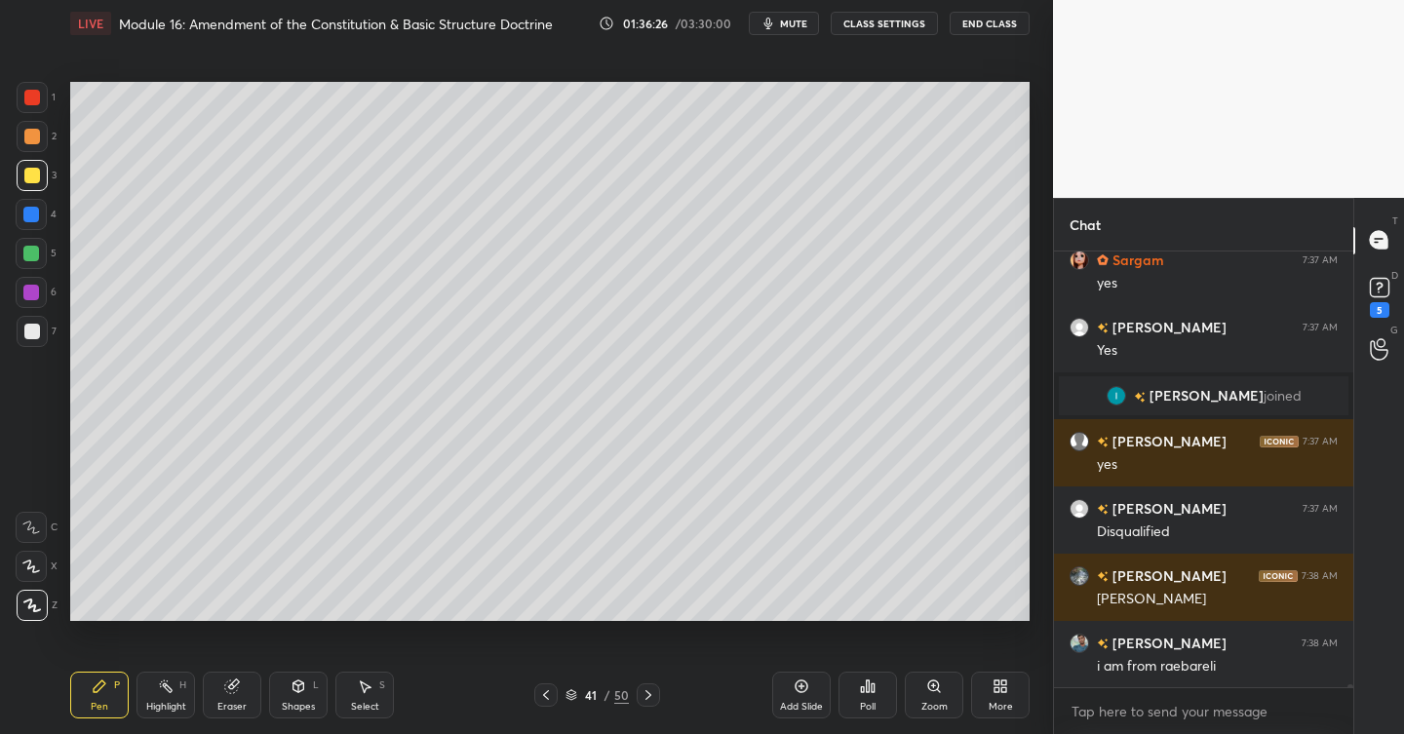
click at [815, 692] on div "Add Slide" at bounding box center [801, 695] width 59 height 47
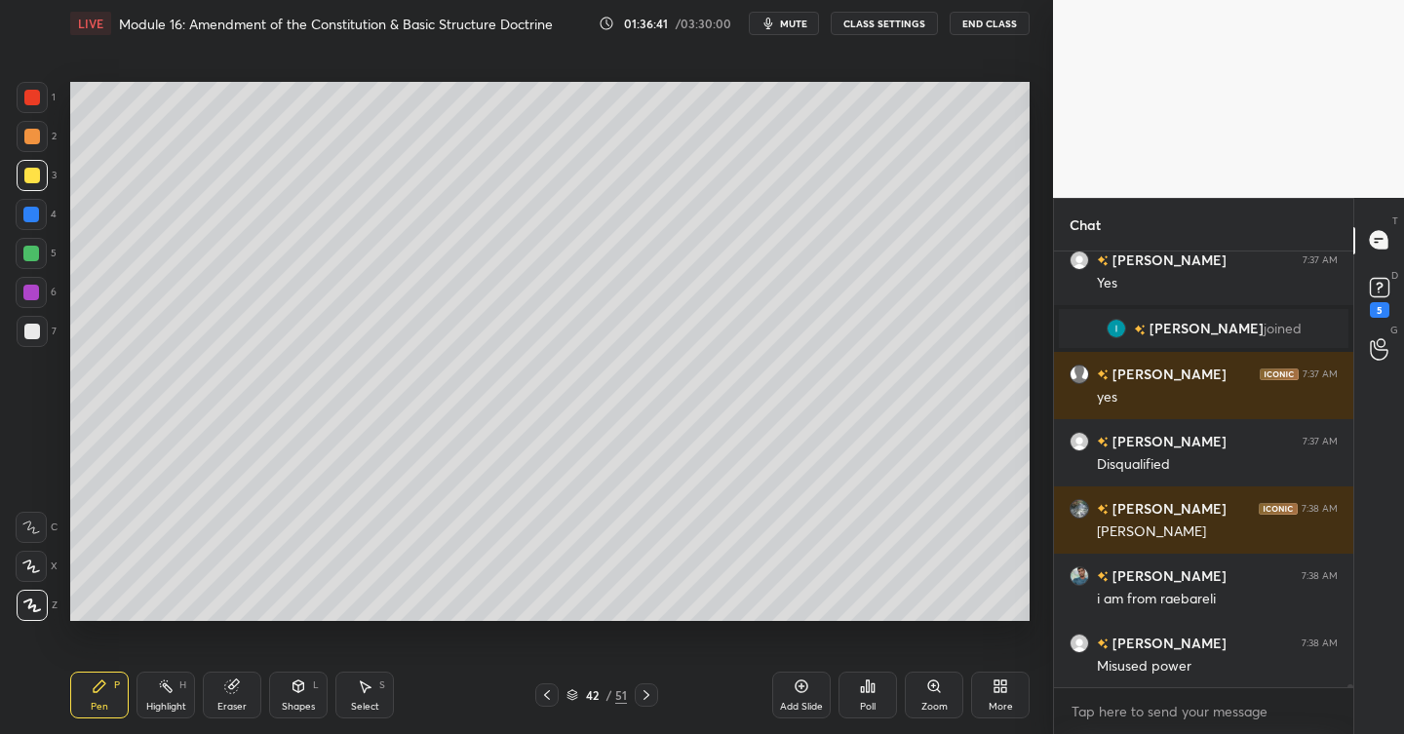
scroll to position [56480, 0]
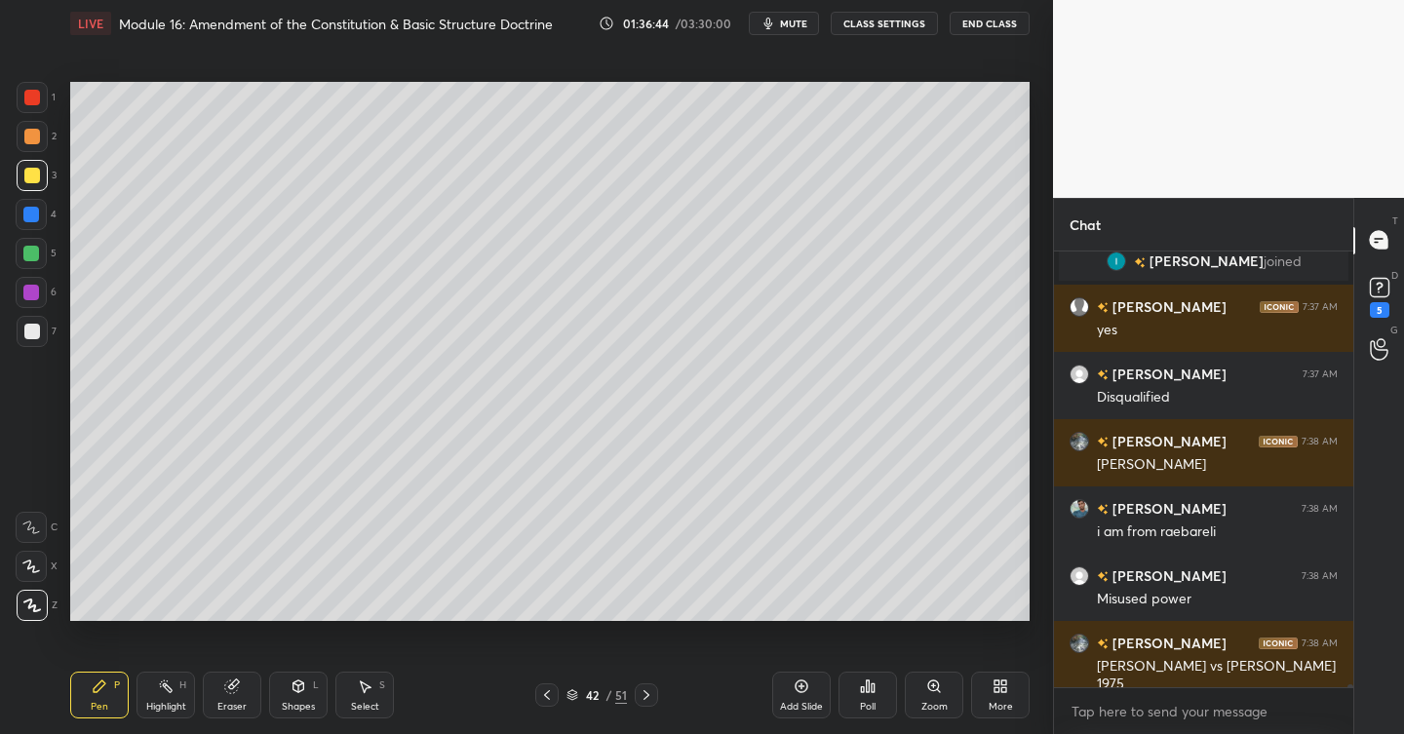
click at [38, 135] on div at bounding box center [32, 137] width 16 height 16
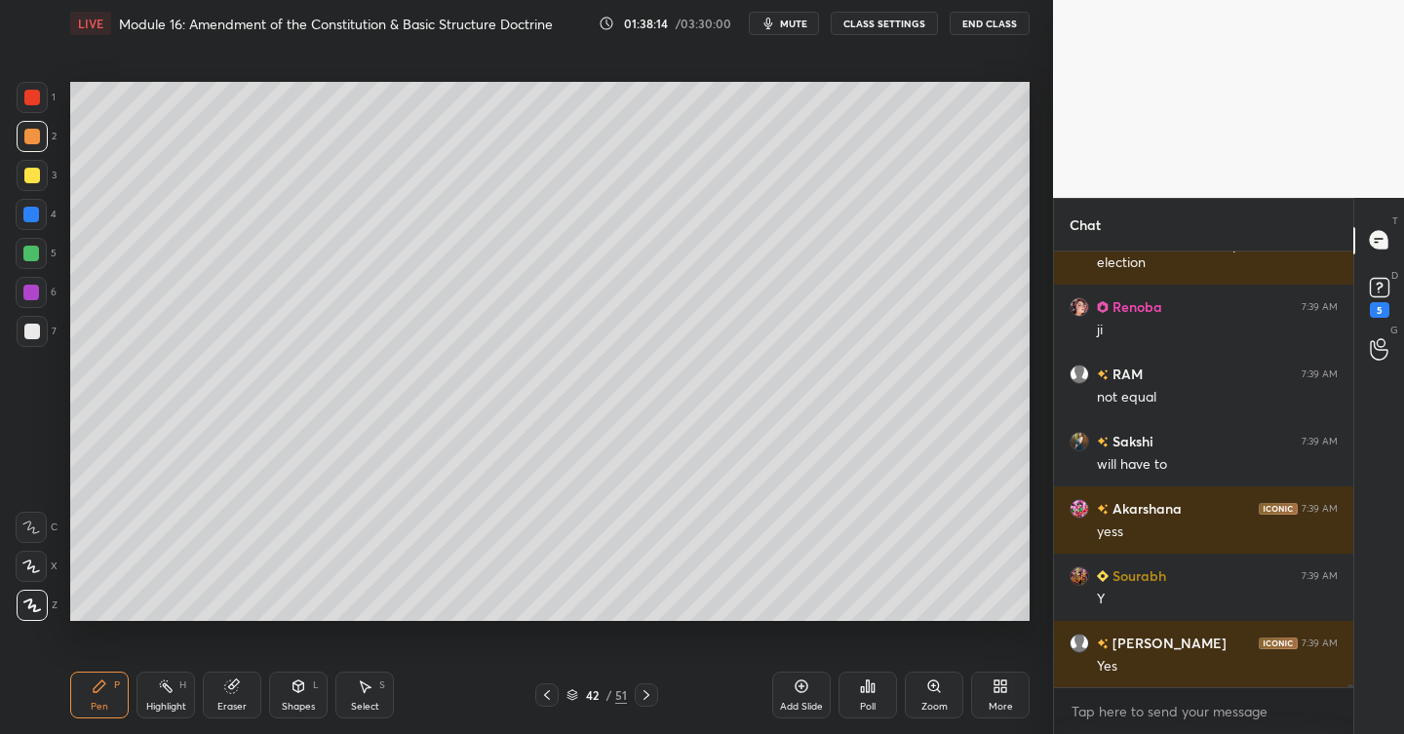
scroll to position [57323, 0]
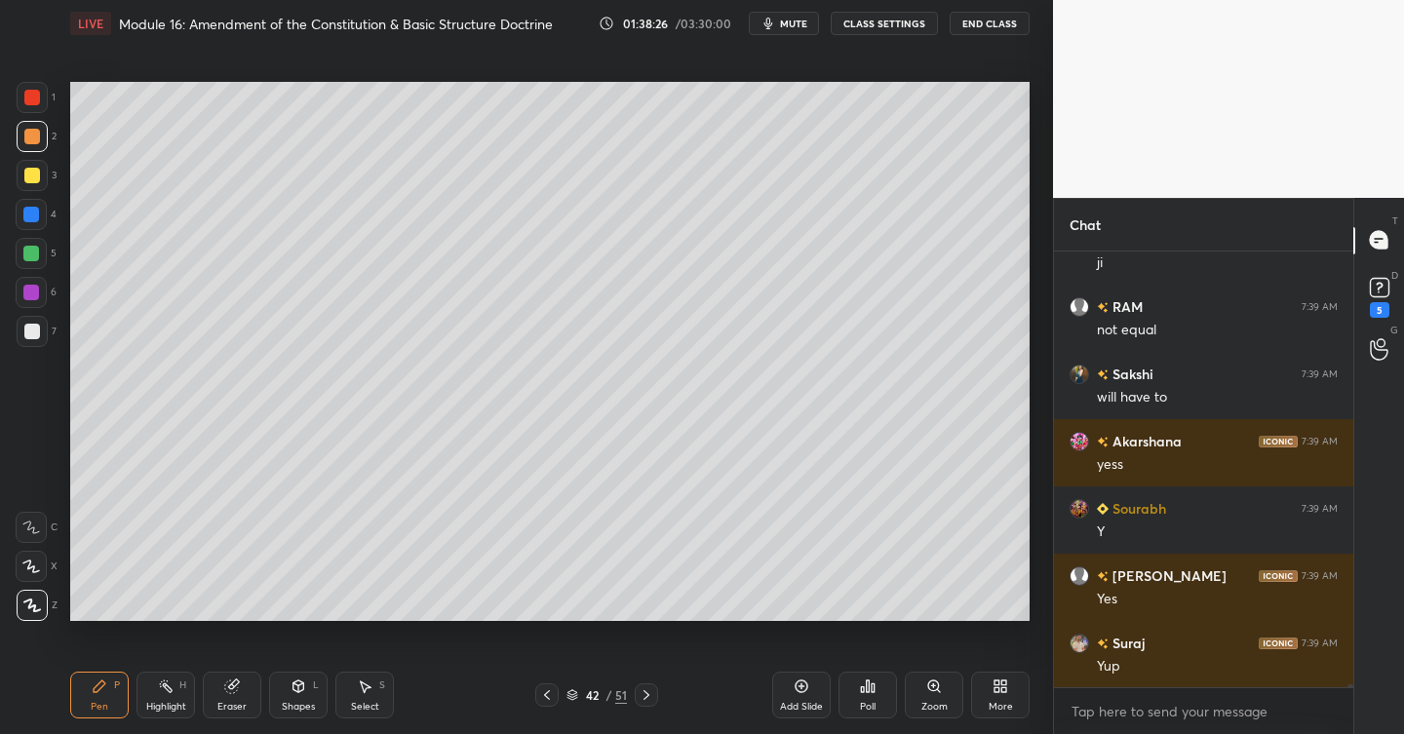
click at [805, 688] on icon at bounding box center [802, 687] width 16 height 16
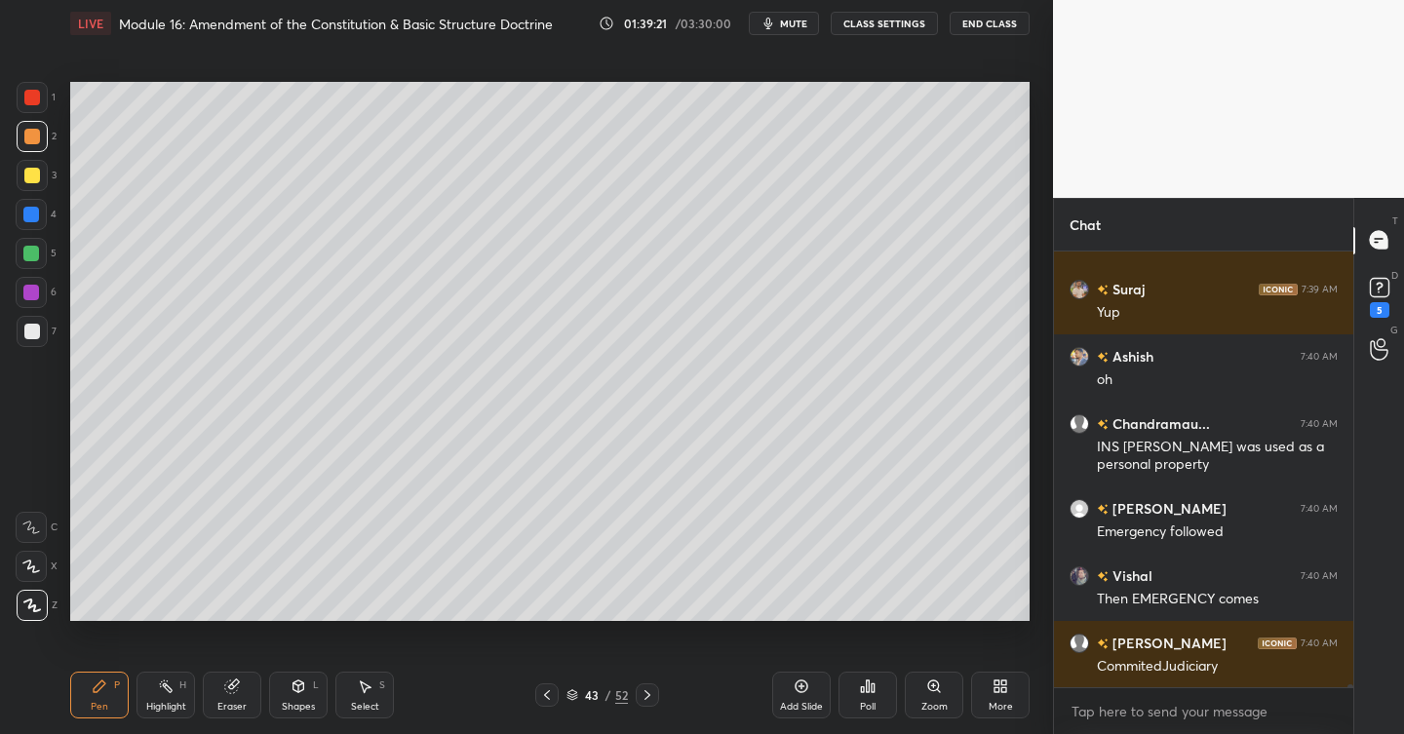
scroll to position [57744, 0]
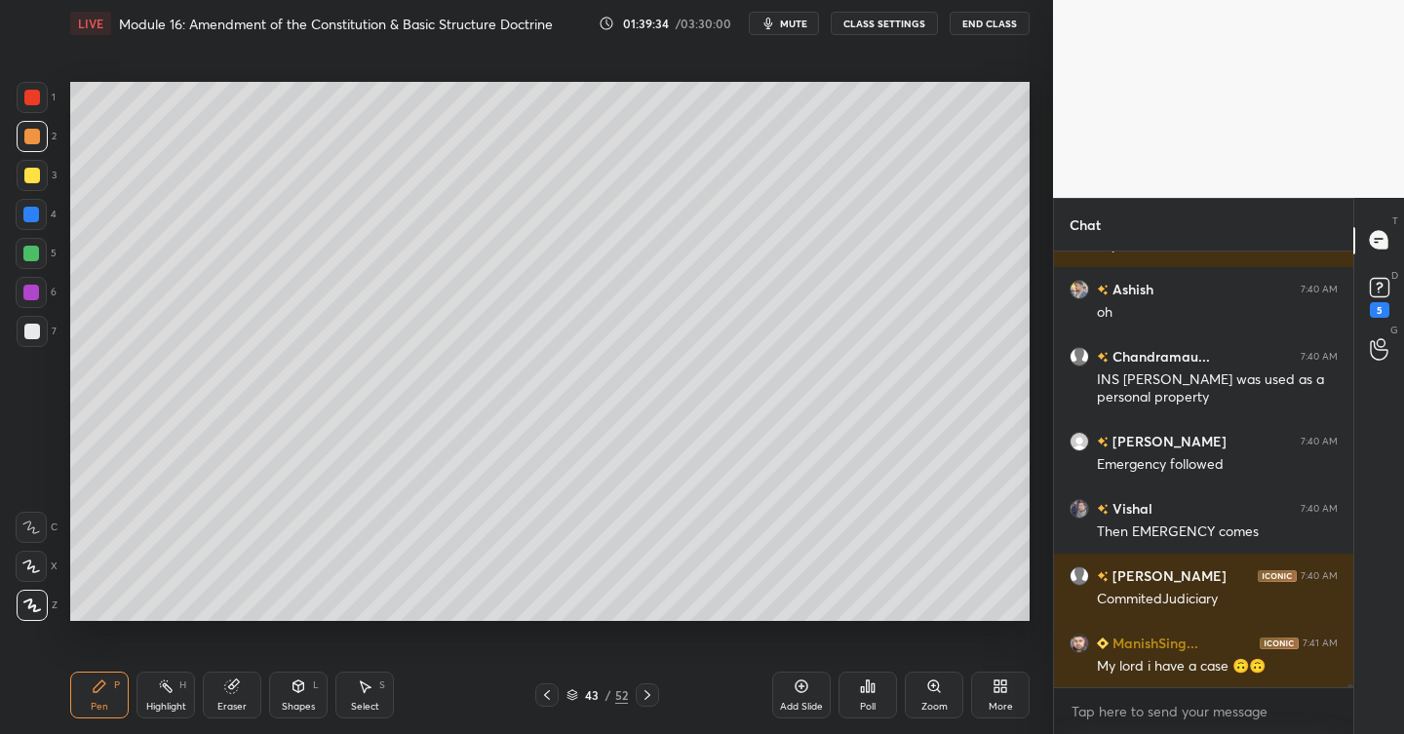
click at [809, 685] on div "Add Slide" at bounding box center [801, 695] width 59 height 47
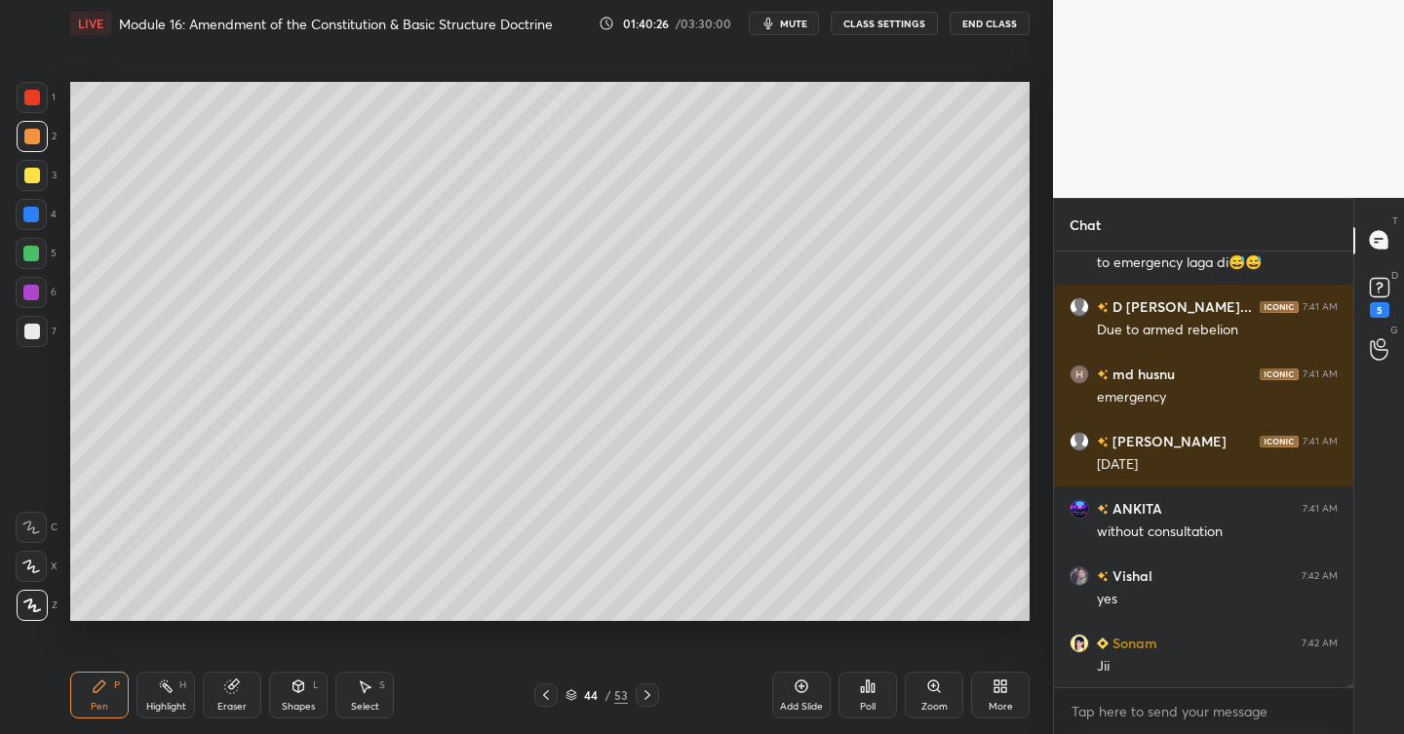
scroll to position [58329, 0]
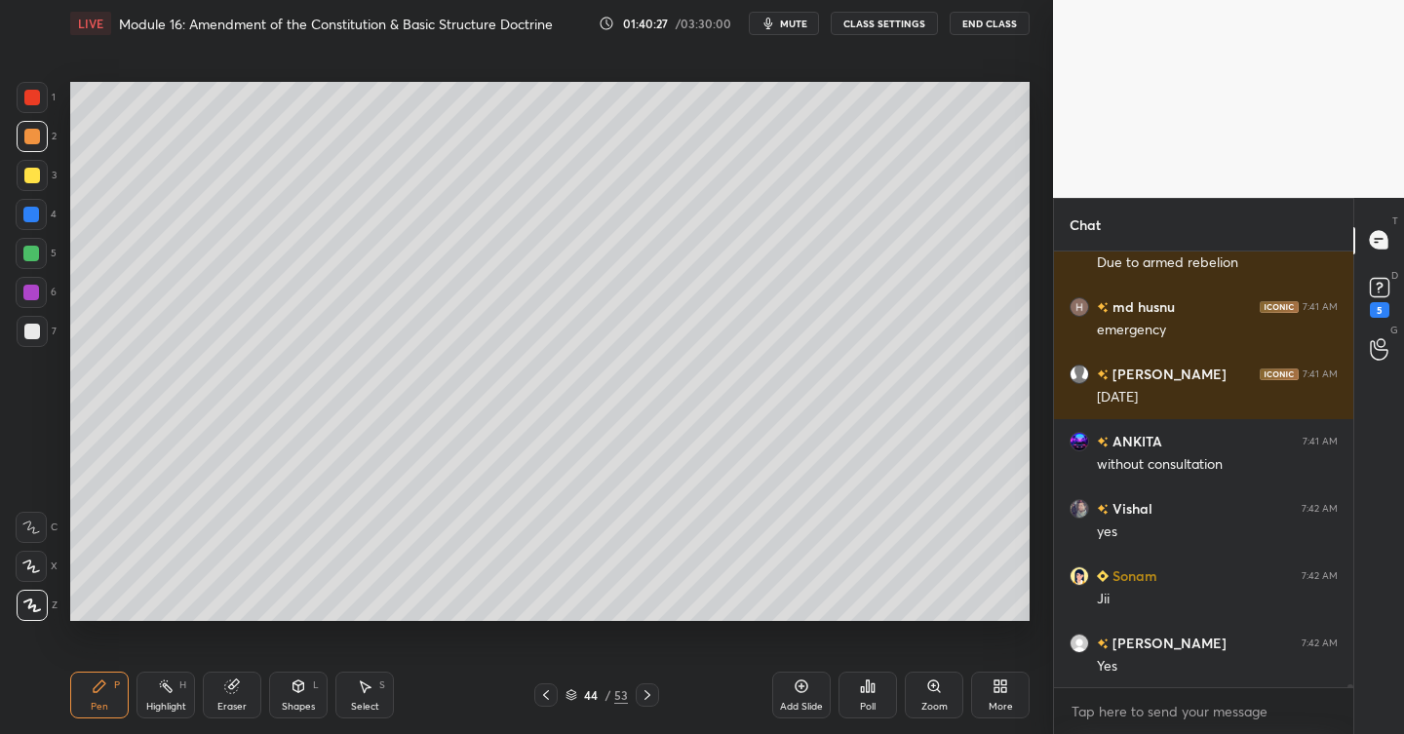
drag, startPoint x: 40, startPoint y: 174, endPoint x: 61, endPoint y: 216, distance: 47.1
click at [39, 175] on div at bounding box center [32, 175] width 31 height 31
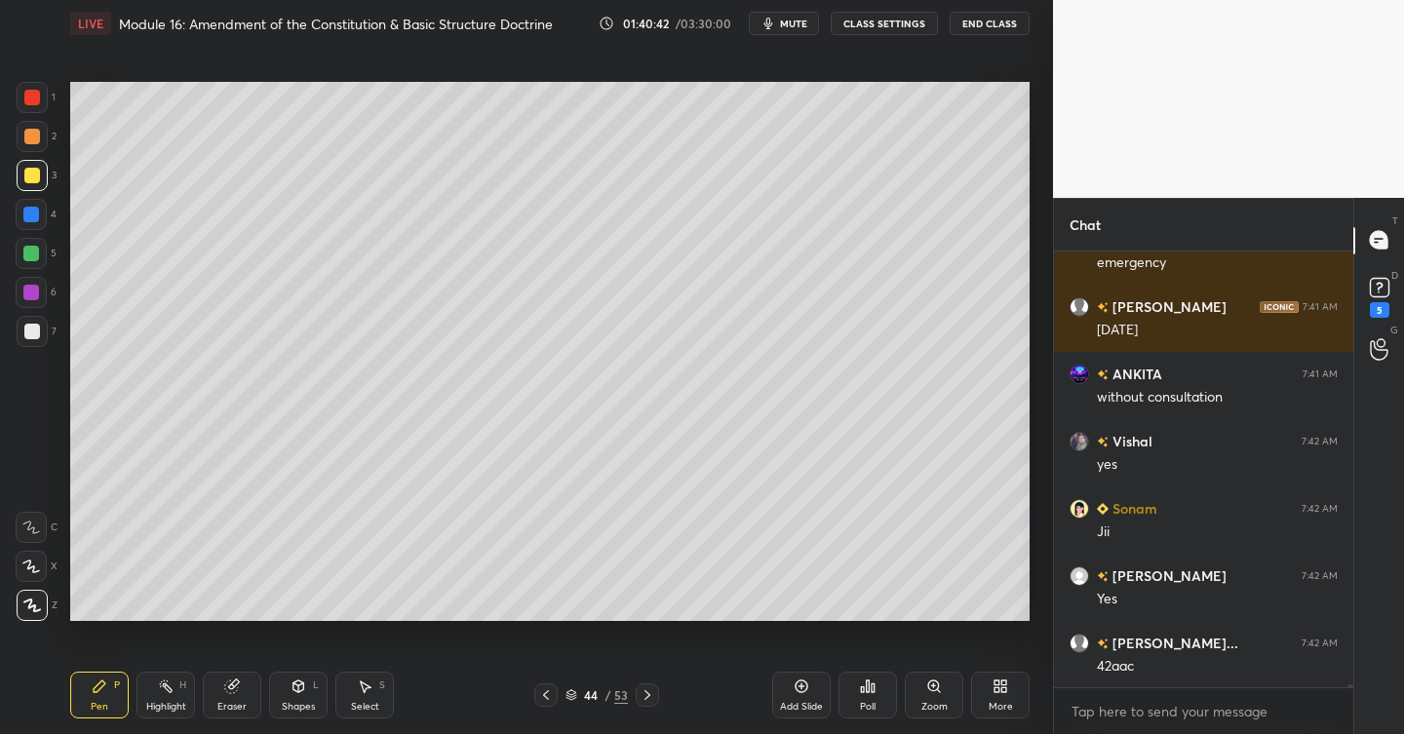
click at [804, 702] on div "Add Slide" at bounding box center [801, 707] width 43 height 10
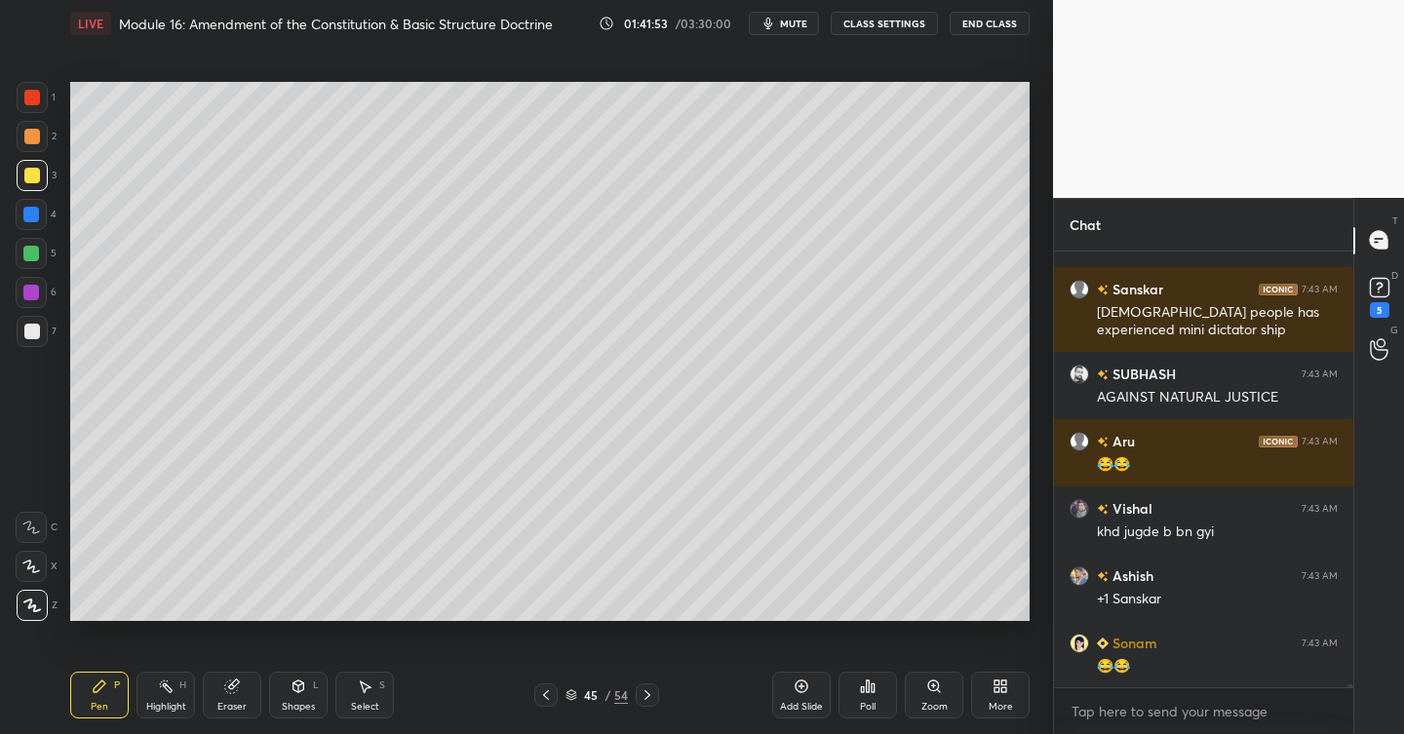
scroll to position [59222, 0]
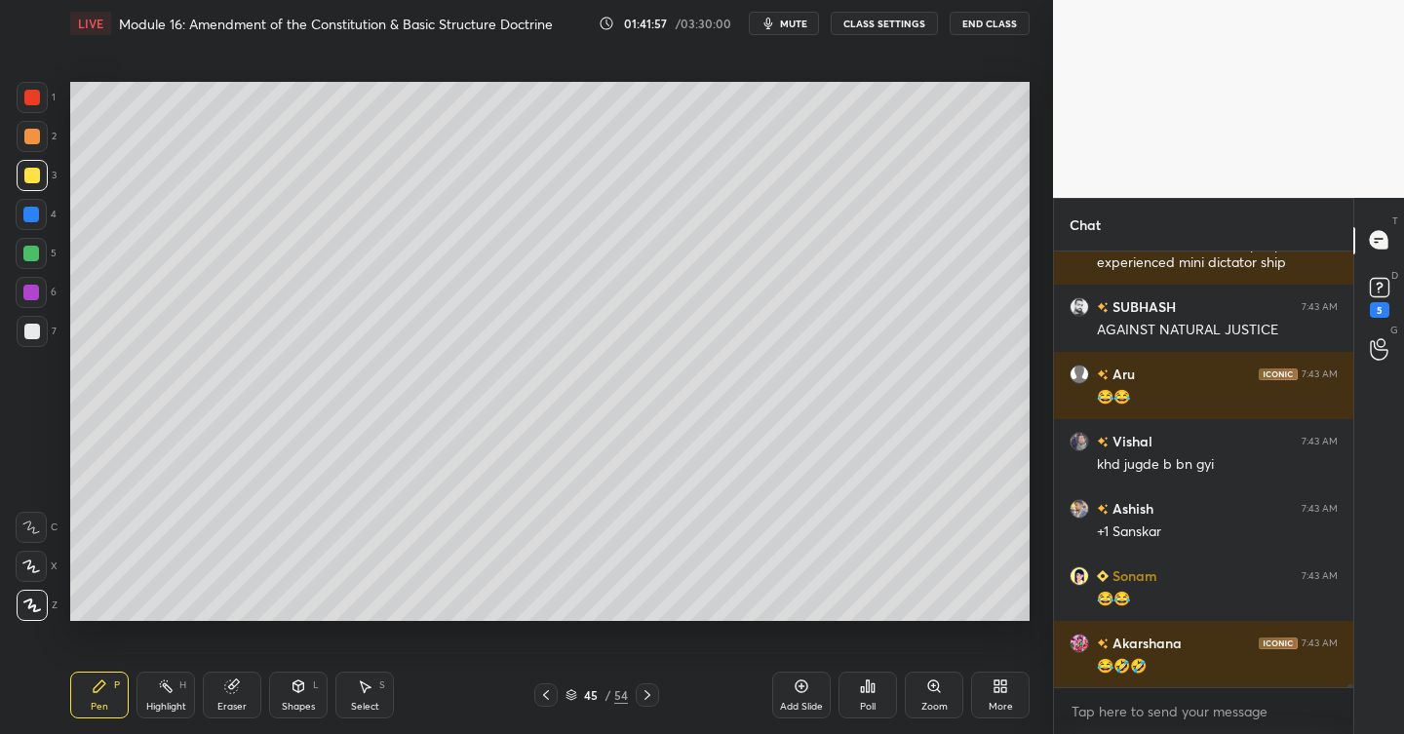
click at [35, 331] on div at bounding box center [32, 332] width 16 height 16
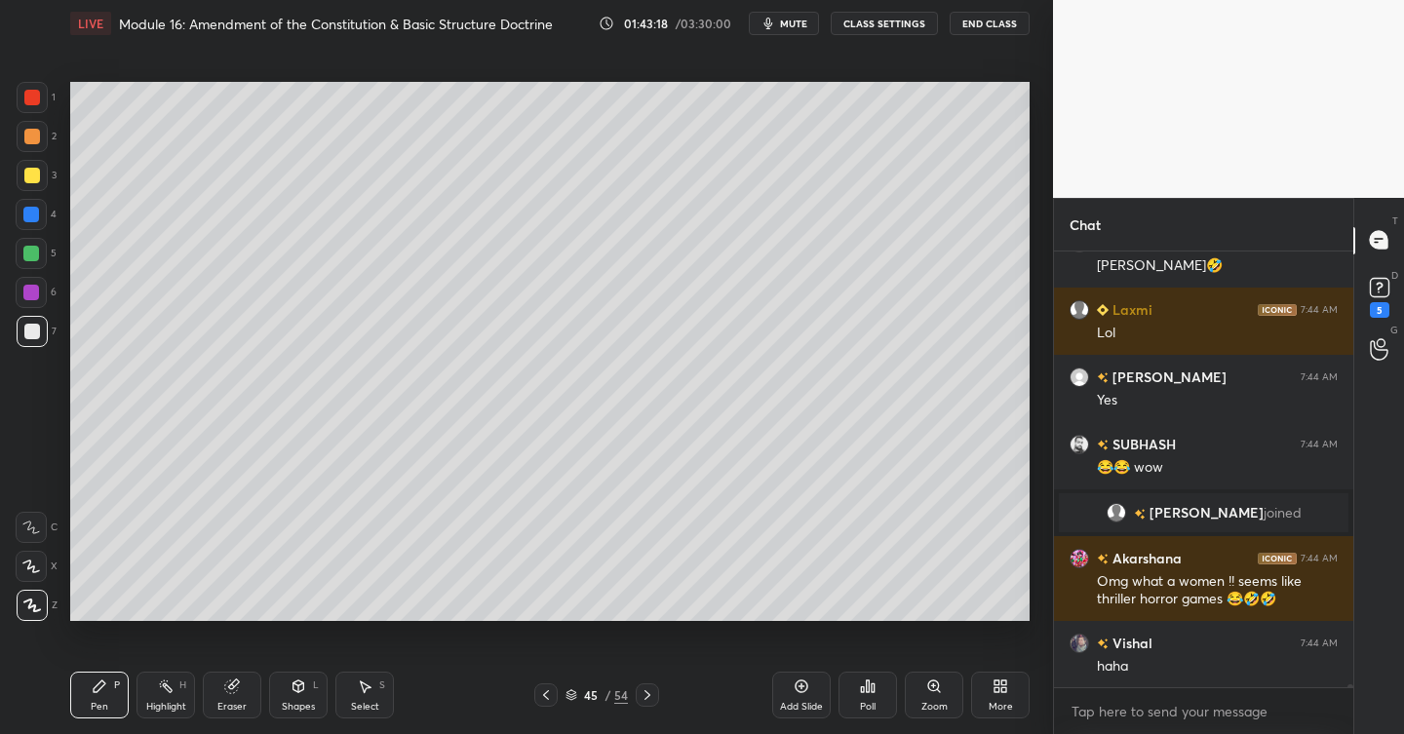
scroll to position [59765, 0]
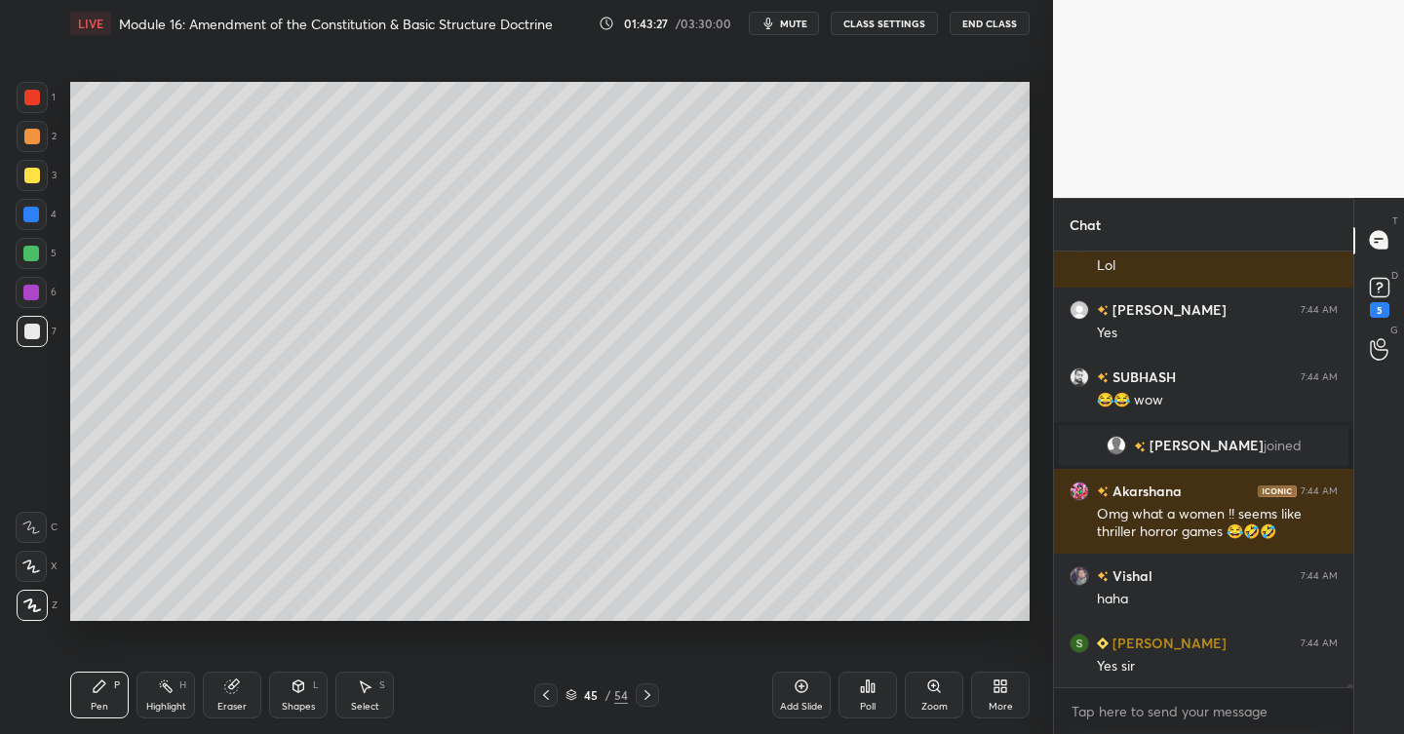
drag, startPoint x: 554, startPoint y: 693, endPoint x: 531, endPoint y: 689, distance: 23.7
click at [552, 696] on div at bounding box center [545, 695] width 23 height 23
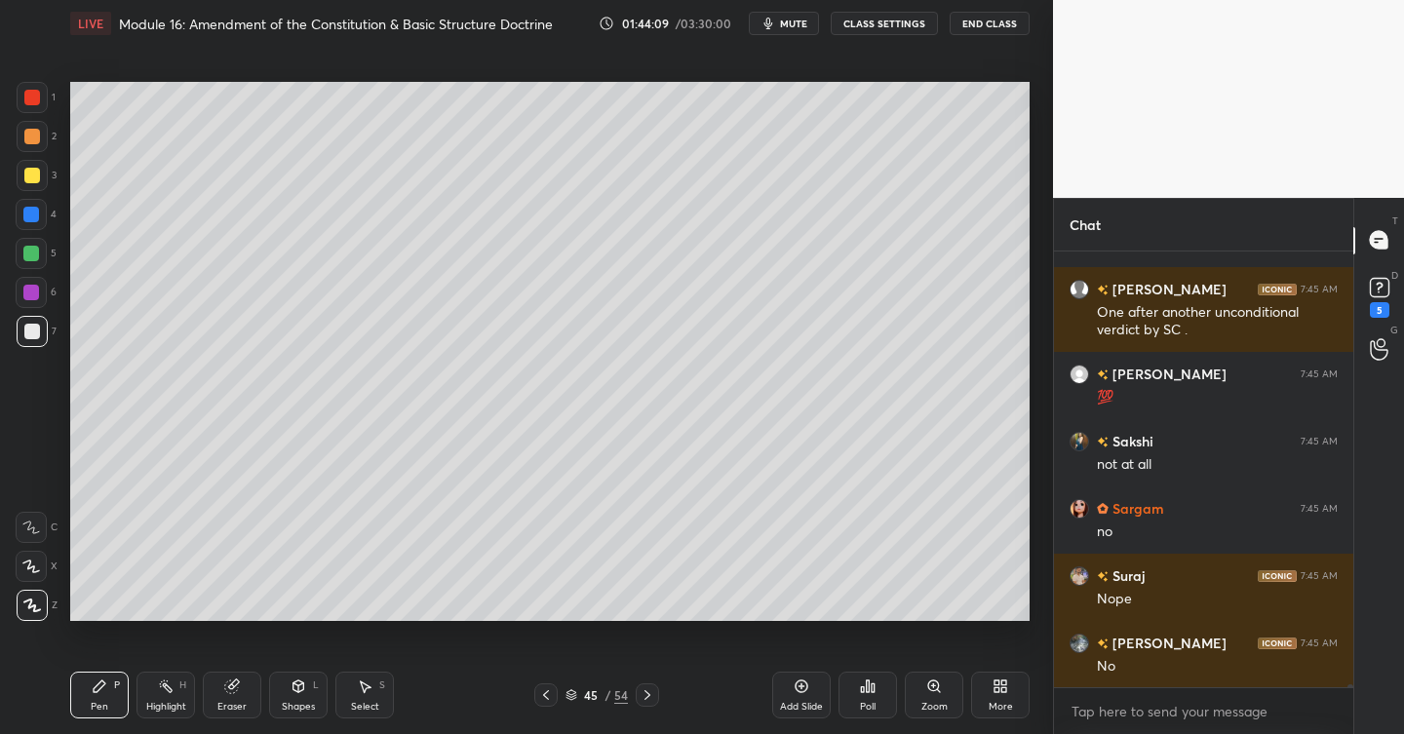
scroll to position [60599, 0]
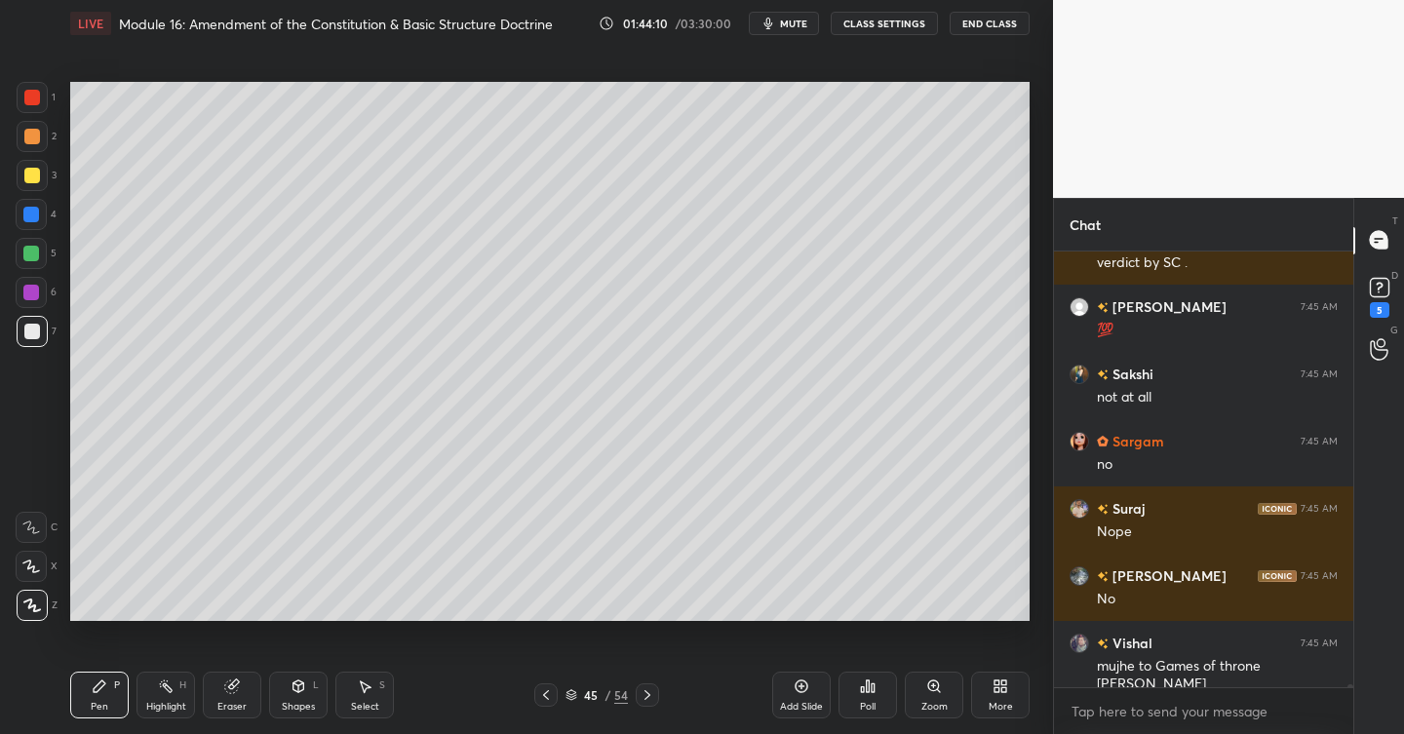
click at [811, 691] on div "Add Slide" at bounding box center [801, 695] width 59 height 47
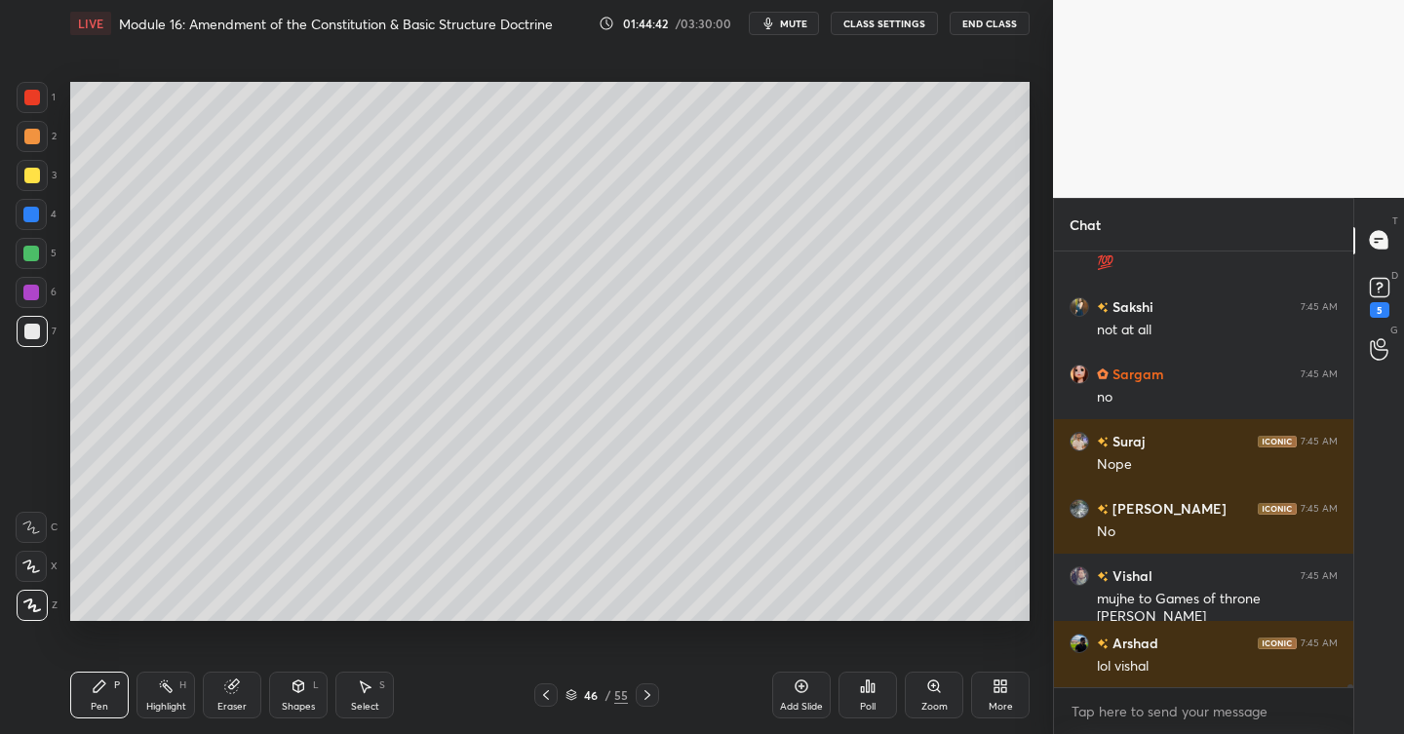
drag, startPoint x: 42, startPoint y: 174, endPoint x: 52, endPoint y: 177, distance: 10.5
click at [41, 179] on div at bounding box center [32, 175] width 31 height 31
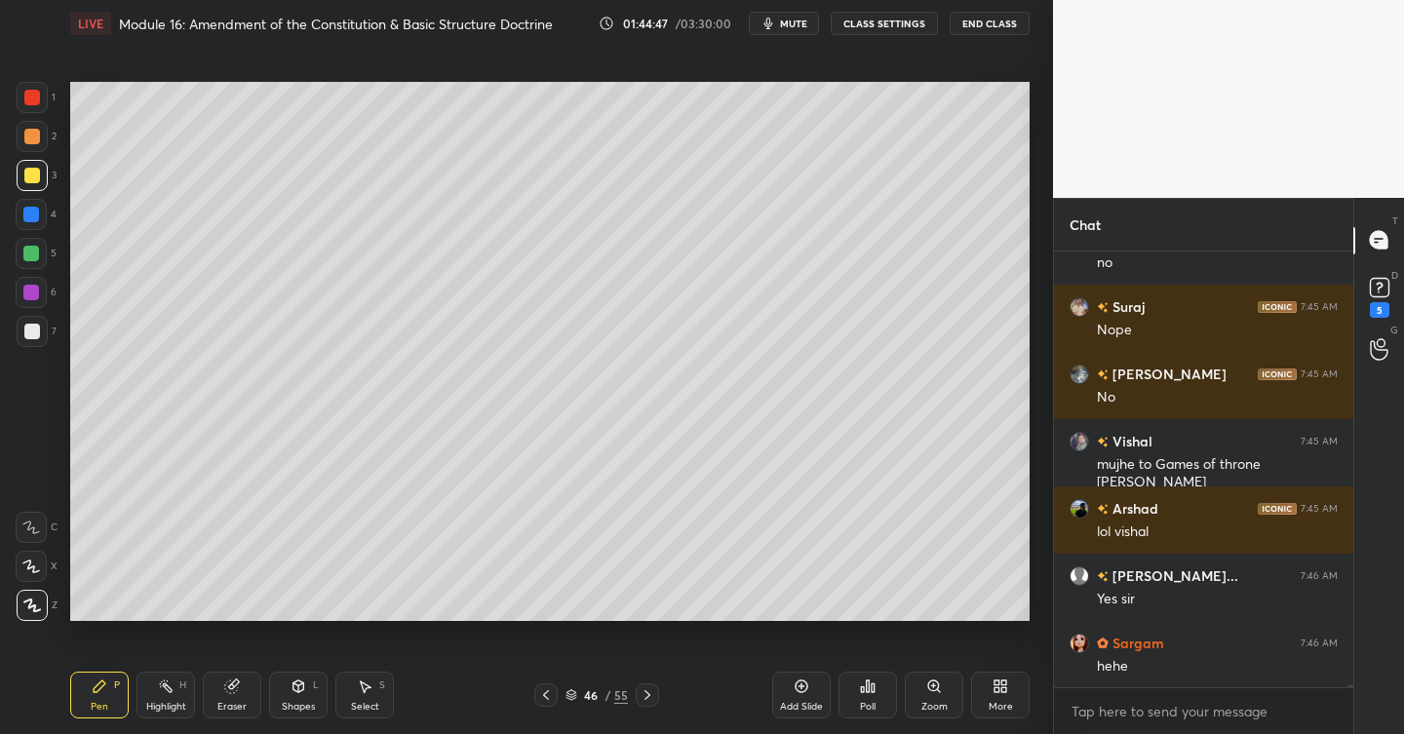
scroll to position [60868, 0]
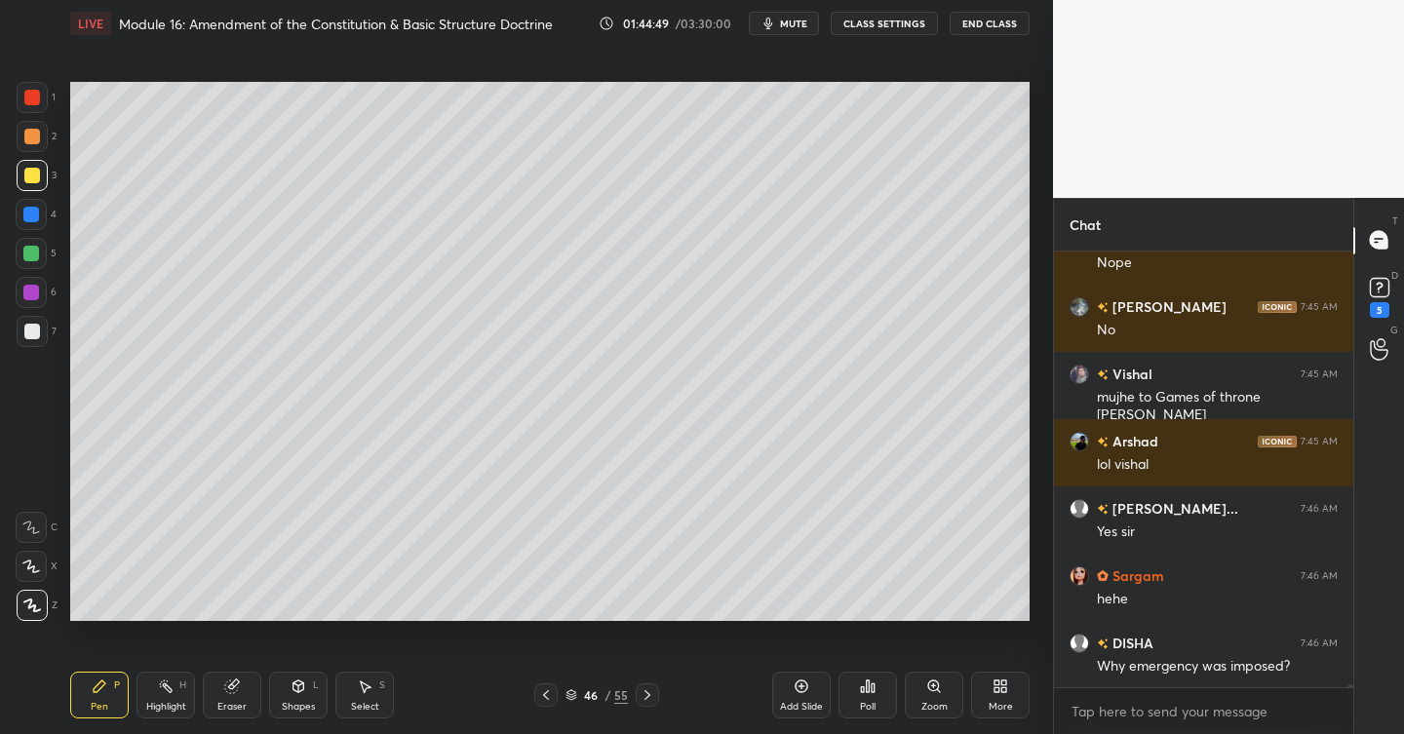
click at [31, 225] on div at bounding box center [31, 214] width 31 height 31
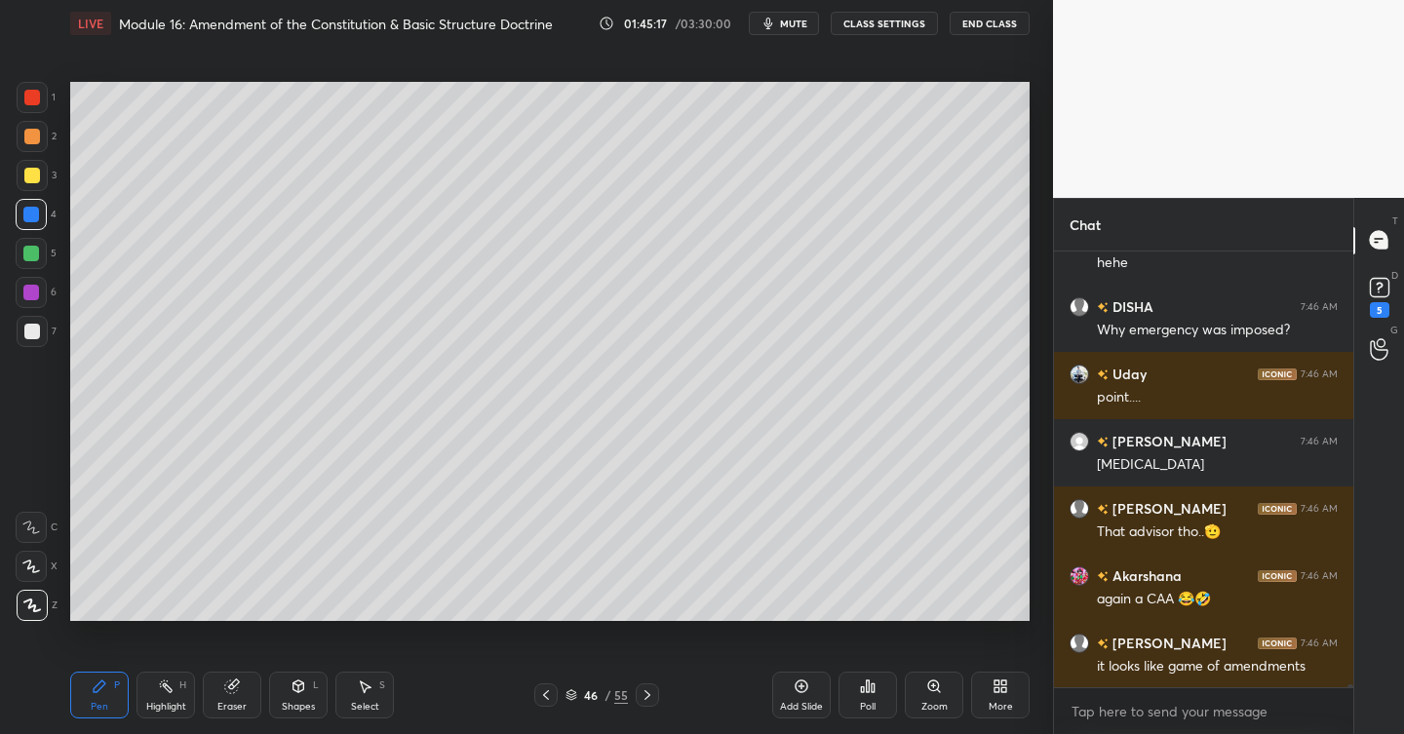
scroll to position [61289, 0]
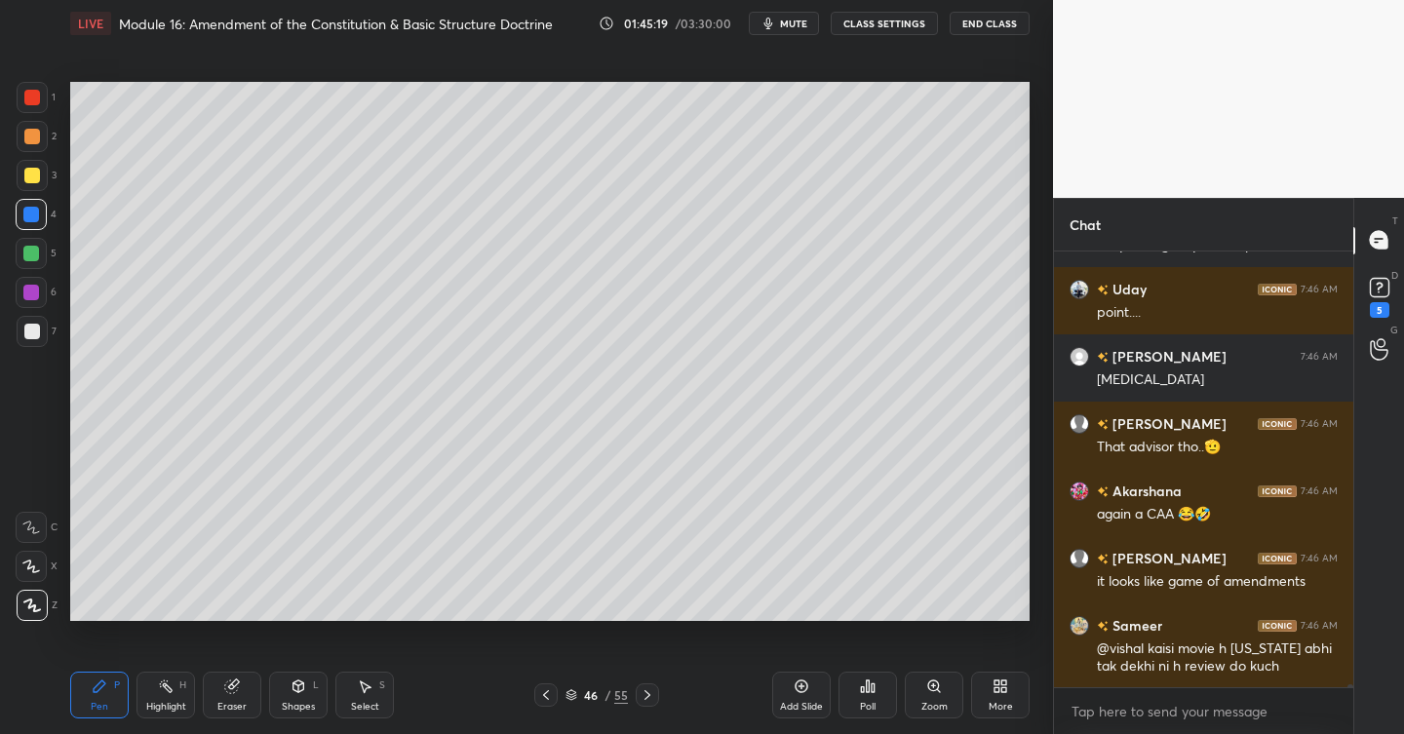
click at [34, 331] on div at bounding box center [32, 332] width 16 height 16
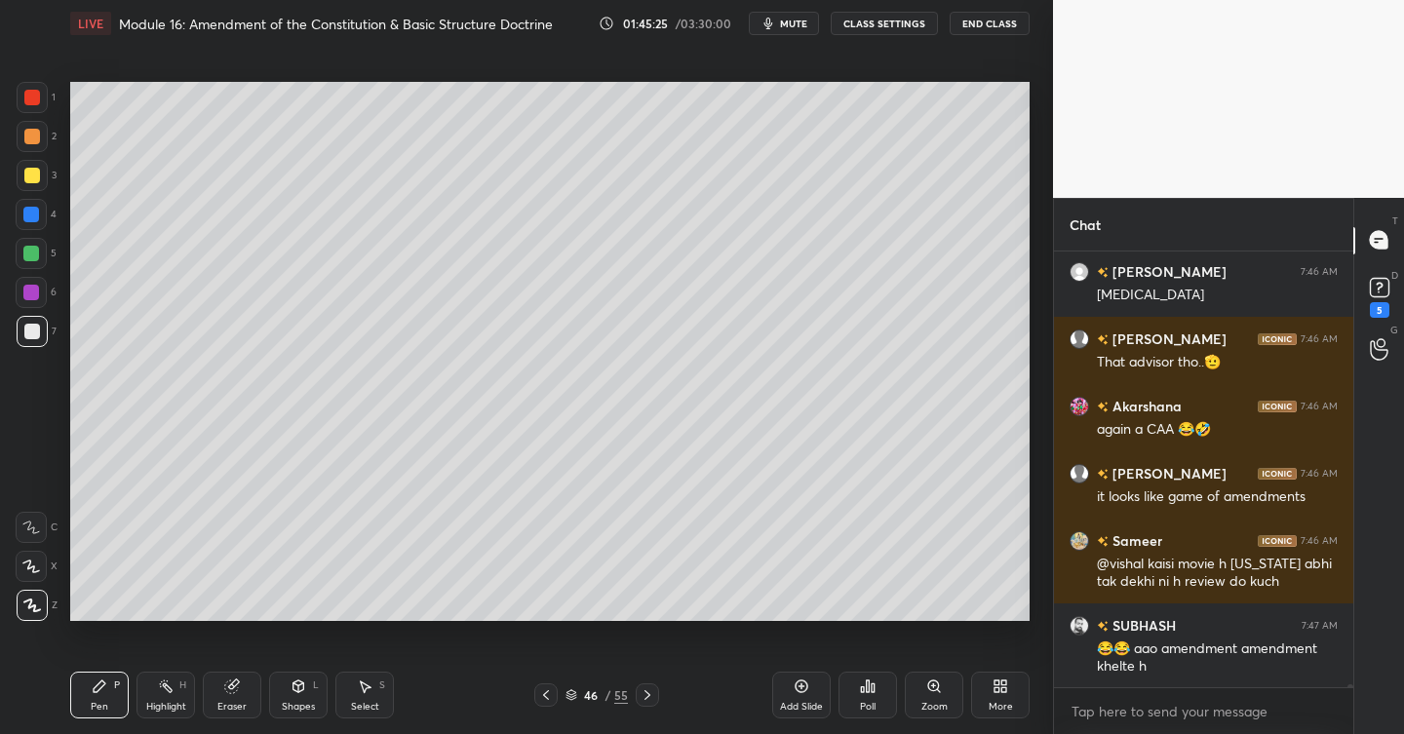
scroll to position [61441, 0]
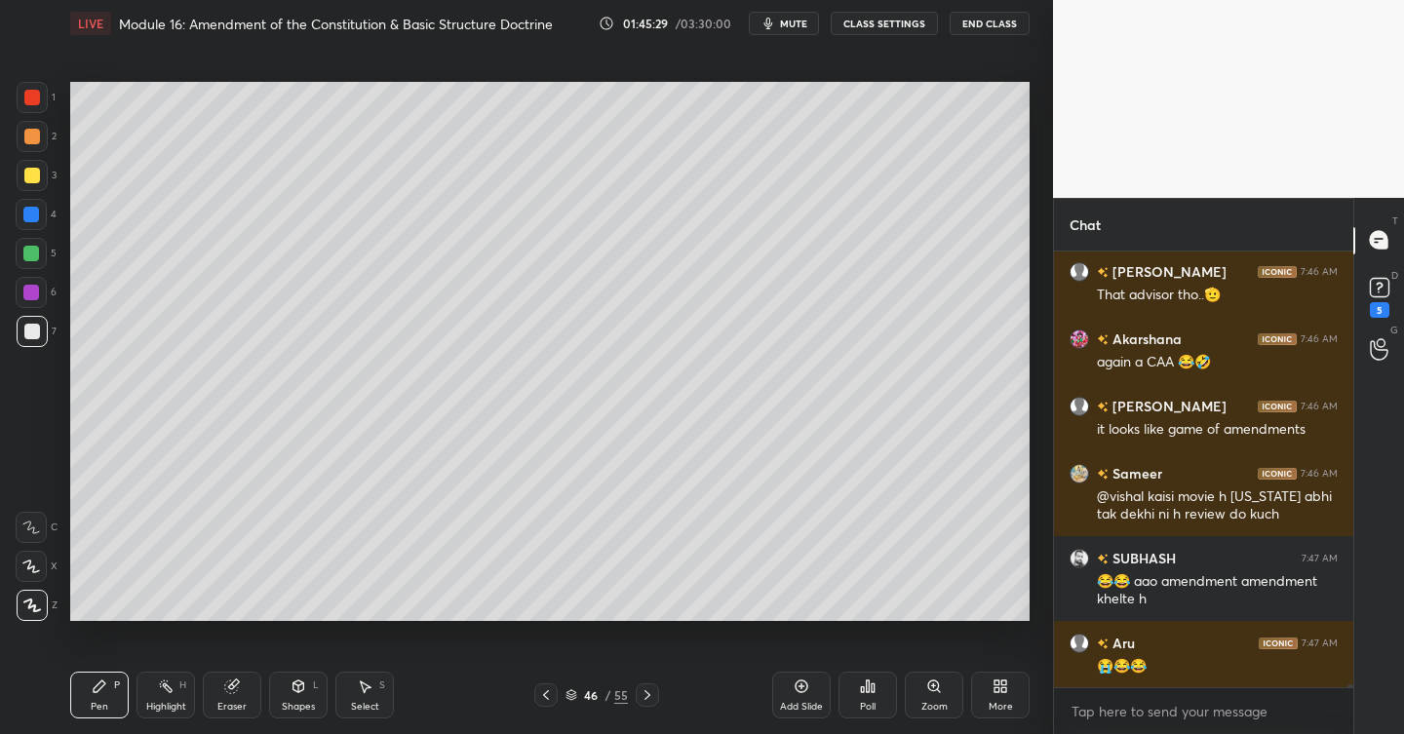
click at [232, 680] on icon at bounding box center [232, 687] width 16 height 16
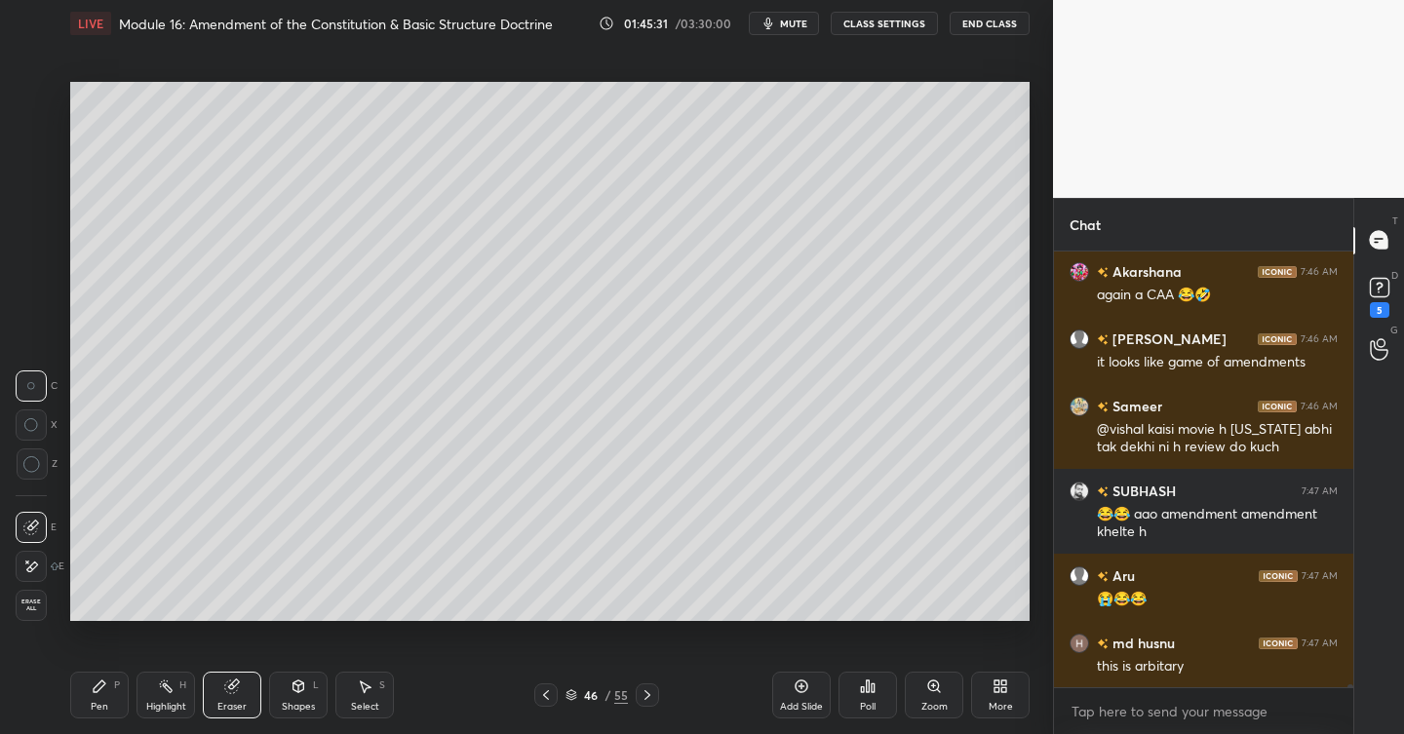
scroll to position [61576, 0]
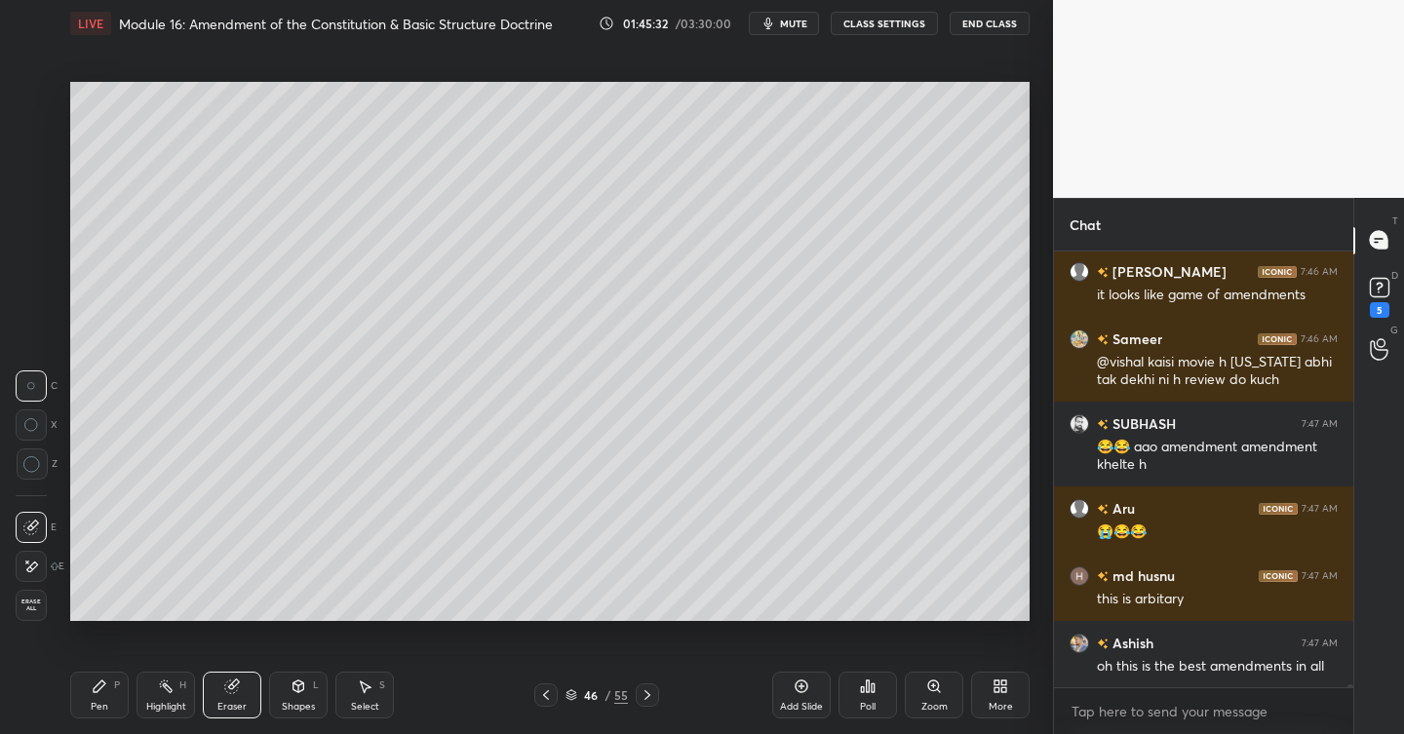
click at [105, 702] on div "Pen" at bounding box center [100, 707] width 18 height 10
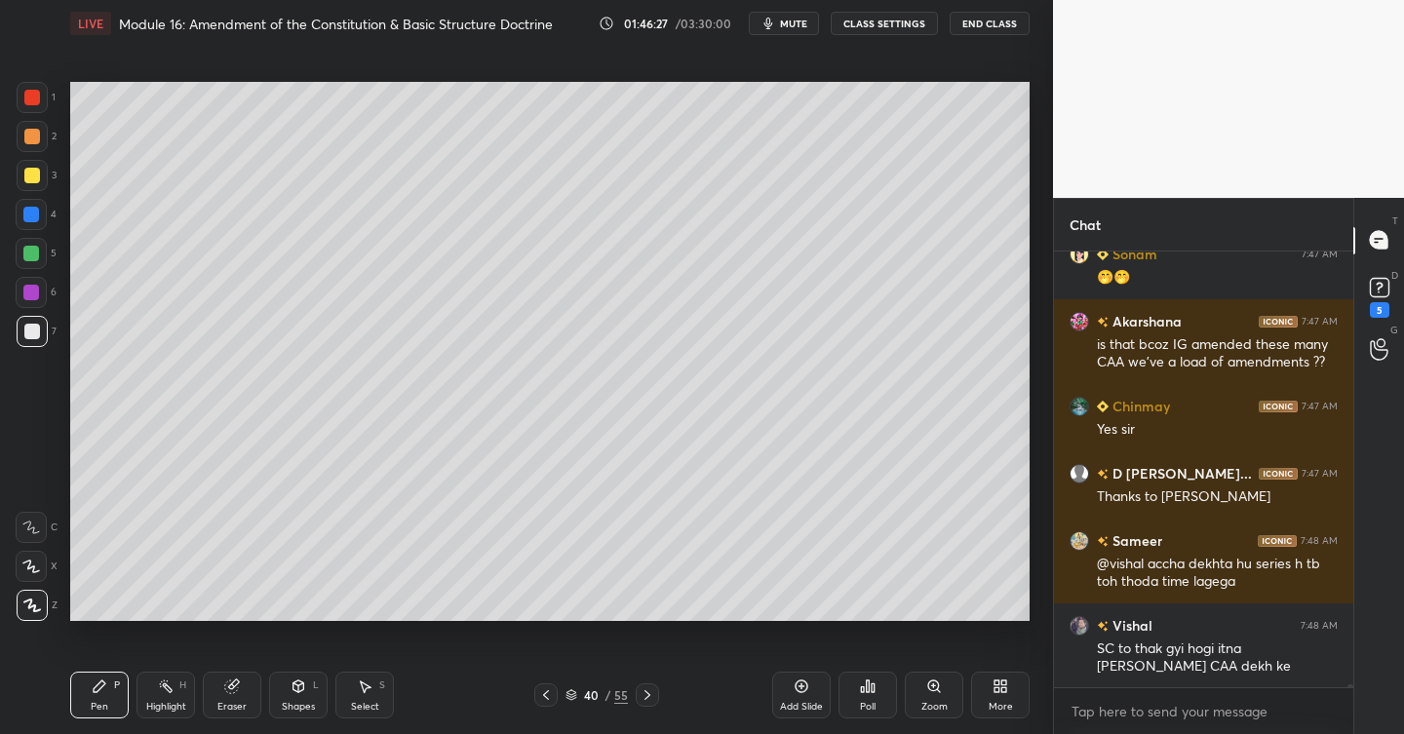
scroll to position [62790, 0]
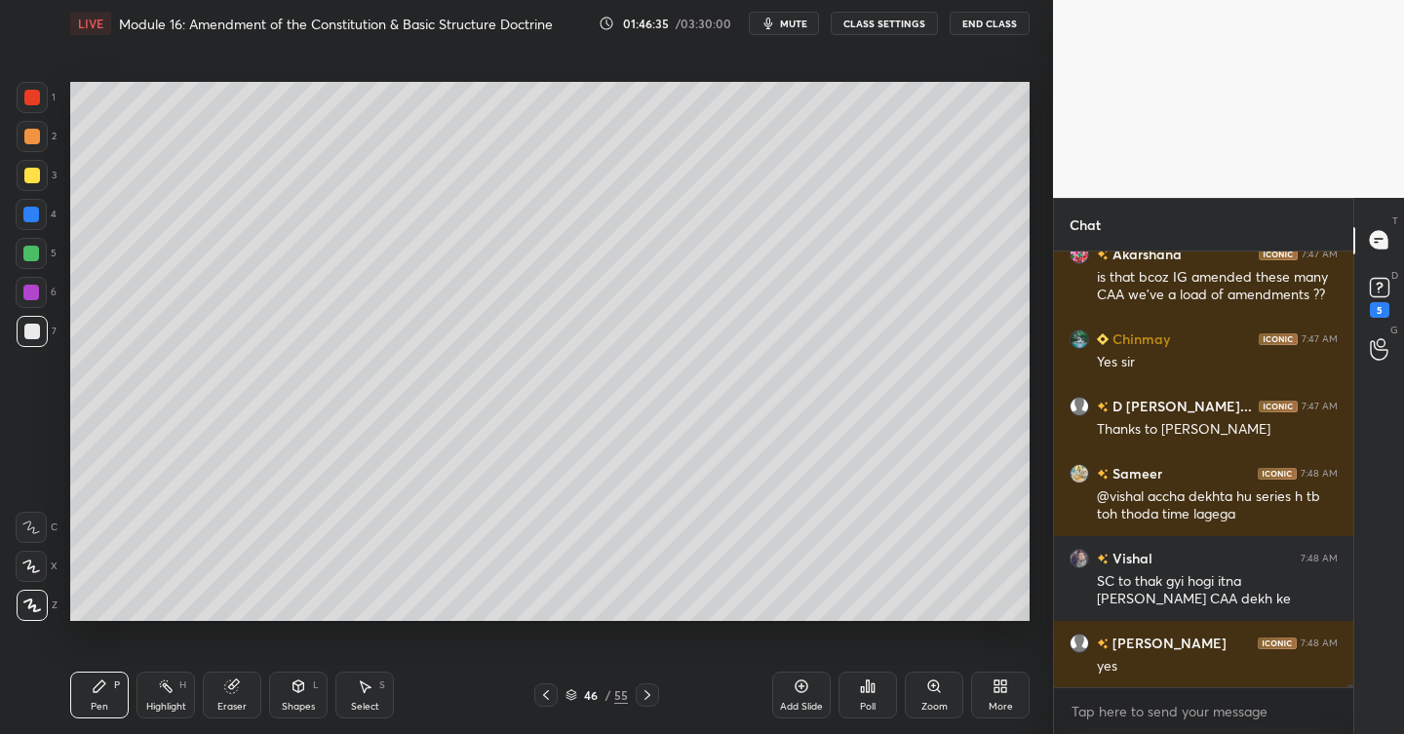
click at [806, 695] on div "Add Slide" at bounding box center [801, 695] width 59 height 47
click at [37, 100] on div at bounding box center [32, 98] width 16 height 16
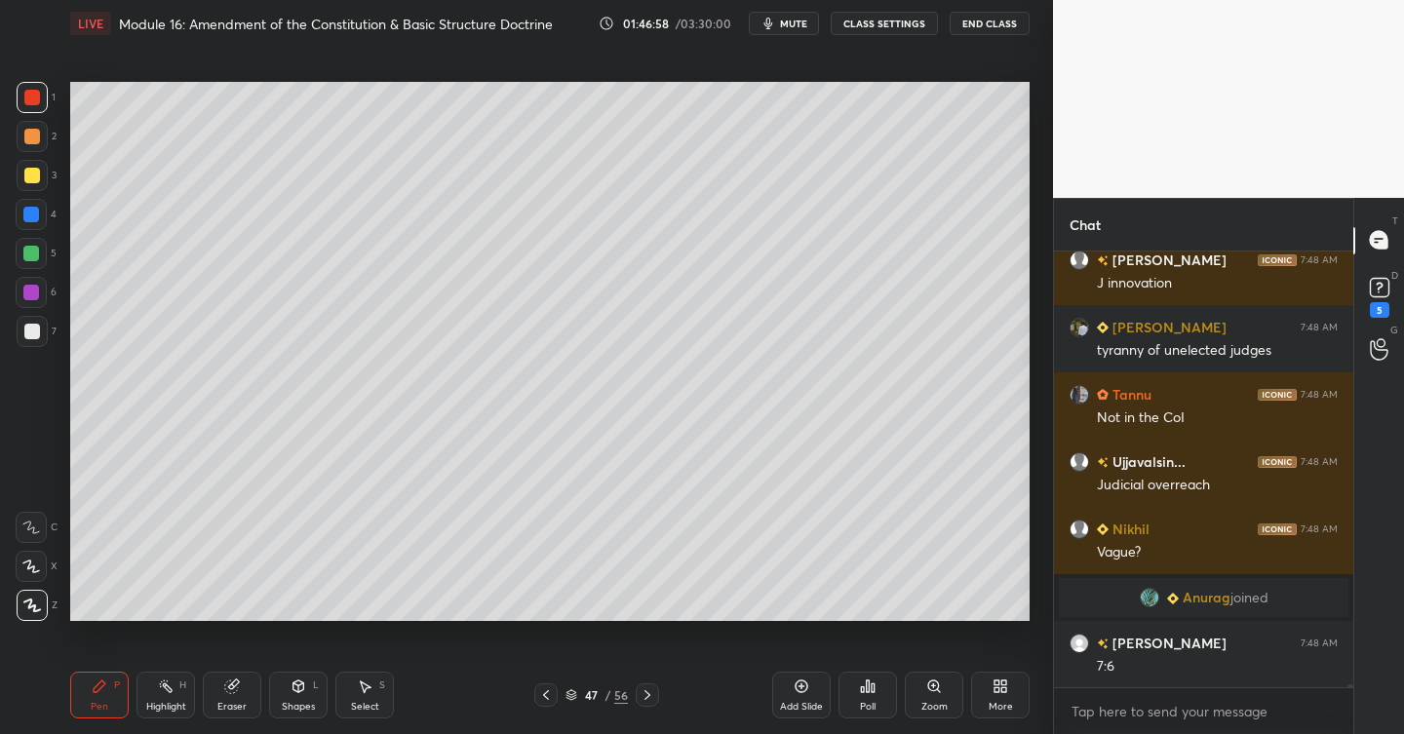
scroll to position [63796, 0]
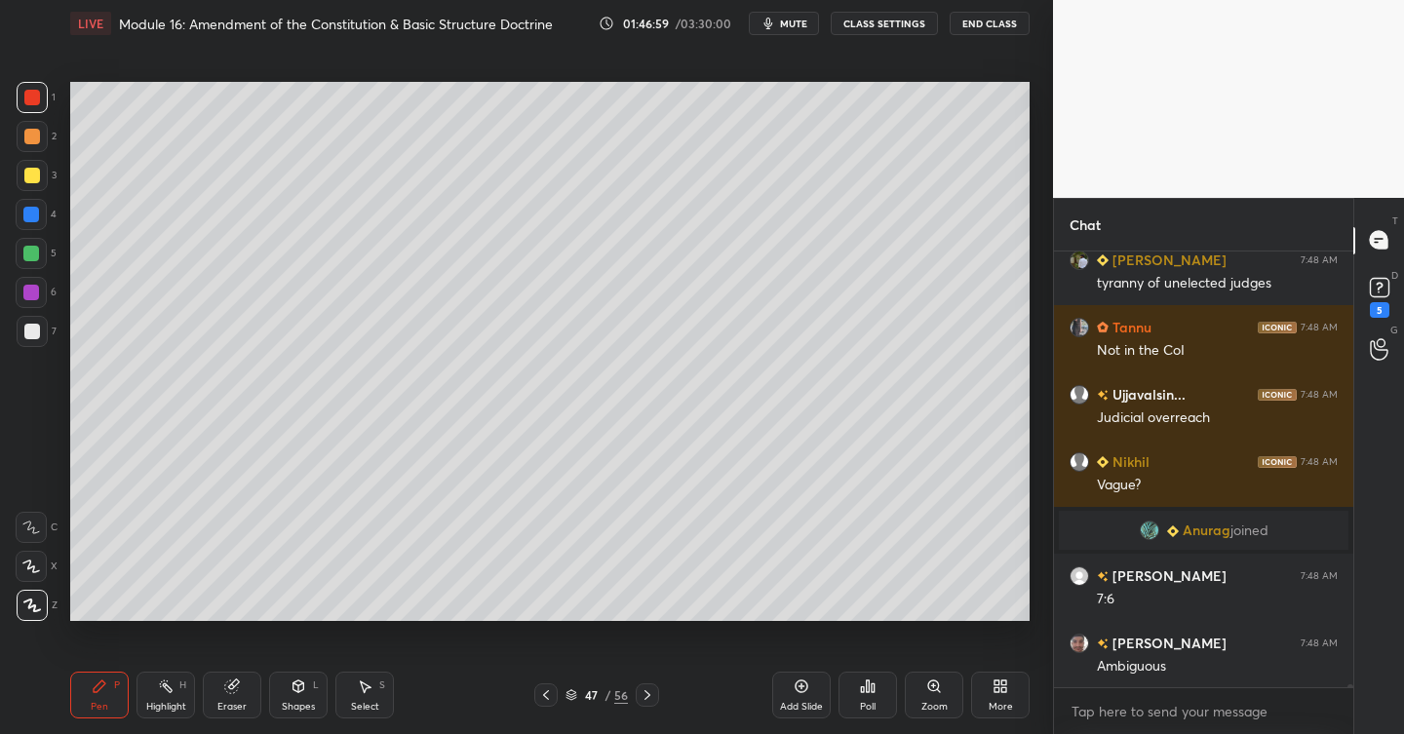
click at [40, 332] on div at bounding box center [32, 331] width 31 height 31
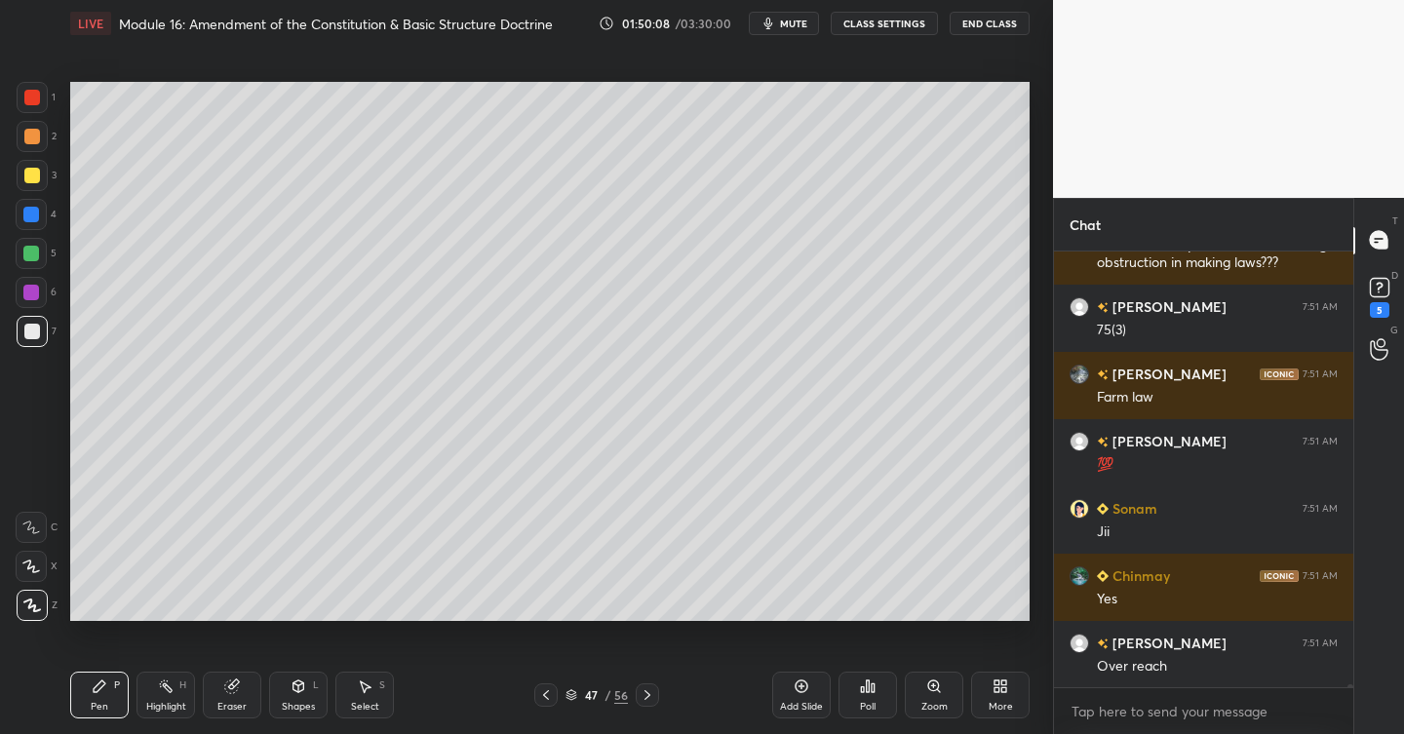
scroll to position [65655, 0]
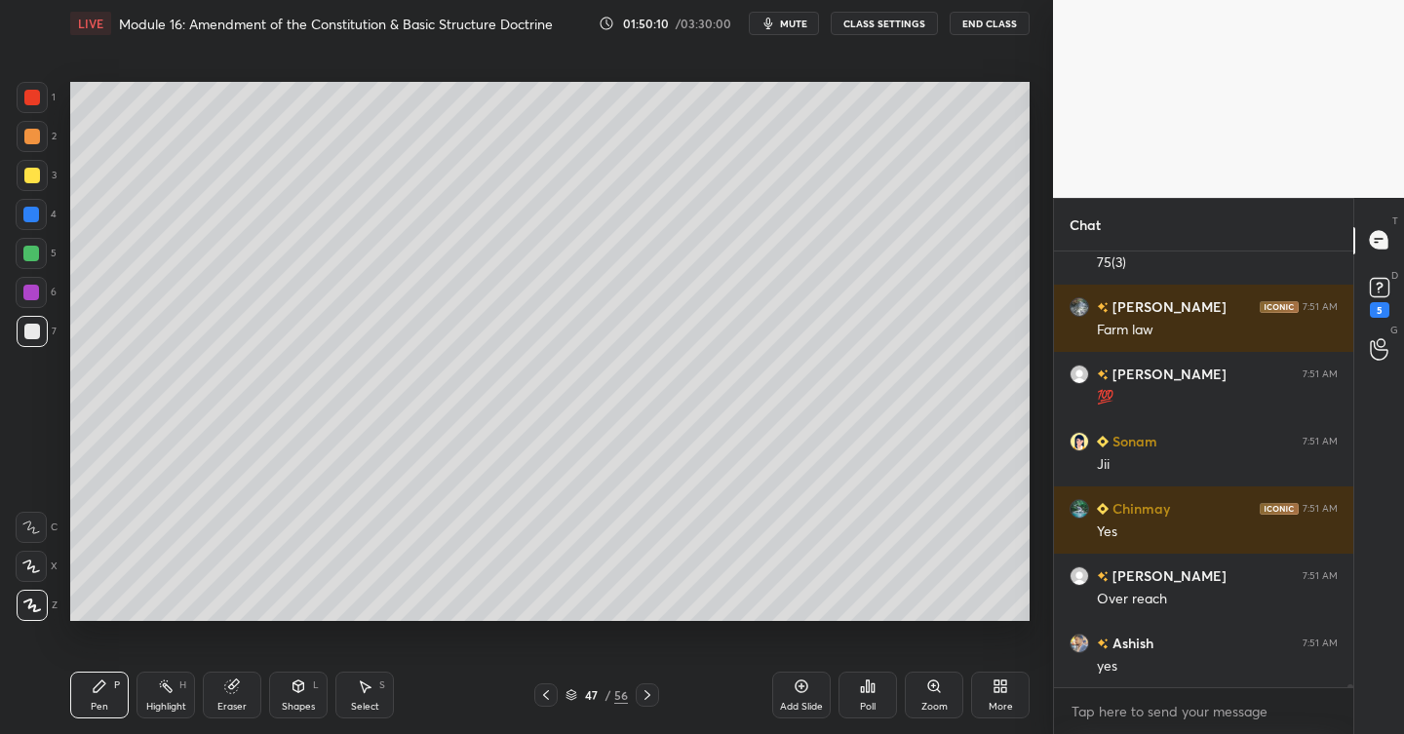
click at [811, 694] on div "Add Slide" at bounding box center [801, 695] width 59 height 47
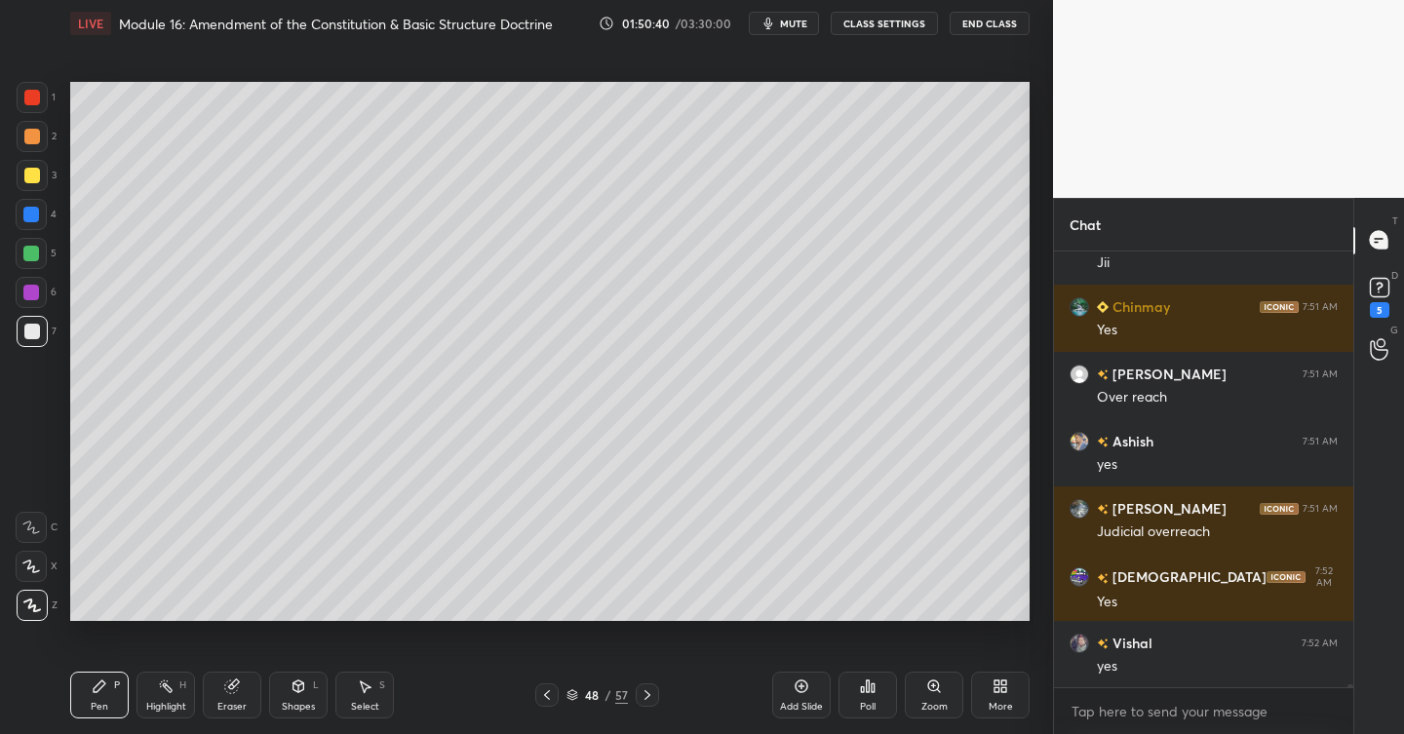
scroll to position [65924, 0]
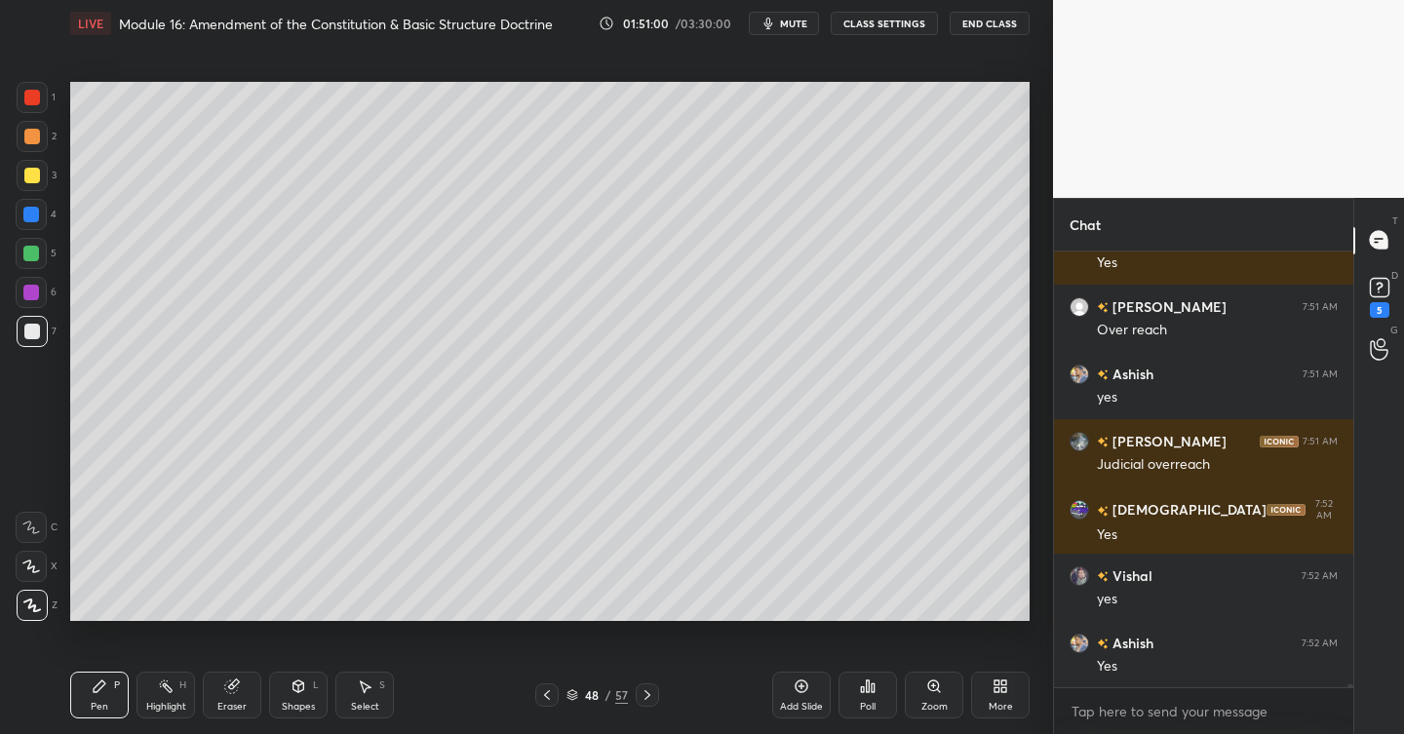
click at [25, 168] on div at bounding box center [32, 176] width 16 height 16
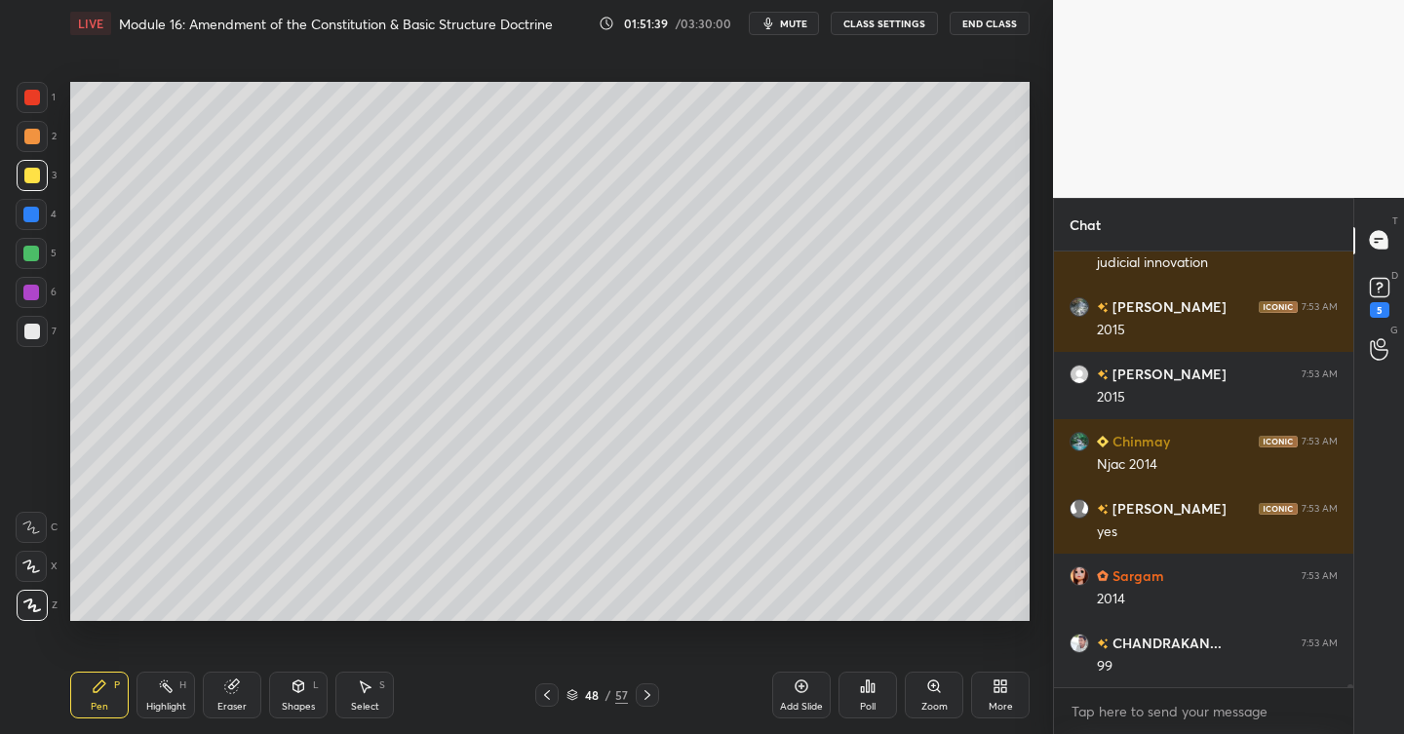
scroll to position [67068, 0]
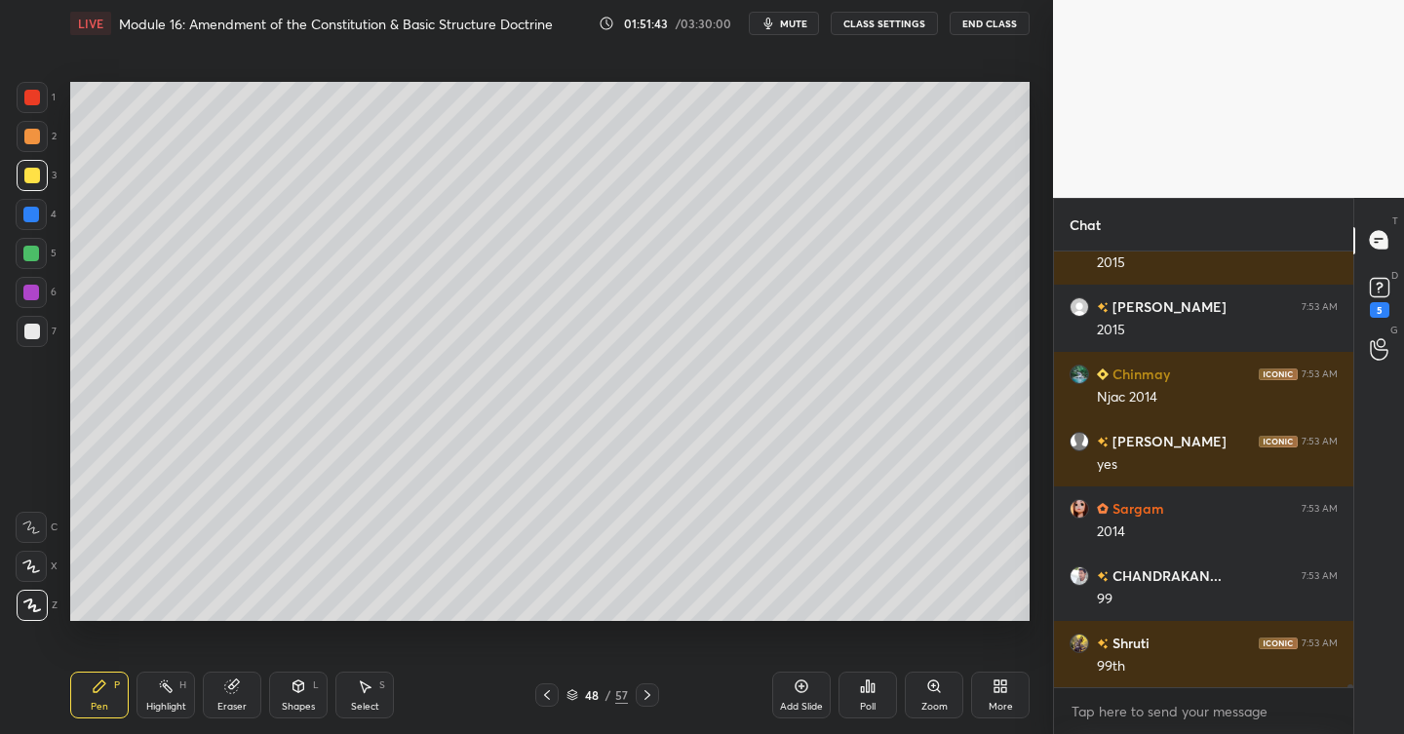
click at [35, 216] on div at bounding box center [31, 215] width 16 height 16
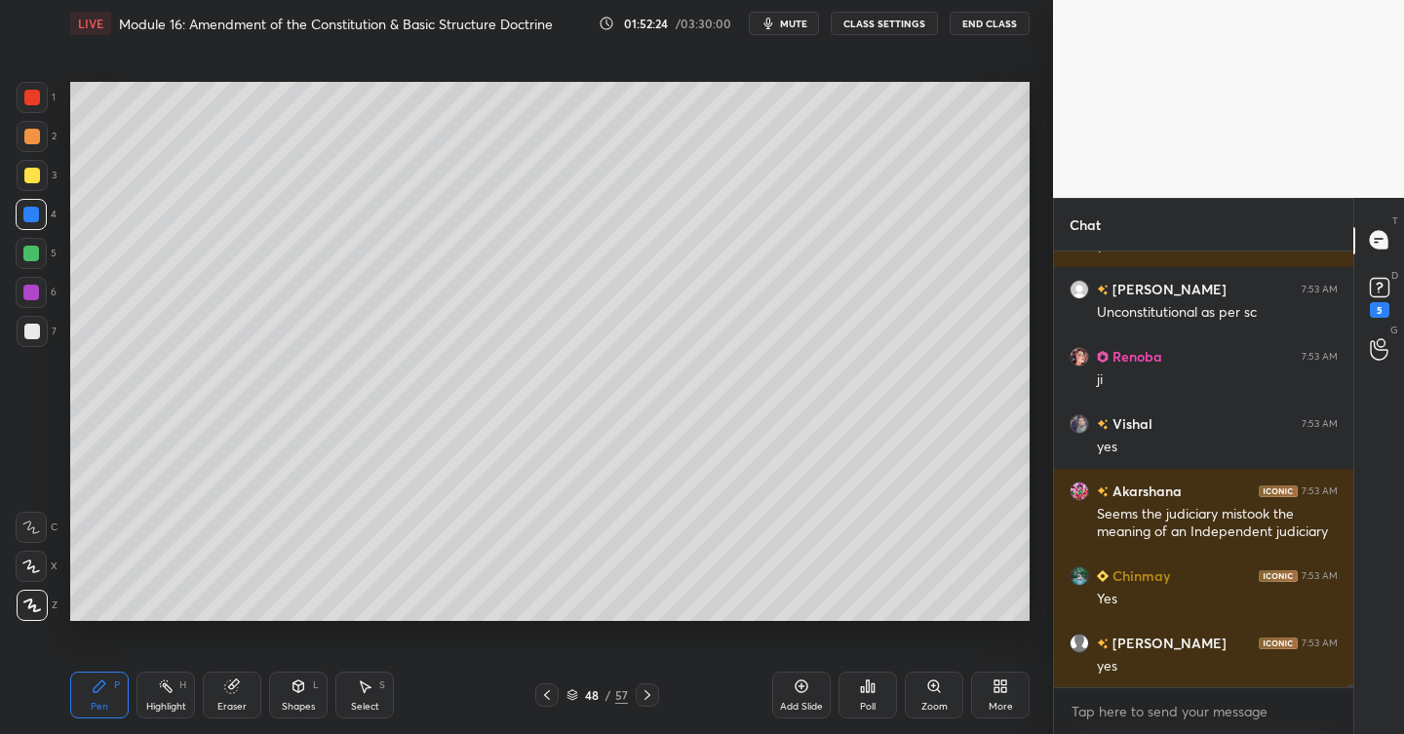
scroll to position [67978, 0]
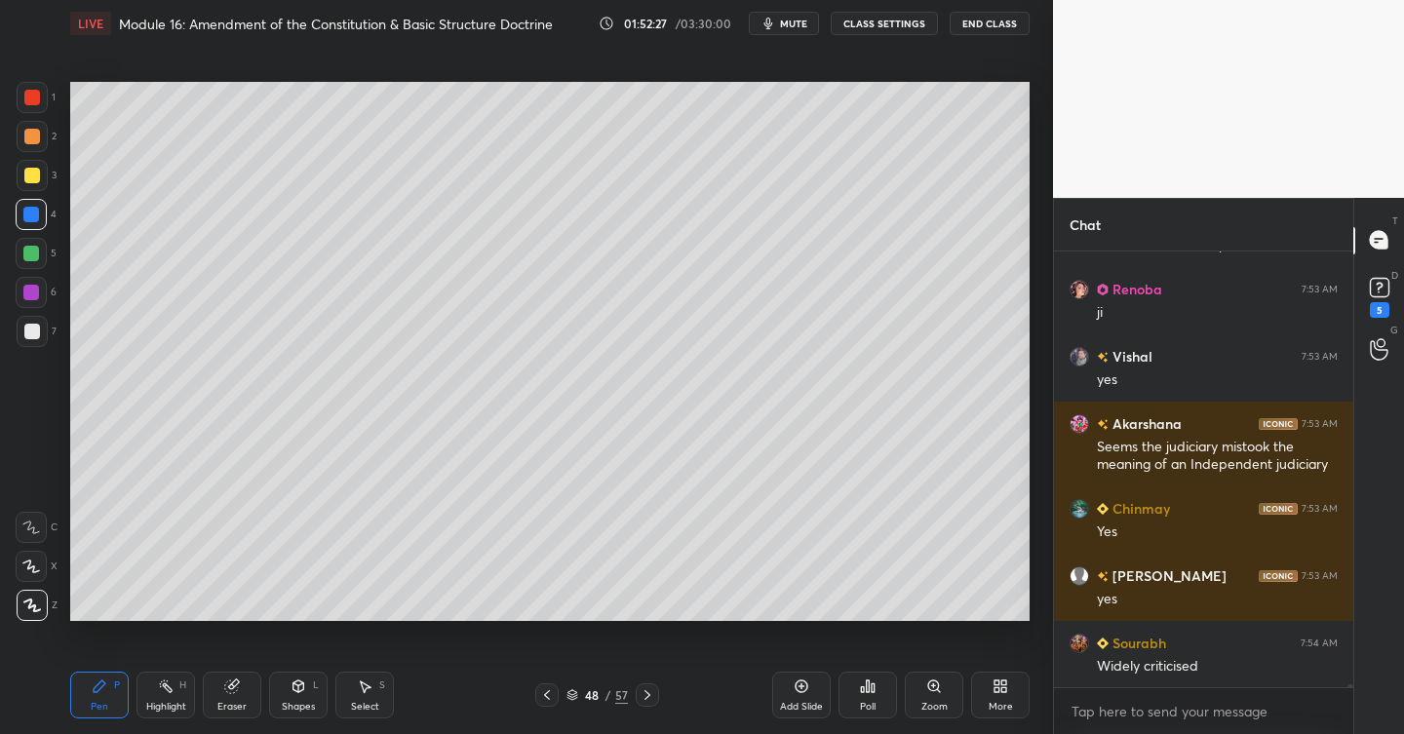
click at [807, 690] on div "Add Slide" at bounding box center [801, 695] width 59 height 47
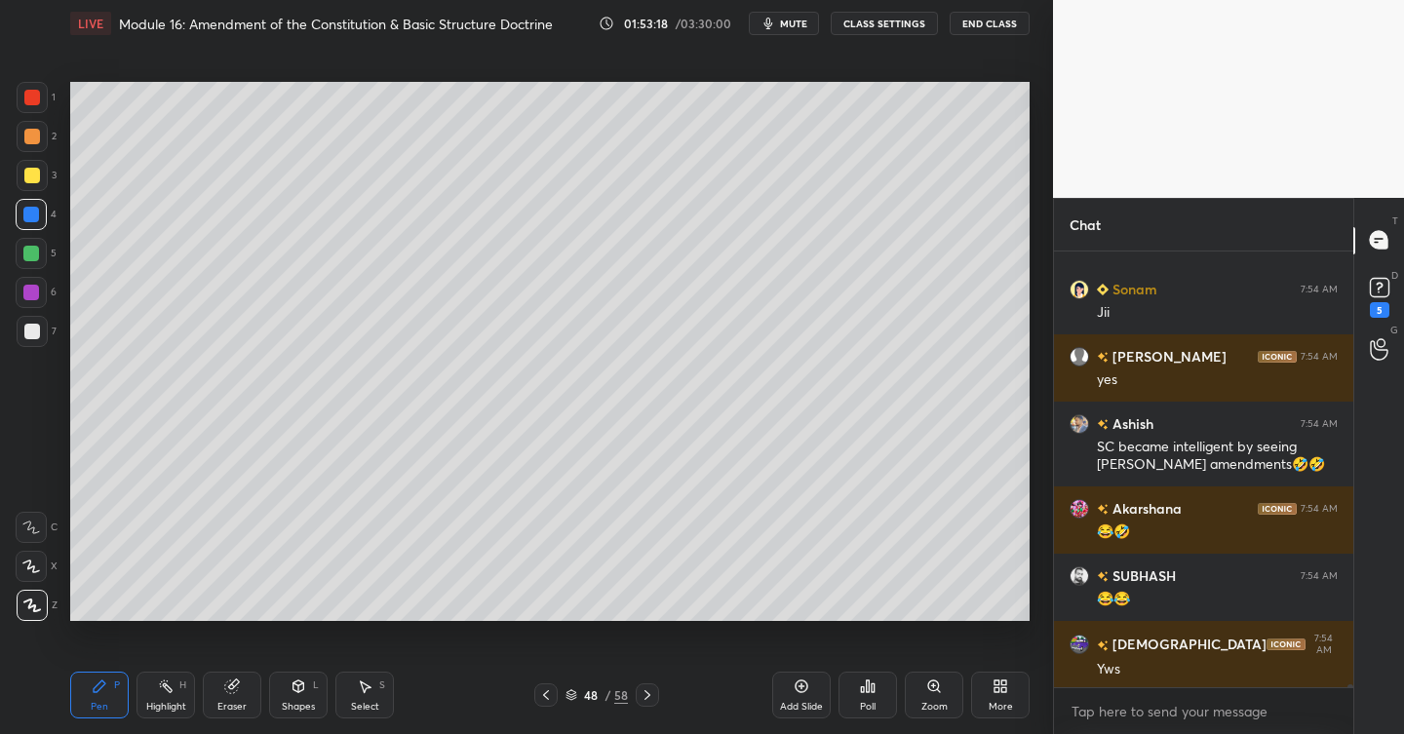
scroll to position [67864, 0]
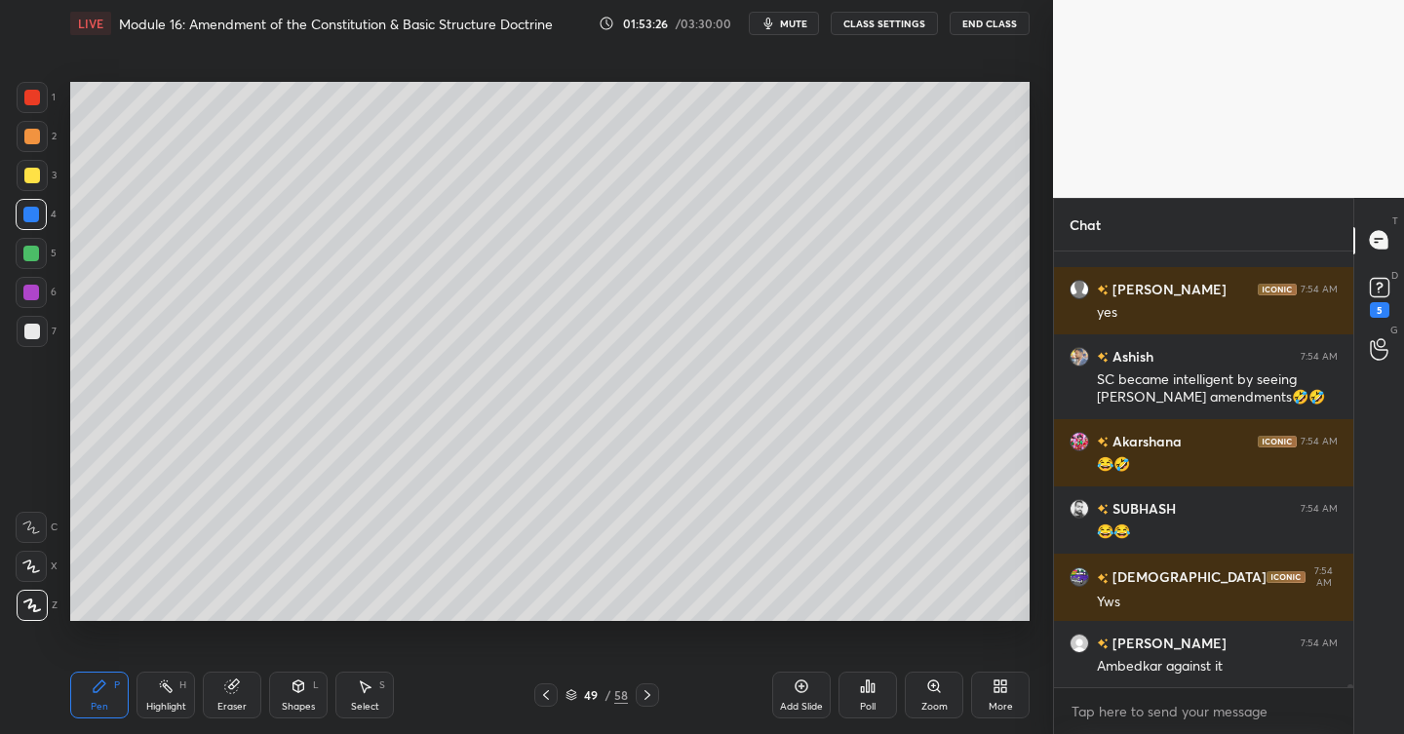
click at [50, 334] on div "7" at bounding box center [37, 331] width 40 height 31
click at [649, 700] on icon at bounding box center [648, 696] width 16 height 16
drag, startPoint x: 806, startPoint y: 683, endPoint x: 791, endPoint y: 676, distance: 16.1
click at [806, 683] on icon at bounding box center [802, 687] width 13 height 13
click at [824, 698] on div "Add Slide" at bounding box center [801, 695] width 59 height 47
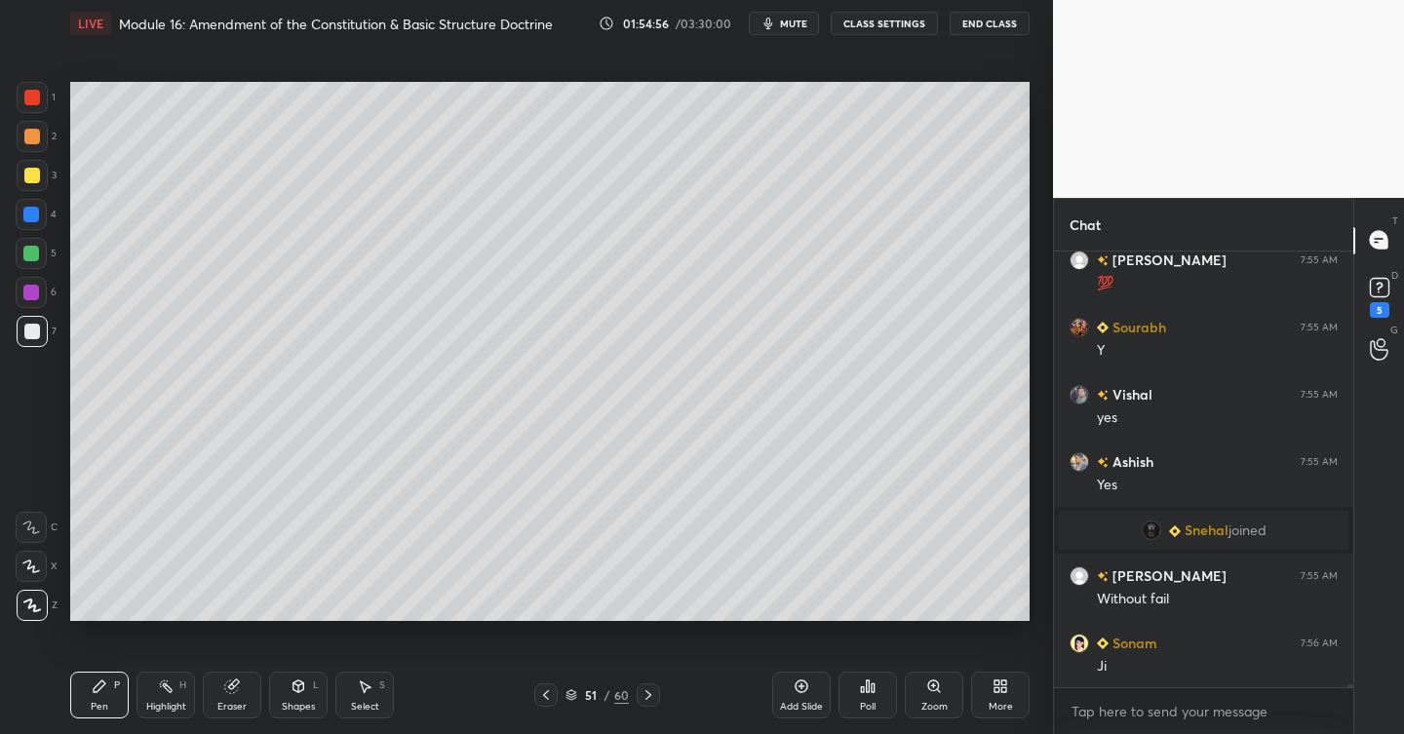
scroll to position [67968, 0]
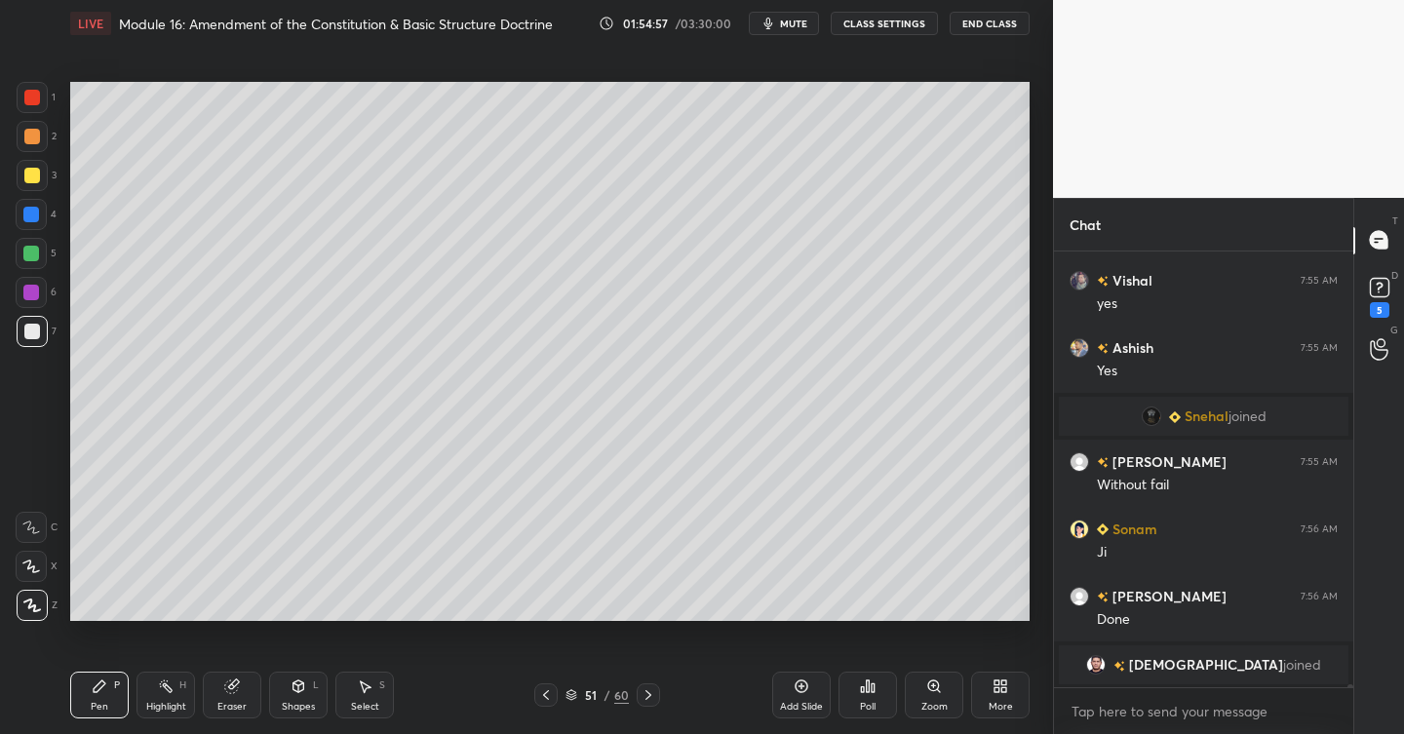
click at [873, 702] on div "Poll" at bounding box center [868, 707] width 16 height 10
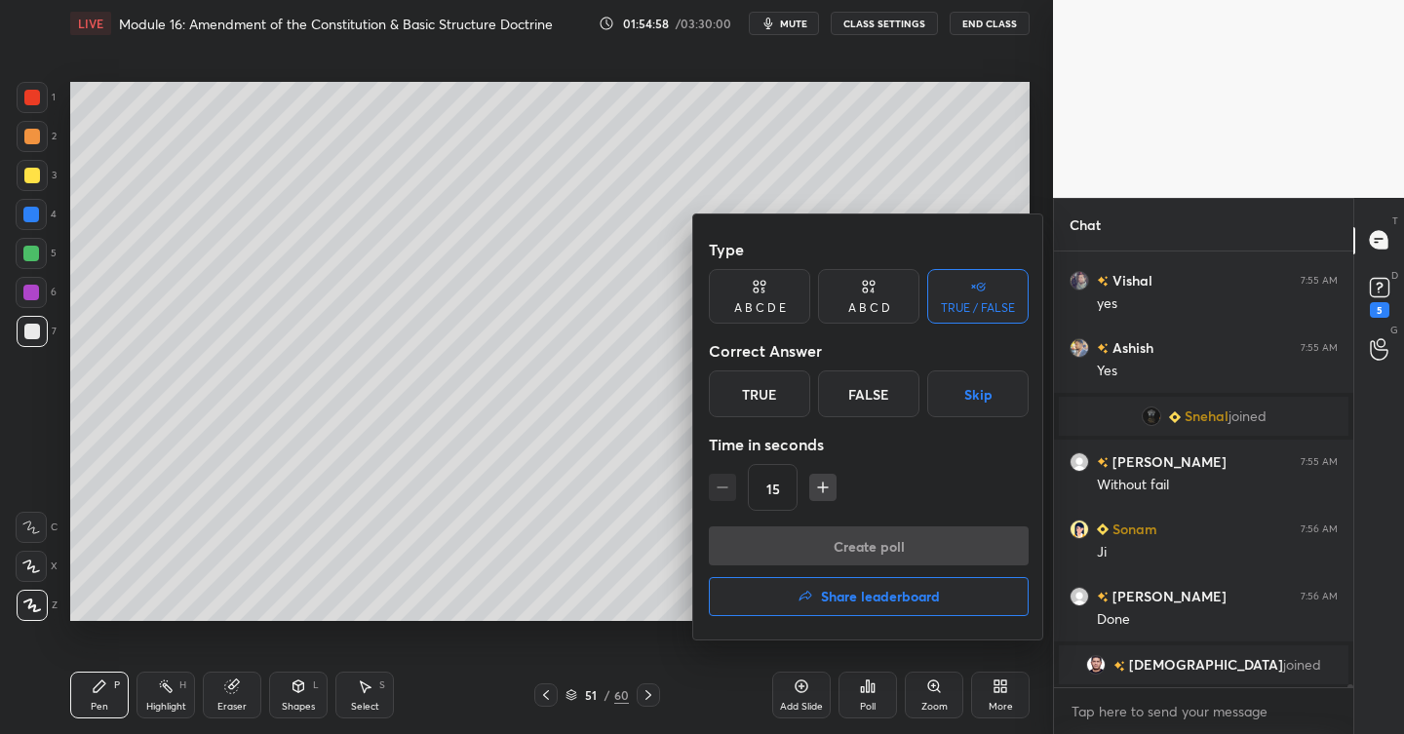
click at [858, 398] on div "False" at bounding box center [868, 394] width 101 height 47
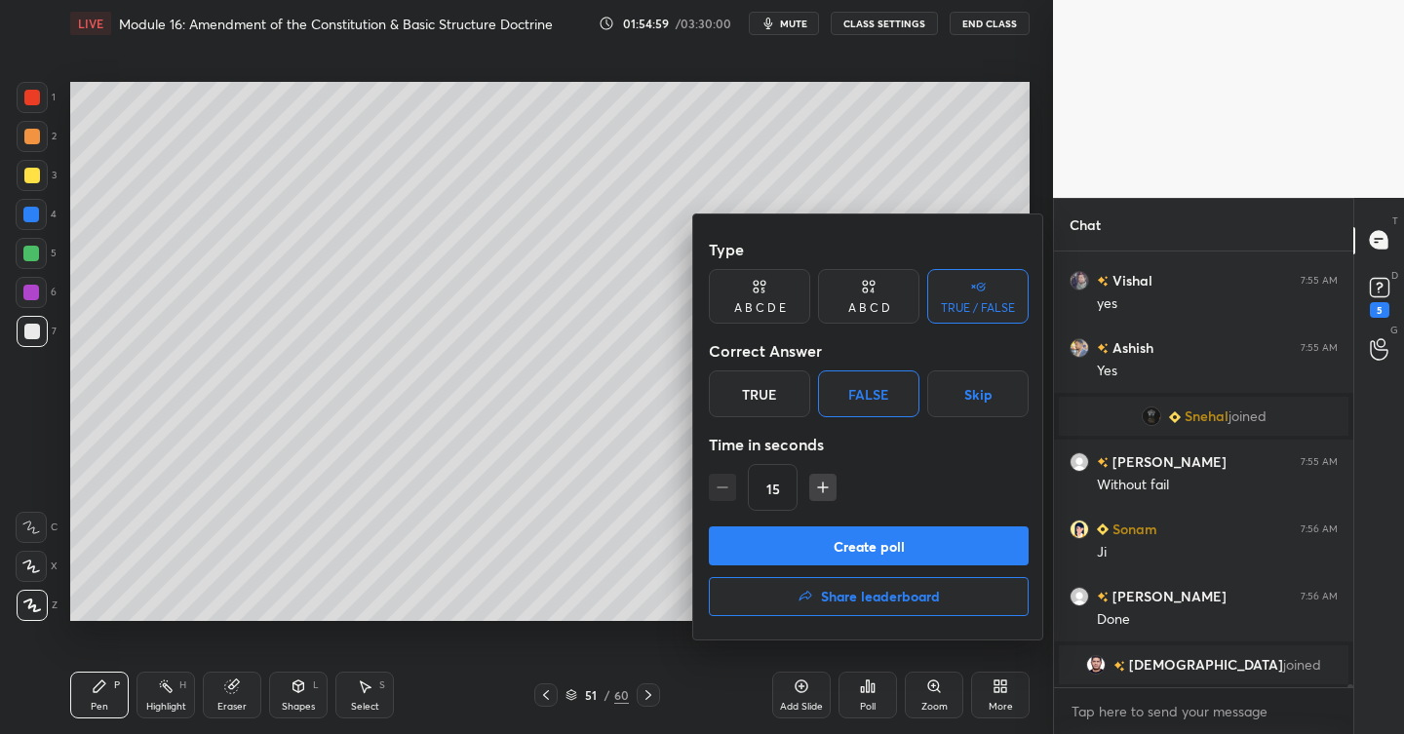
drag, startPoint x: 895, startPoint y: 545, endPoint x: 893, endPoint y: 535, distance: 9.9
click at [893, 536] on button "Create poll" at bounding box center [869, 546] width 320 height 39
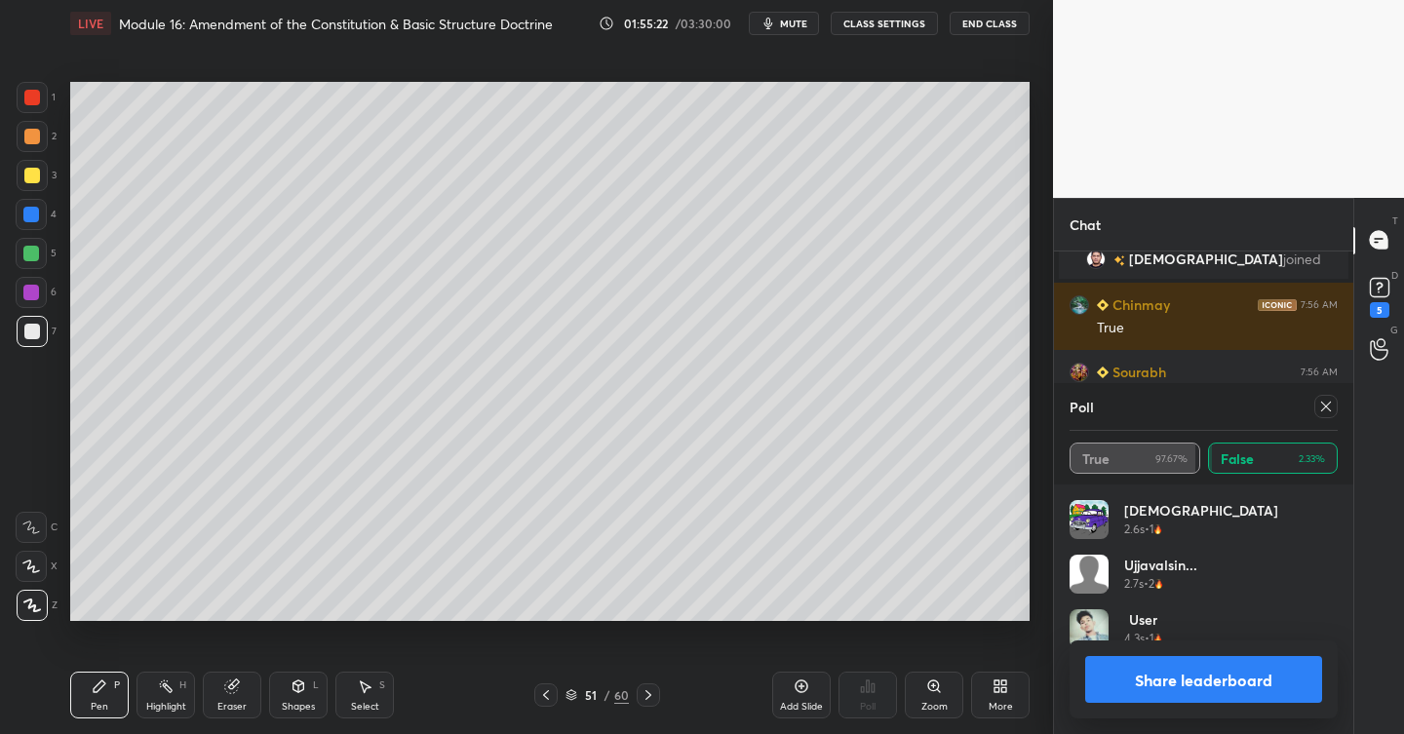
scroll to position [68349, 0]
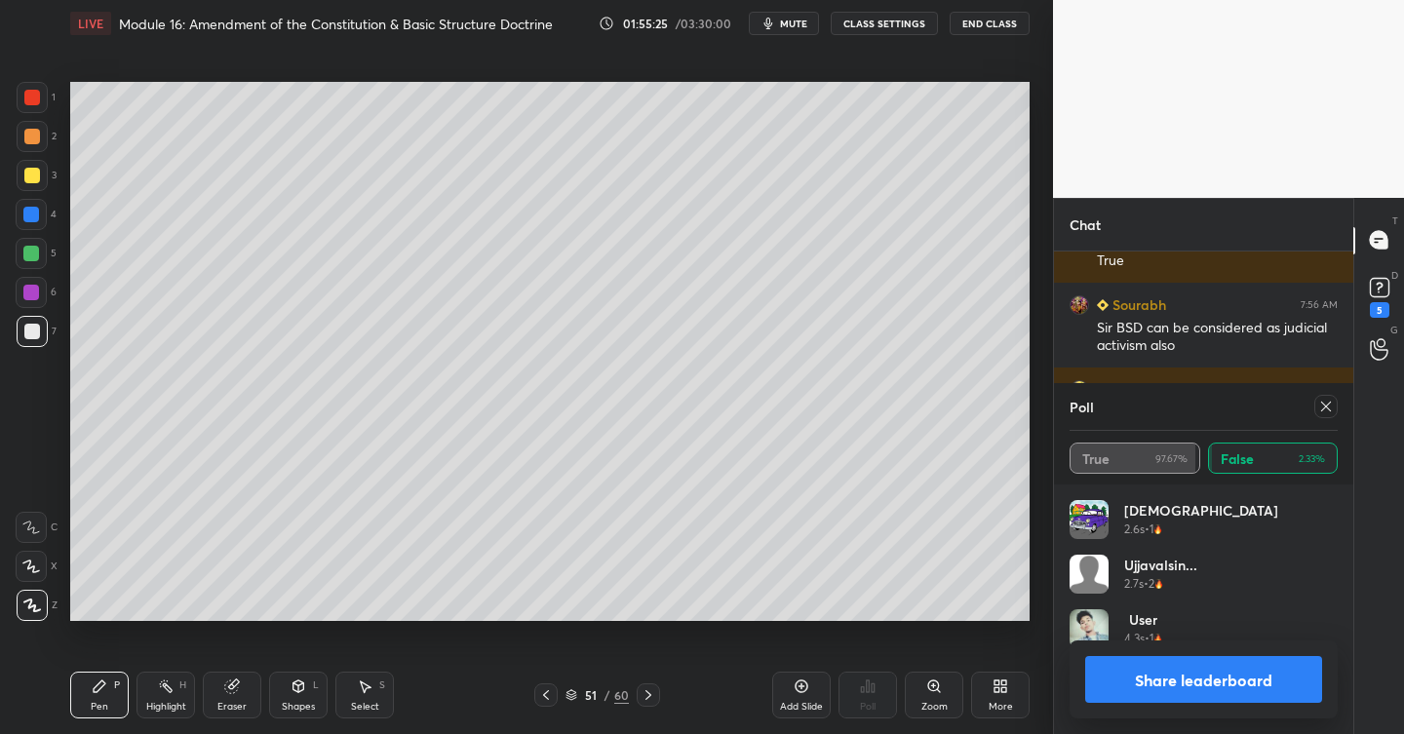
click at [1328, 403] on icon at bounding box center [1326, 407] width 10 height 10
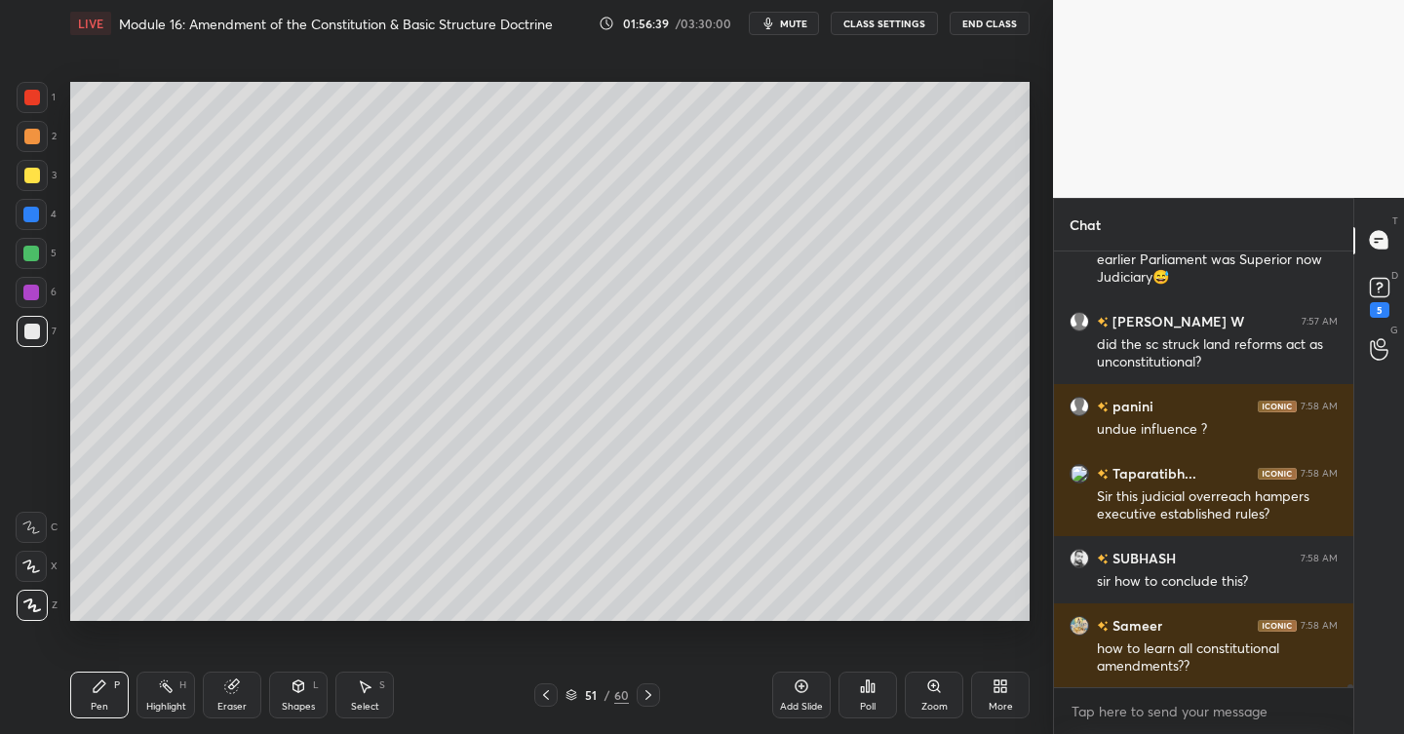
scroll to position [69833, 0]
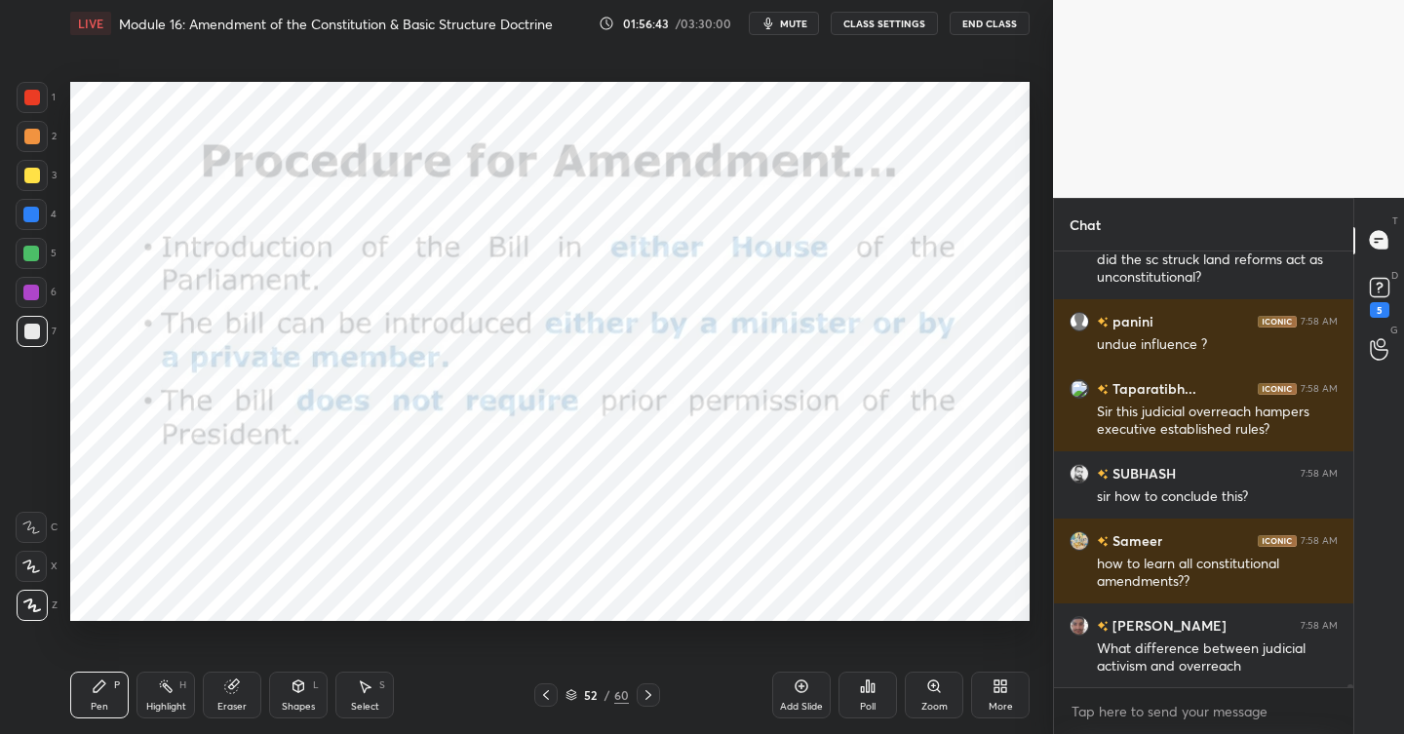
drag, startPoint x: 38, startPoint y: 90, endPoint x: 24, endPoint y: 98, distance: 16.2
click at [32, 94] on div at bounding box center [32, 97] width 31 height 31
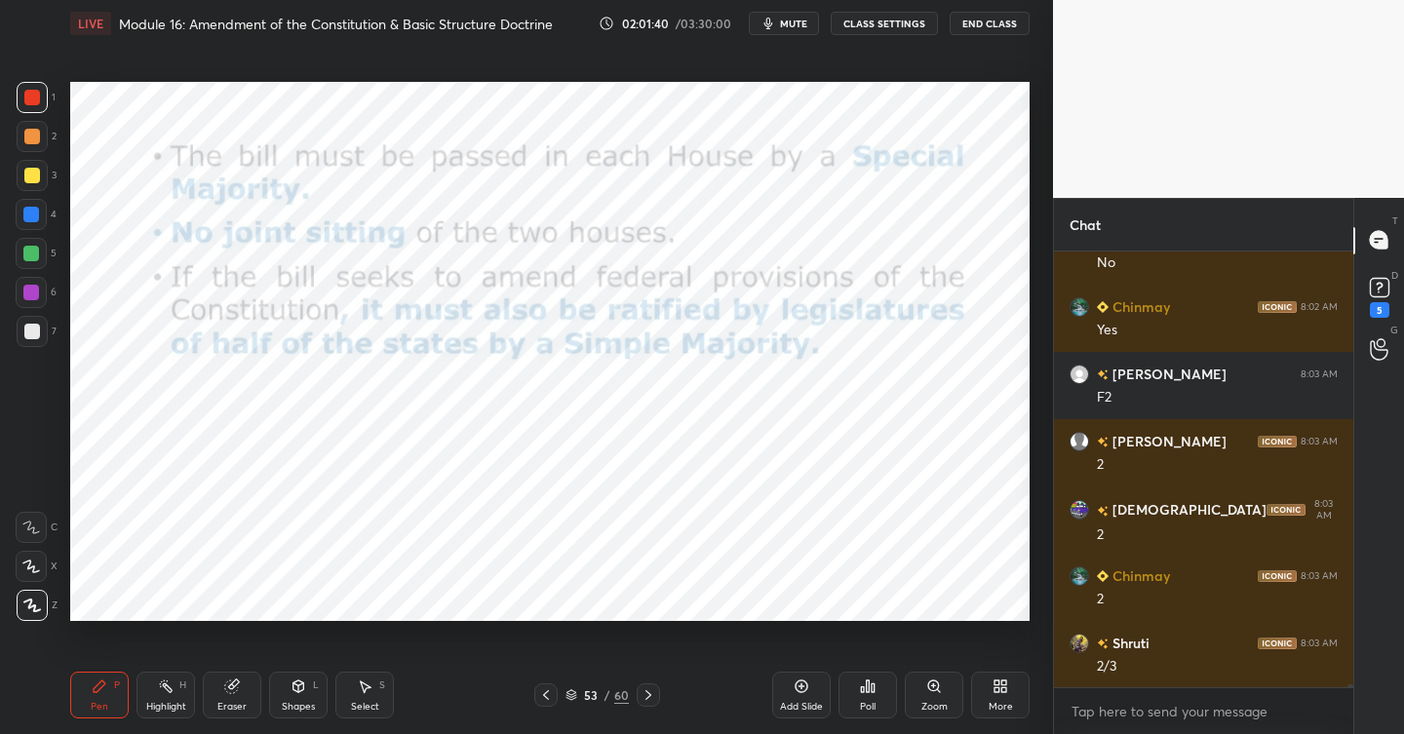
scroll to position [74797, 0]
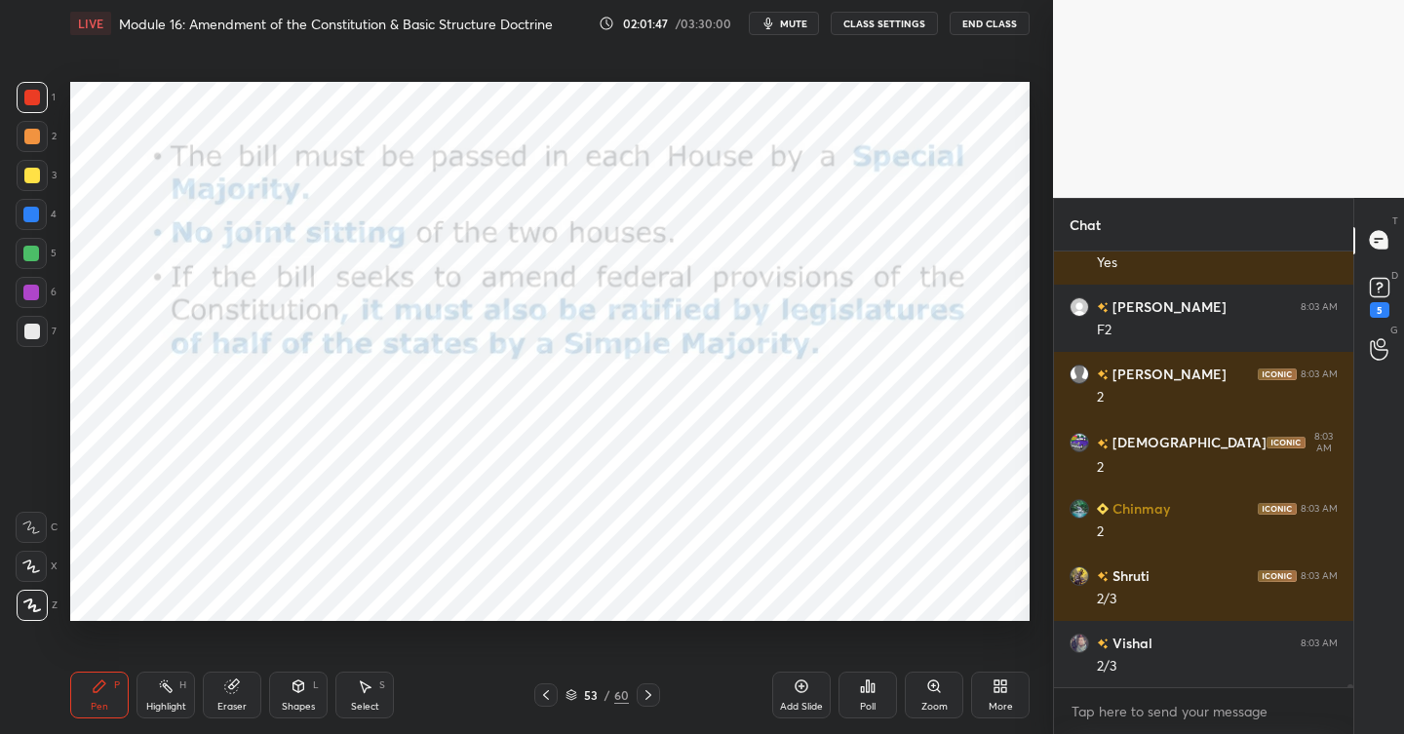
click at [654, 698] on icon at bounding box center [649, 696] width 16 height 16
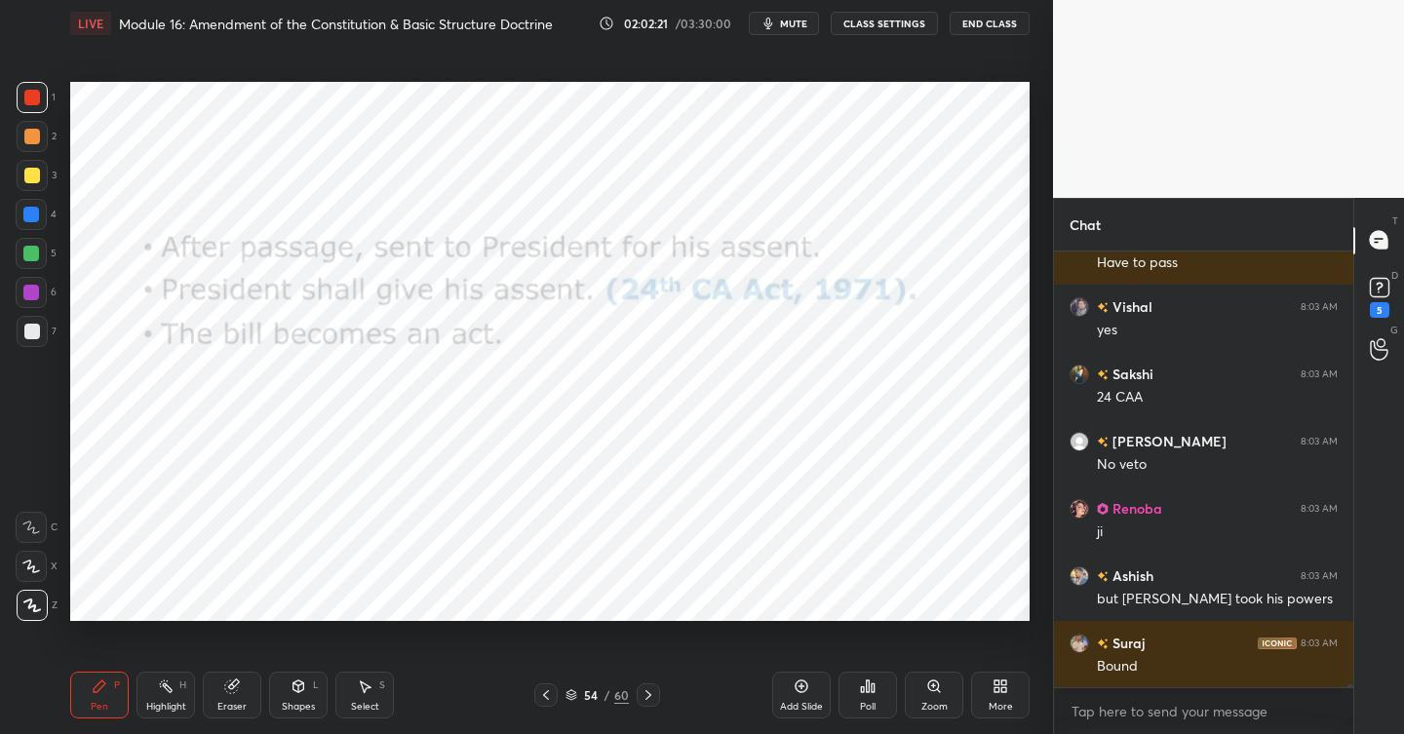
scroll to position [75470, 0]
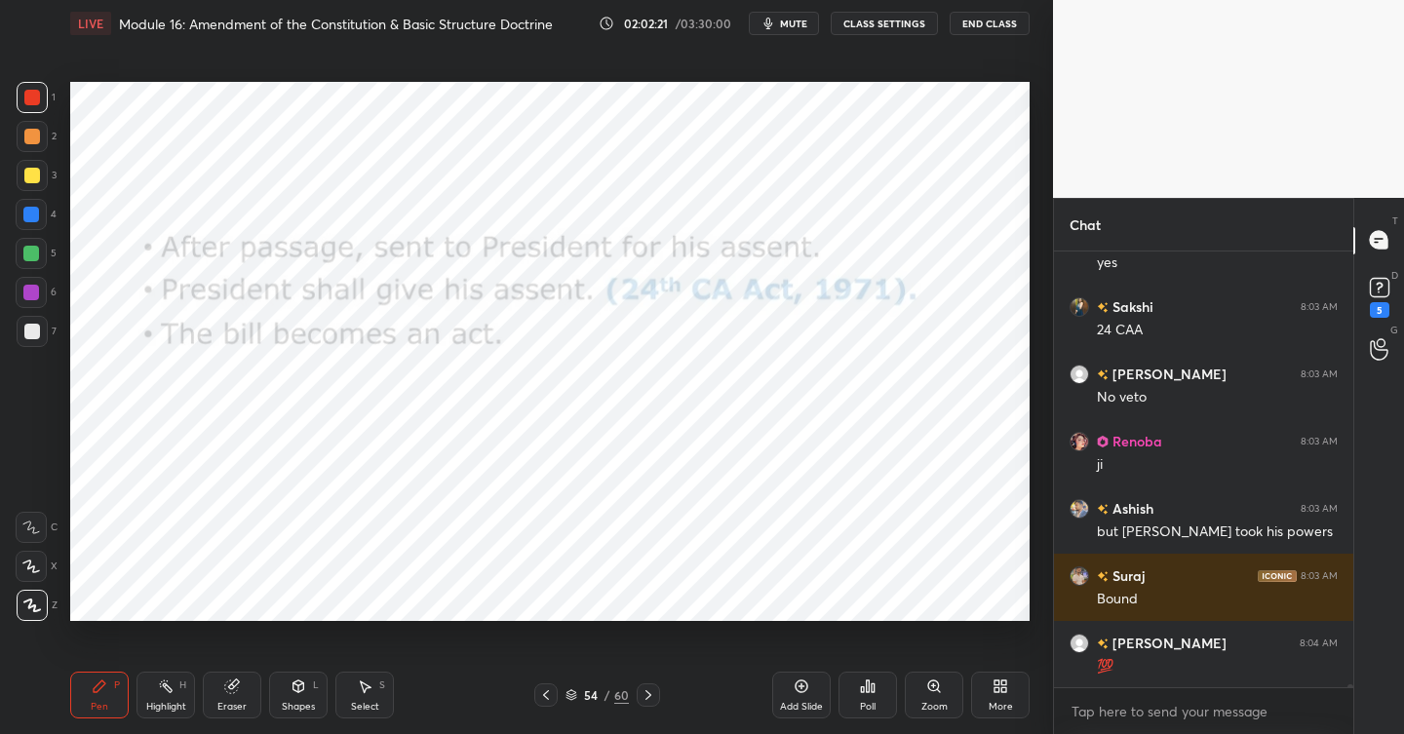
click at [807, 691] on icon at bounding box center [802, 687] width 16 height 16
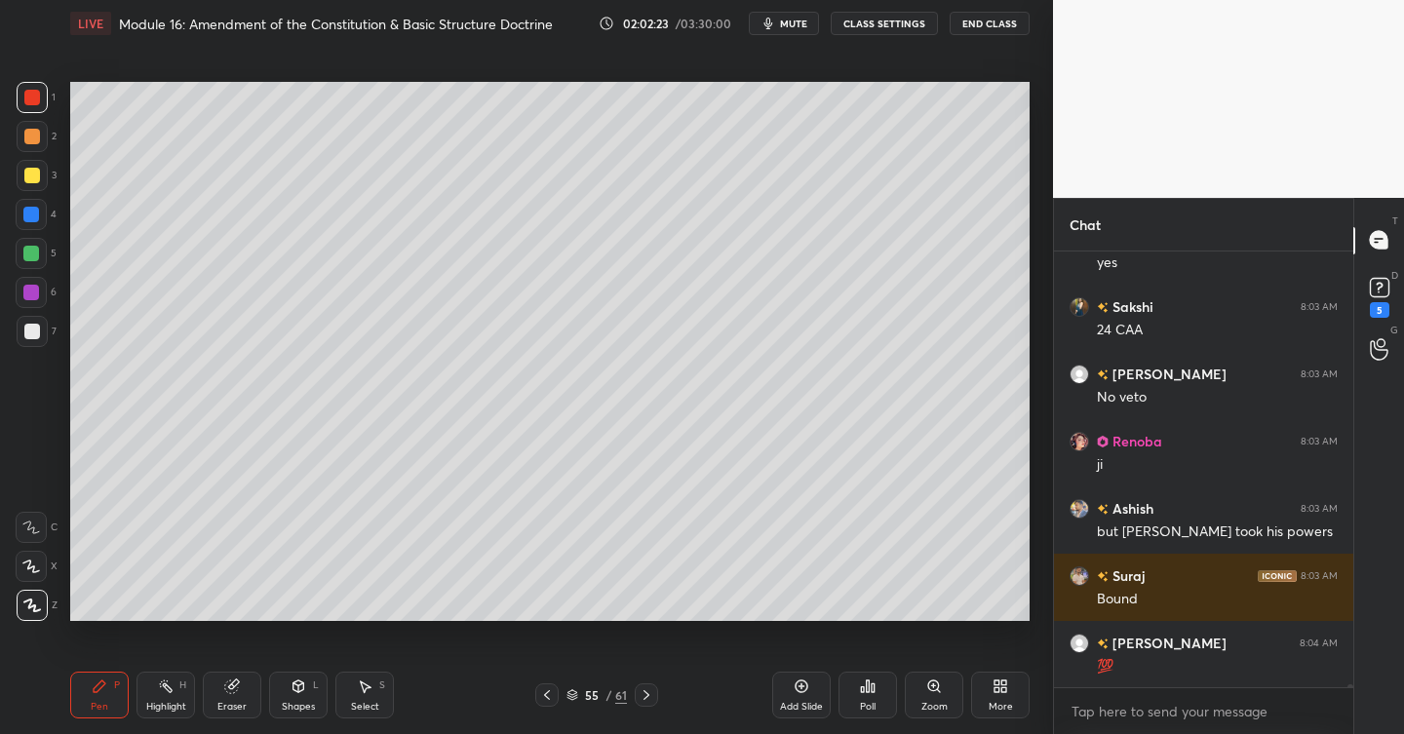
click at [30, 223] on div at bounding box center [31, 214] width 31 height 31
click at [35, 174] on div at bounding box center [32, 176] width 16 height 16
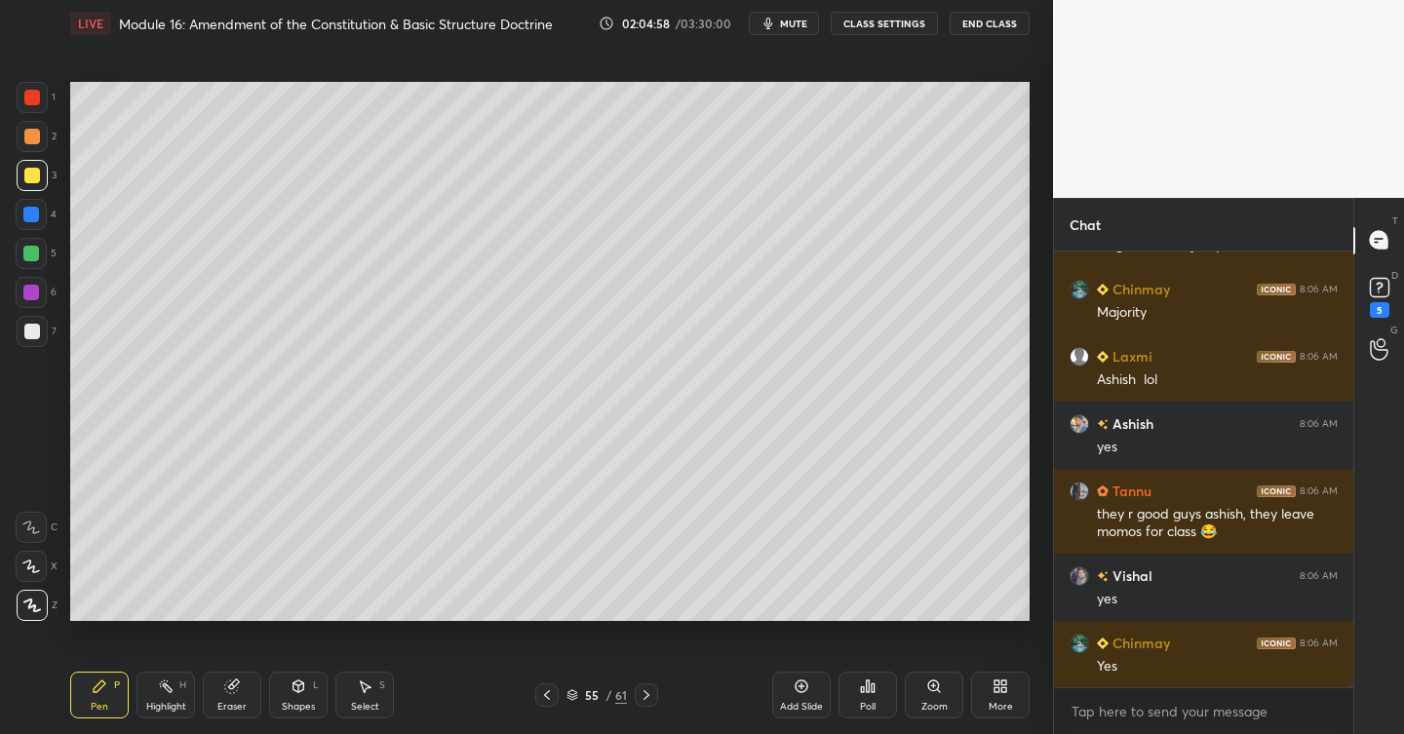
scroll to position [78919, 0]
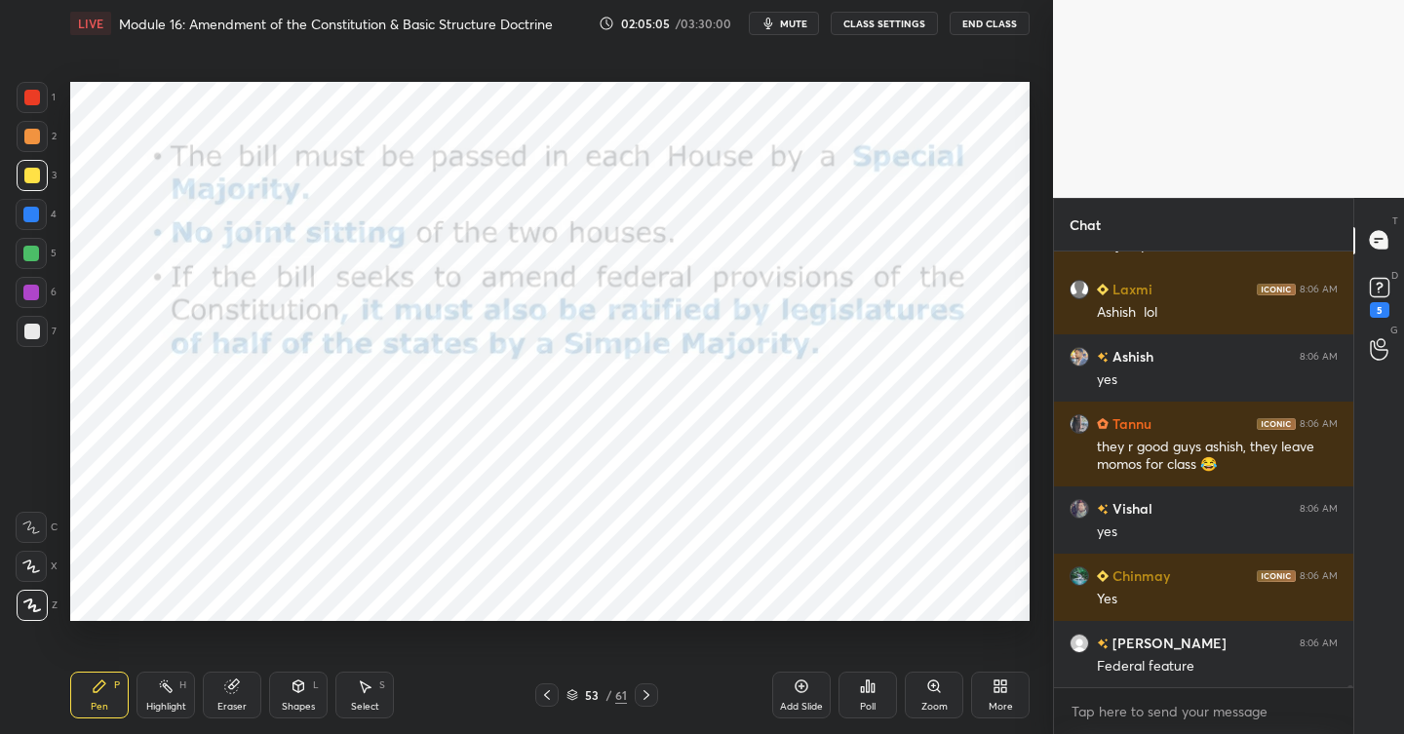
drag, startPoint x: 22, startPoint y: 99, endPoint x: 53, endPoint y: 143, distance: 53.3
click at [24, 101] on div at bounding box center [32, 97] width 31 height 31
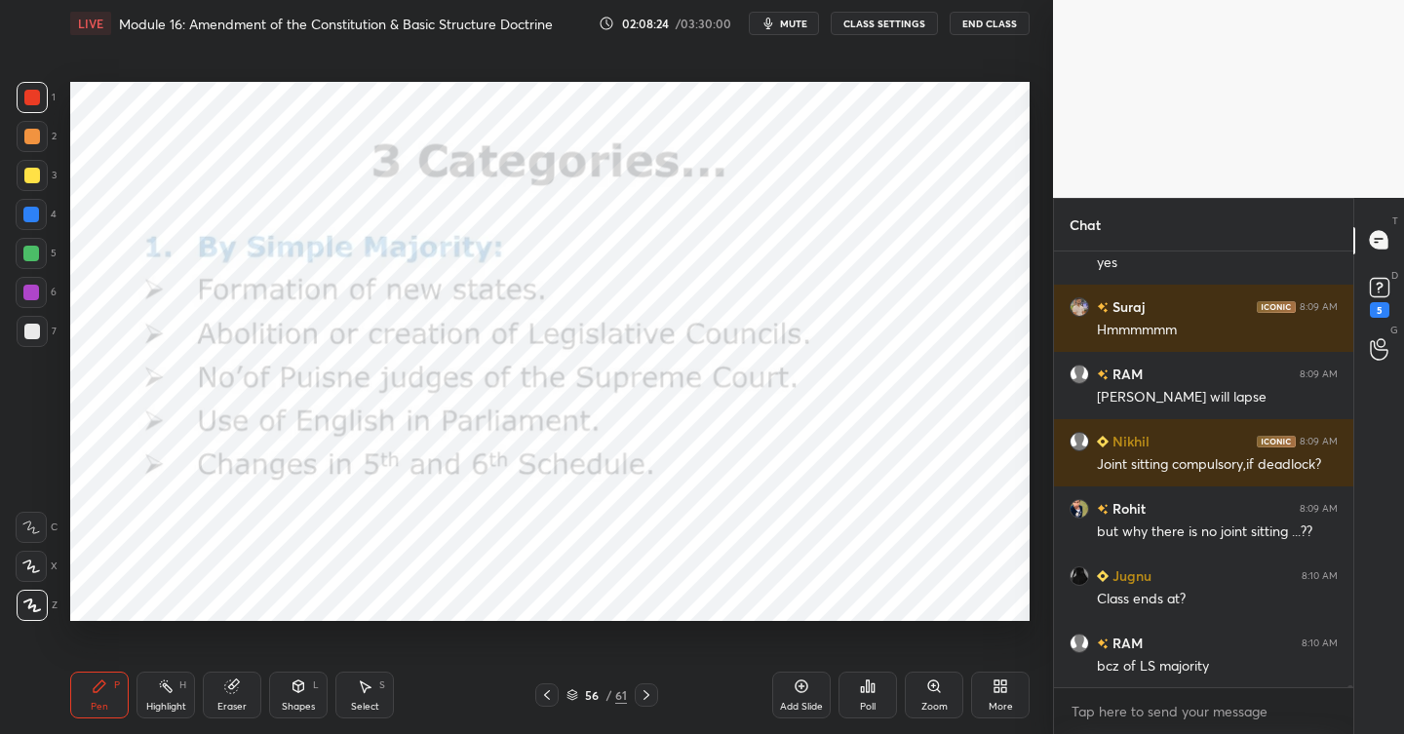
scroll to position [79502, 0]
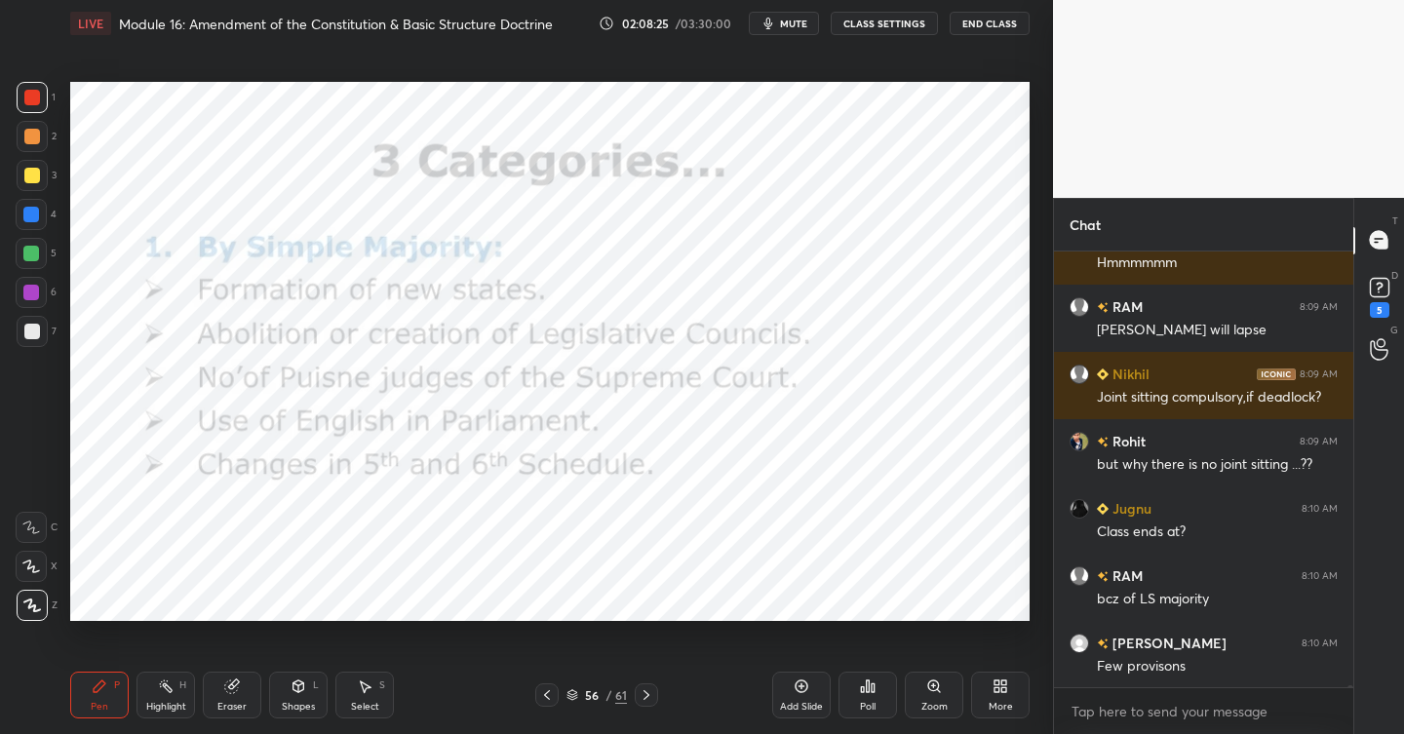
drag, startPoint x: 226, startPoint y: 679, endPoint x: 267, endPoint y: 639, distance: 57.2
click at [228, 678] on div "Eraser" at bounding box center [232, 695] width 59 height 47
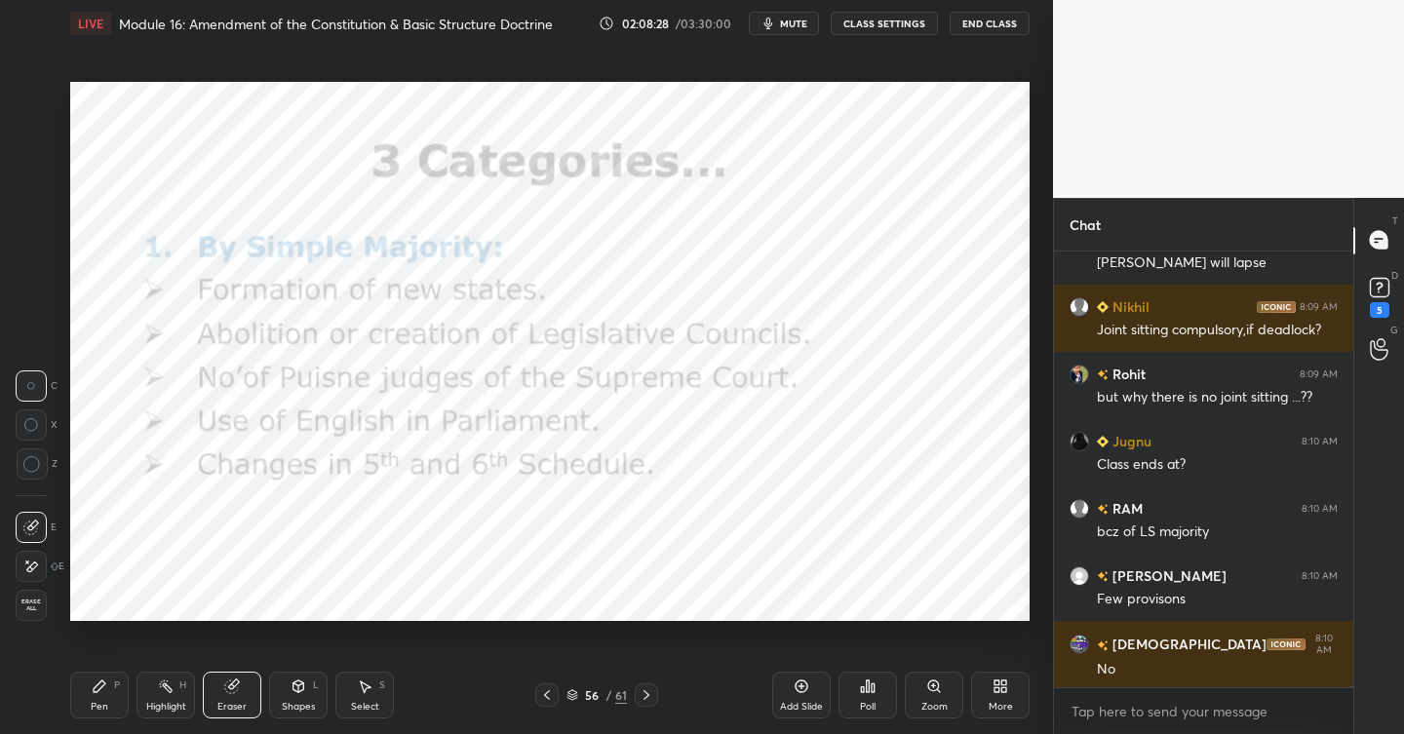
scroll to position [79637, 0]
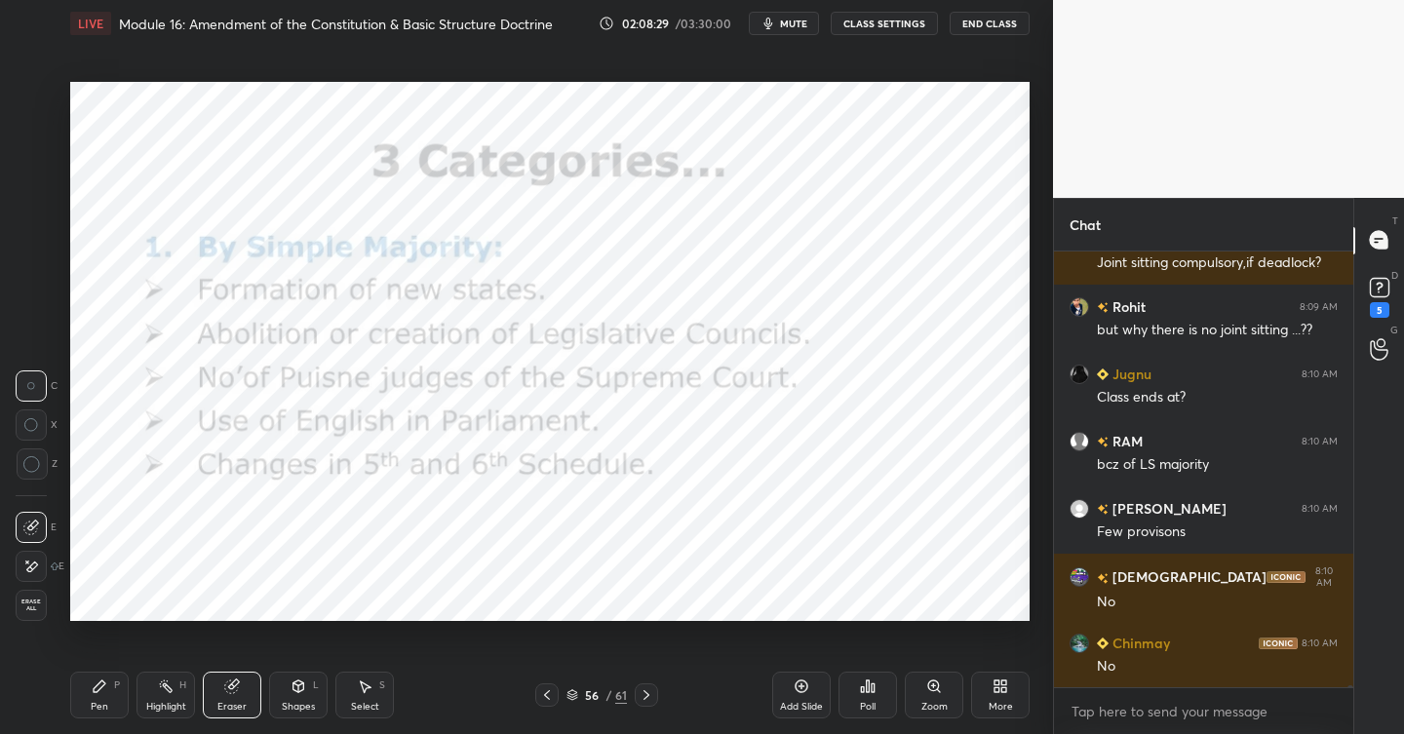
click at [113, 693] on div "Pen P" at bounding box center [99, 695] width 59 height 47
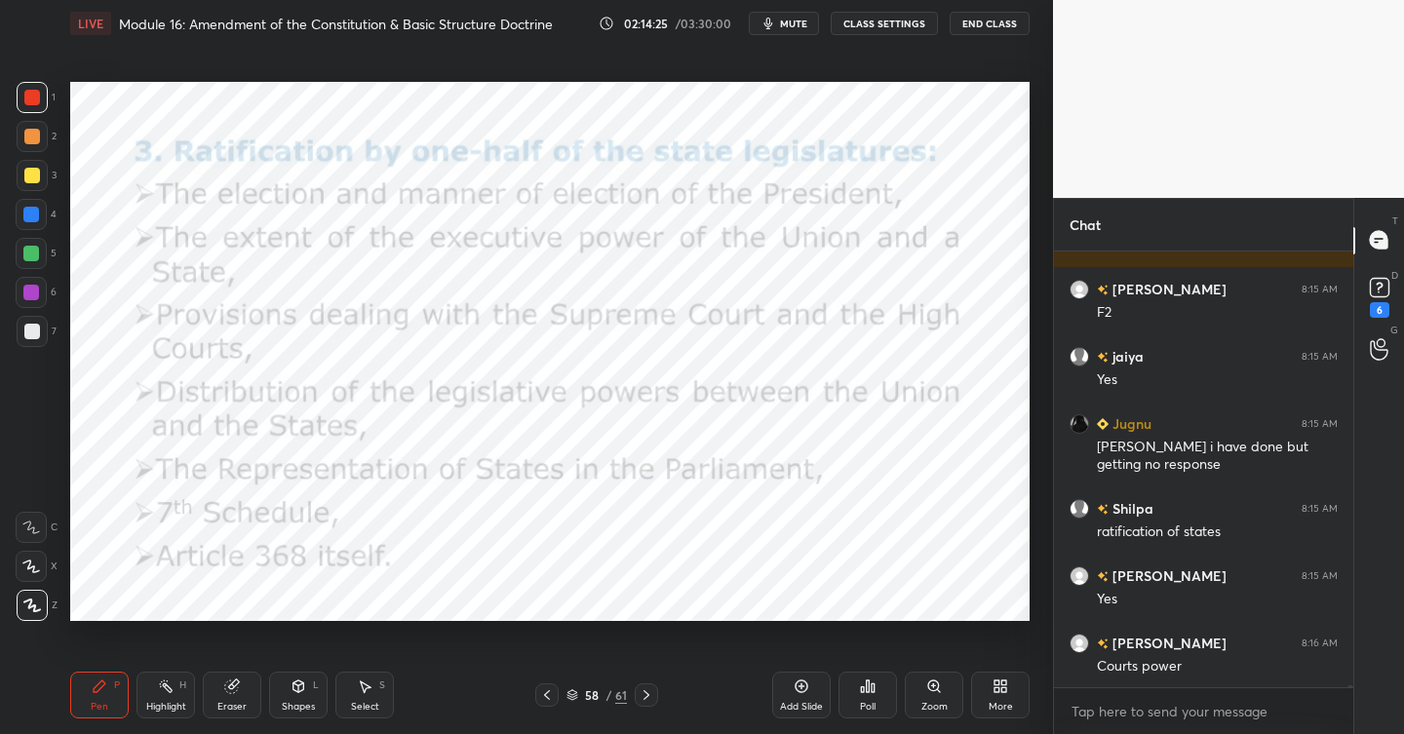
scroll to position [85009, 0]
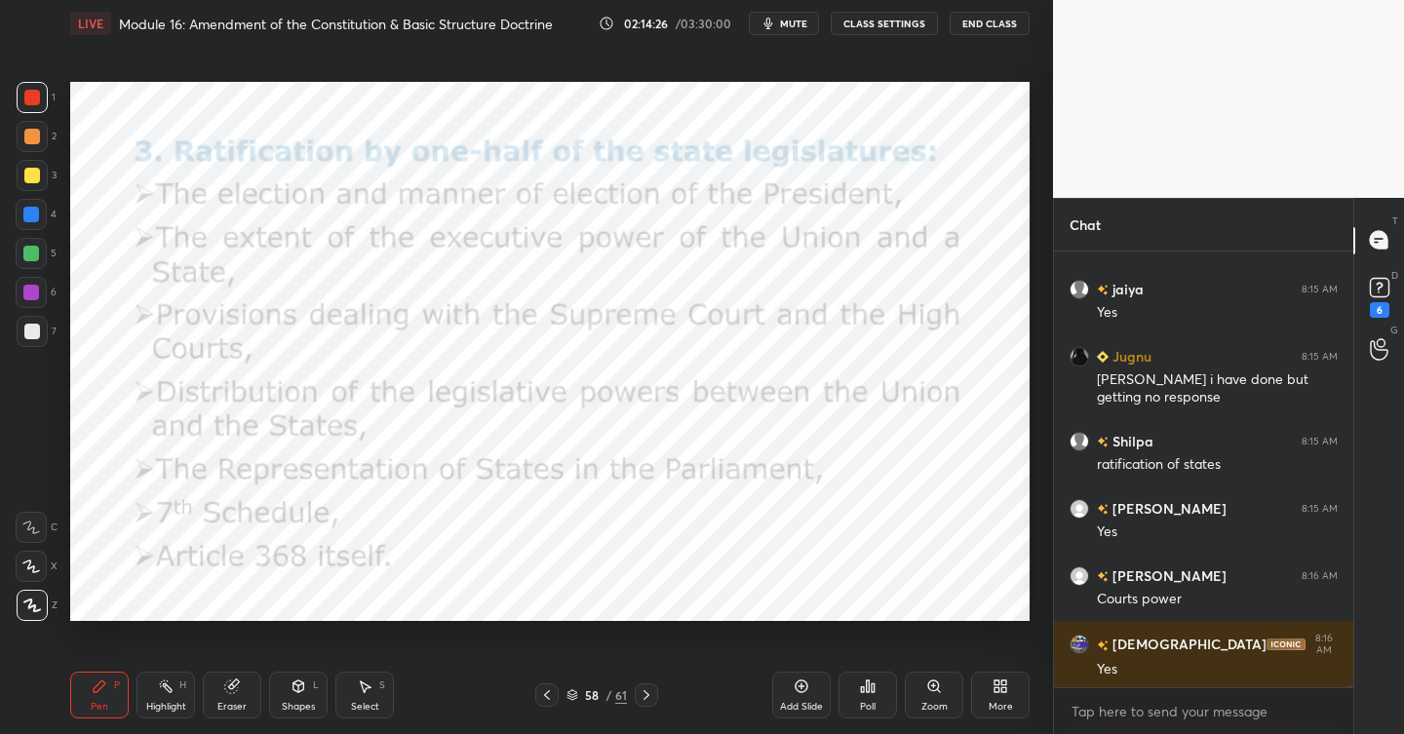
click at [808, 685] on div "Add Slide" at bounding box center [801, 695] width 59 height 47
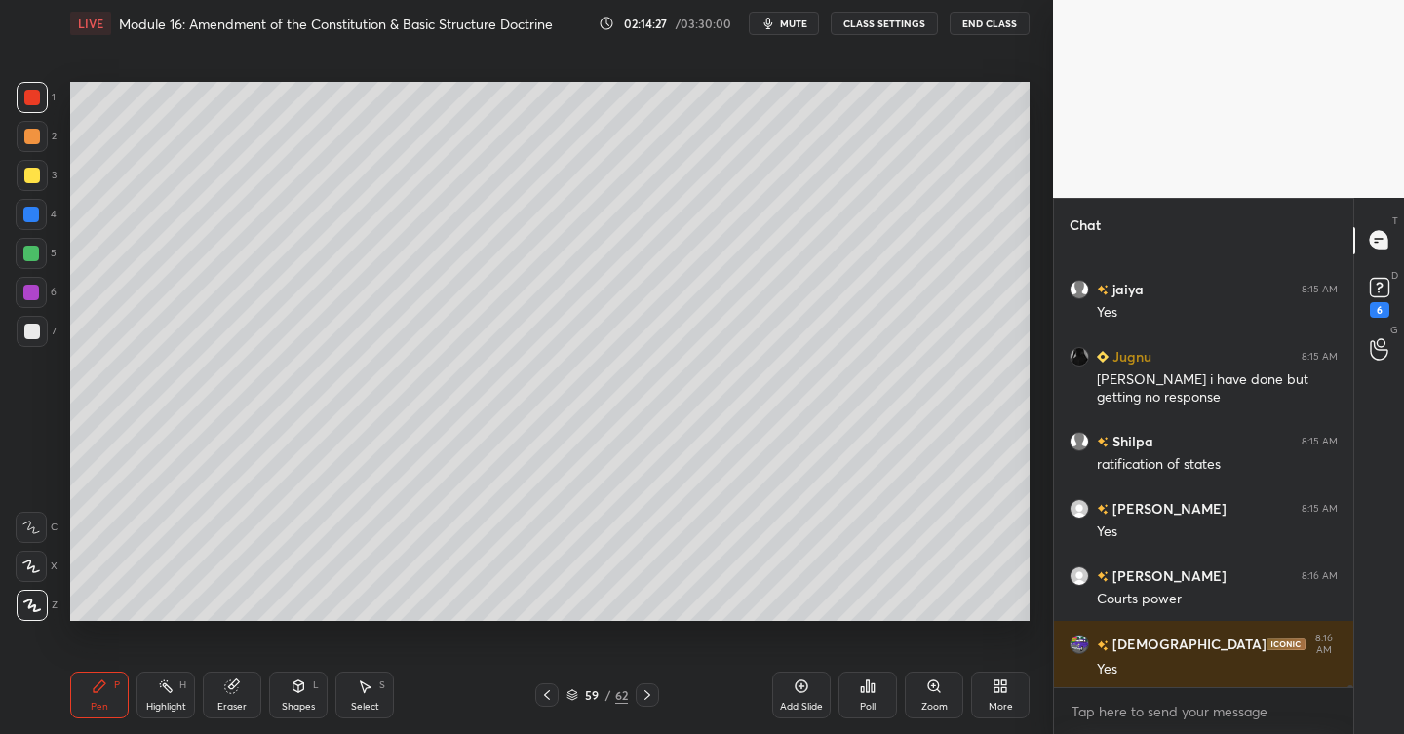
click at [33, 174] on div at bounding box center [32, 176] width 16 height 16
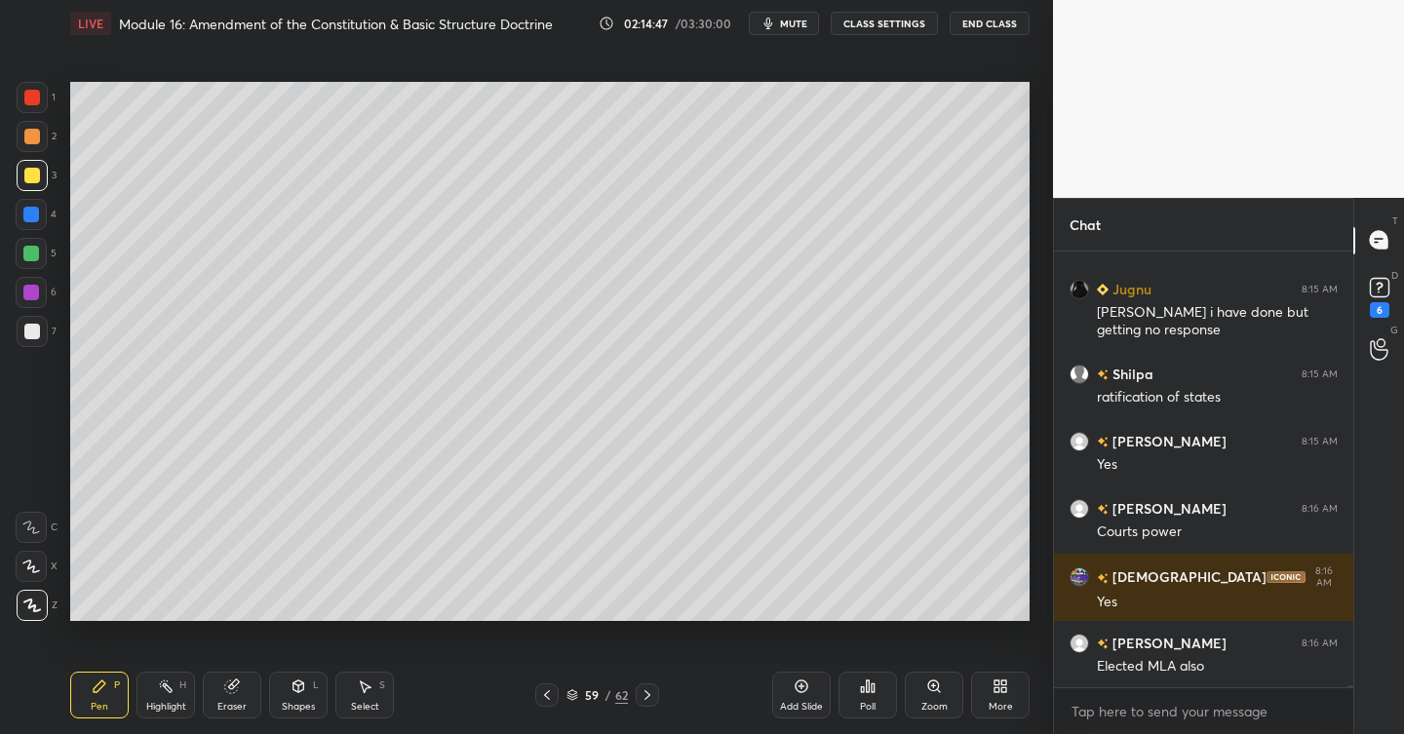
scroll to position [85144, 0]
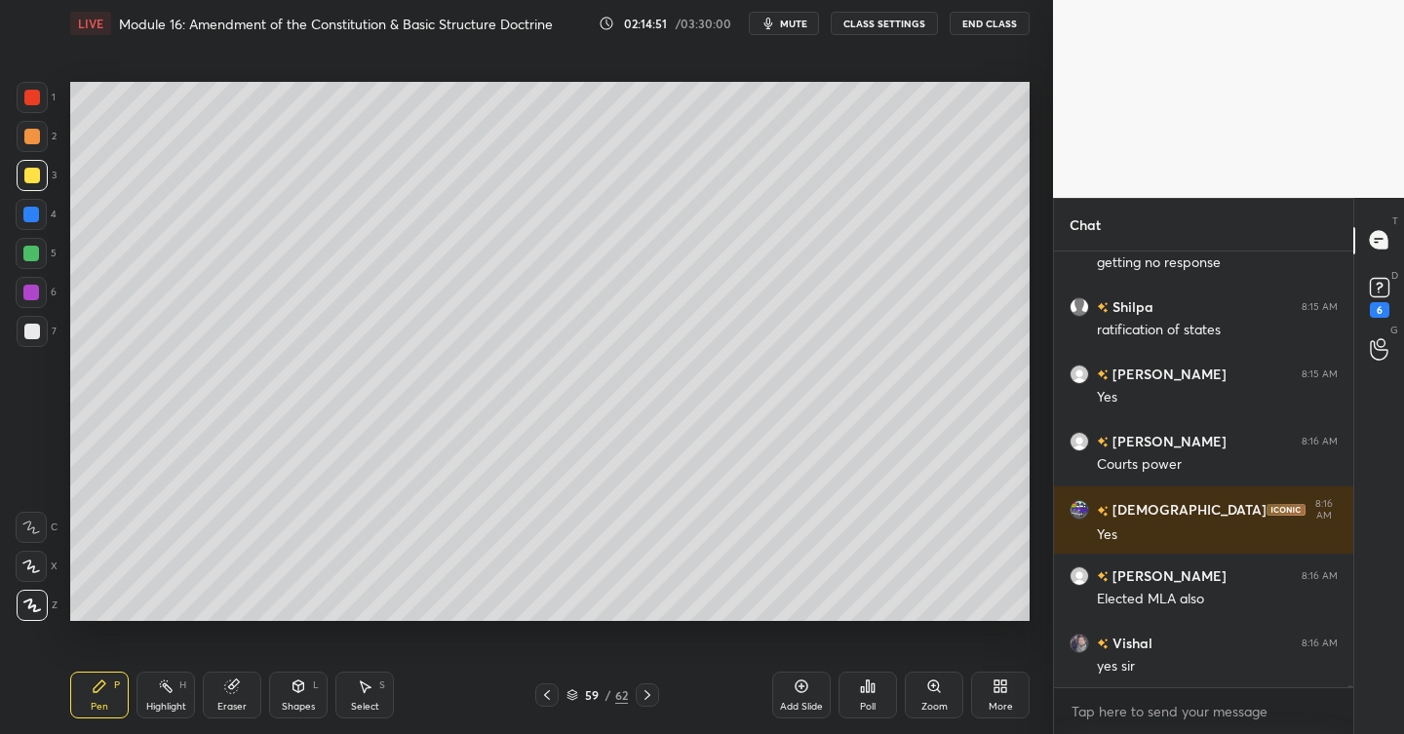
drag, startPoint x: 235, startPoint y: 692, endPoint x: 231, endPoint y: 627, distance: 65.5
click at [234, 689] on icon at bounding box center [232, 687] width 16 height 16
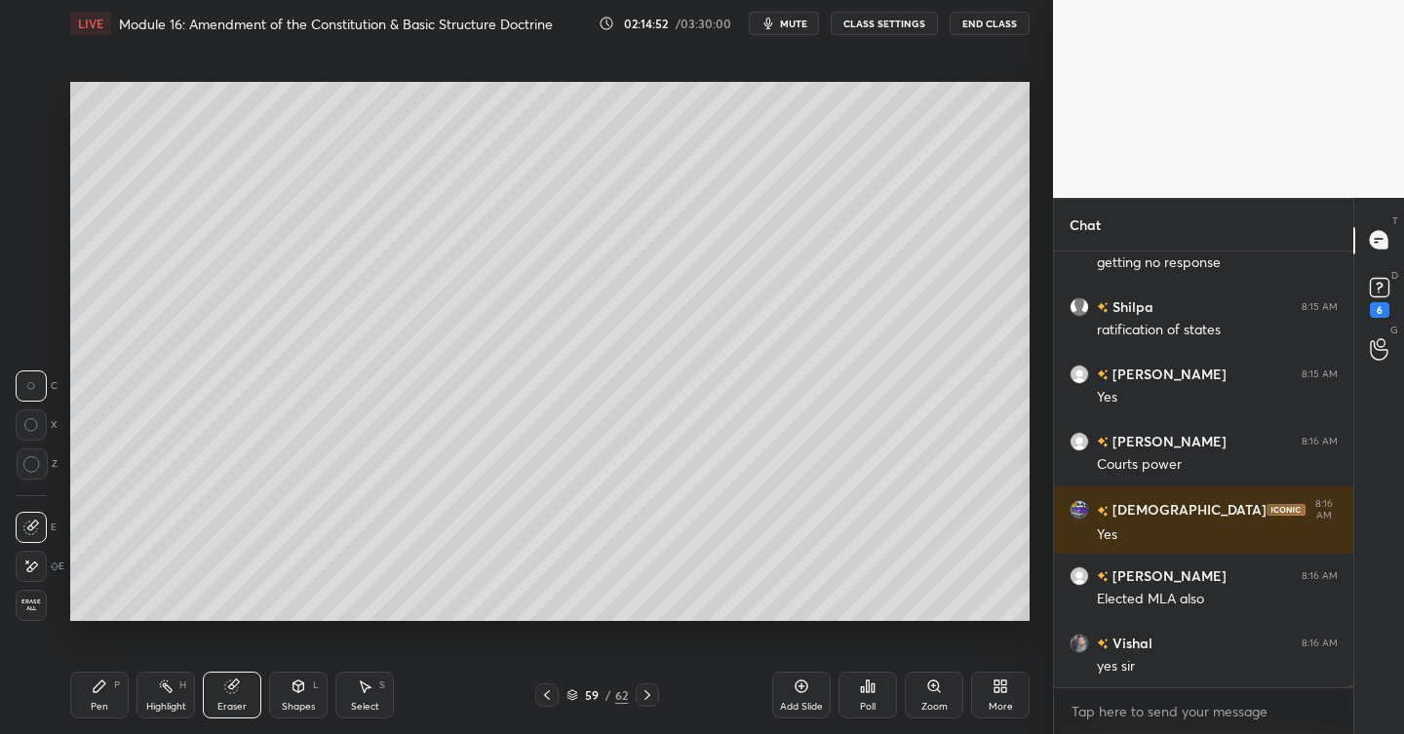
scroll to position [85211, 0]
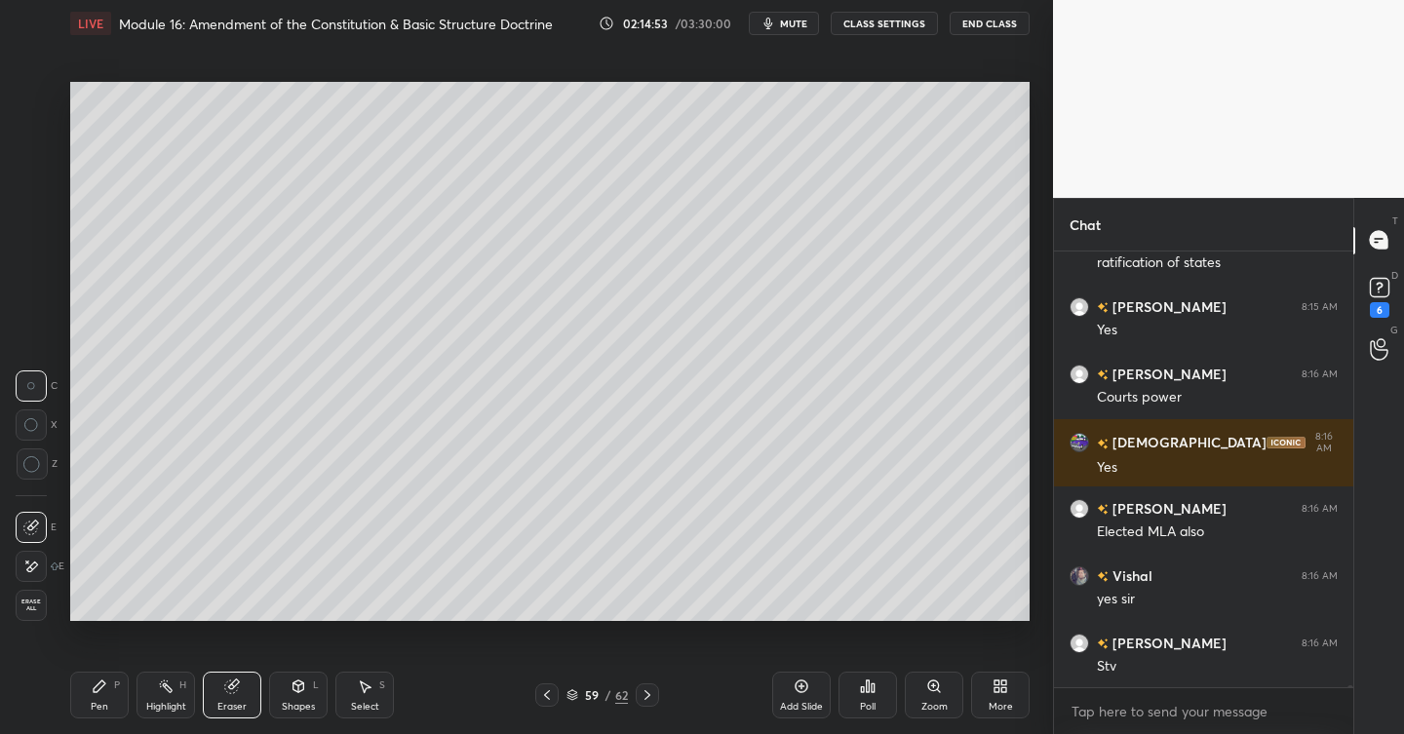
click at [97, 684] on icon at bounding box center [100, 687] width 12 height 12
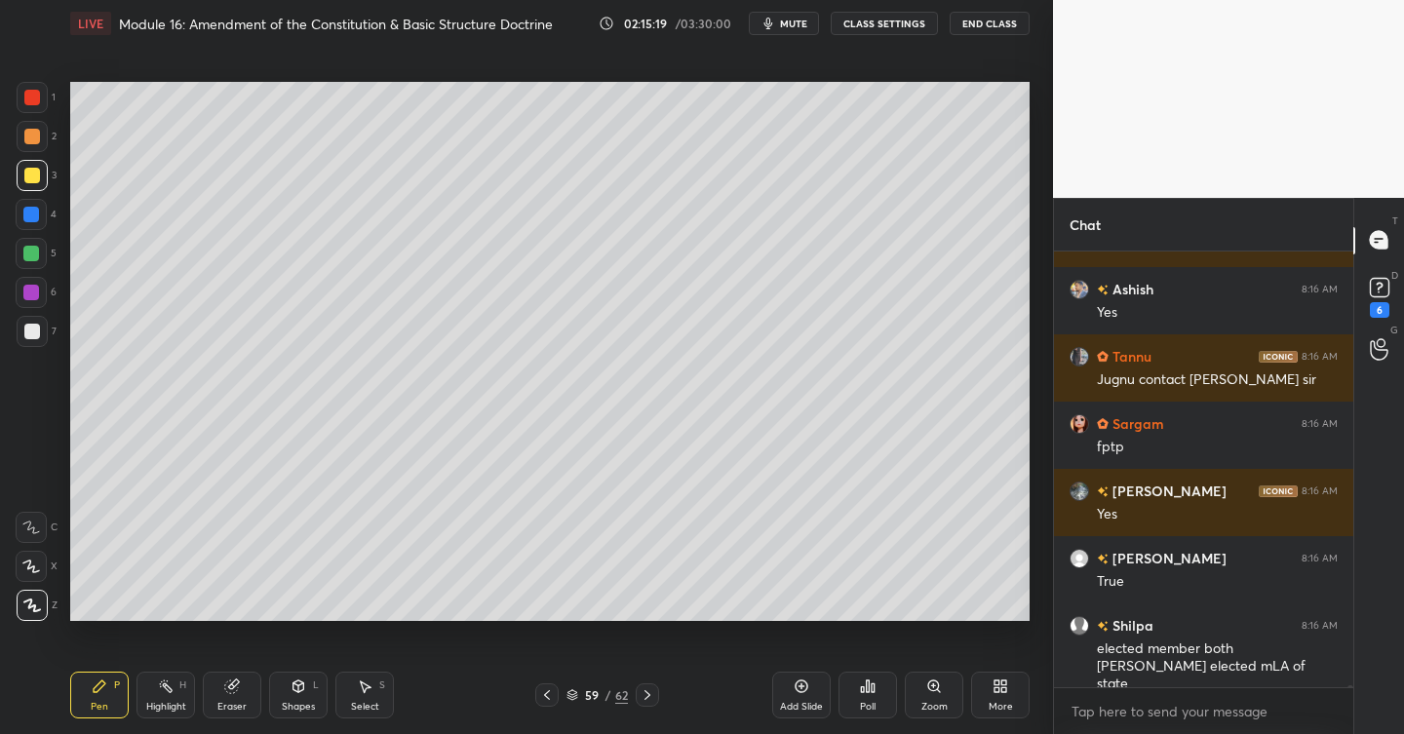
scroll to position [85834, 0]
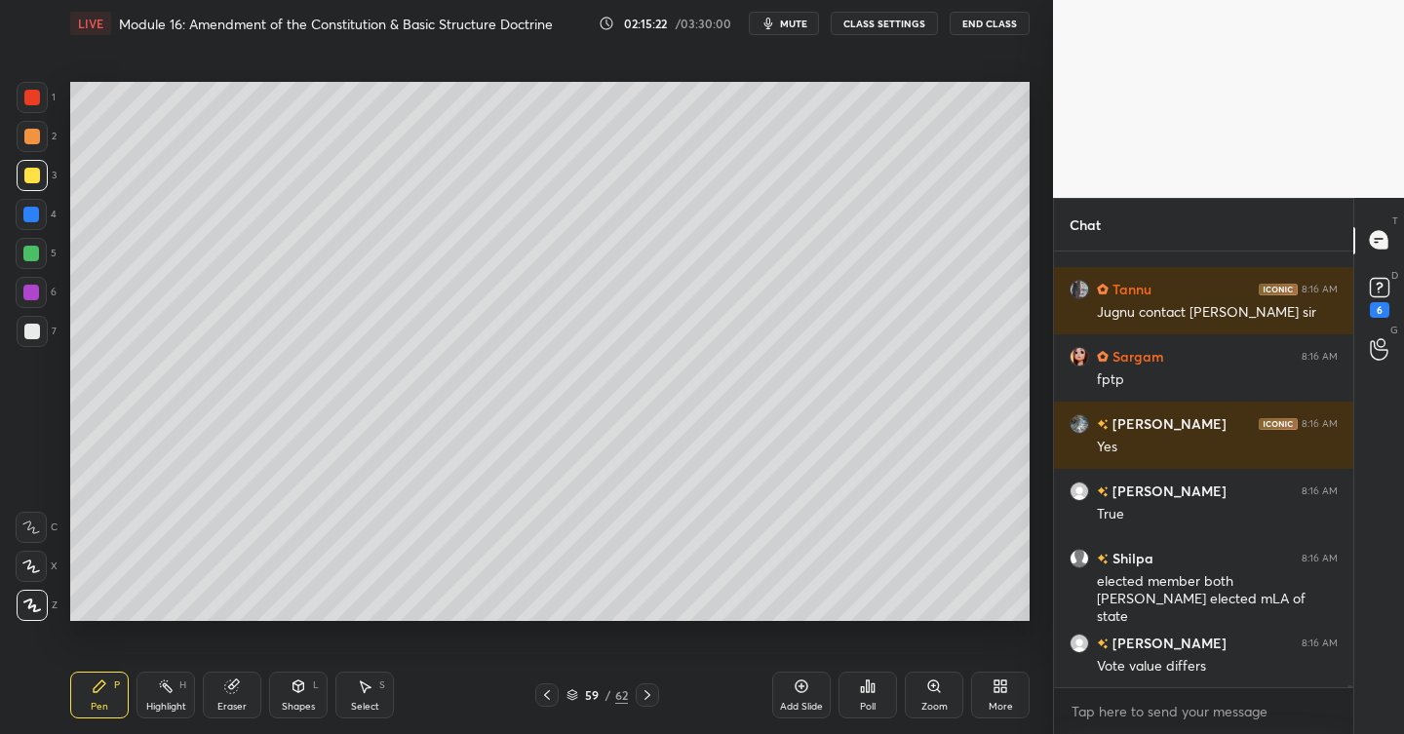
click at [35, 138] on div at bounding box center [32, 137] width 16 height 16
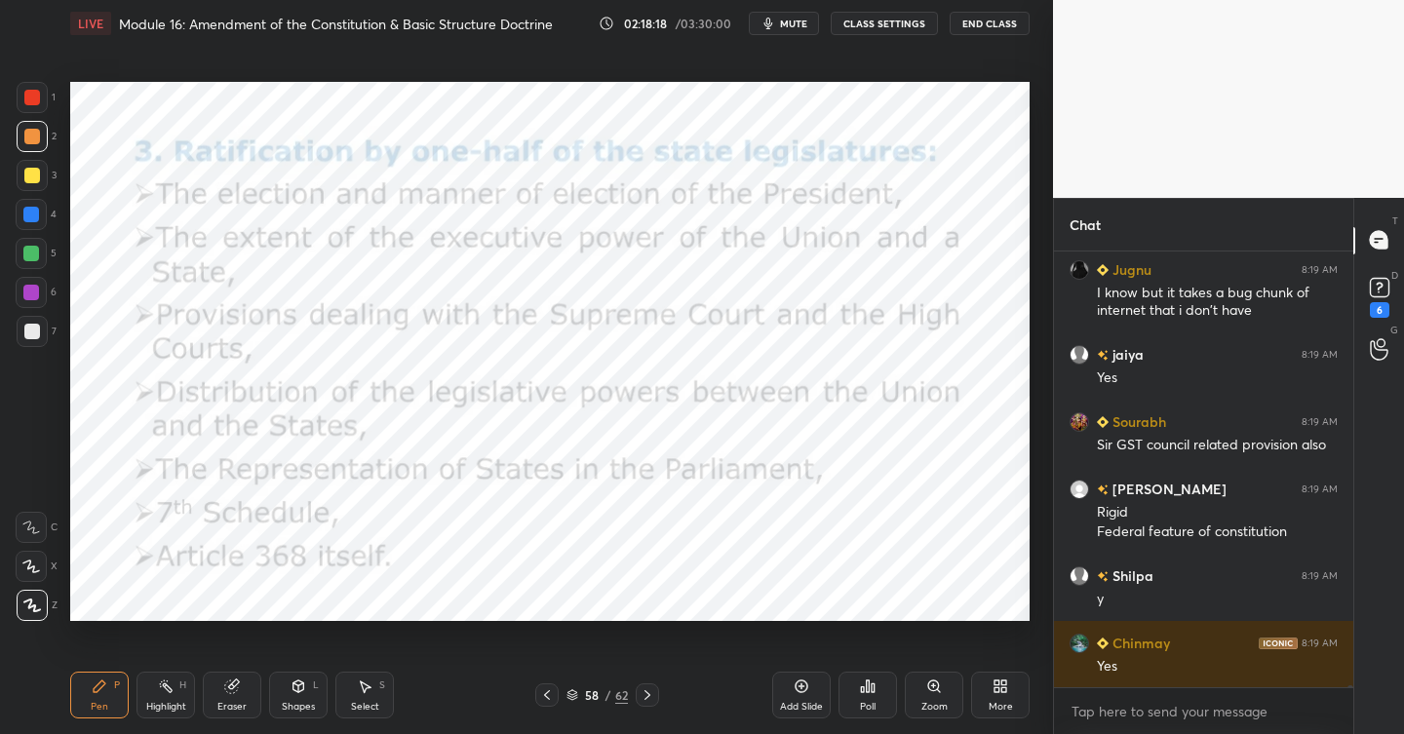
scroll to position [87075, 0]
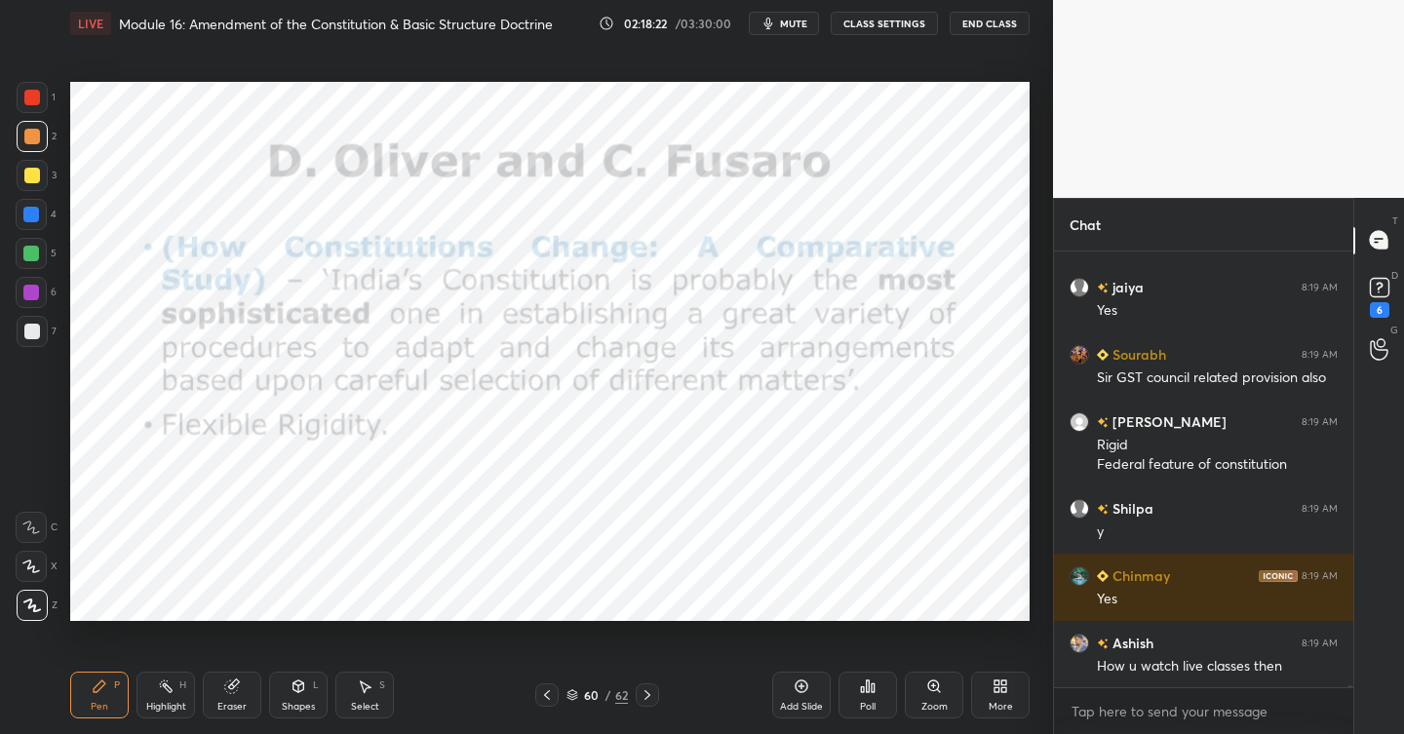
click at [33, 99] on div at bounding box center [32, 98] width 16 height 16
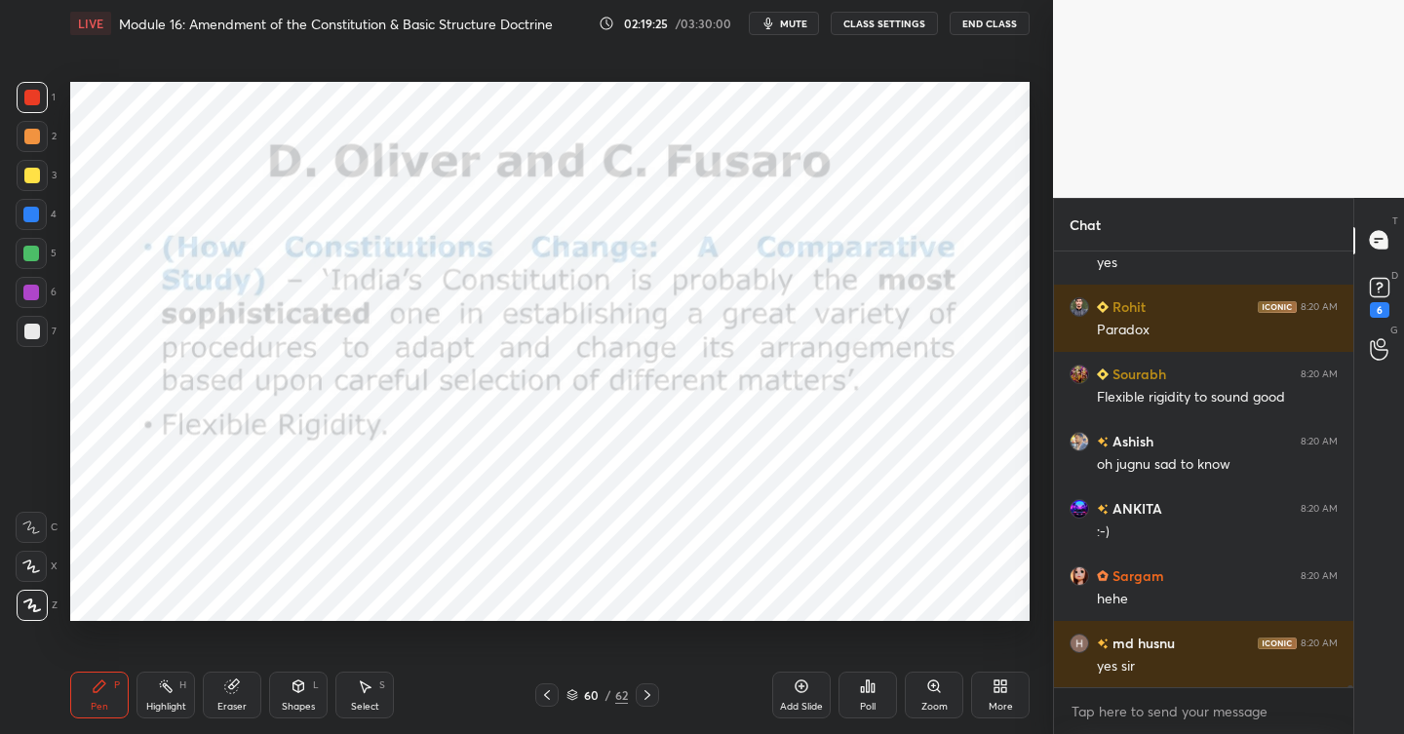
scroll to position [88034, 0]
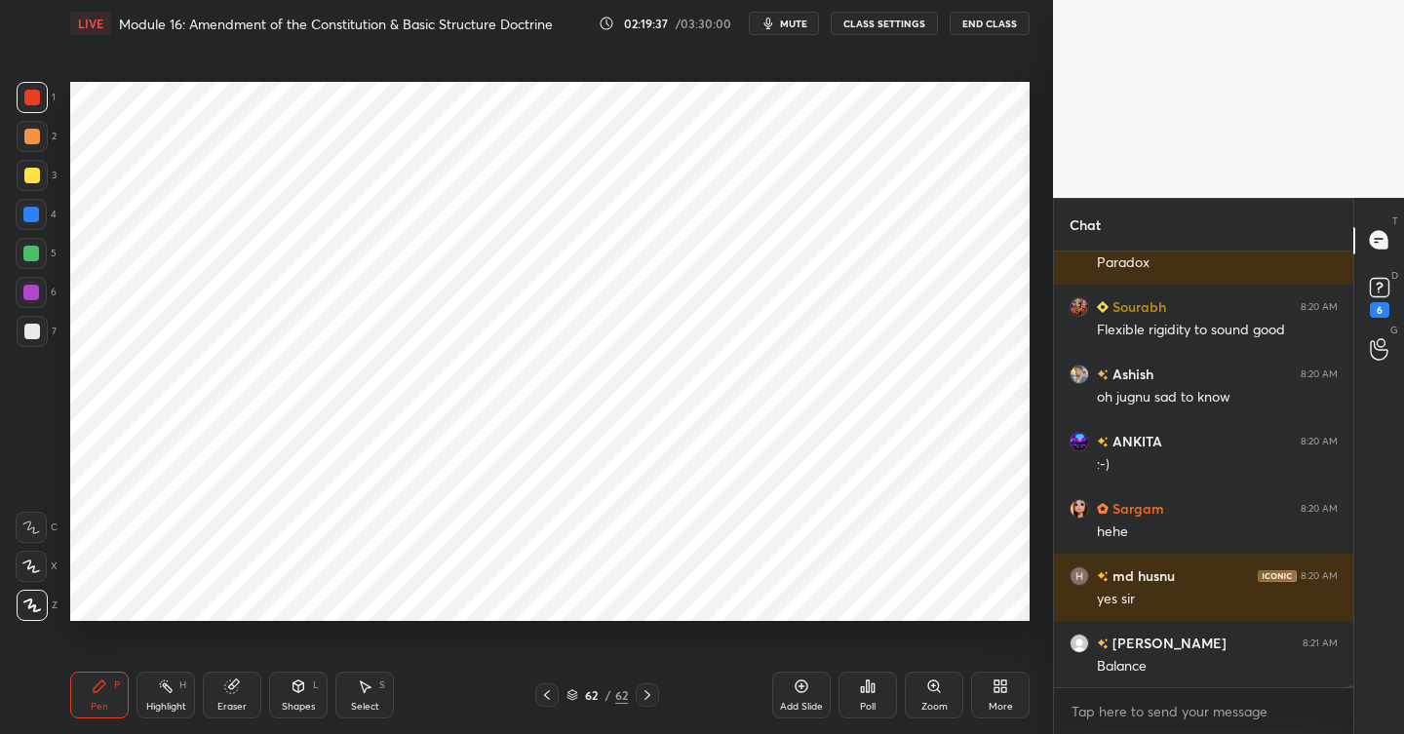
click at [803, 684] on icon at bounding box center [802, 687] width 16 height 16
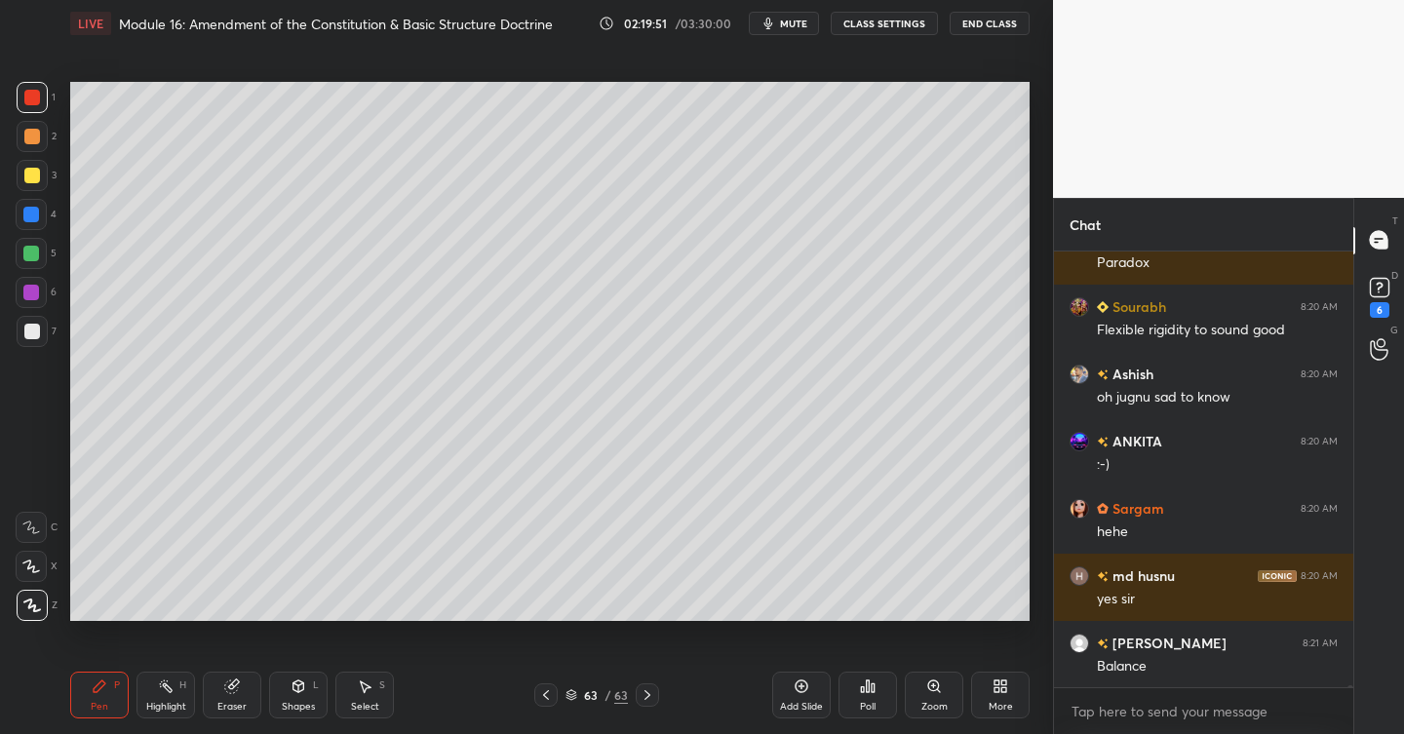
scroll to position [87514, 0]
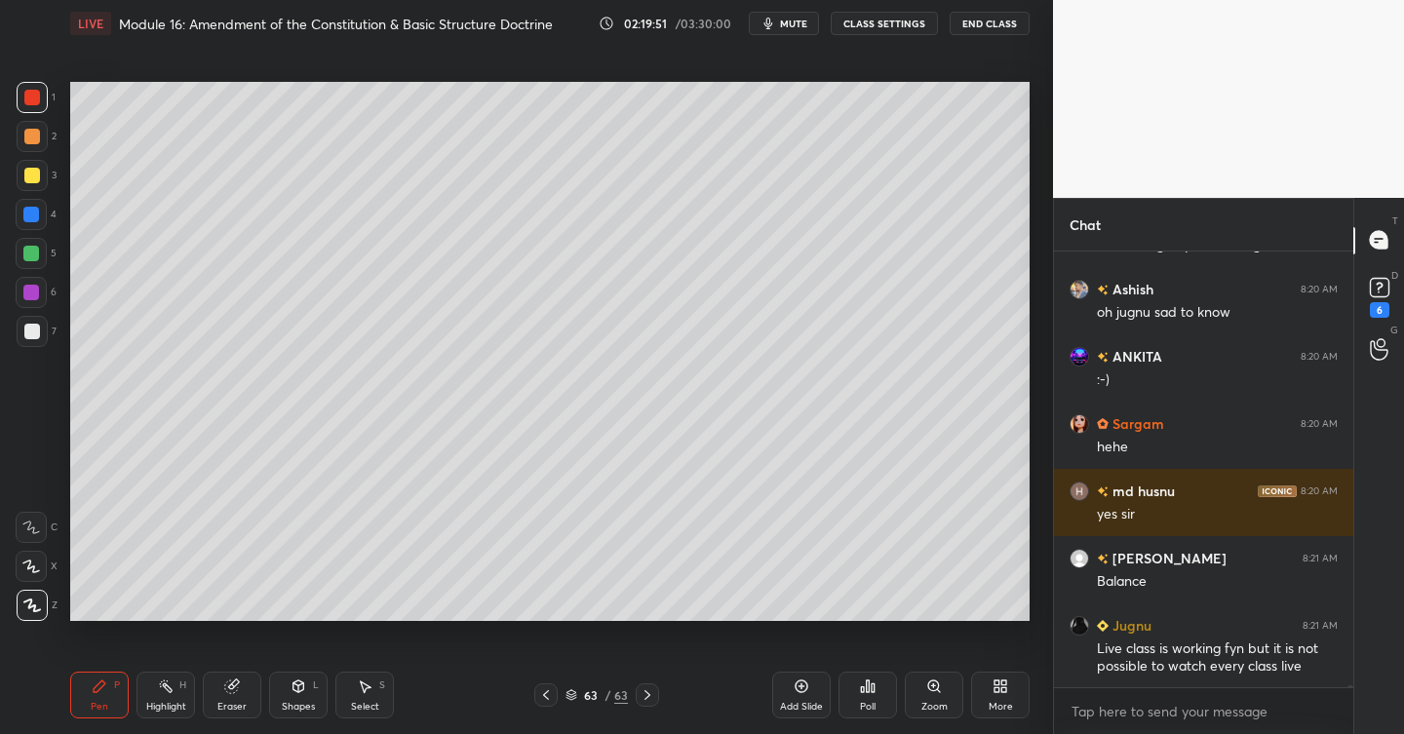
click at [36, 332] on div at bounding box center [32, 332] width 16 height 16
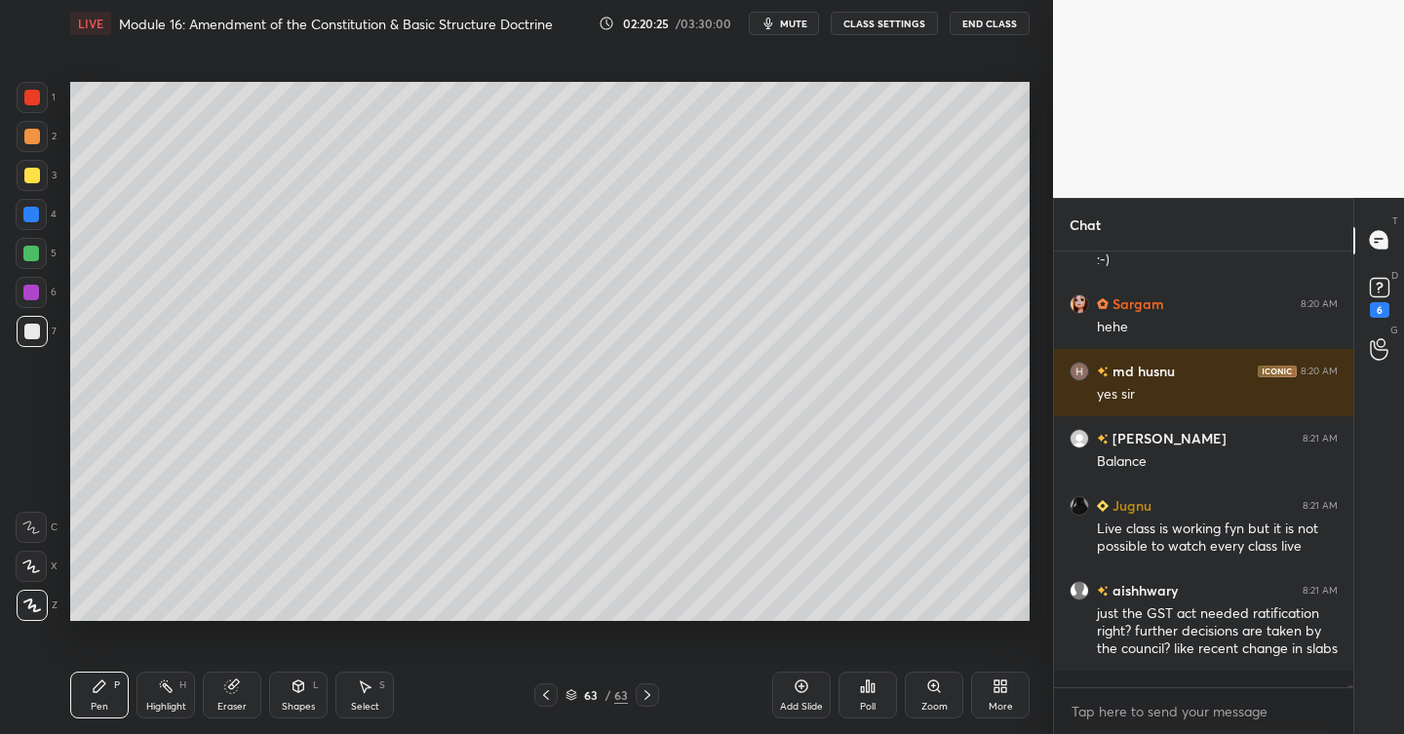
scroll to position [87701, 0]
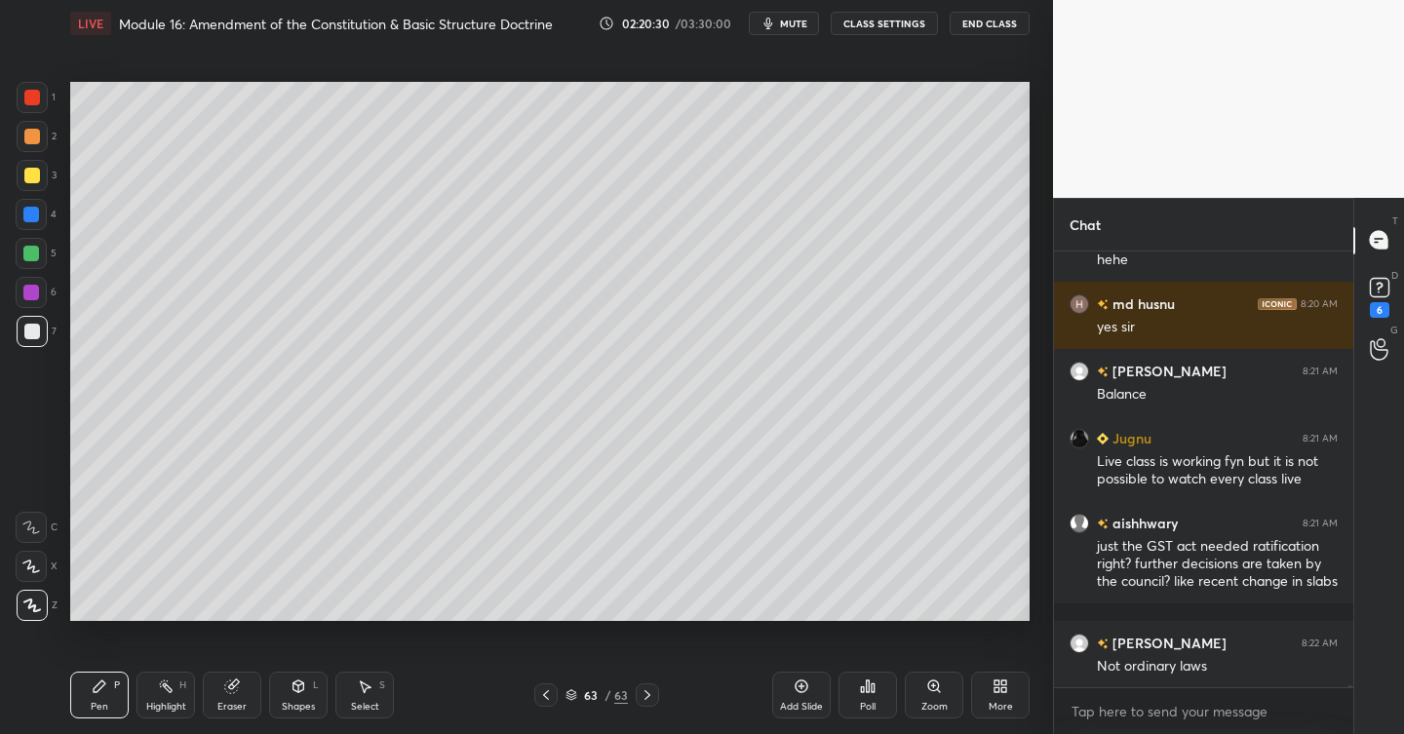
click at [30, 294] on div at bounding box center [31, 293] width 16 height 16
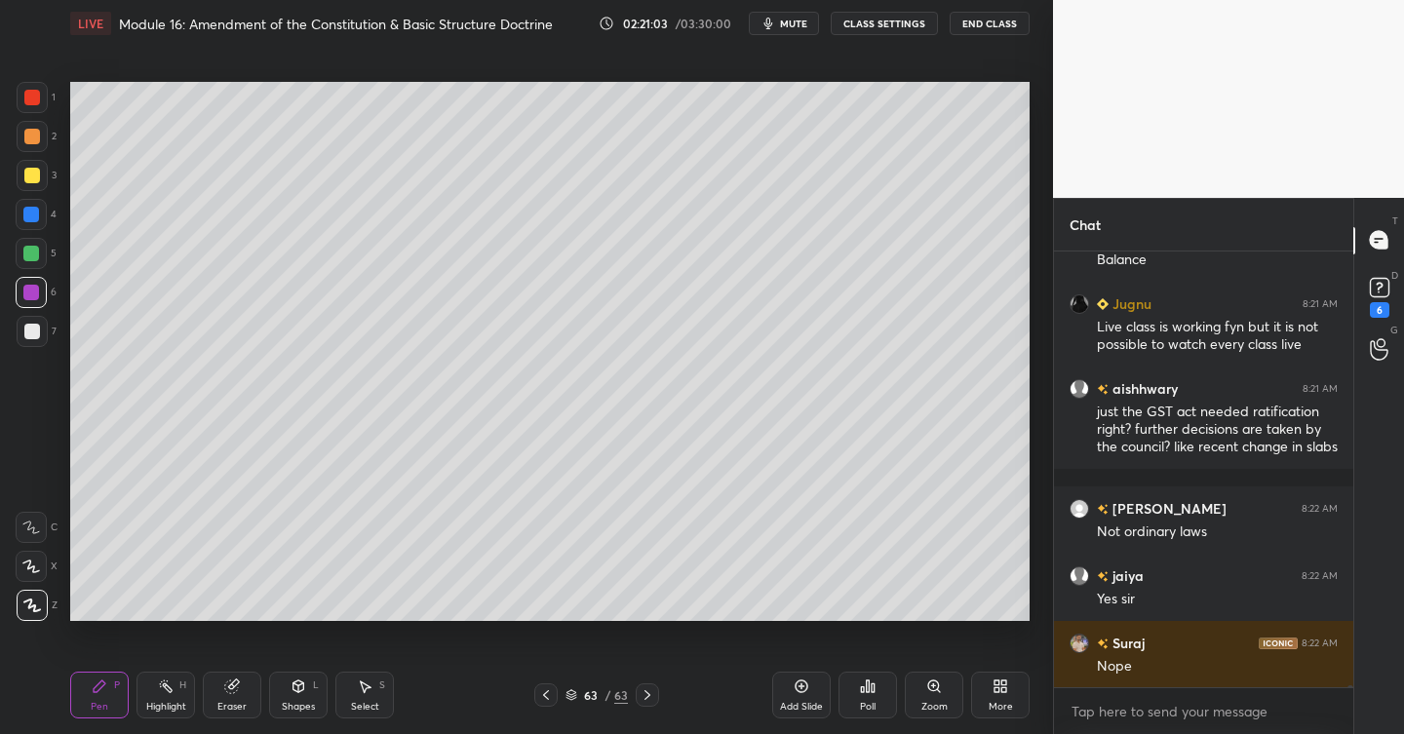
scroll to position [87903, 0]
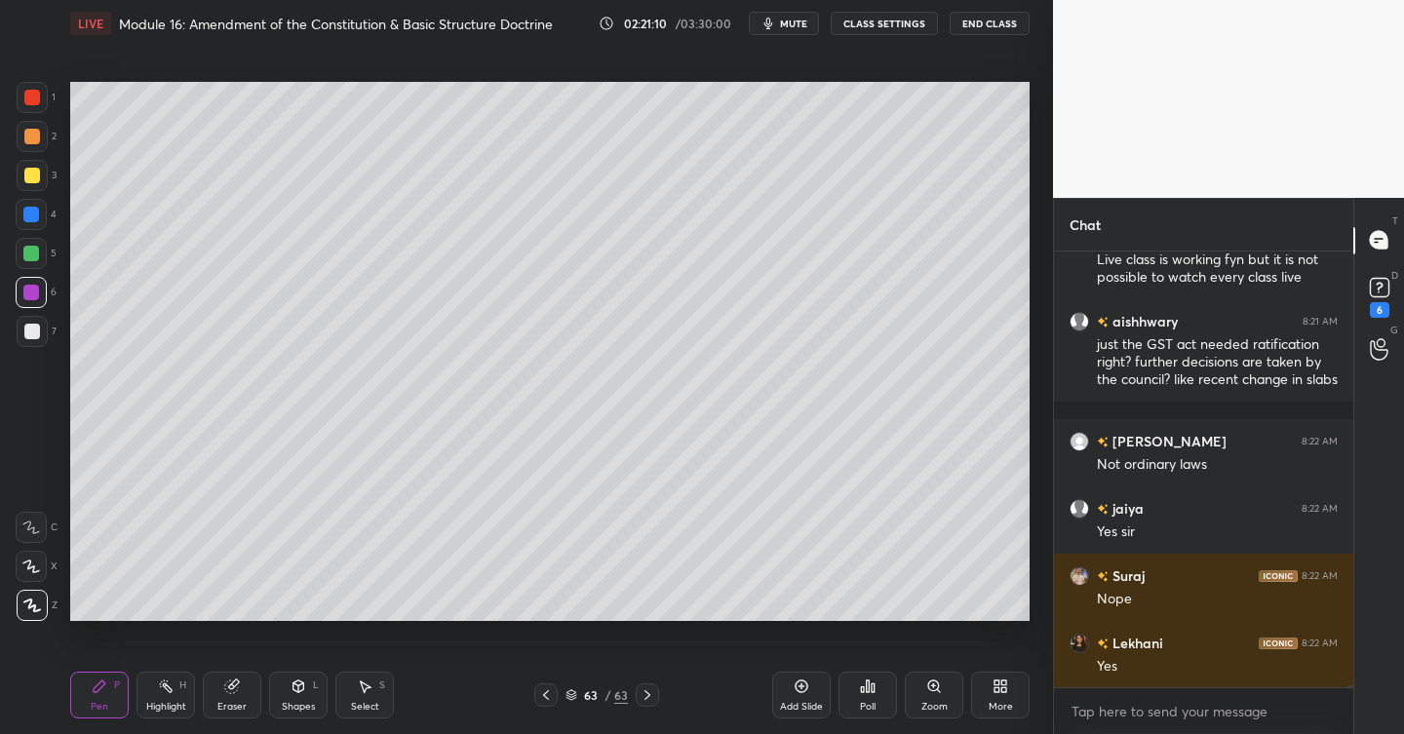
drag, startPoint x: 808, startPoint y: 691, endPoint x: 792, endPoint y: 689, distance: 16.8
click at [808, 691] on icon at bounding box center [802, 687] width 16 height 16
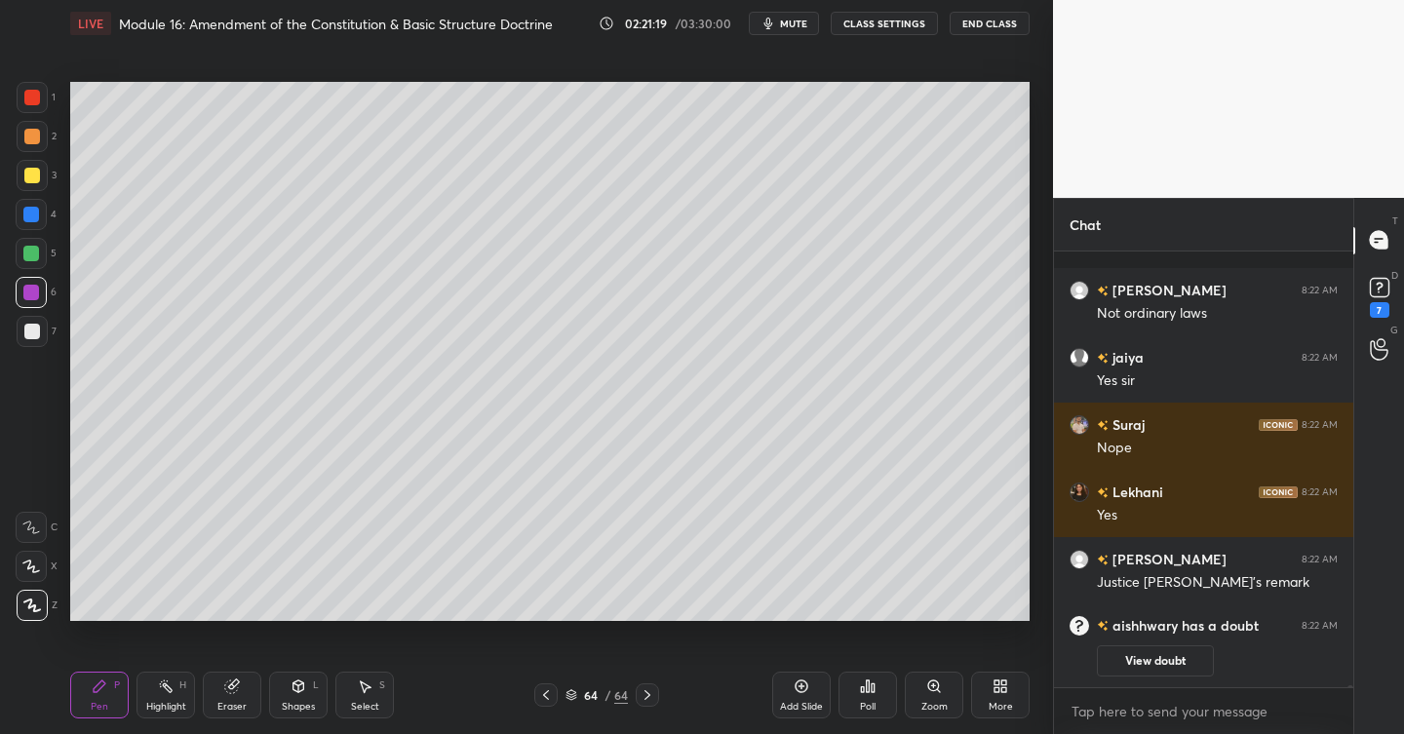
scroll to position [87899, 0]
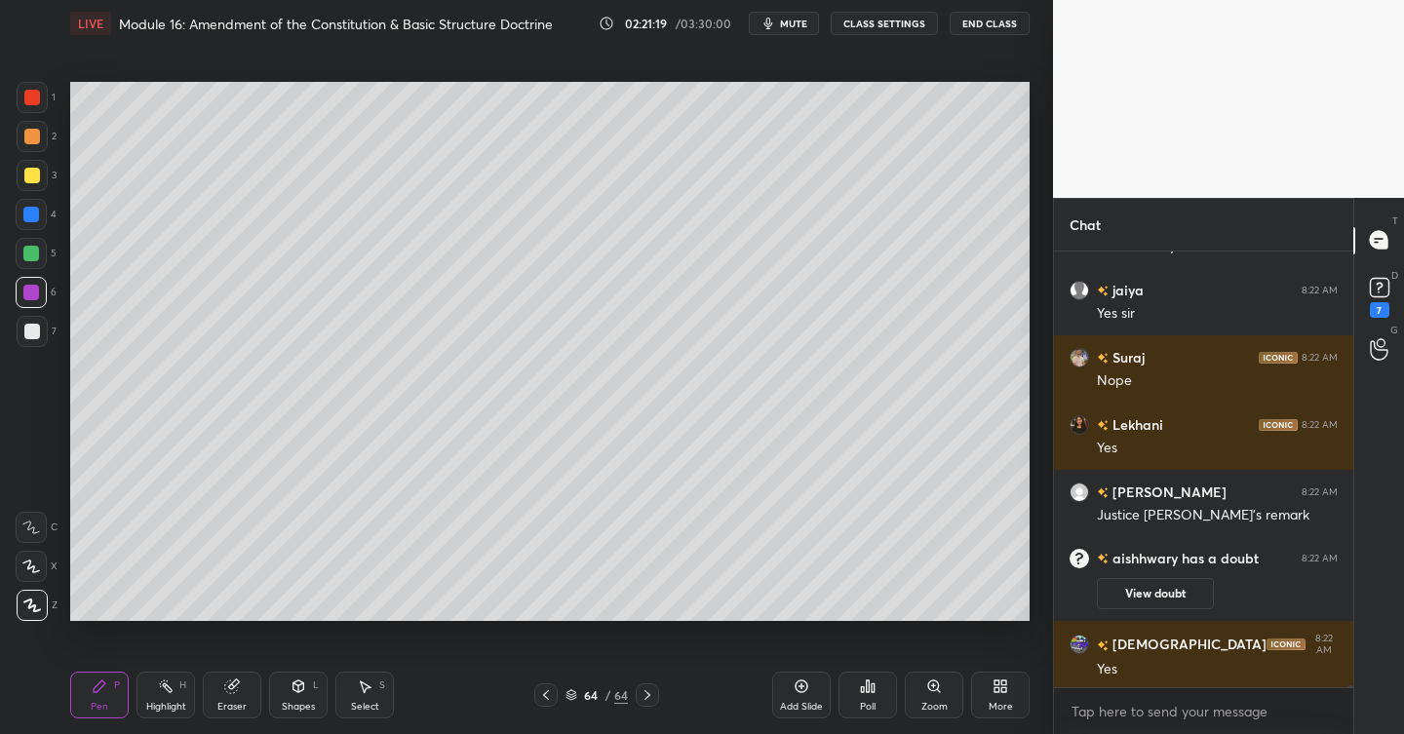
click at [34, 177] on div at bounding box center [32, 176] width 16 height 16
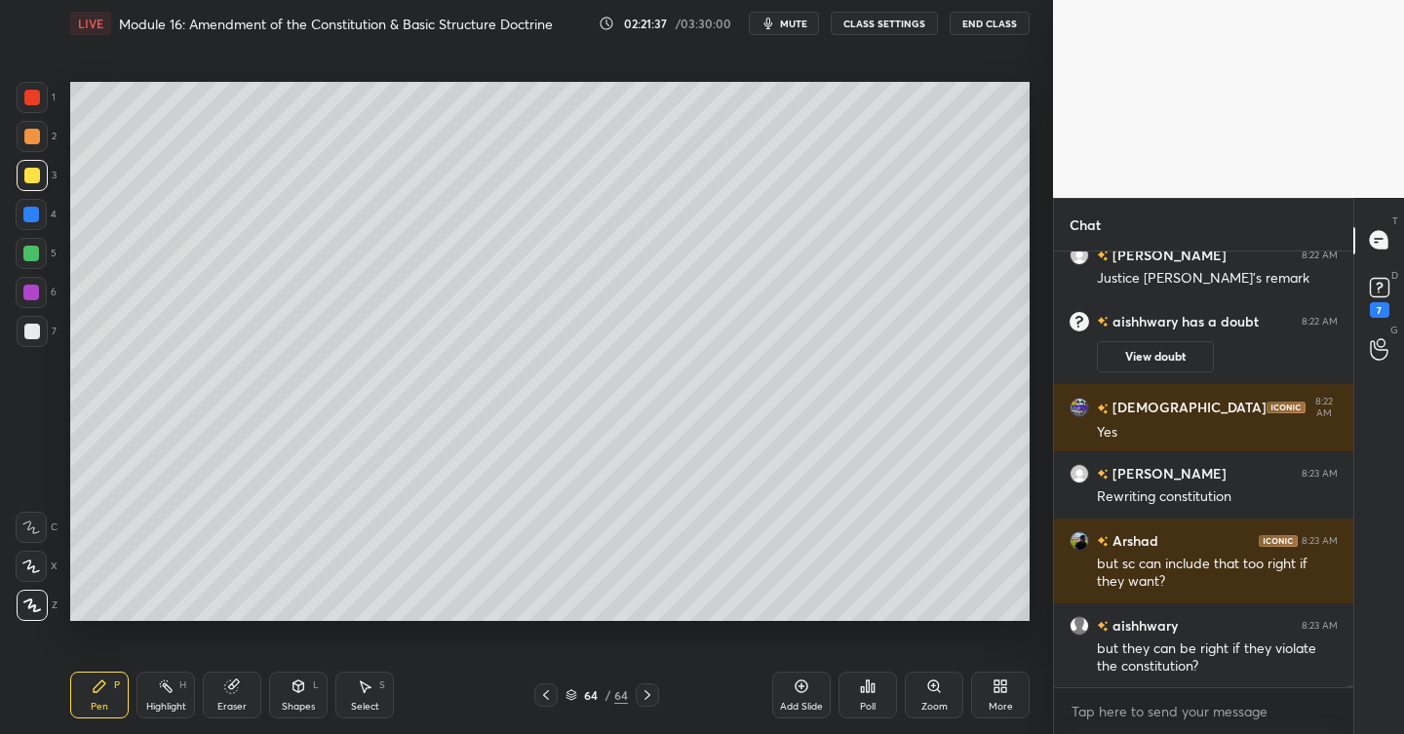
scroll to position [88221, 0]
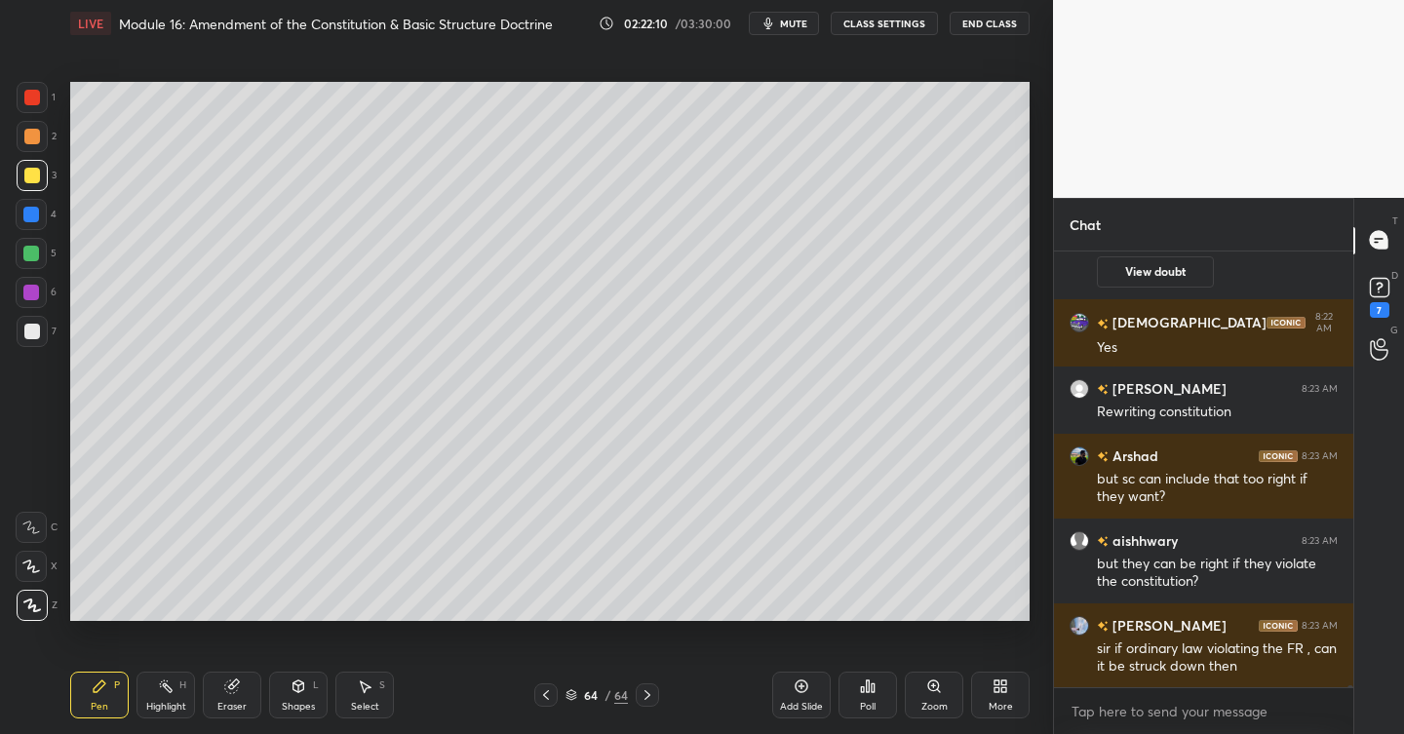
click at [802, 675] on div "Add Slide" at bounding box center [801, 695] width 59 height 47
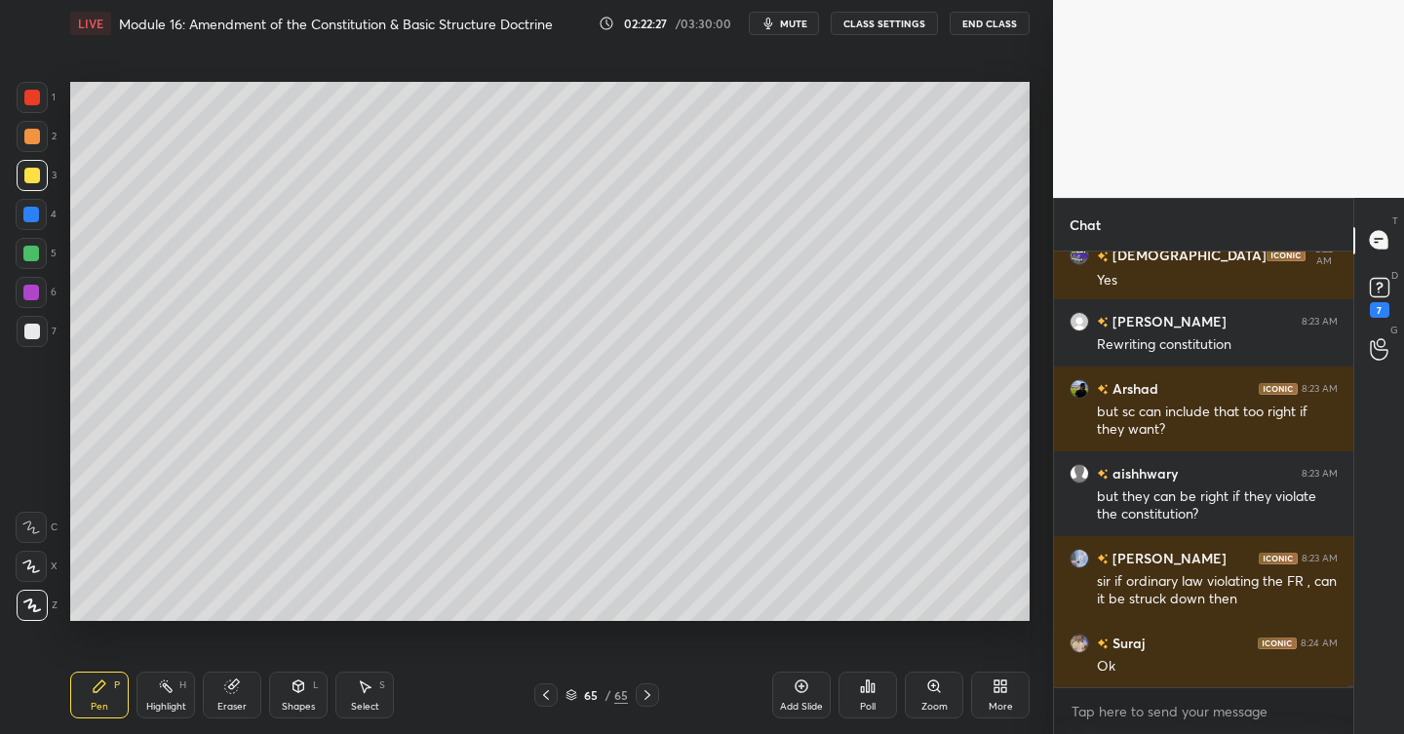
scroll to position [88355, 0]
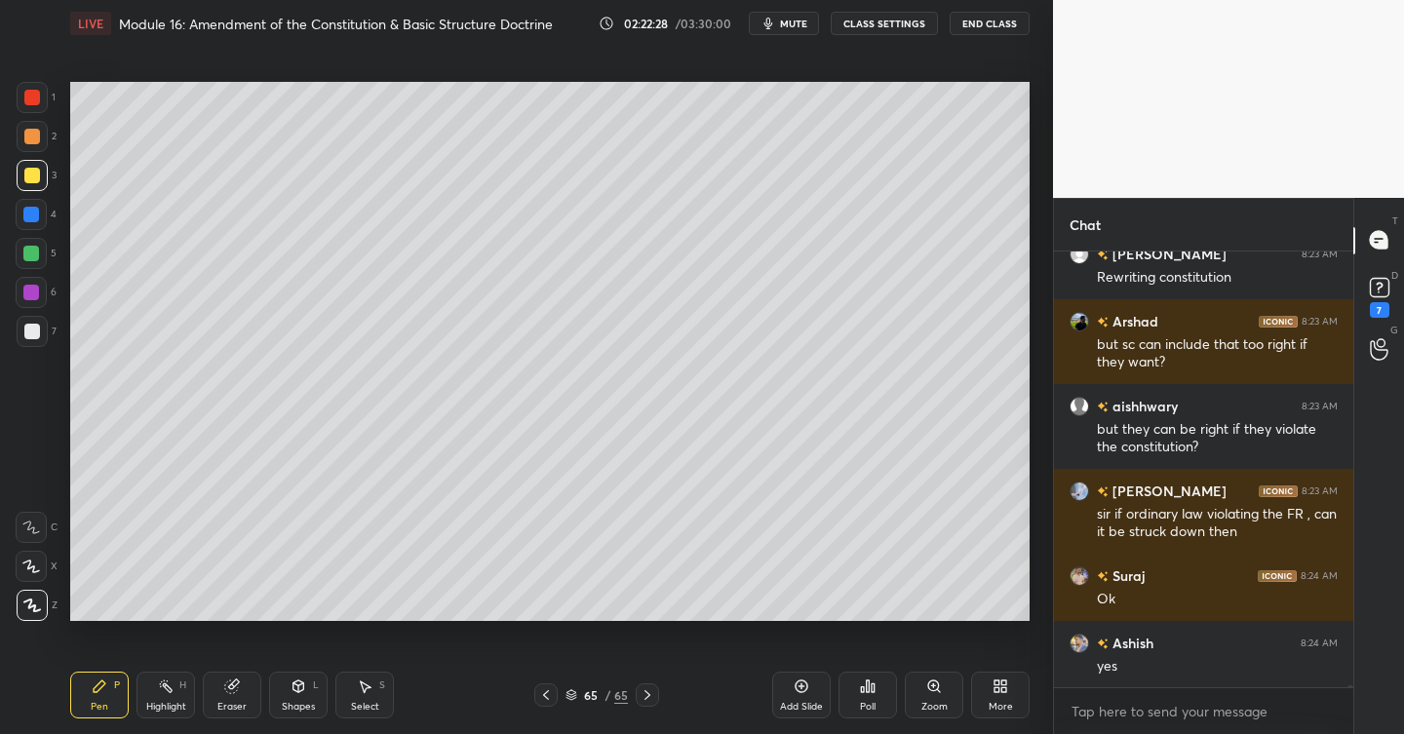
click at [795, 687] on icon at bounding box center [802, 687] width 16 height 16
click at [28, 328] on div at bounding box center [32, 332] width 16 height 16
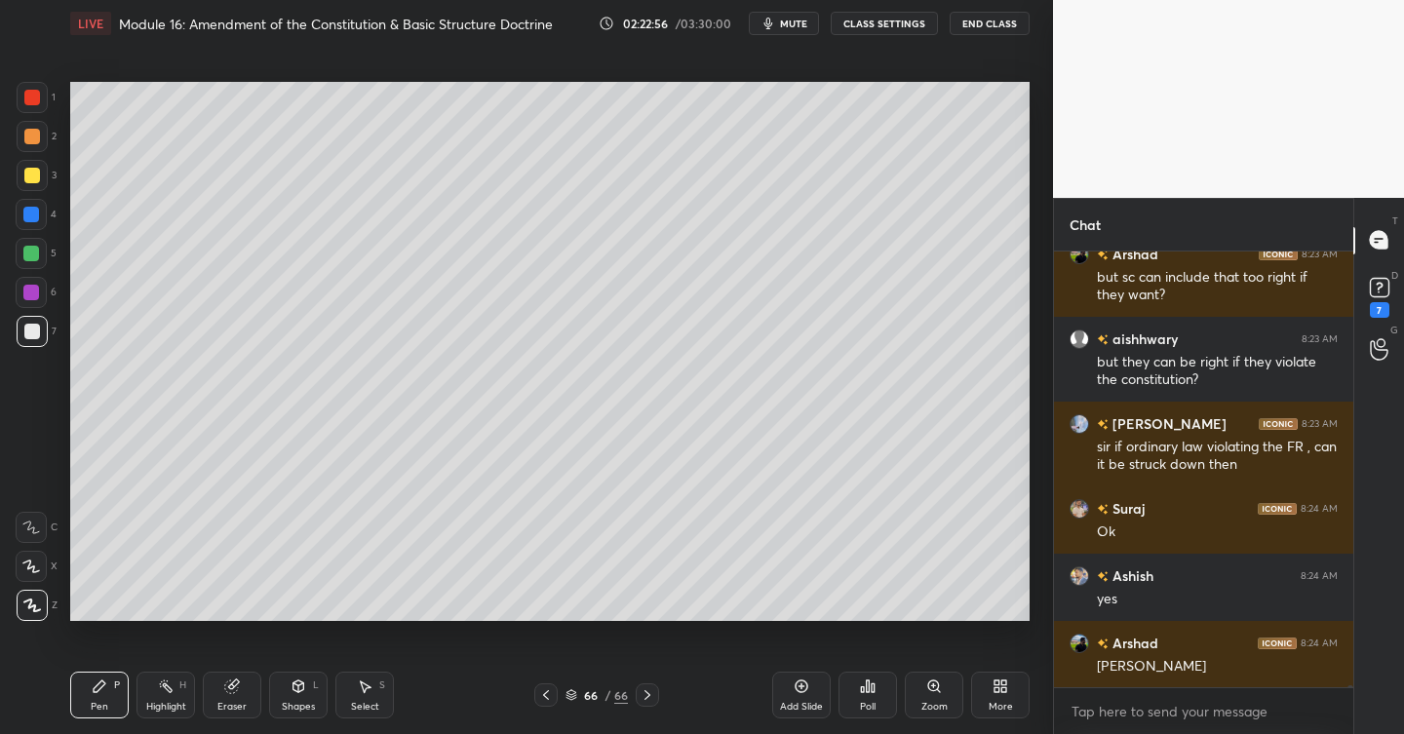
click at [47, 179] on div at bounding box center [32, 175] width 31 height 31
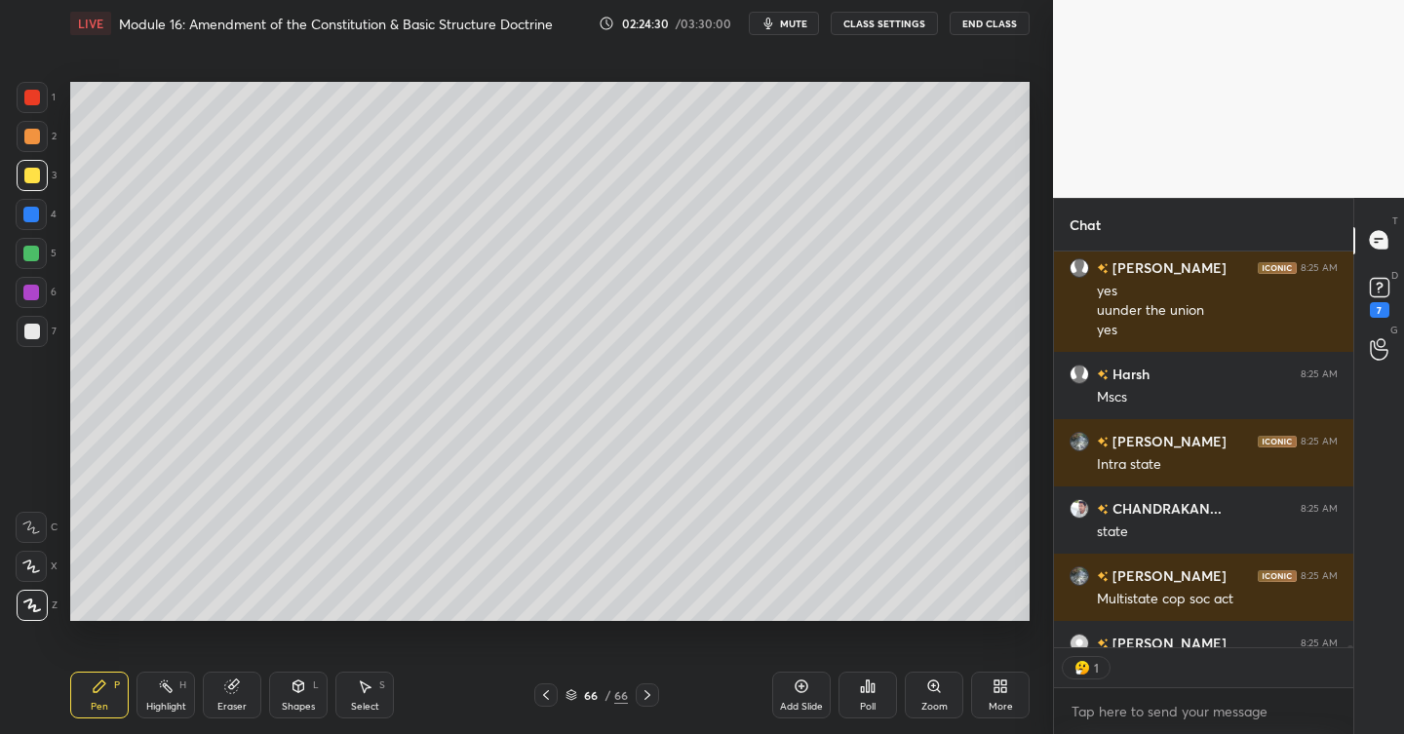
scroll to position [7, 7]
click at [804, 687] on icon at bounding box center [802, 687] width 16 height 16
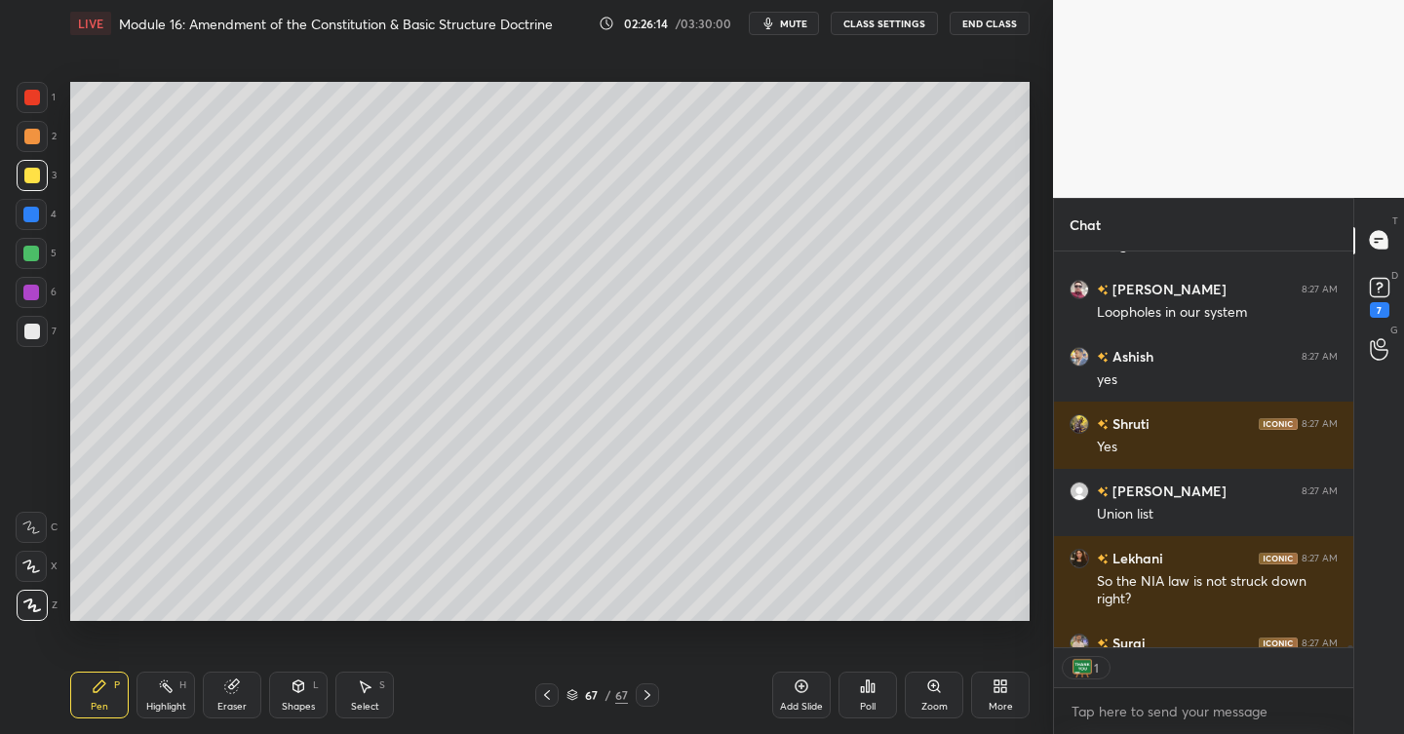
click at [797, 697] on div "Add Slide" at bounding box center [801, 695] width 59 height 47
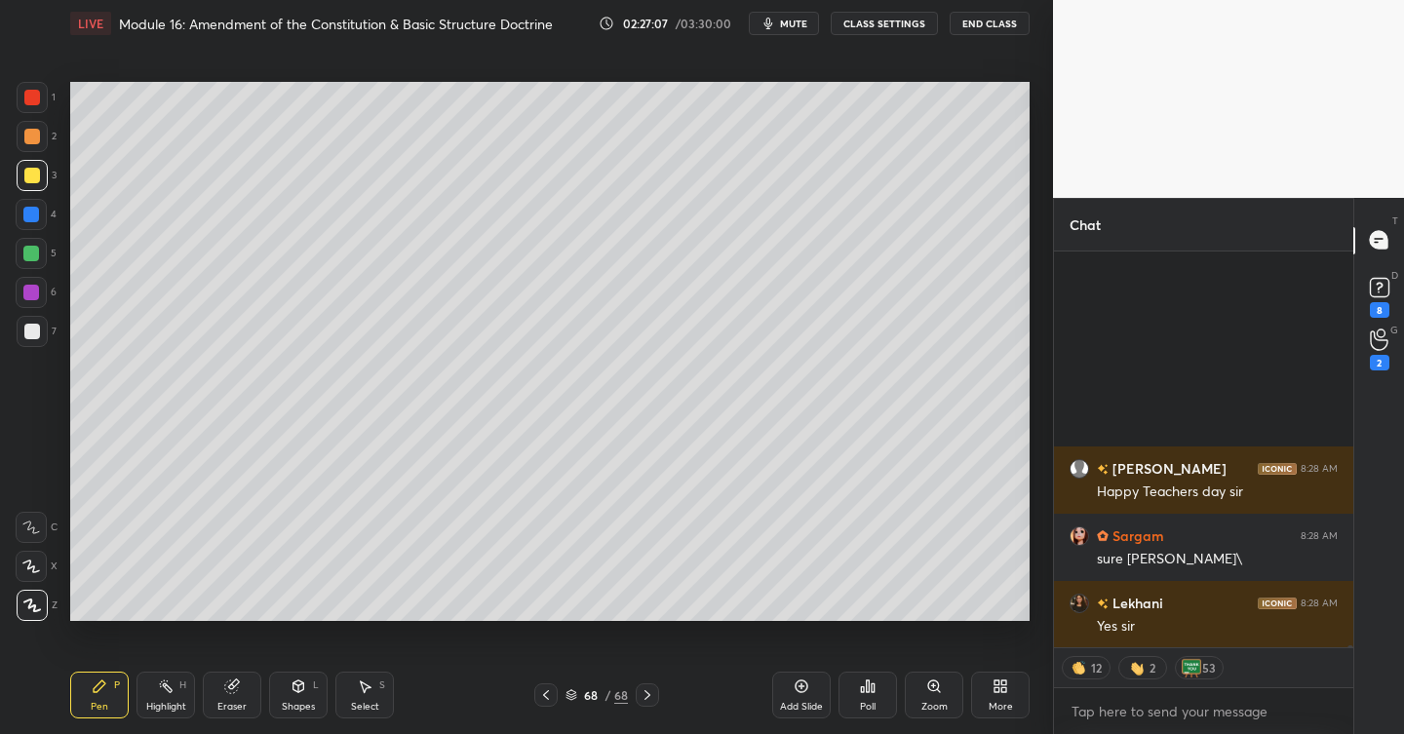
scroll to position [93322, 0]
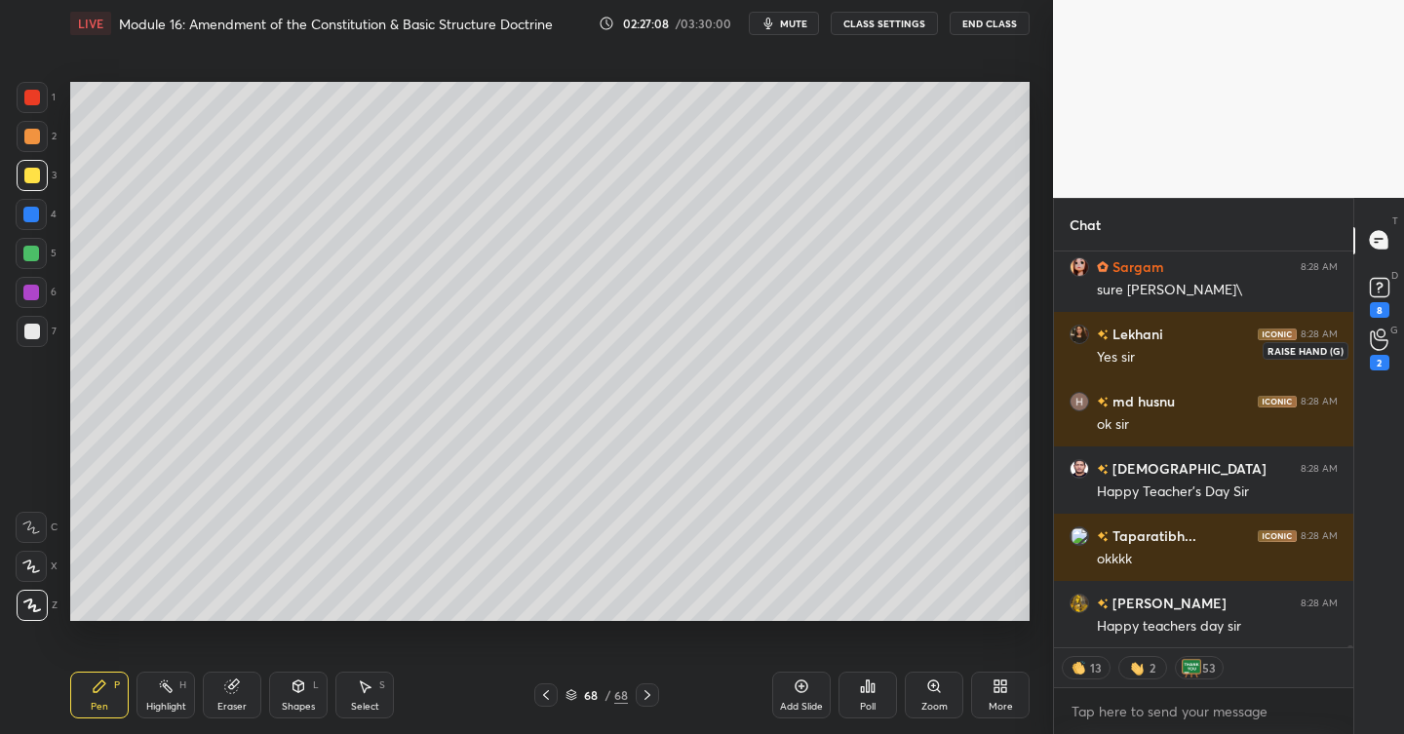
click at [1385, 356] on div "2" at bounding box center [1380, 363] width 20 height 16
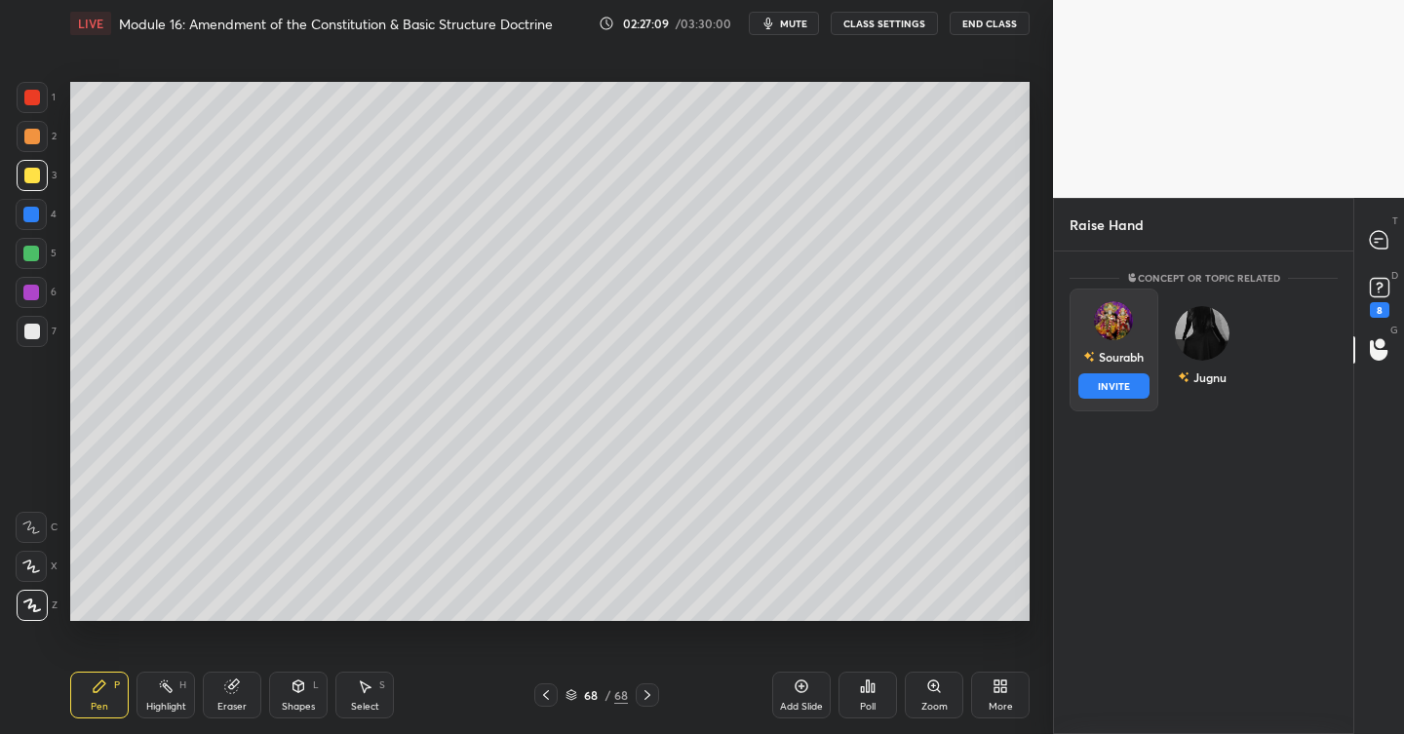
click at [1131, 299] on div "[DEMOGRAPHIC_DATA] INVITE" at bounding box center [1114, 350] width 89 height 123
click at [1227, 330] on div "Jugnu" at bounding box center [1203, 350] width 89 height 123
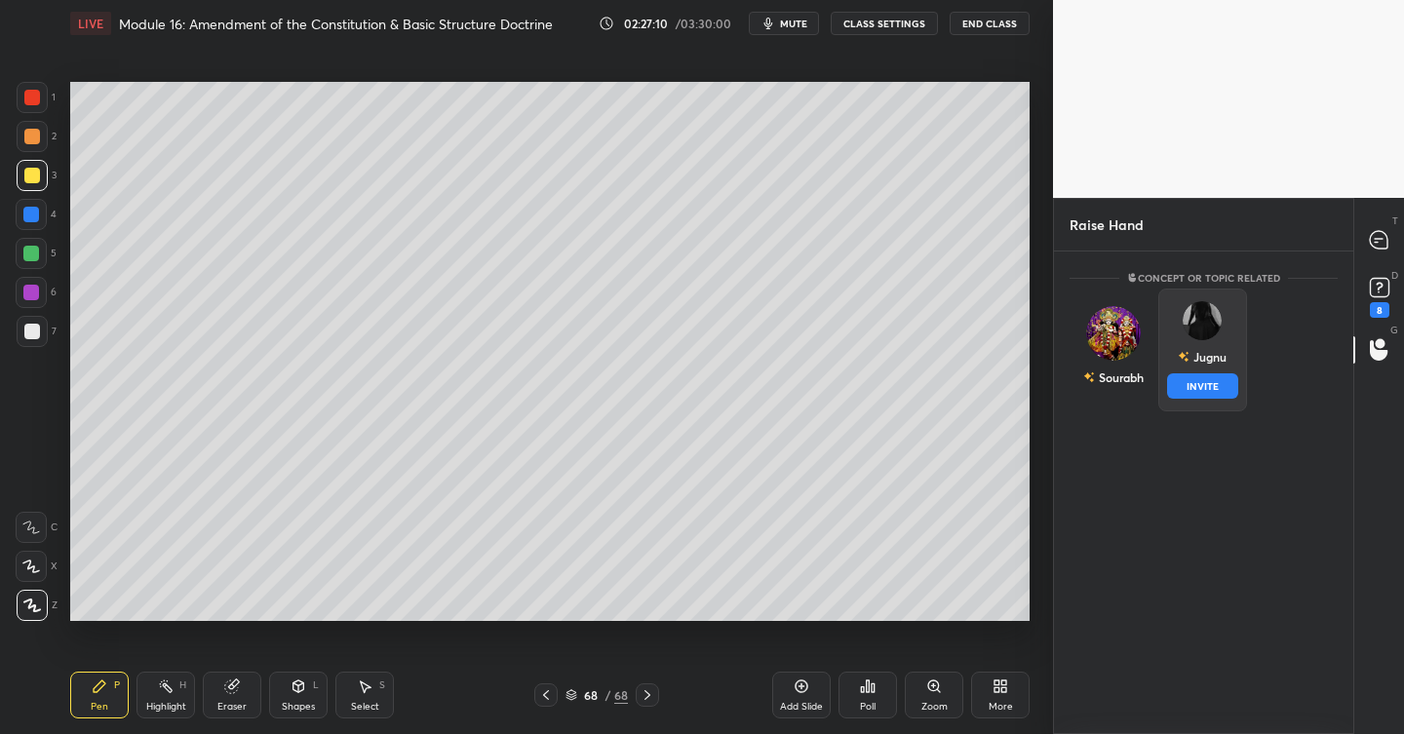
click at [1201, 385] on button "INVITE" at bounding box center [1202, 386] width 71 height 25
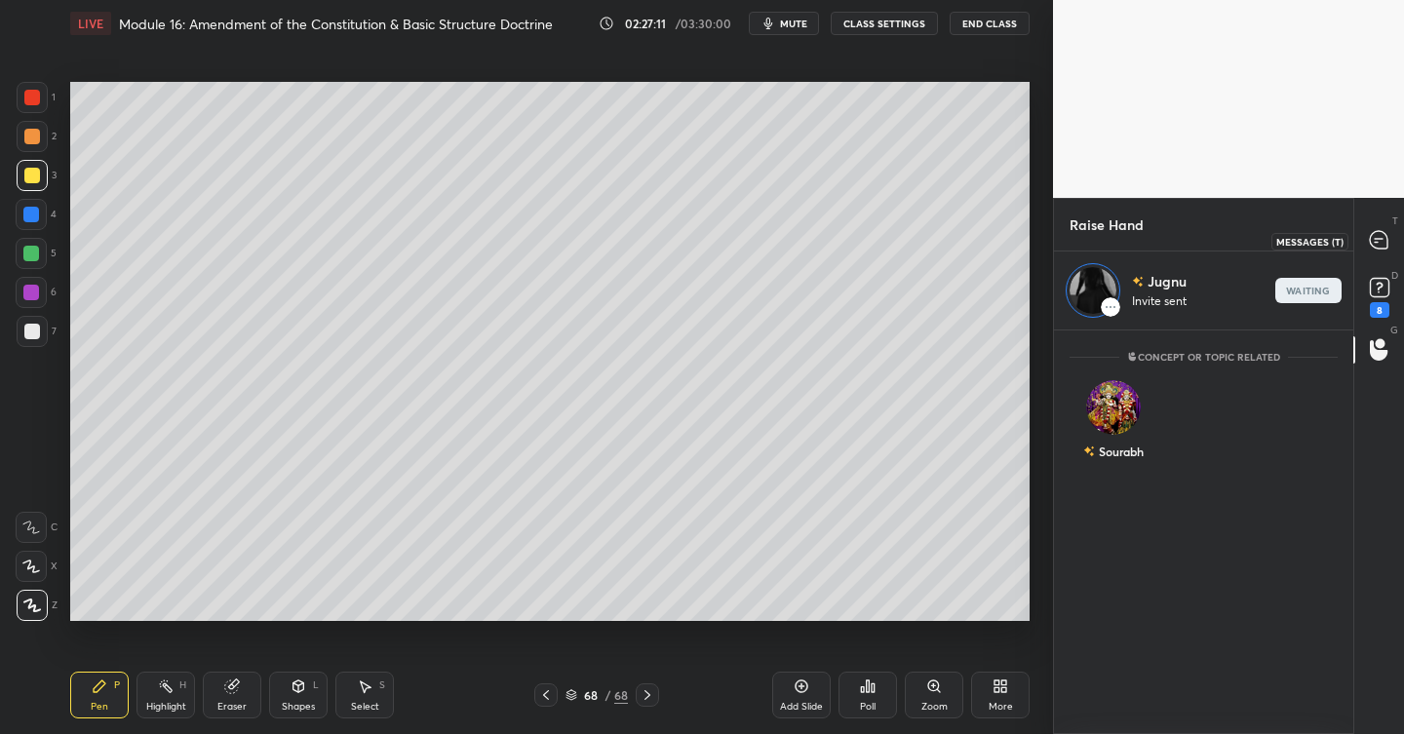
click at [1384, 242] on icon at bounding box center [1379, 240] width 18 height 18
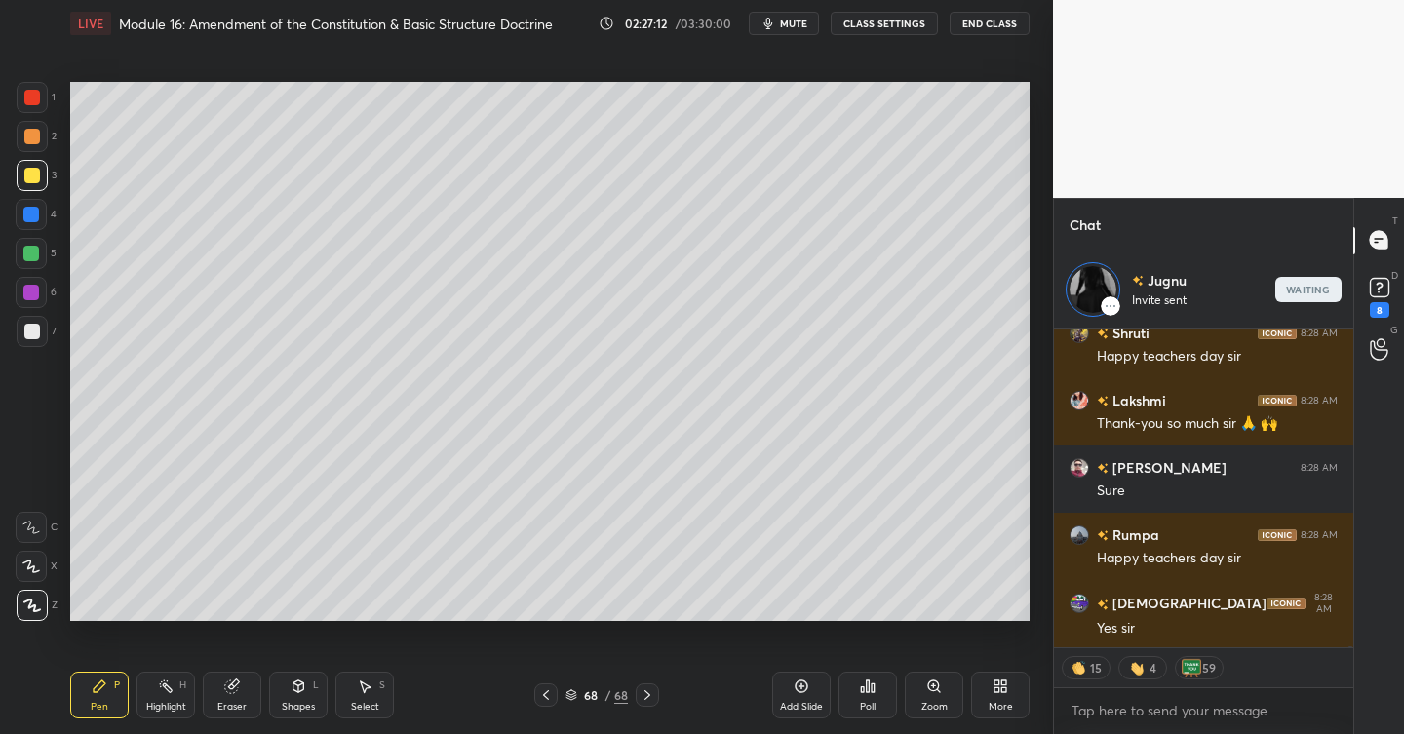
scroll to position [311, 294]
click at [1376, 294] on rect at bounding box center [1379, 287] width 19 height 19
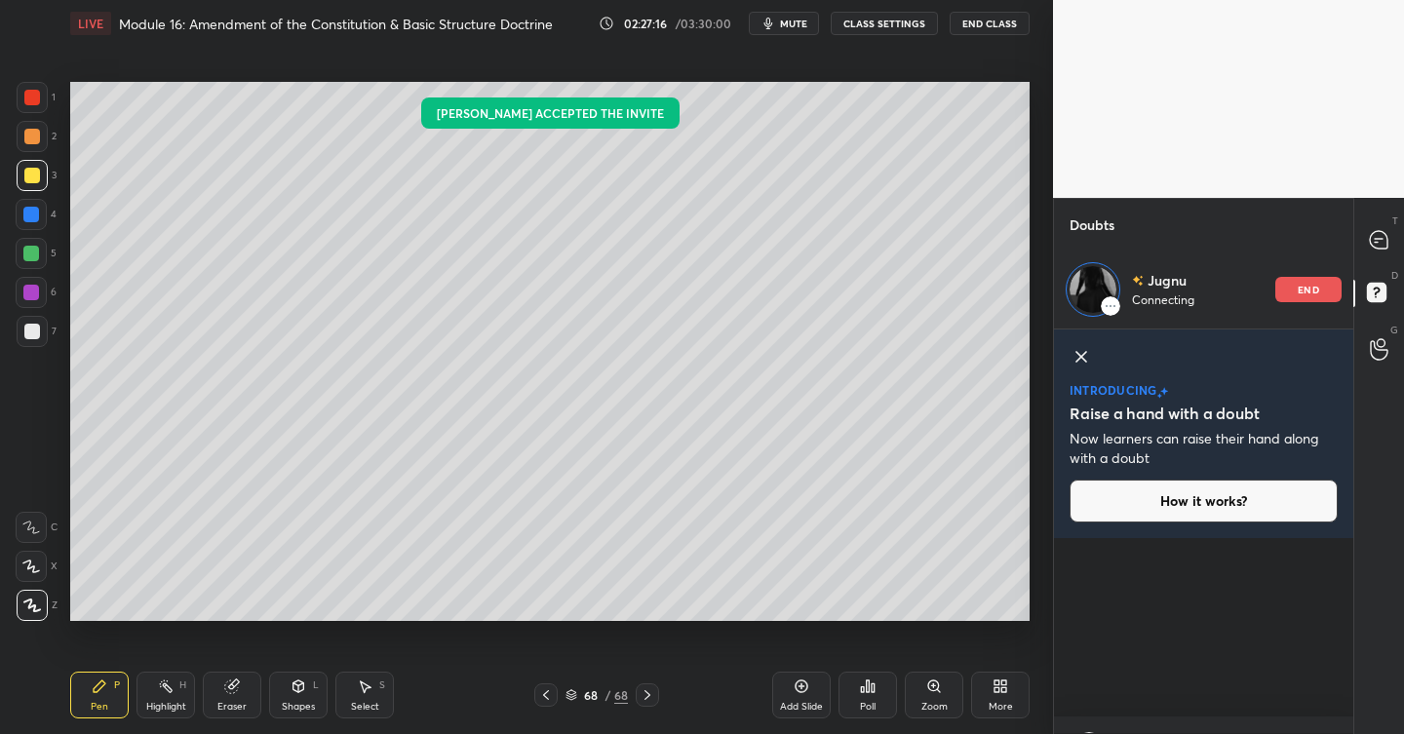
scroll to position [1406, 0]
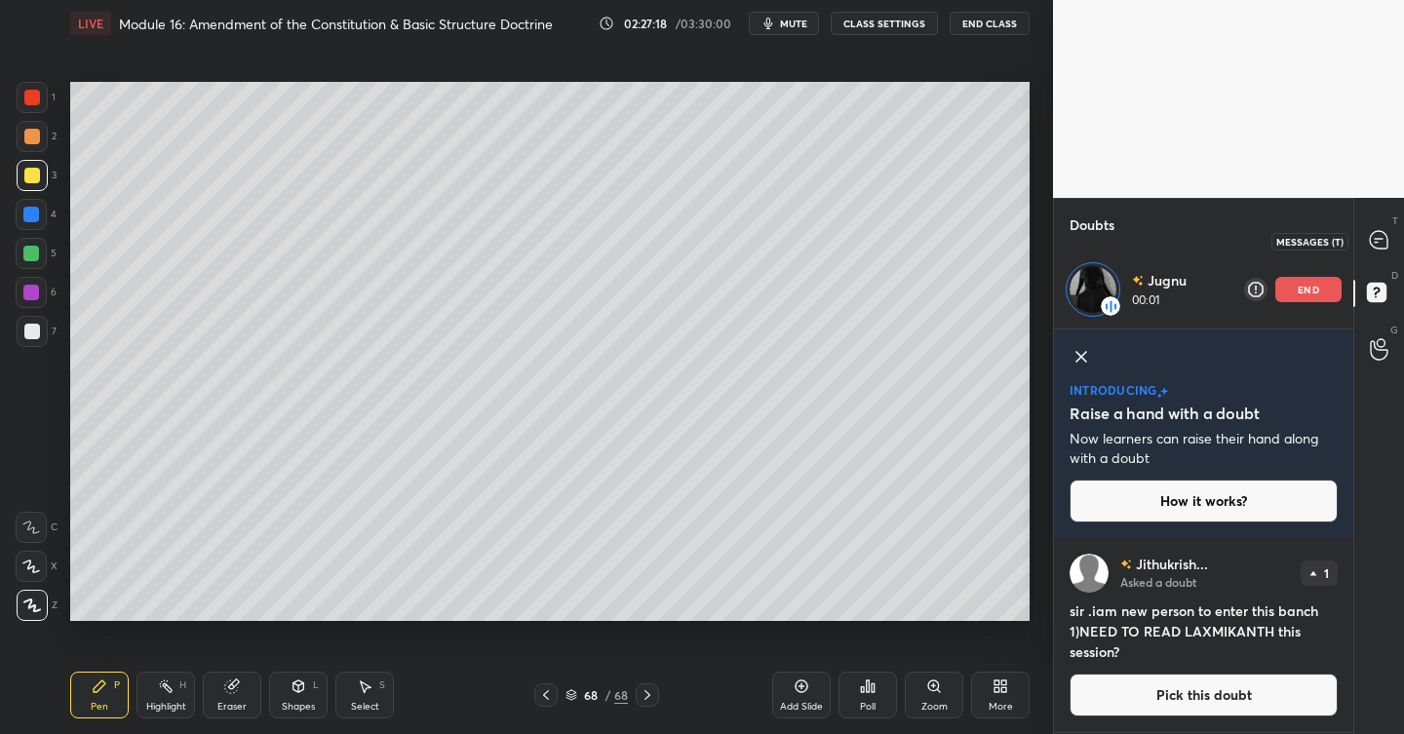
click at [1387, 247] on icon at bounding box center [1379, 240] width 18 height 18
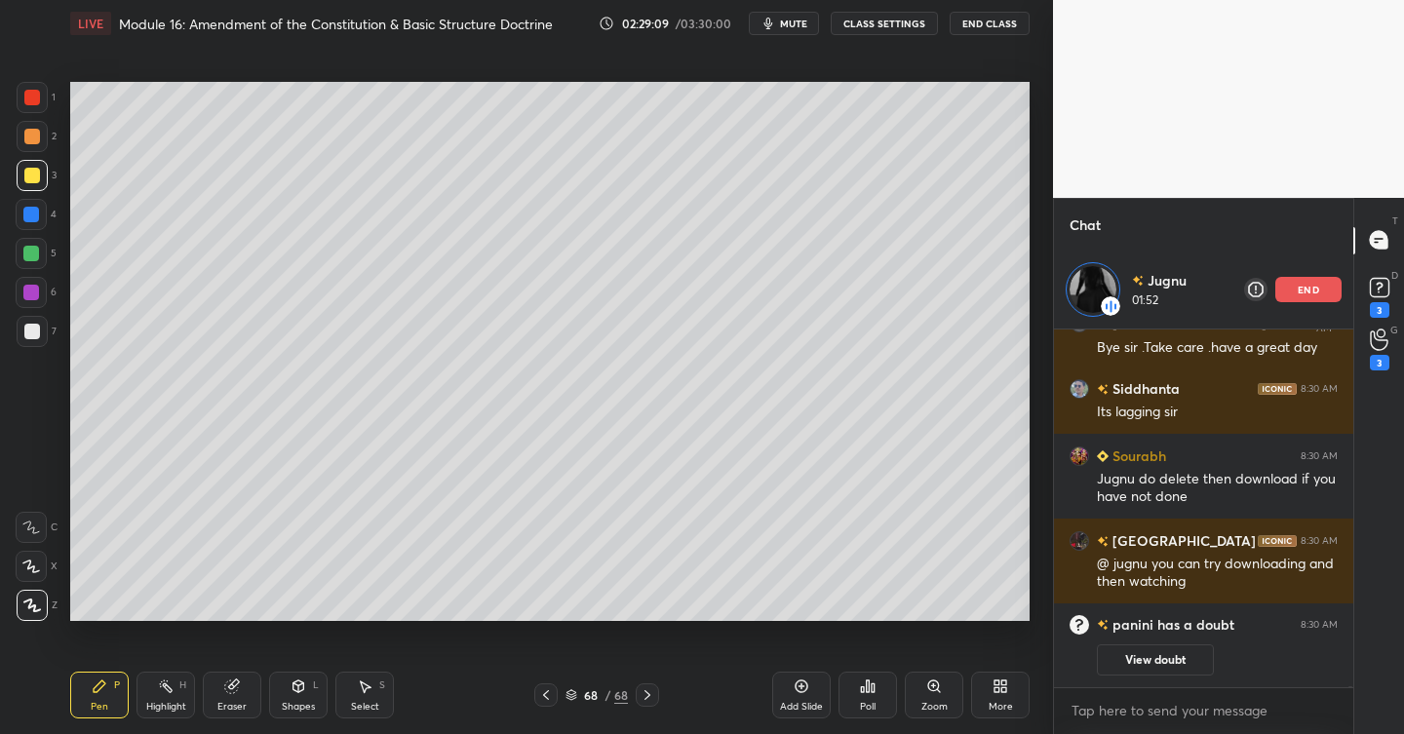
scroll to position [94793, 0]
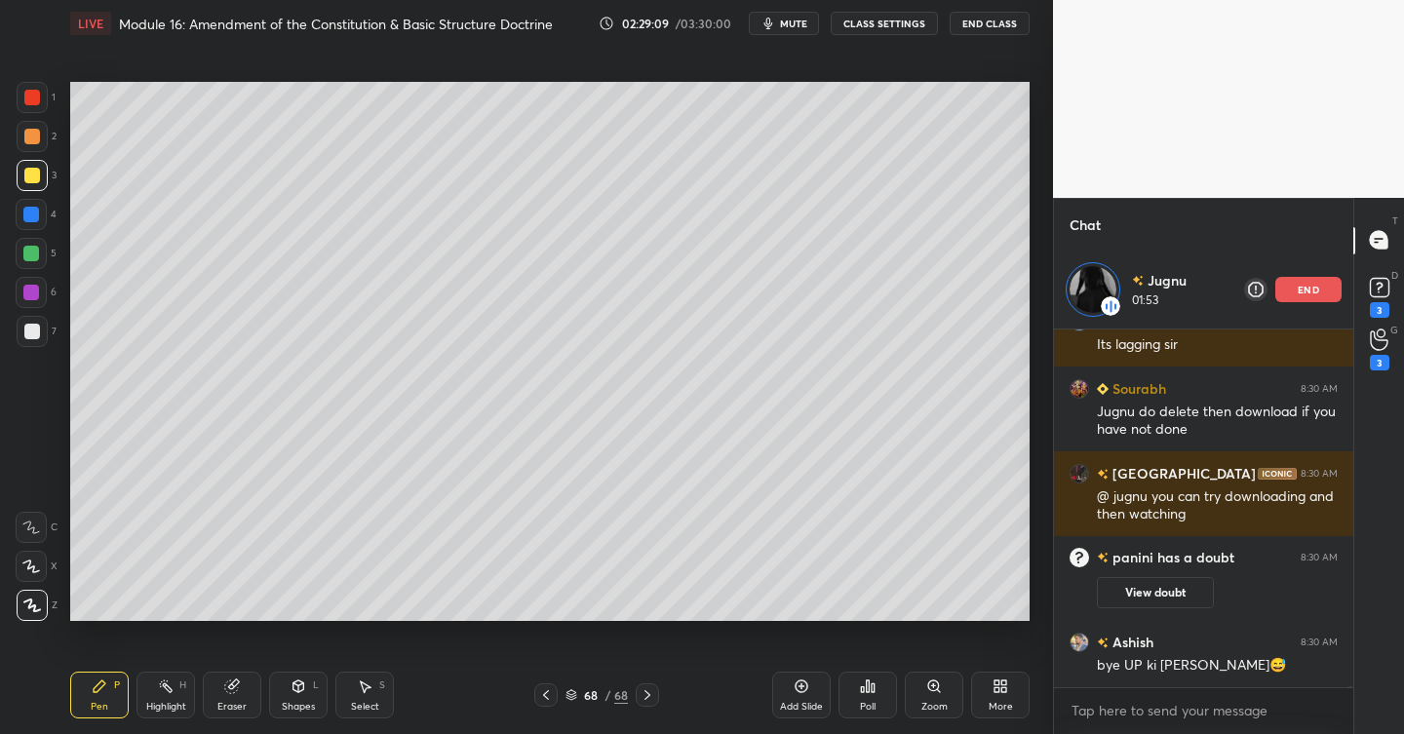
click at [1315, 292] on p "end" at bounding box center [1308, 290] width 21 height 10
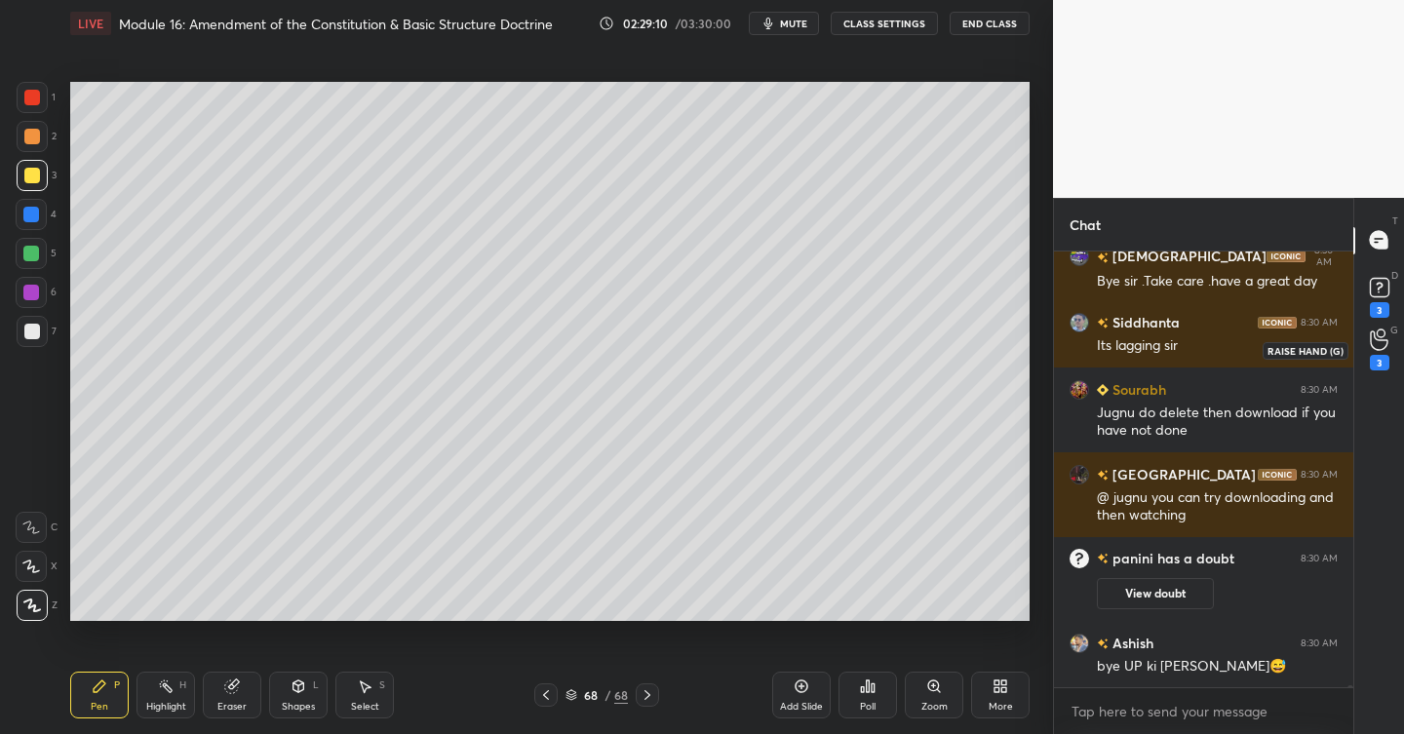
click at [1380, 346] on icon at bounding box center [1379, 340] width 19 height 22
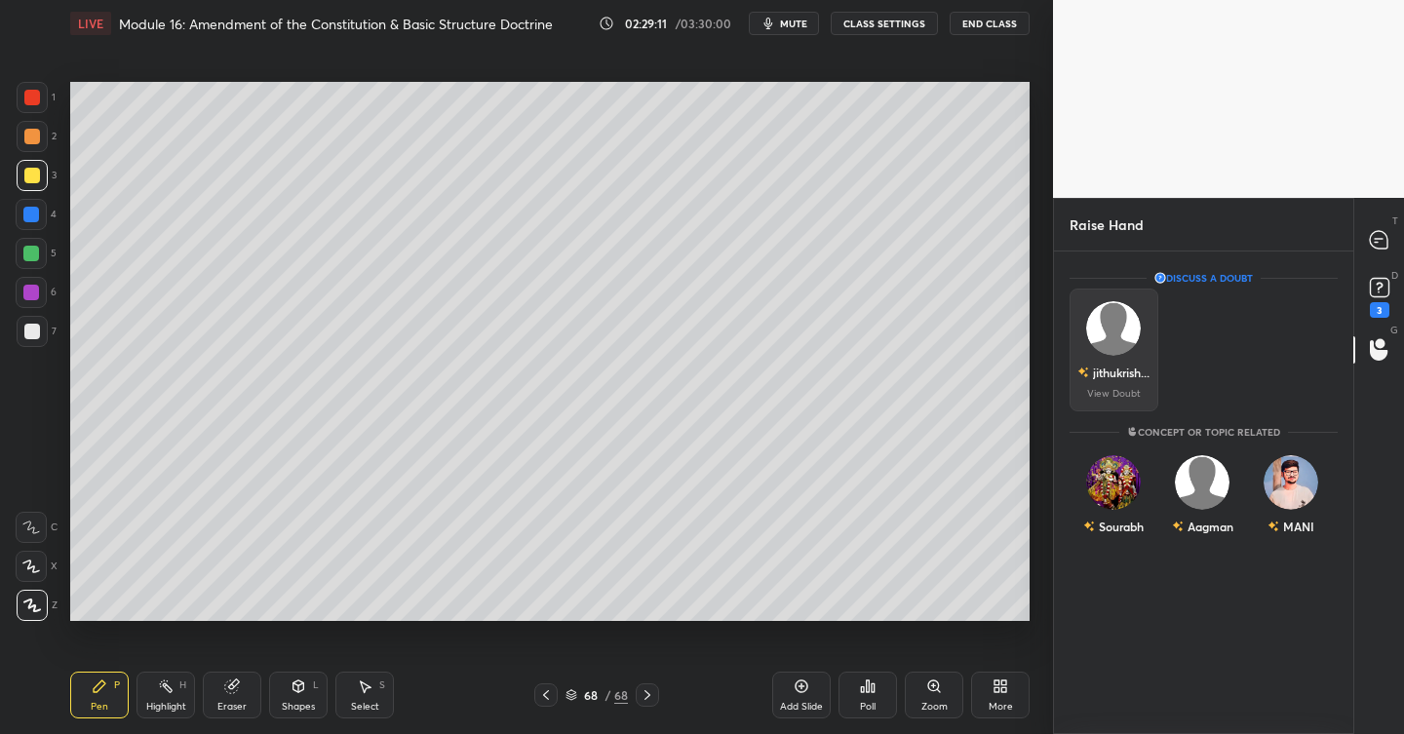
click at [1110, 326] on img "grid" at bounding box center [1113, 328] width 55 height 55
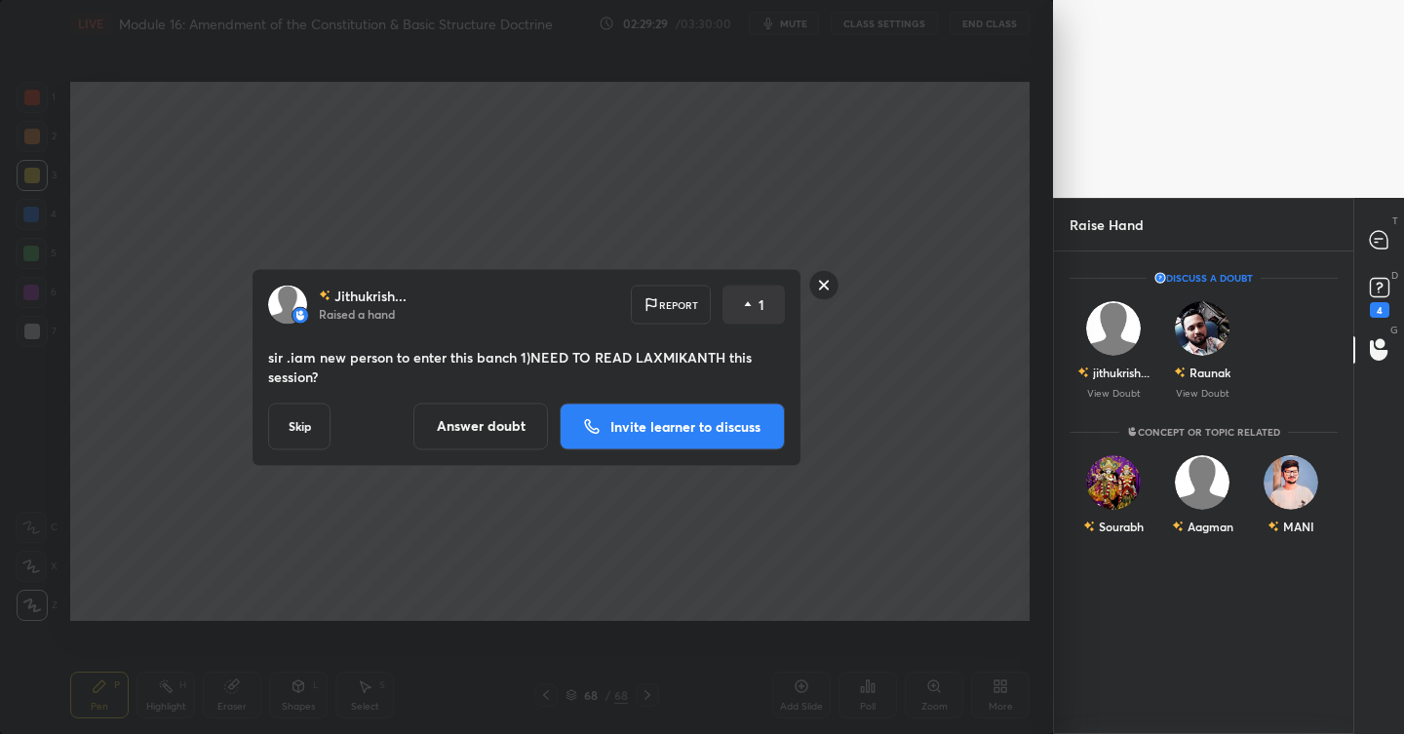
click at [828, 279] on rect at bounding box center [824, 285] width 30 height 30
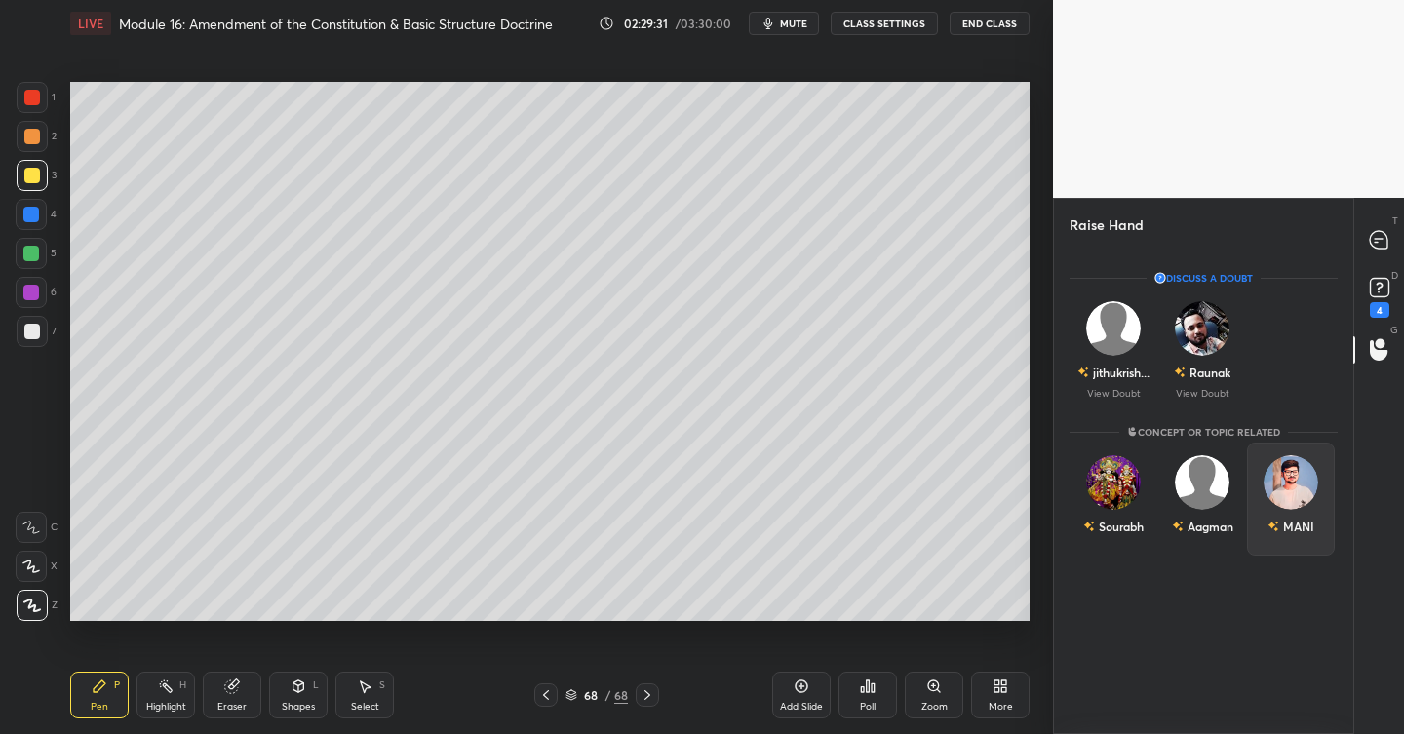
click at [1288, 482] on img "grid" at bounding box center [1291, 482] width 55 height 55
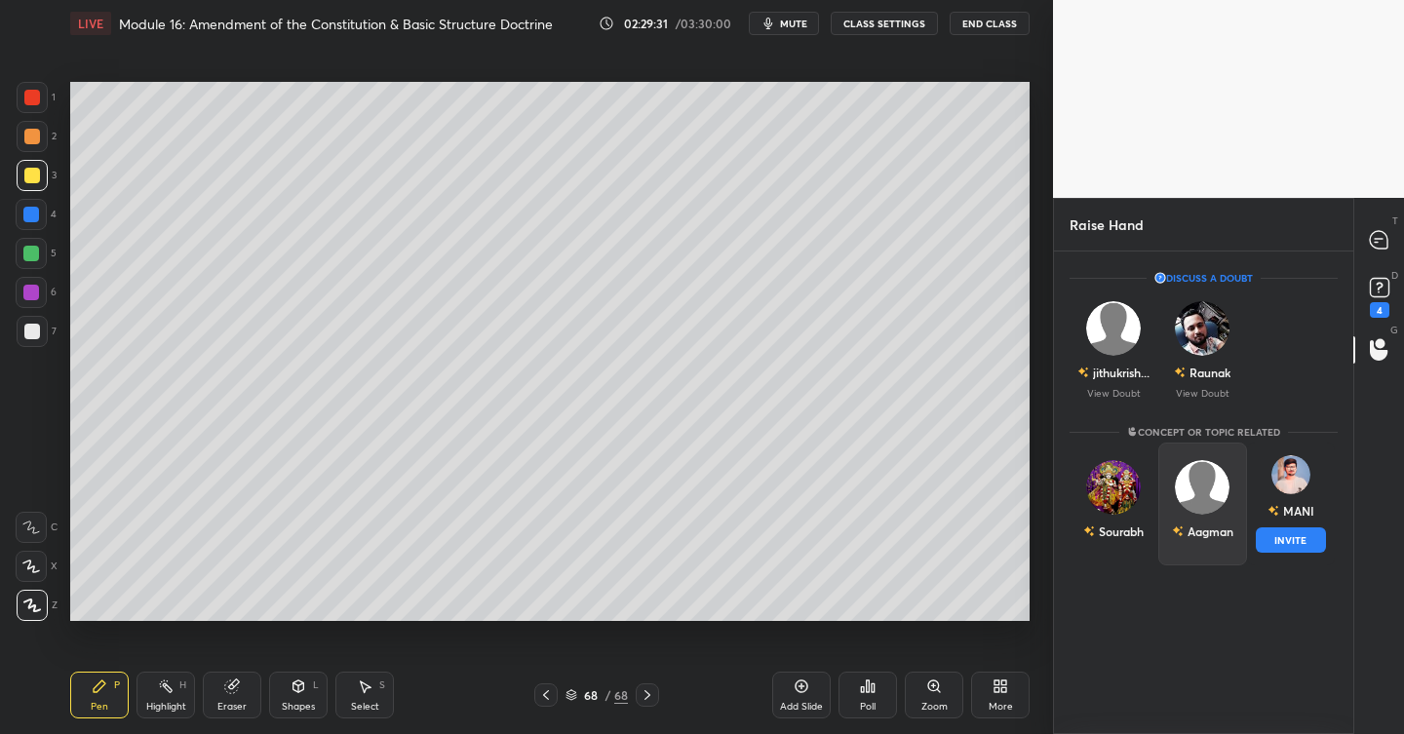
click at [1230, 486] on div "Aagman" at bounding box center [1203, 504] width 89 height 123
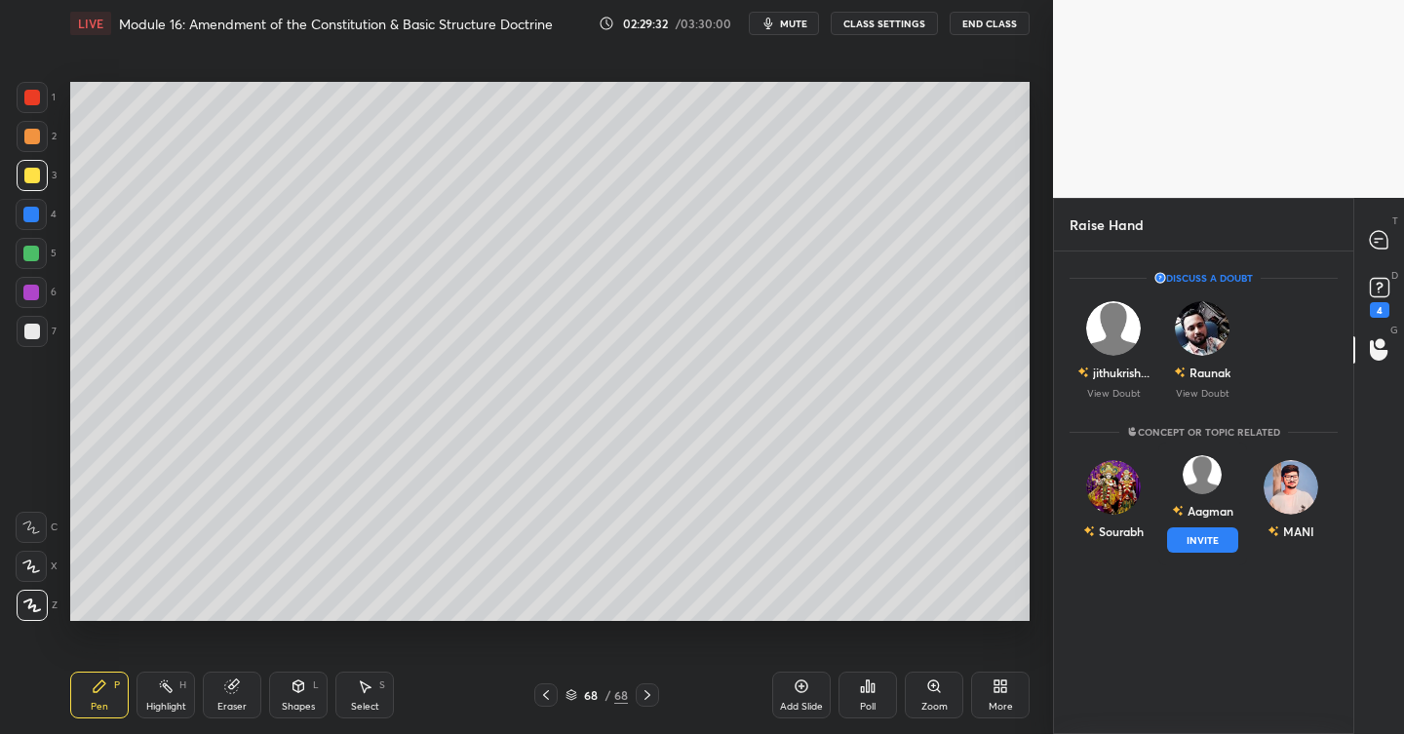
click at [1067, 498] on div "[PERSON_NAME] INVITE MANI" at bounding box center [1203, 509] width 299 height 133
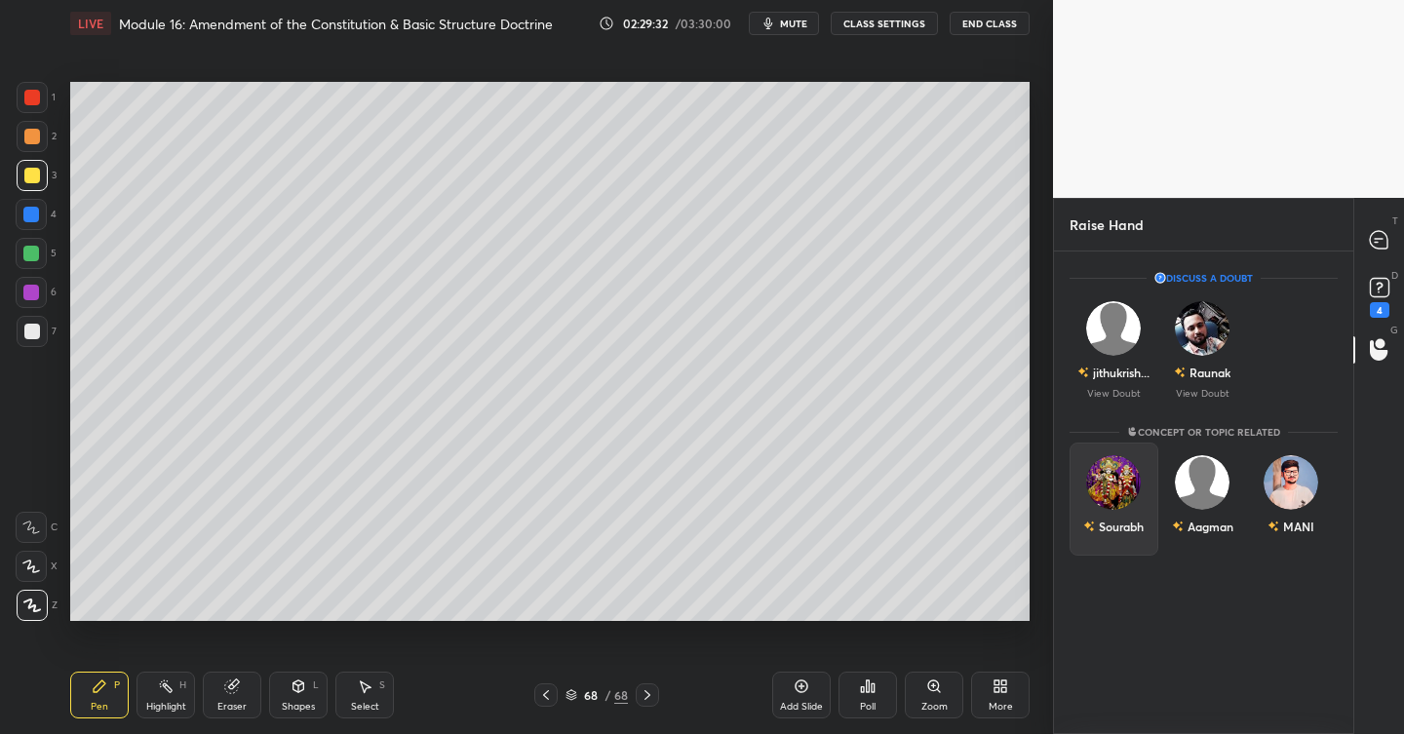
click at [1111, 491] on img "grid" at bounding box center [1113, 482] width 55 height 55
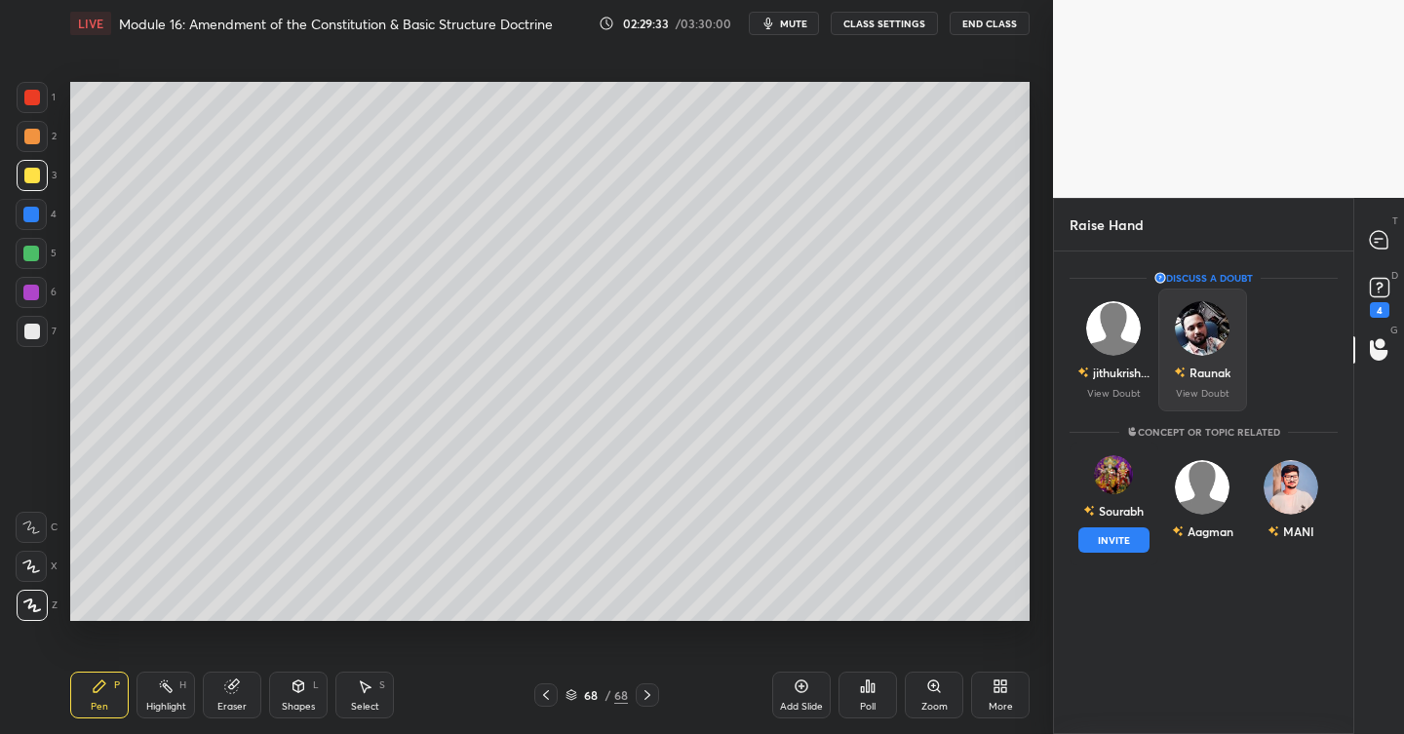
click at [1203, 322] on img "grid" at bounding box center [1202, 328] width 55 height 55
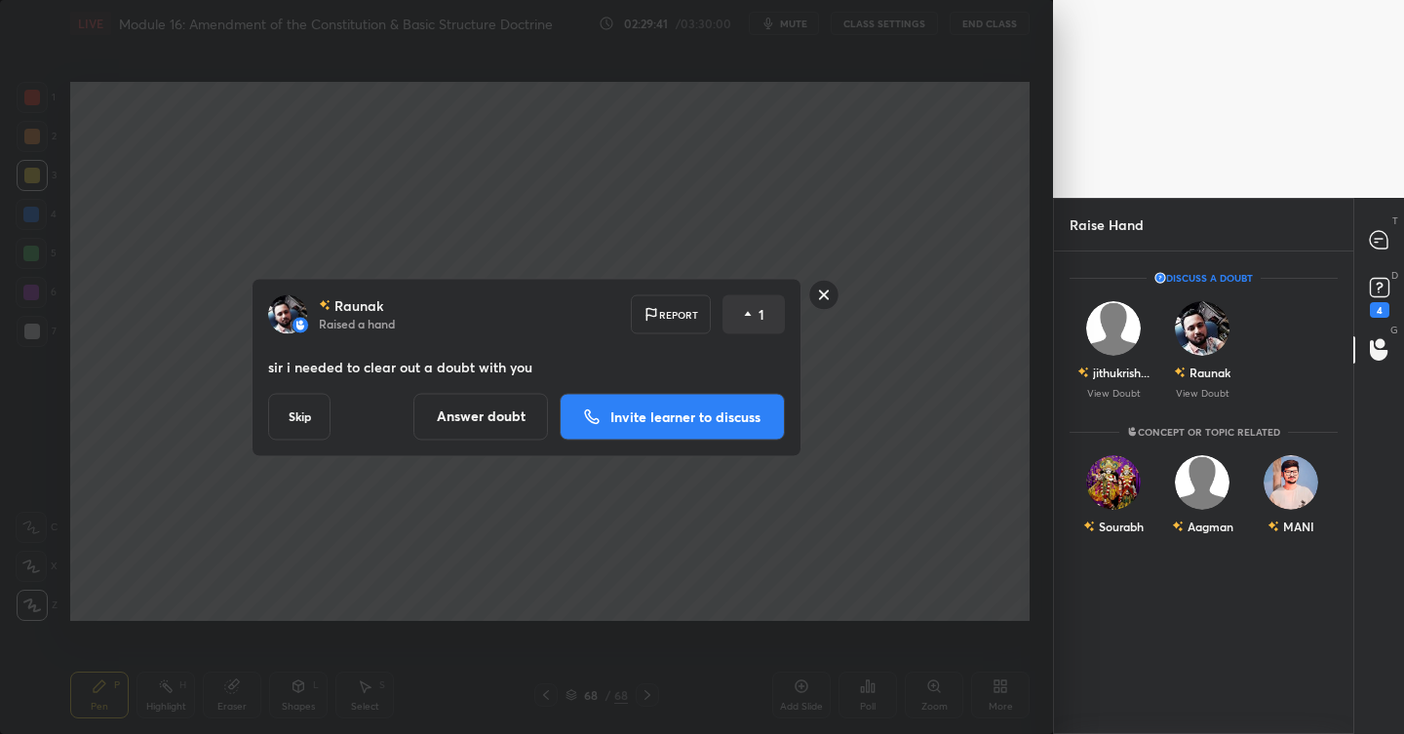
click at [835, 289] on rect at bounding box center [824, 295] width 30 height 30
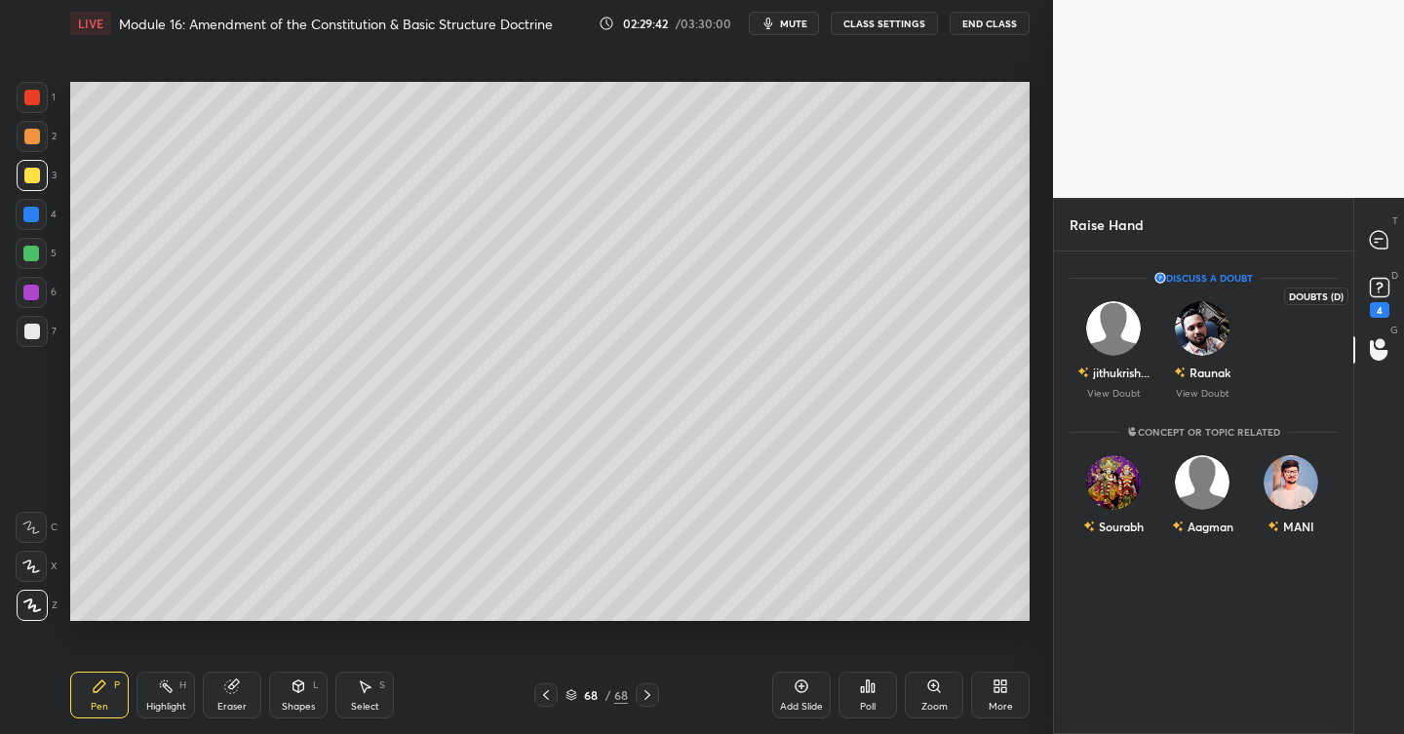
click at [1393, 293] on icon at bounding box center [1379, 287] width 29 height 29
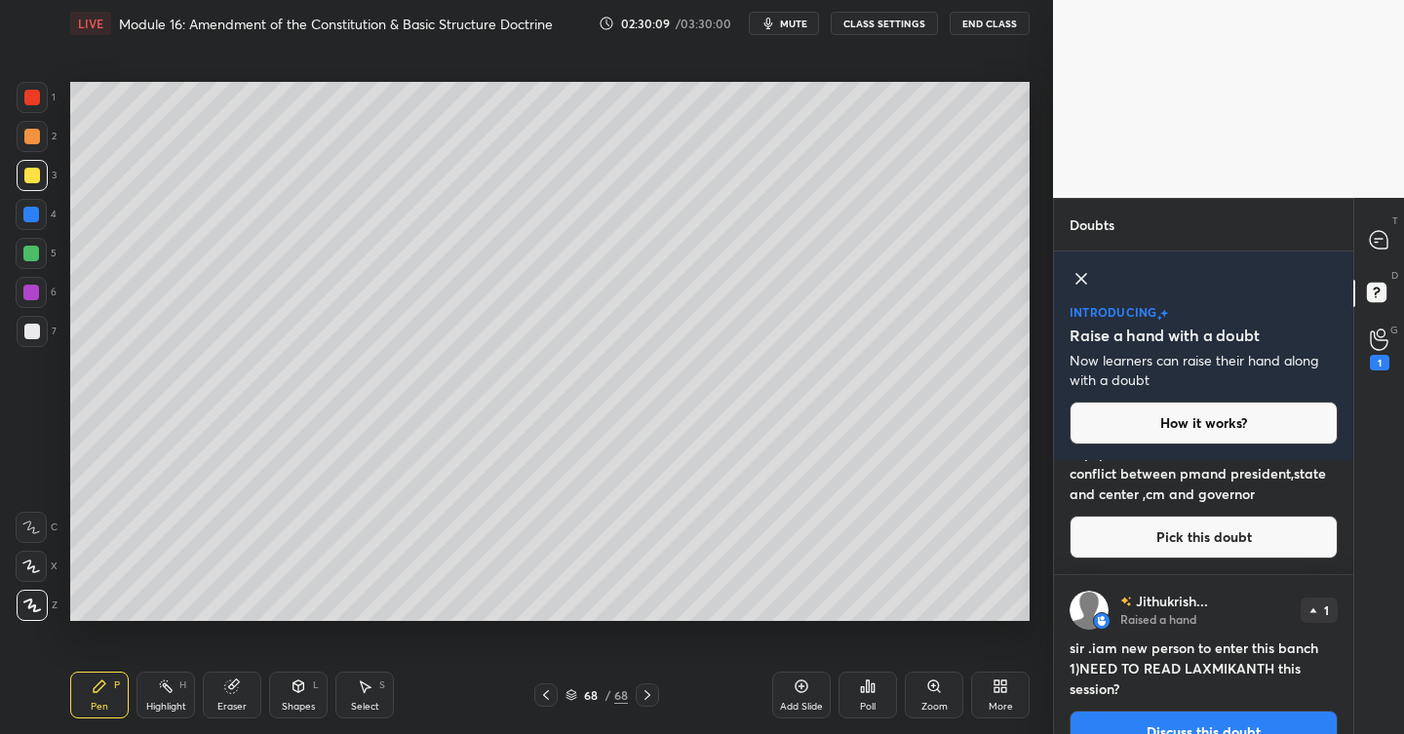
scroll to position [2159, 0]
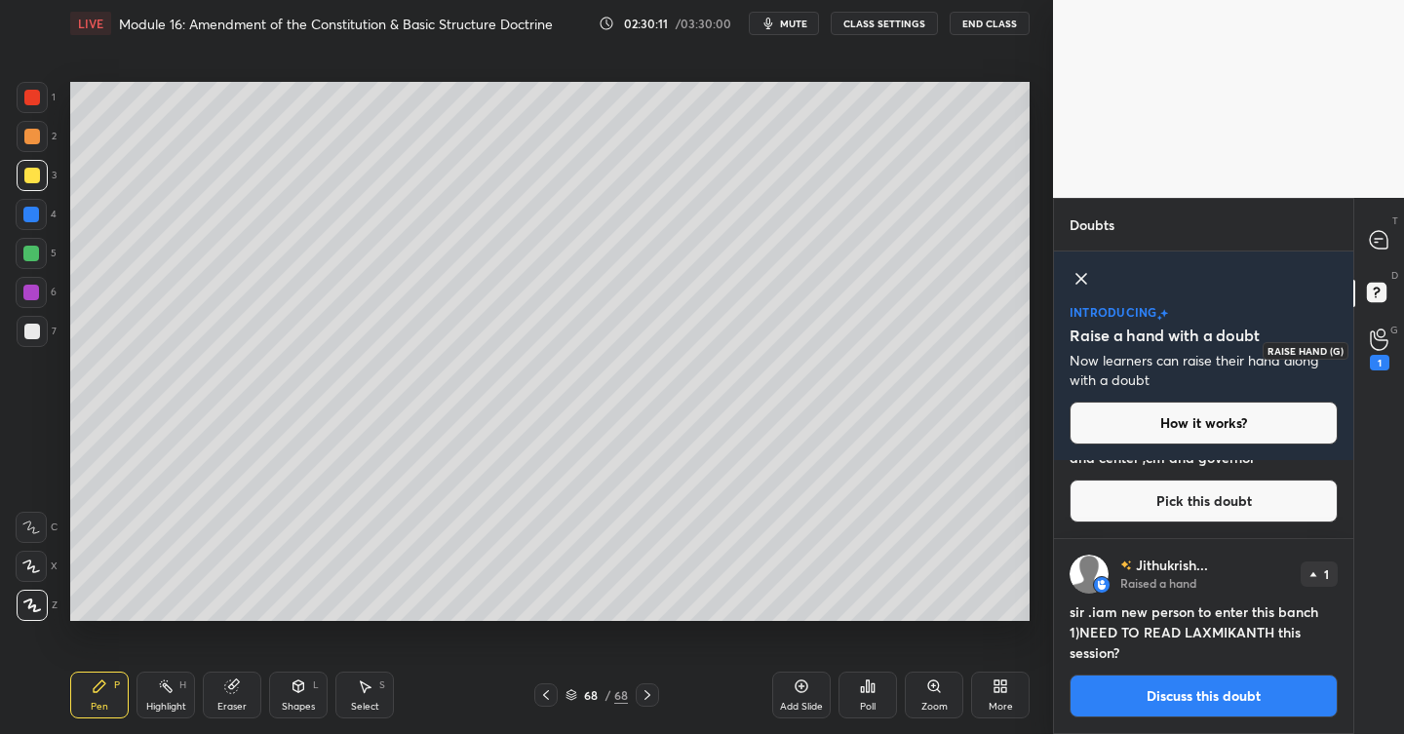
click at [1389, 345] on div "1" at bounding box center [1380, 350] width 20 height 42
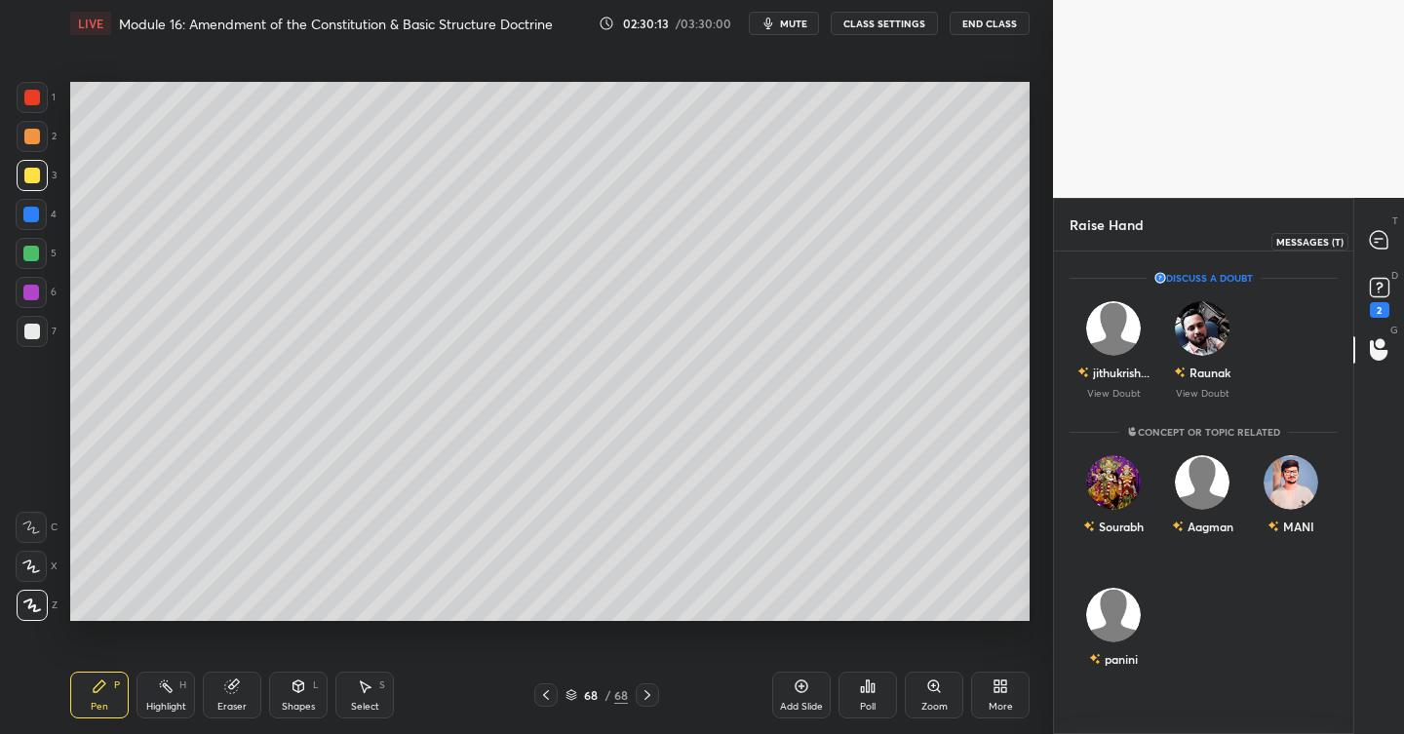
click at [1382, 247] on icon at bounding box center [1379, 240] width 18 height 18
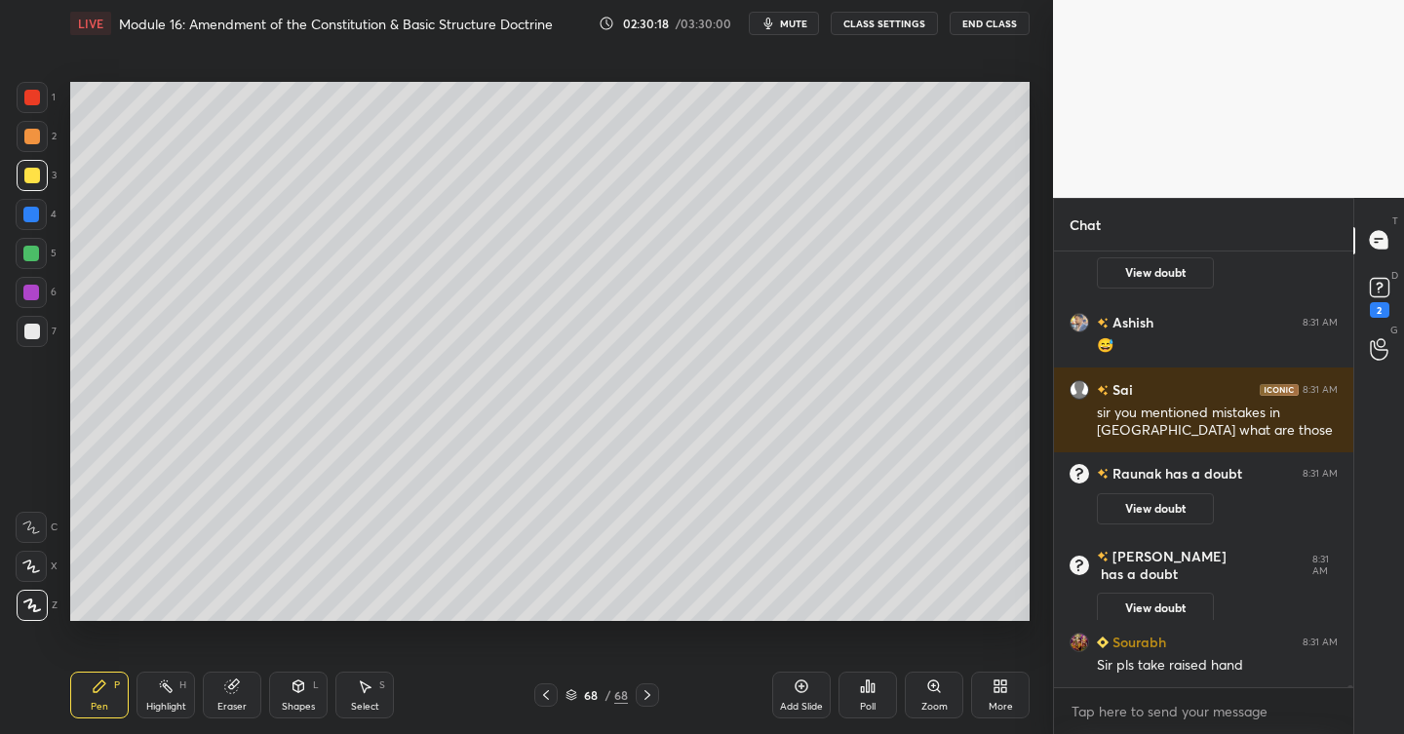
scroll to position [95501, 0]
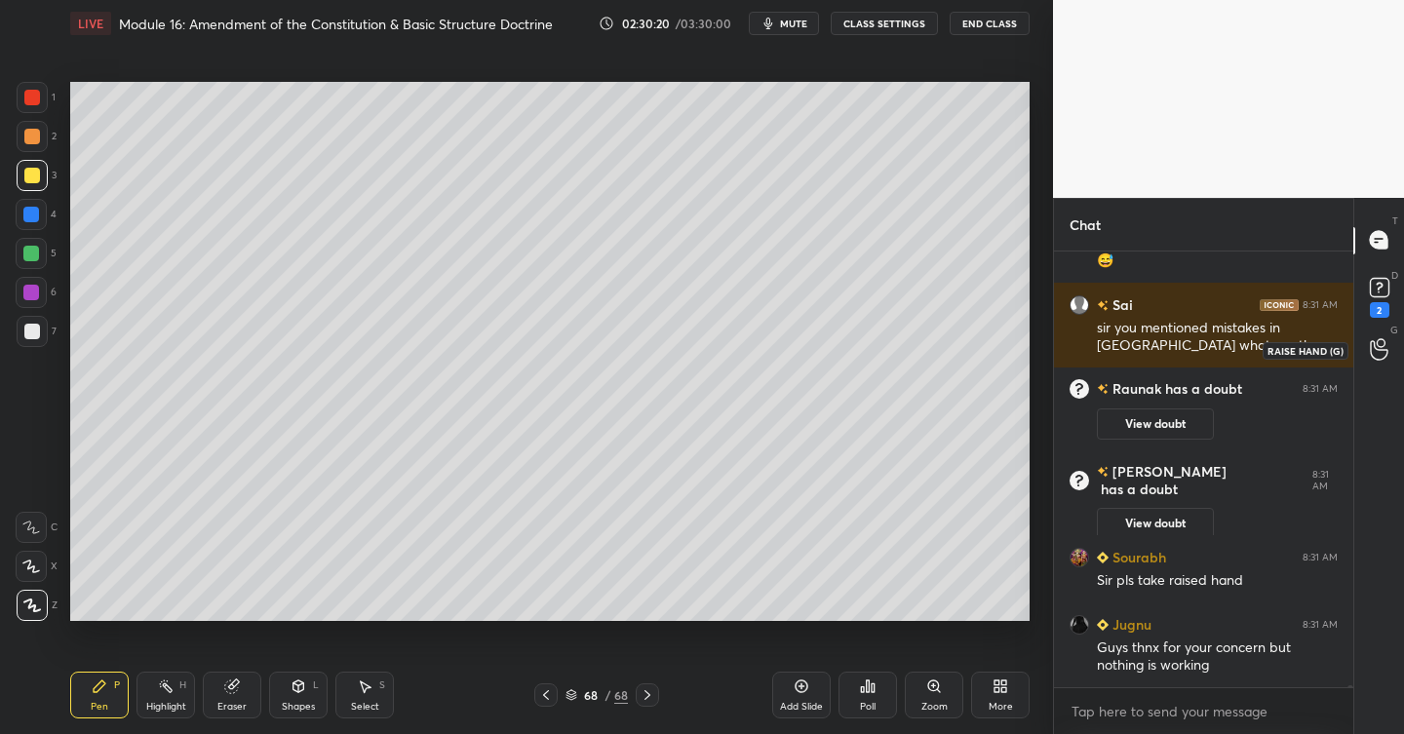
click at [1379, 347] on circle at bounding box center [1381, 343] width 8 height 8
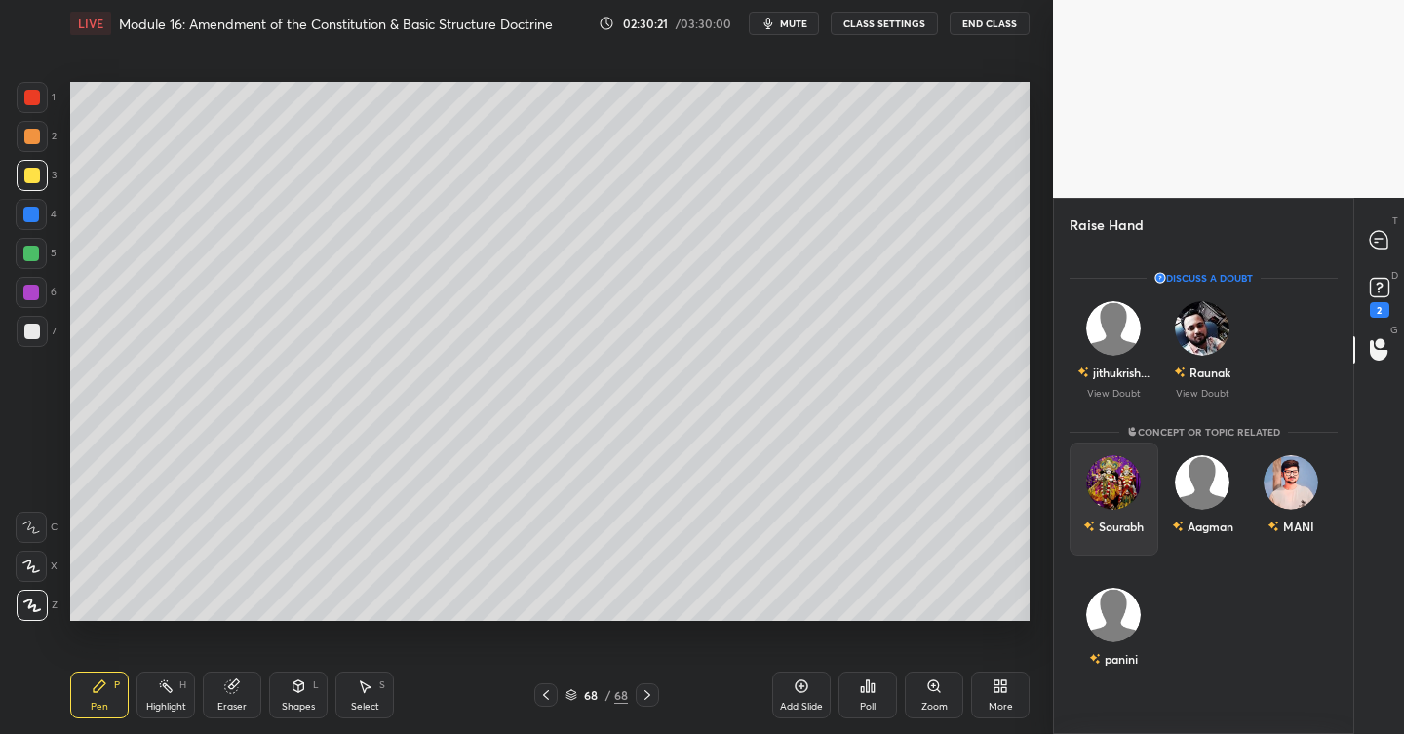
click at [1107, 493] on div "Sourabh" at bounding box center [1114, 499] width 89 height 113
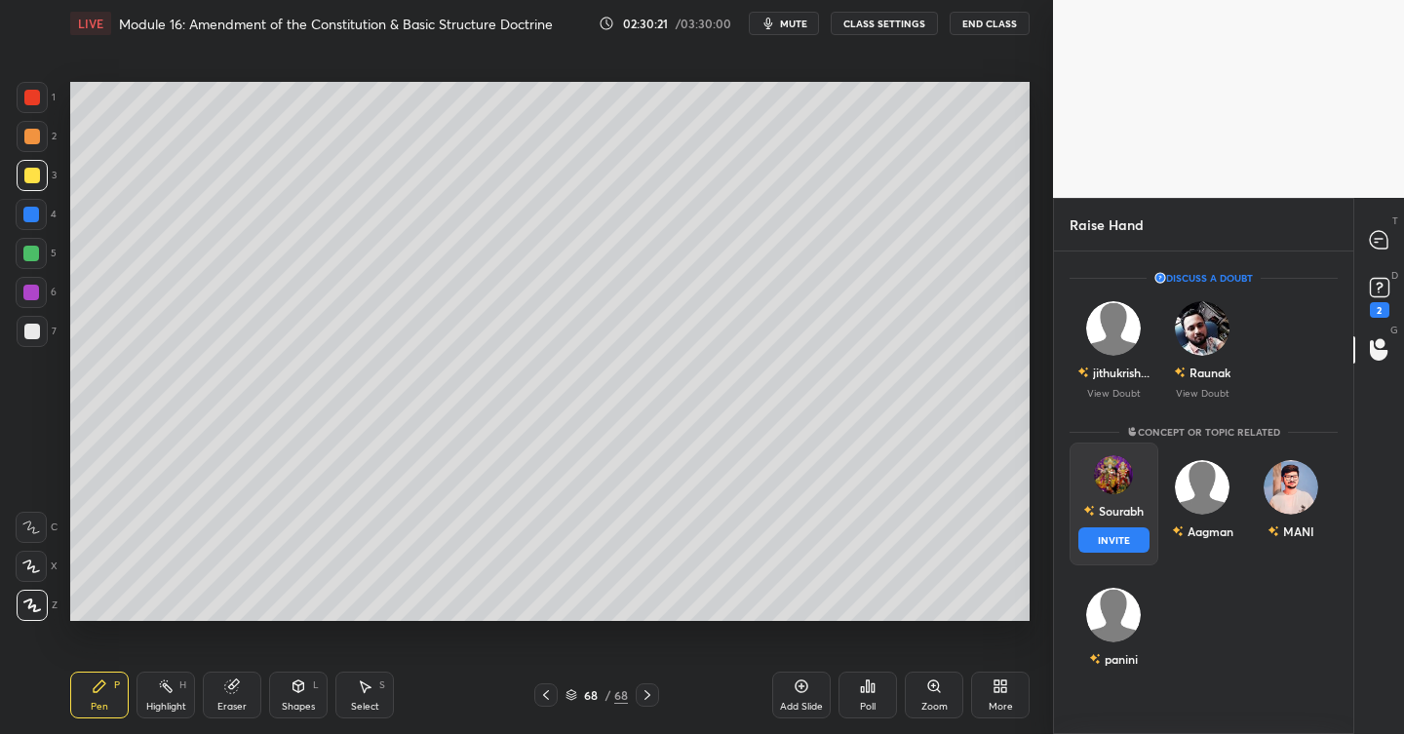
click at [1108, 538] on button "INVITE" at bounding box center [1114, 540] width 71 height 25
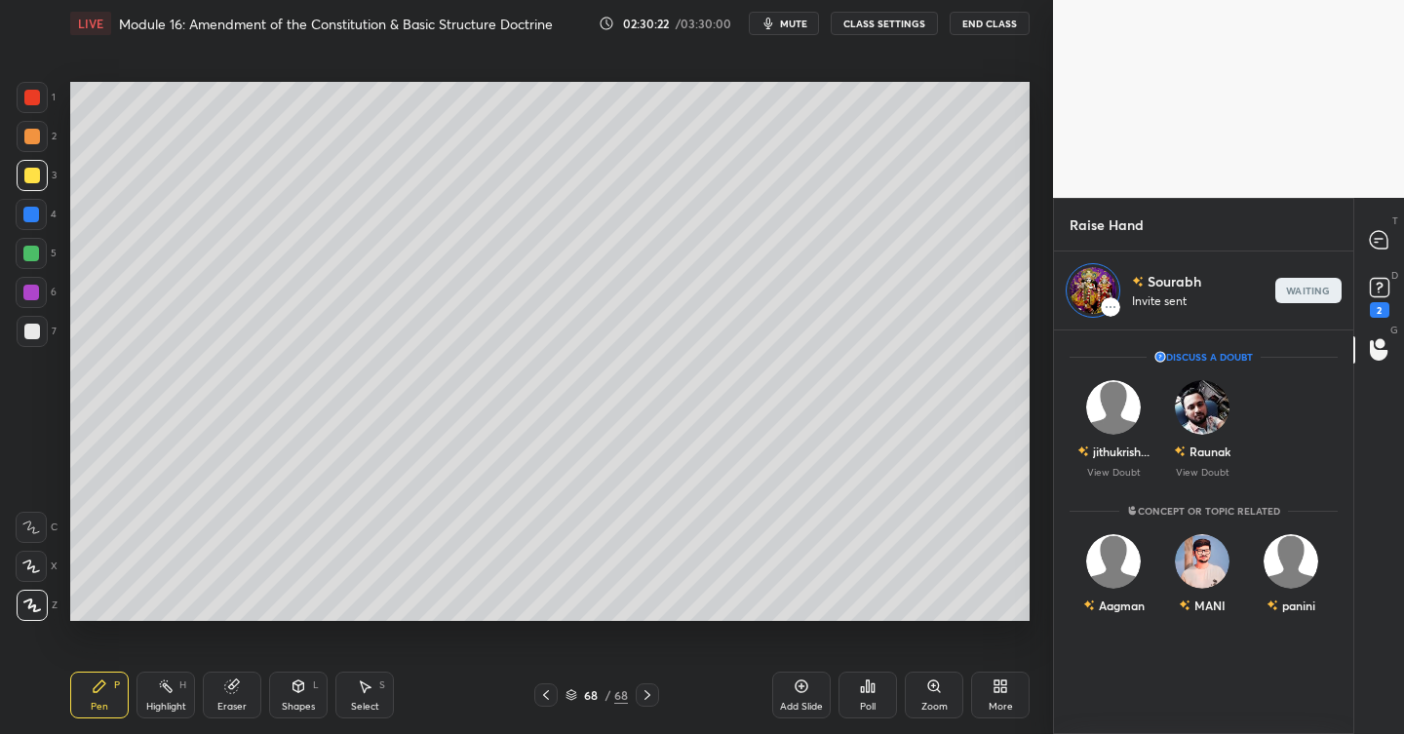
scroll to position [398, 294]
click at [1389, 247] on icon at bounding box center [1379, 240] width 20 height 20
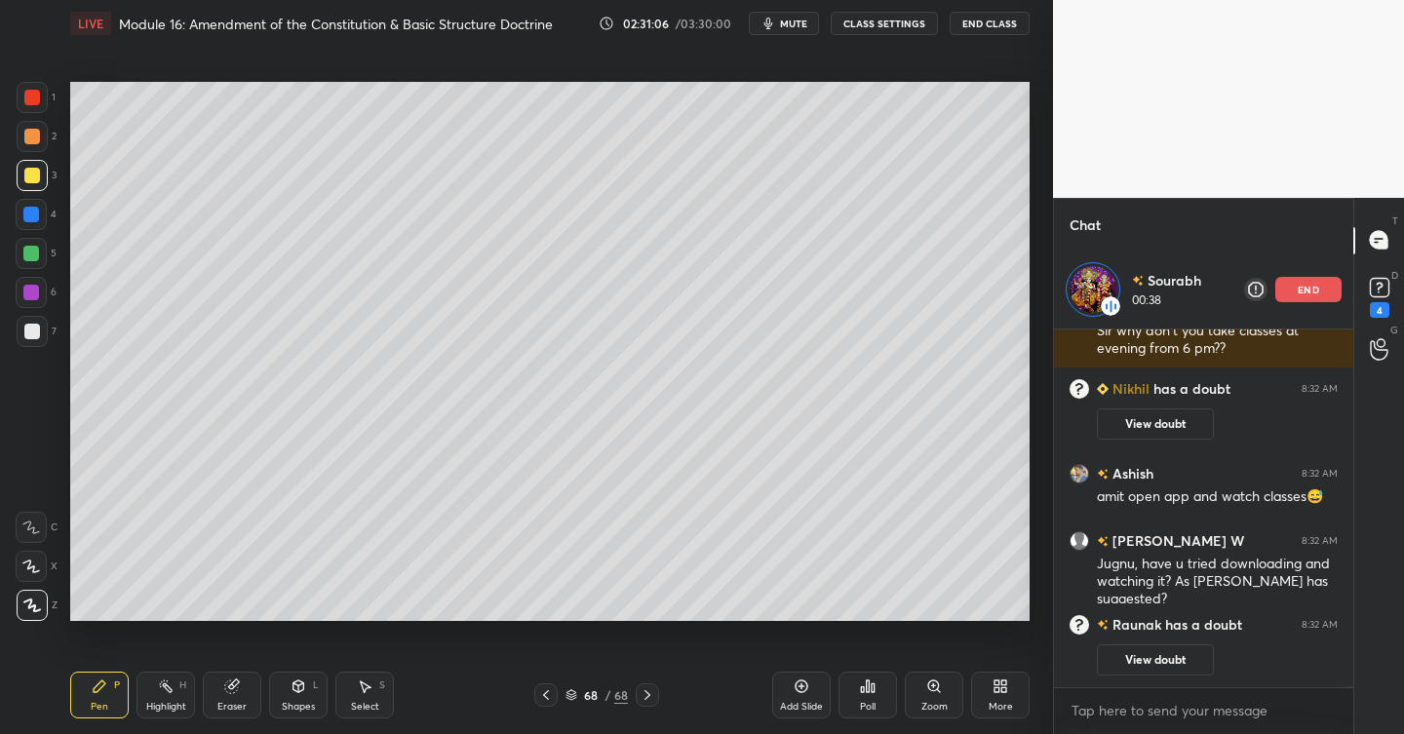
scroll to position [95984, 0]
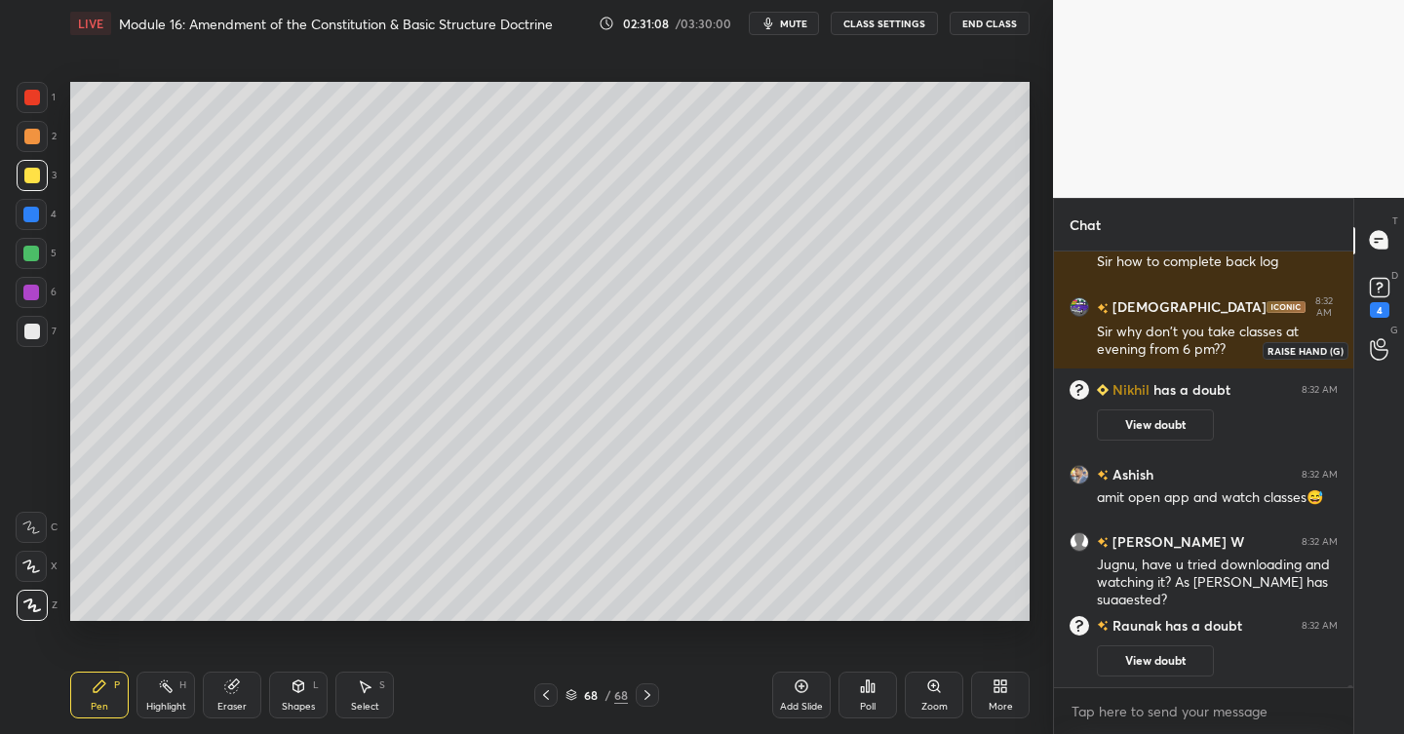
click at [1382, 360] on icon at bounding box center [1379, 349] width 19 height 22
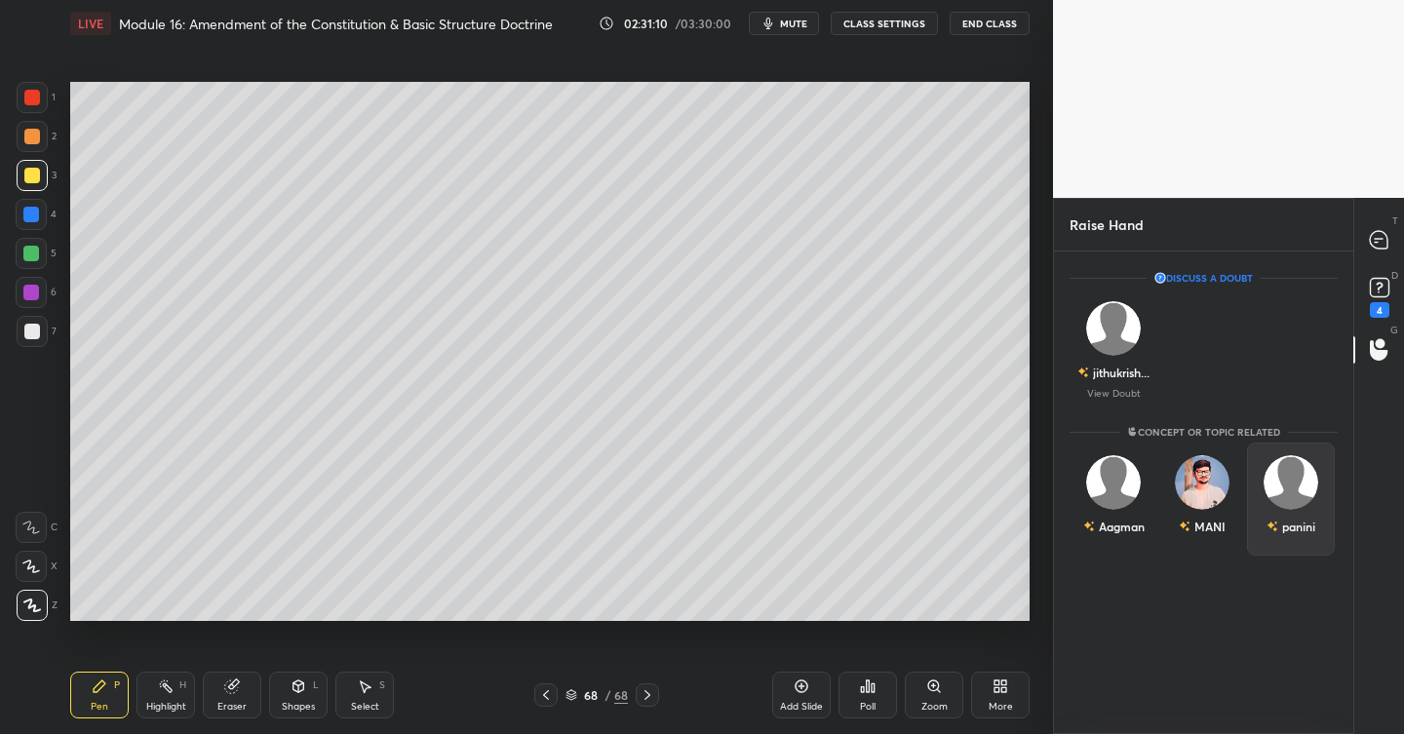
click at [1321, 472] on div "panini" at bounding box center [1291, 499] width 89 height 113
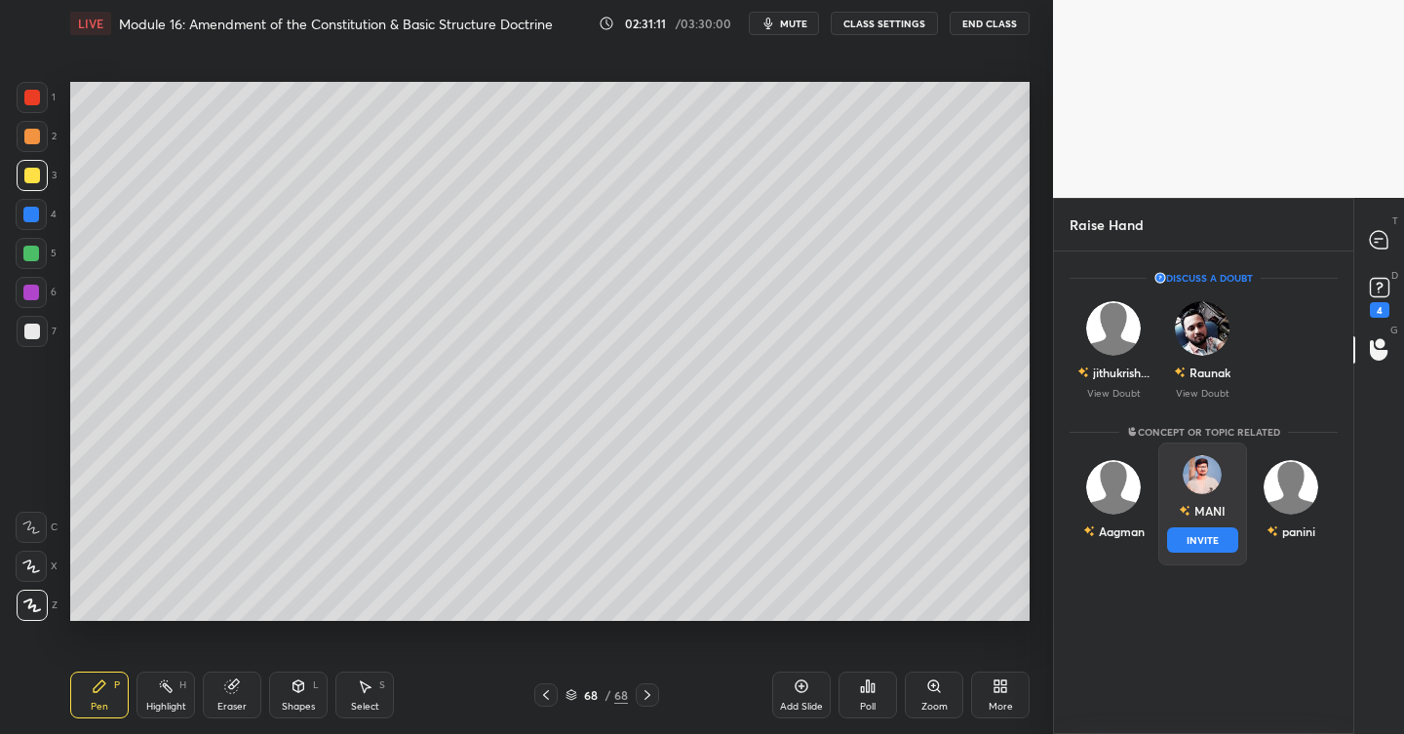
click at [1225, 479] on div "MANI INVITE" at bounding box center [1203, 504] width 89 height 123
click at [1130, 470] on img "grid" at bounding box center [1113, 487] width 55 height 55
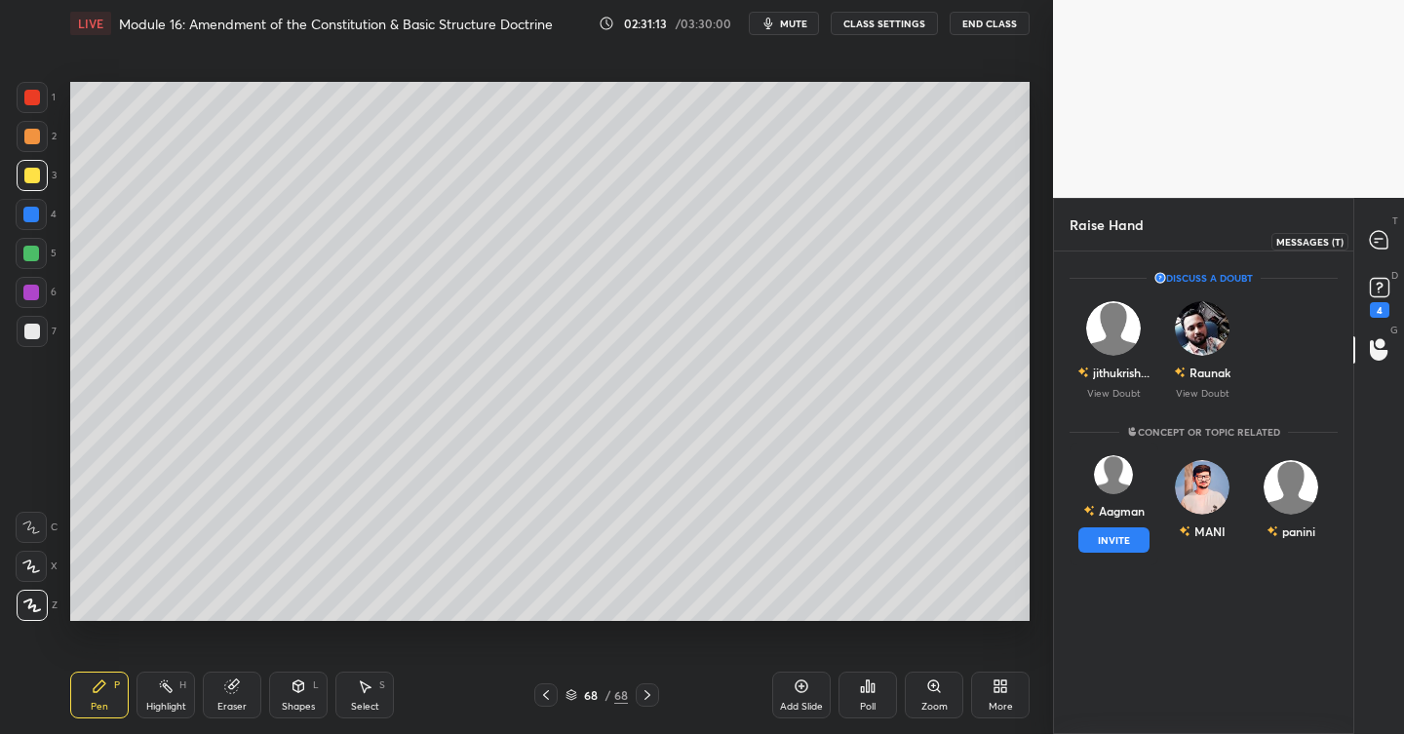
click at [1376, 251] on div at bounding box center [1379, 240] width 39 height 35
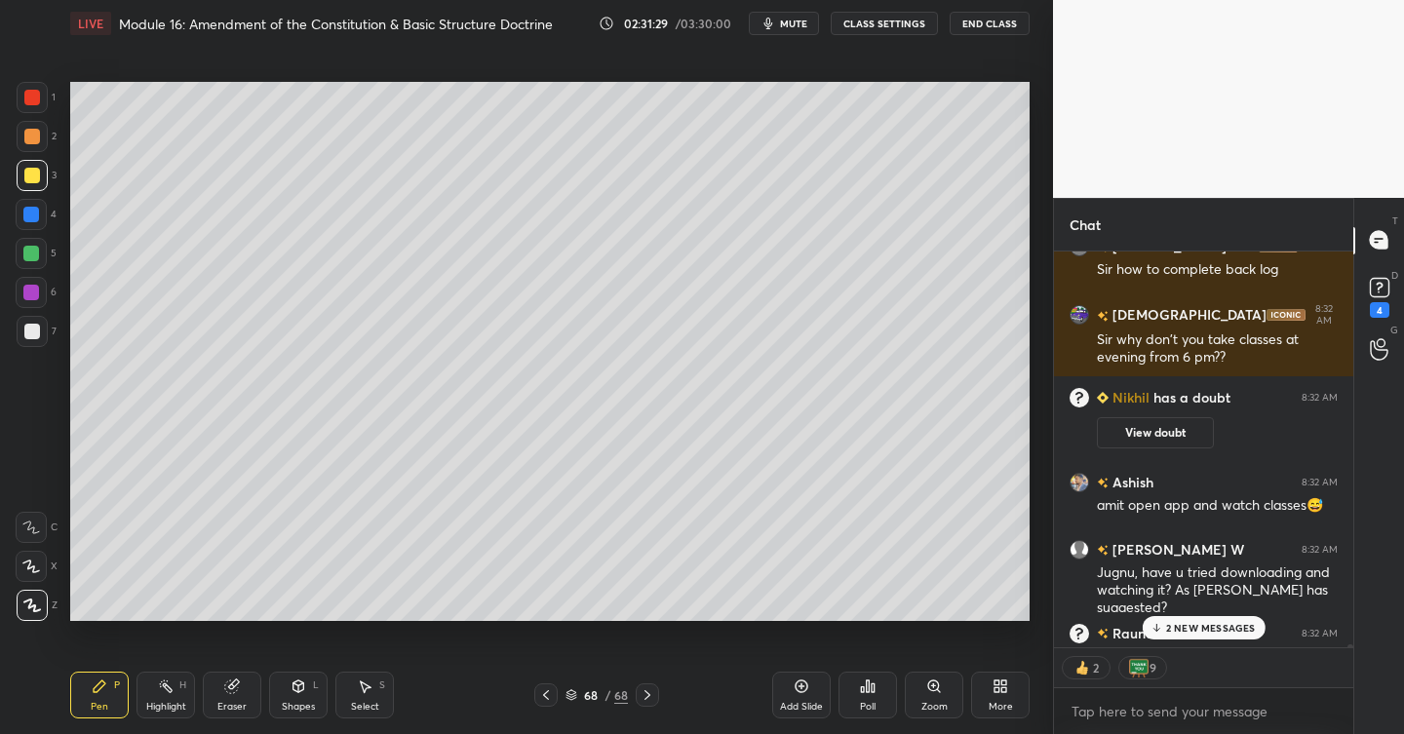
scroll to position [96209, 0]
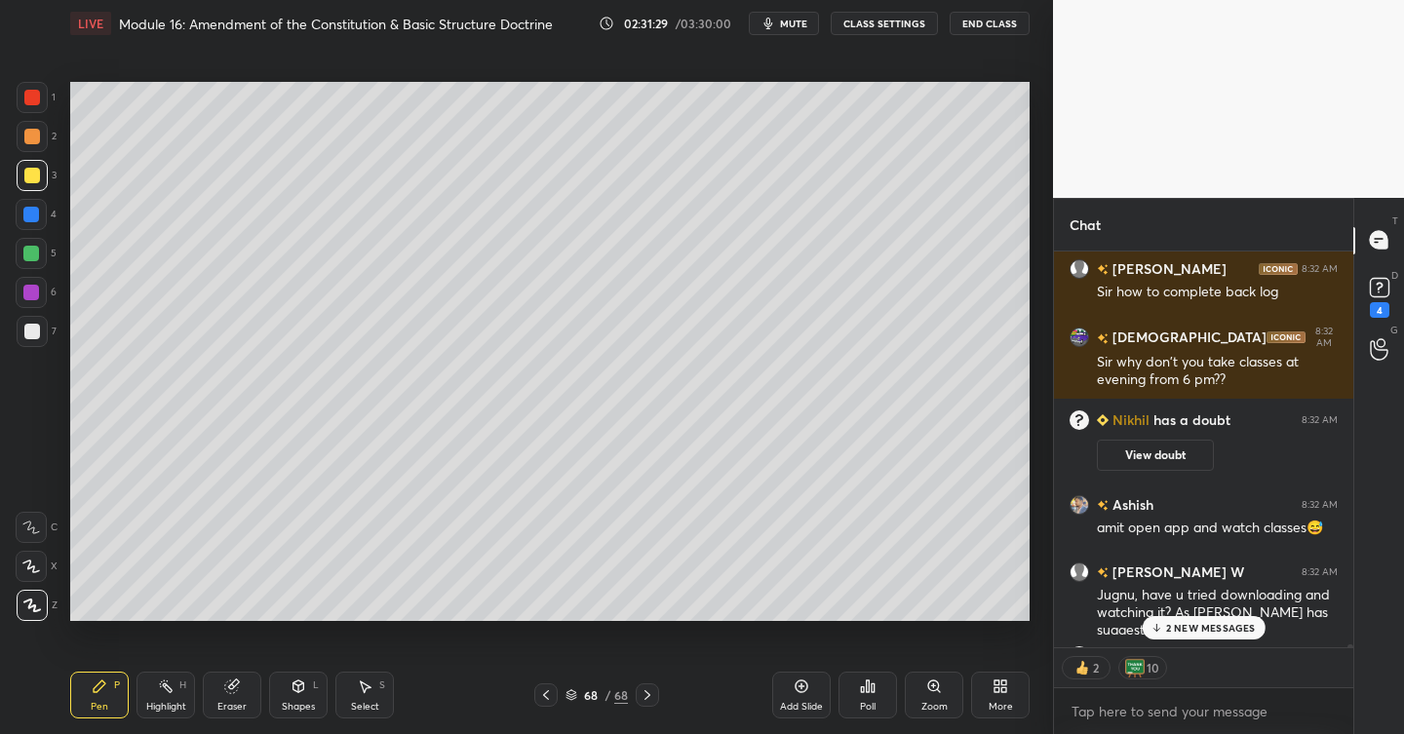
click at [1010, 27] on button "End Class" at bounding box center [990, 23] width 80 height 23
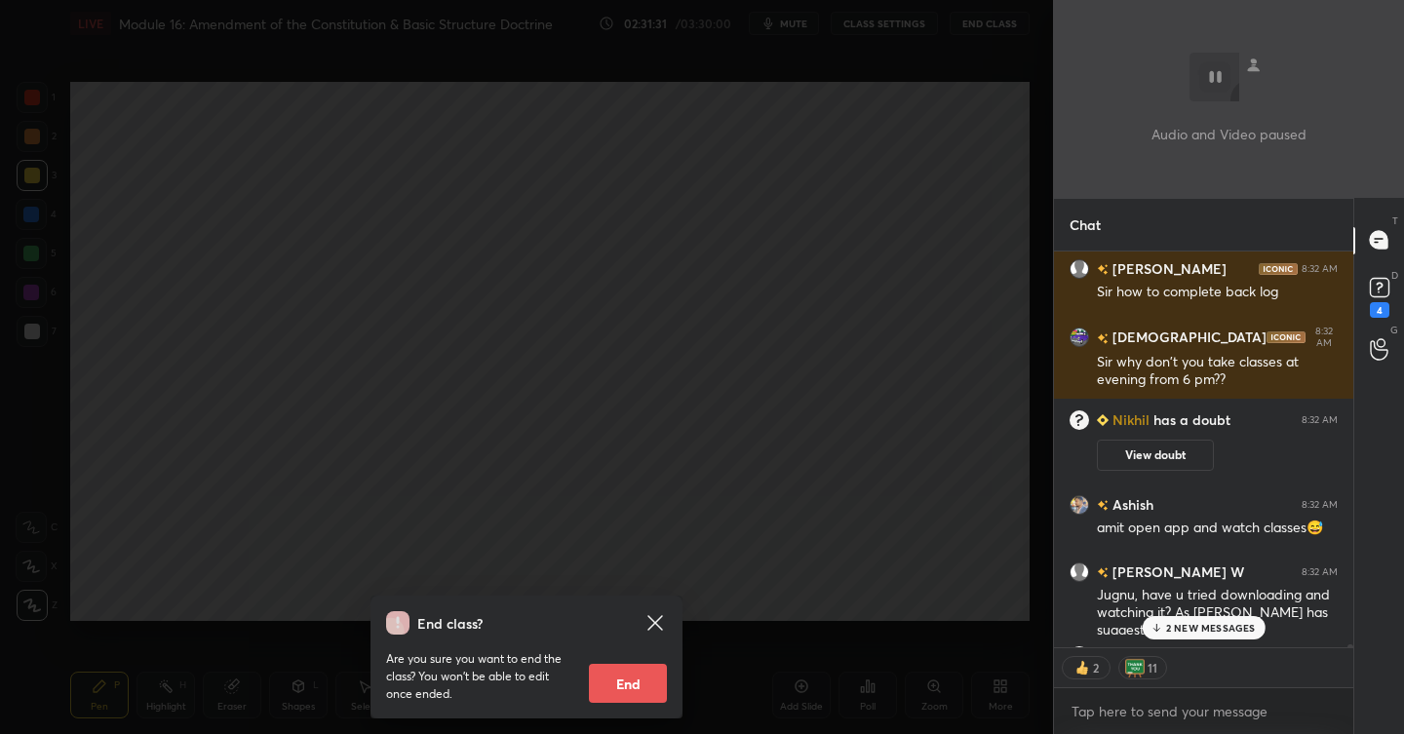
click at [639, 674] on button "End" at bounding box center [628, 683] width 78 height 39
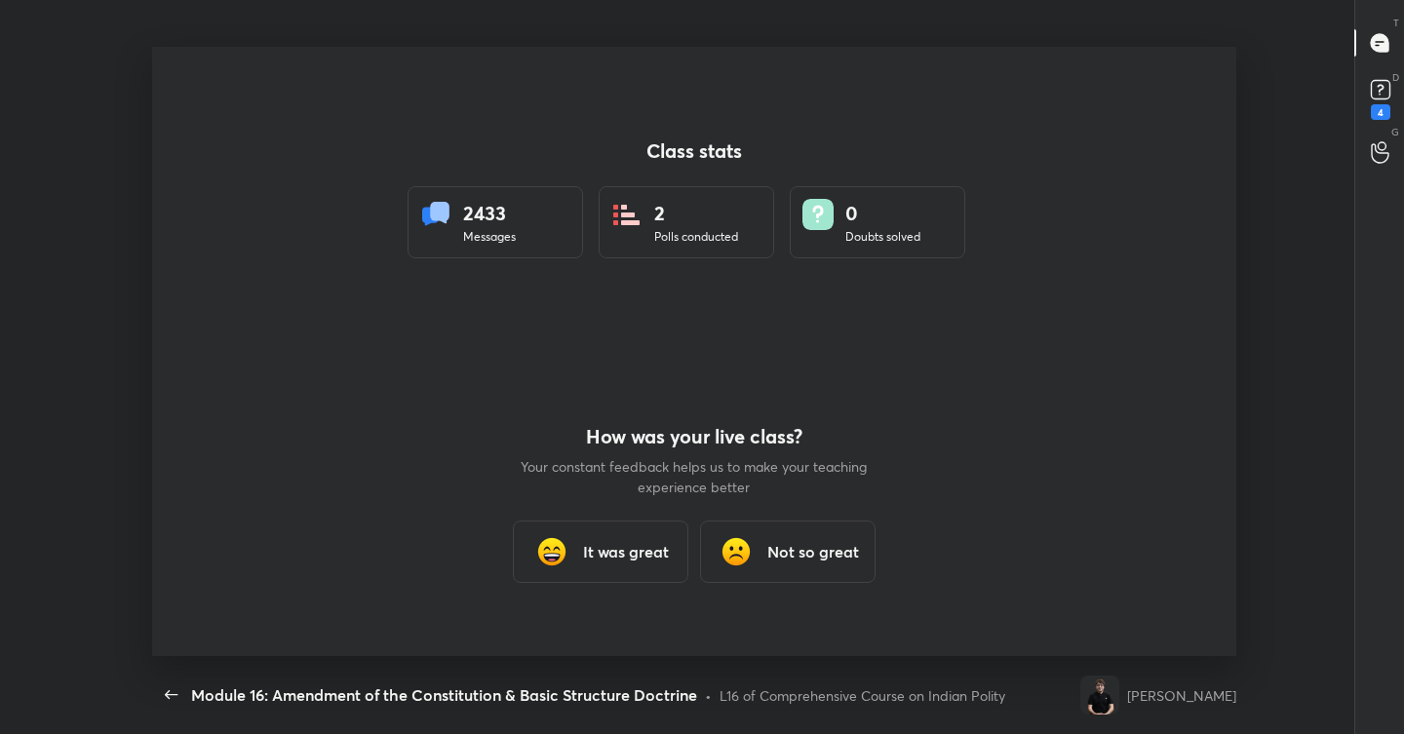
scroll to position [610, 1173]
type textarea "x"
